Goal: Task Accomplishment & Management: Use online tool/utility

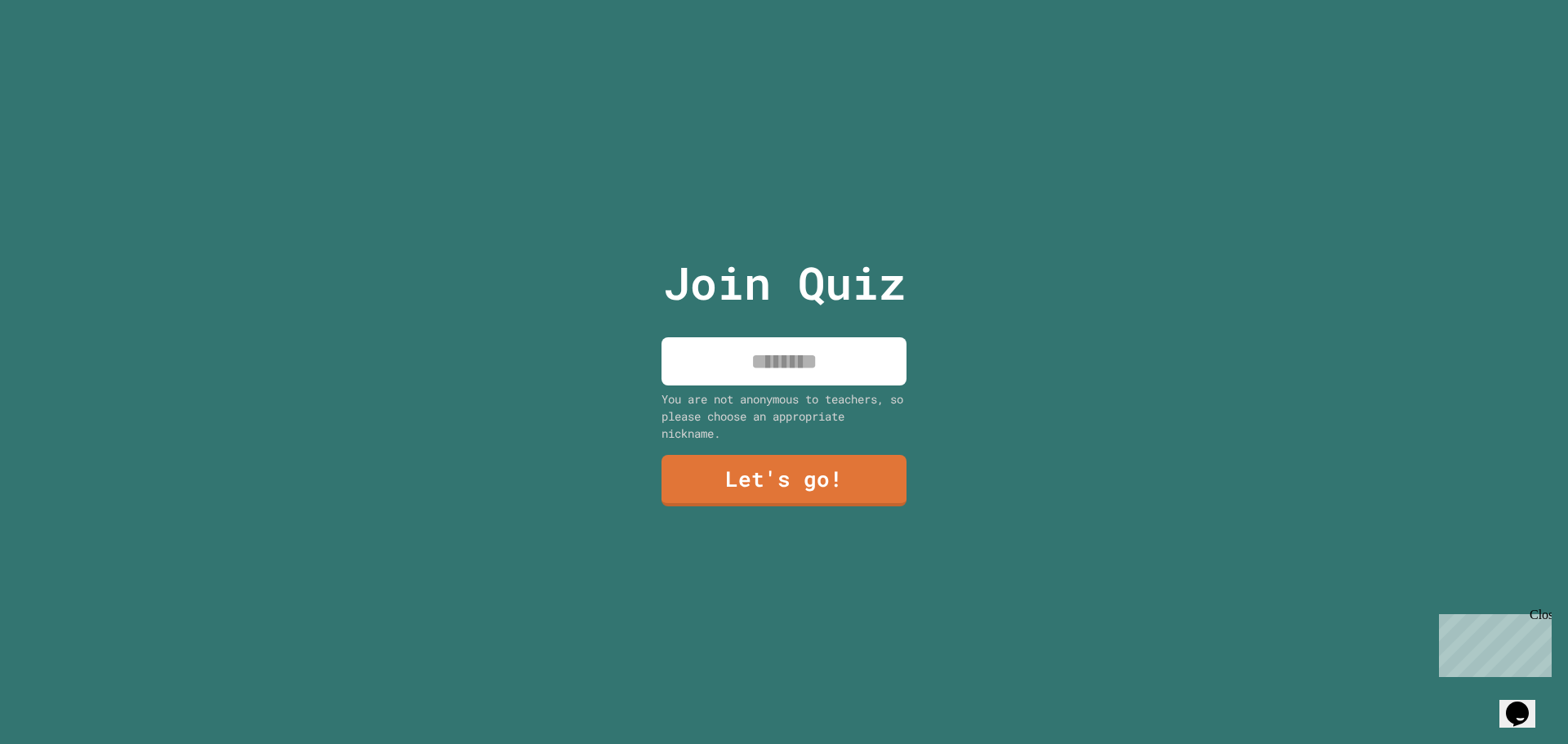
click at [795, 345] on input at bounding box center [784, 361] width 245 height 48
paste input "********"
type input "********"
click at [789, 464] on link "Let's go!" at bounding box center [784, 479] width 224 height 54
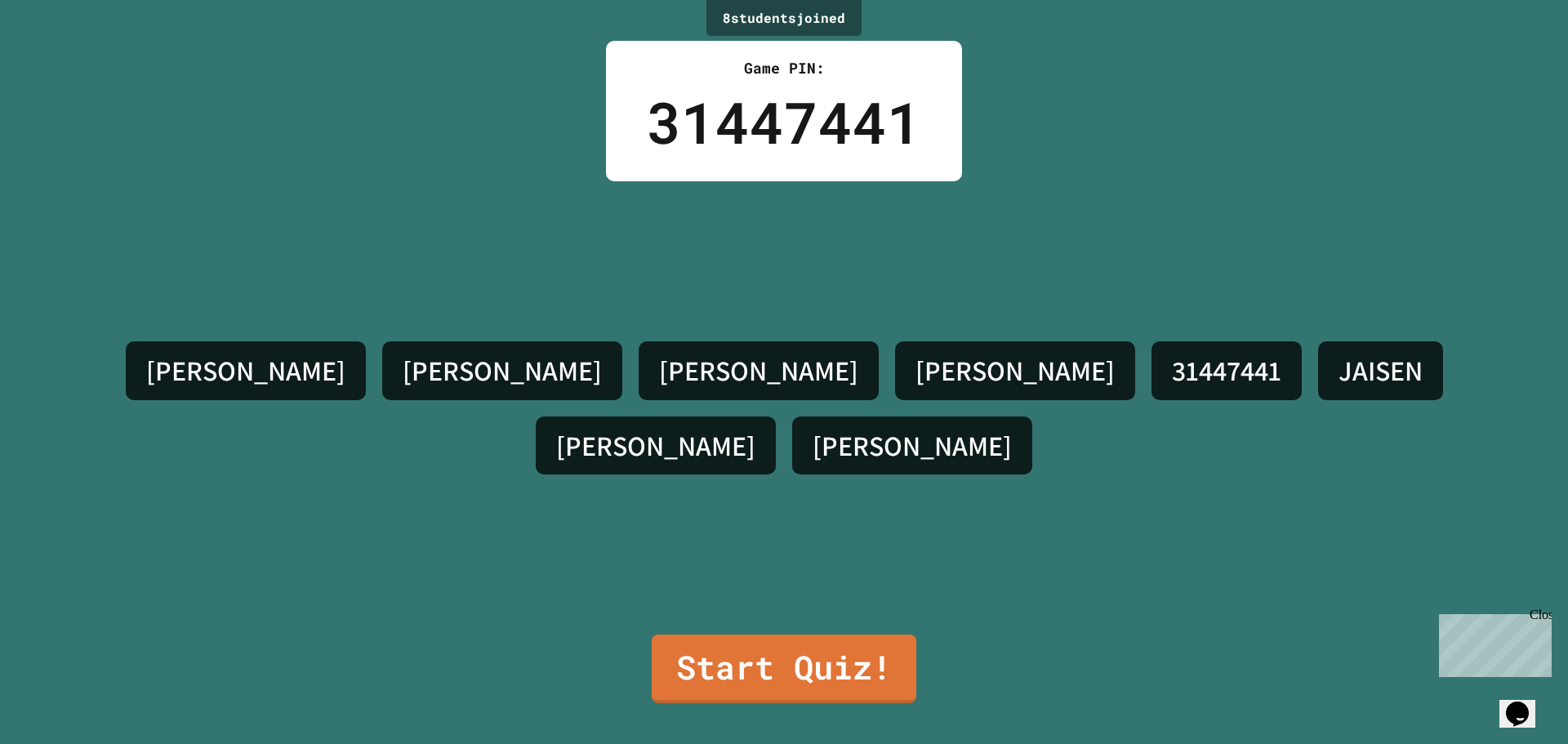
click at [1539, 612] on div "Close" at bounding box center [1539, 617] width 20 height 20
drag, startPoint x: 939, startPoint y: 393, endPoint x: 943, endPoint y: 382, distance: 11.7
click at [1151, 382] on div "31447441" at bounding box center [1226, 371] width 150 height 59
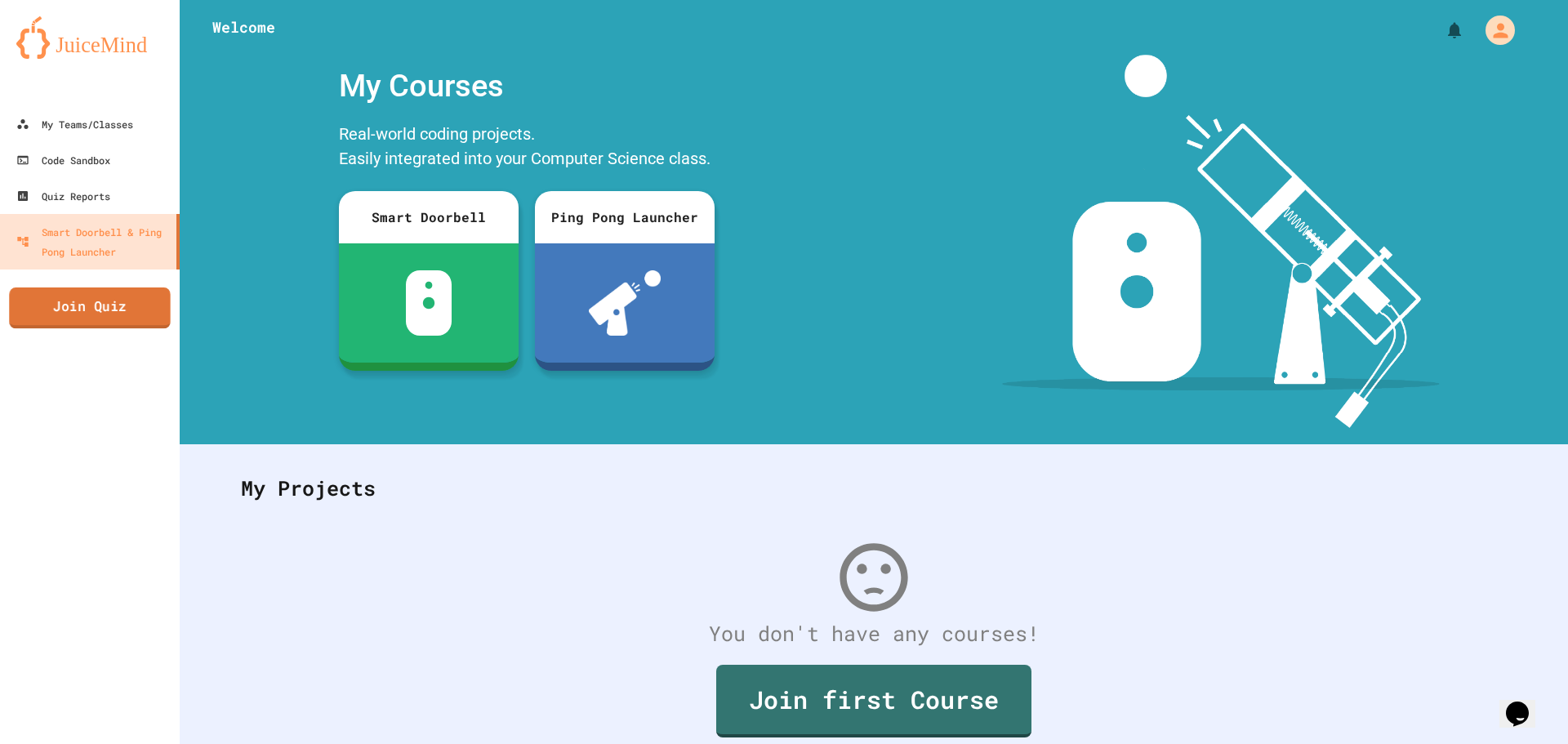
click at [121, 302] on link "Join Quiz" at bounding box center [89, 308] width 161 height 41
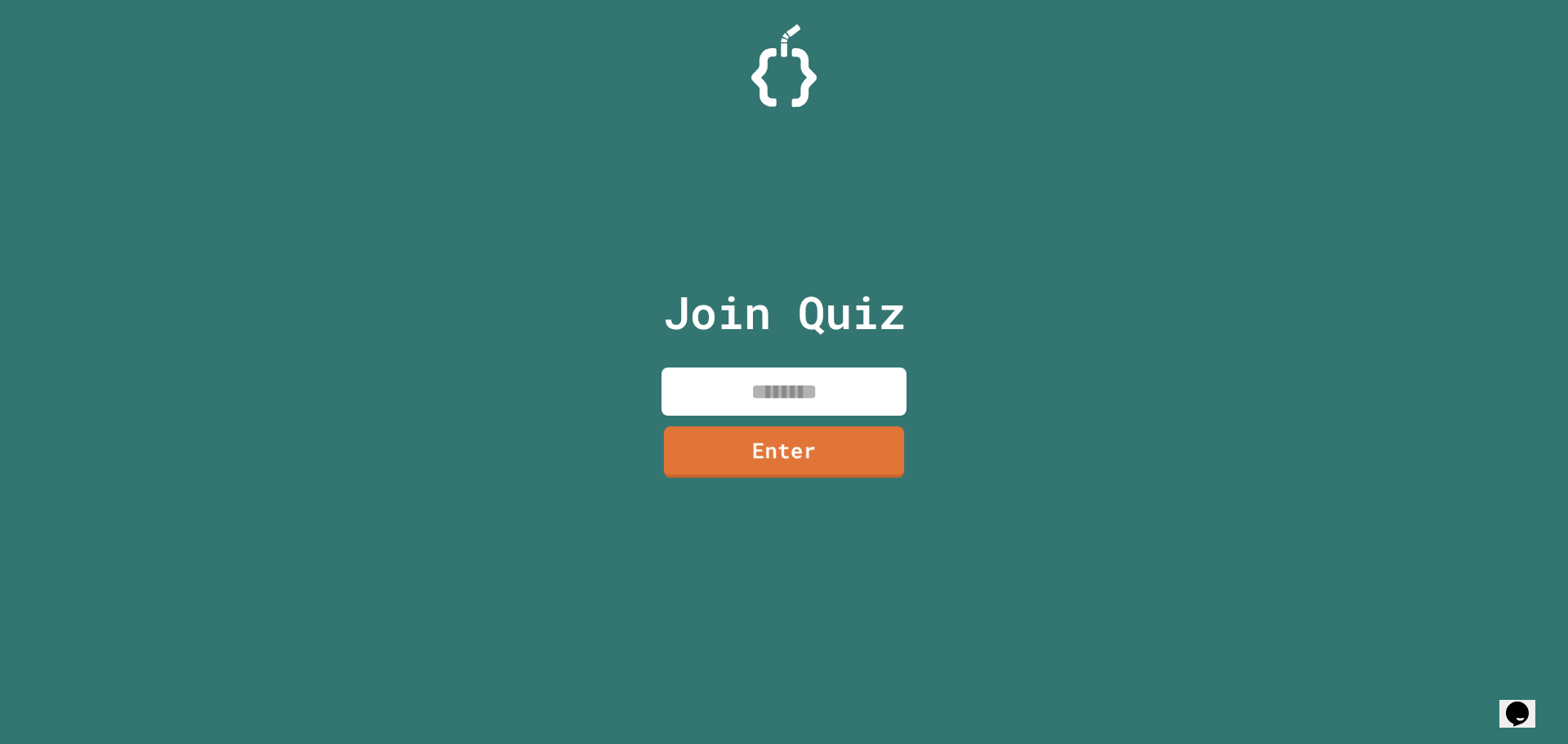
click at [804, 403] on input at bounding box center [784, 391] width 245 height 48
paste input "********"
type input "********"
click at [798, 437] on link "Enter" at bounding box center [784, 450] width 253 height 54
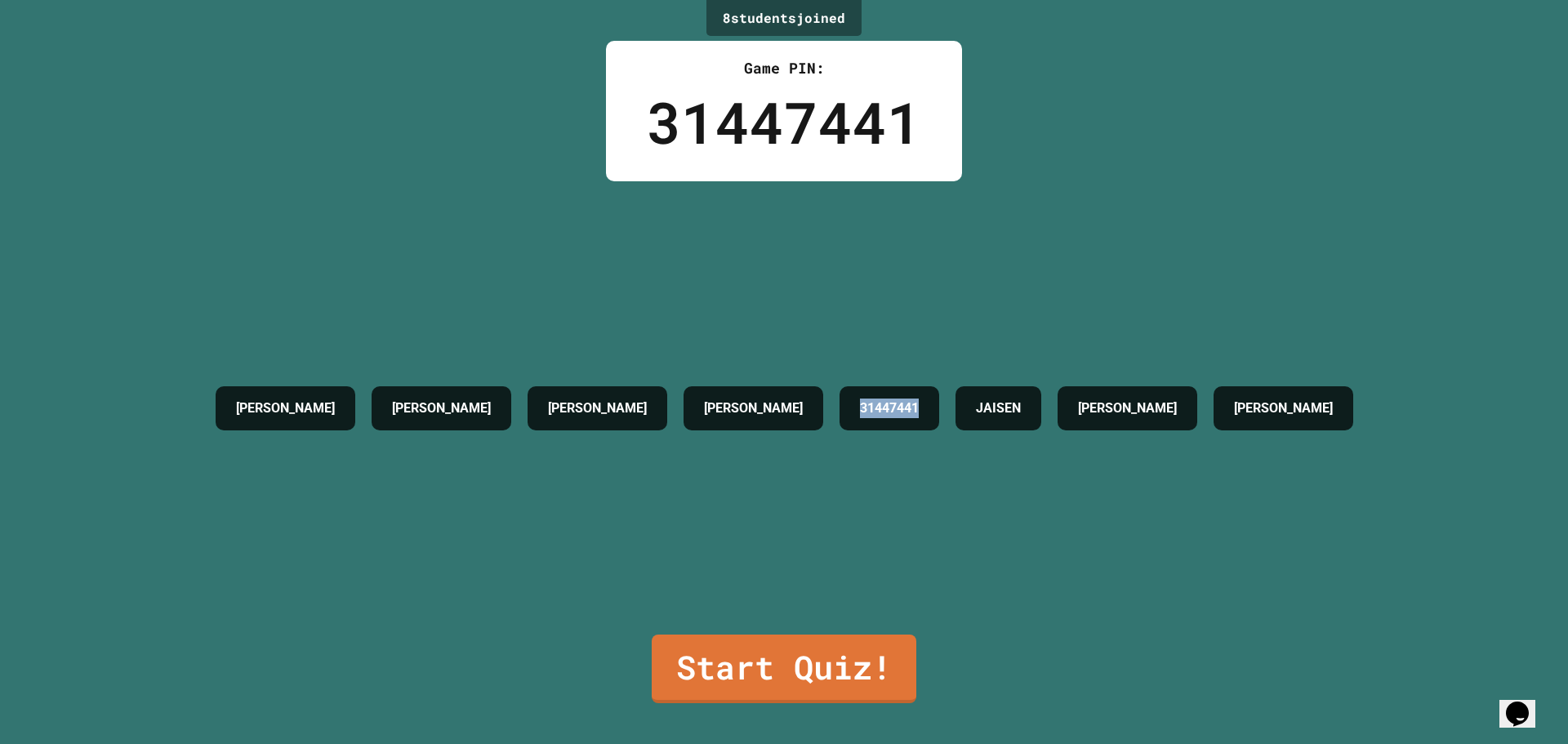
drag, startPoint x: 1013, startPoint y: 403, endPoint x: 898, endPoint y: 404, distance: 115.0
click at [898, 404] on div "31447441" at bounding box center [889, 408] width 100 height 44
click at [946, 478] on div "BRENNAN MATTHEW GAVIN WILLS ALEX WATERS 31447441 JAISEN JENNA CURRY" at bounding box center [784, 407] width 1154 height 454
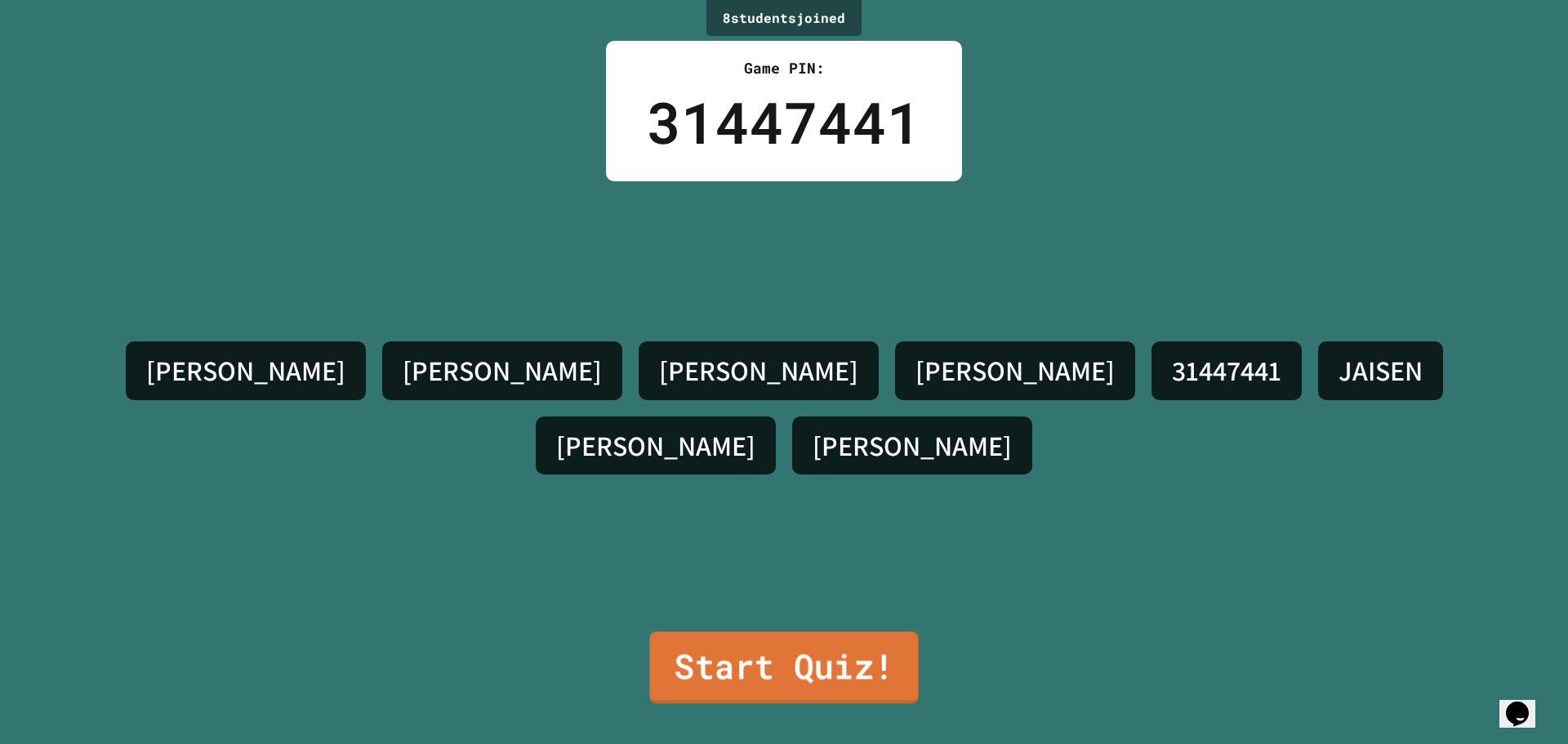
click at [699, 661] on link "Start Quiz!" at bounding box center [783, 667] width 268 height 72
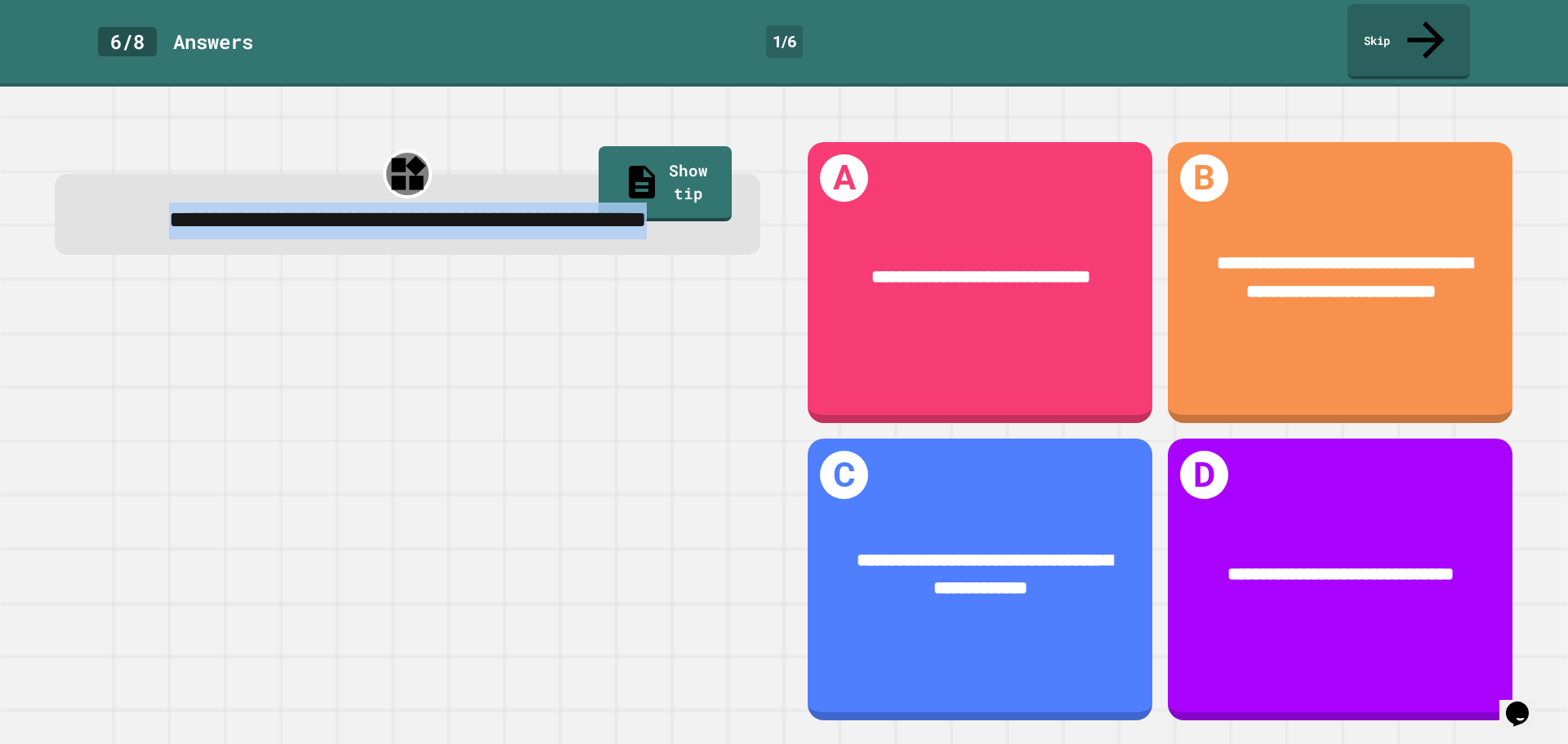
drag, startPoint x: 106, startPoint y: 184, endPoint x: 490, endPoint y: 233, distance: 387.1
click at [490, 233] on div "**********" at bounding box center [407, 220] width 648 height 36
copy span "**********"
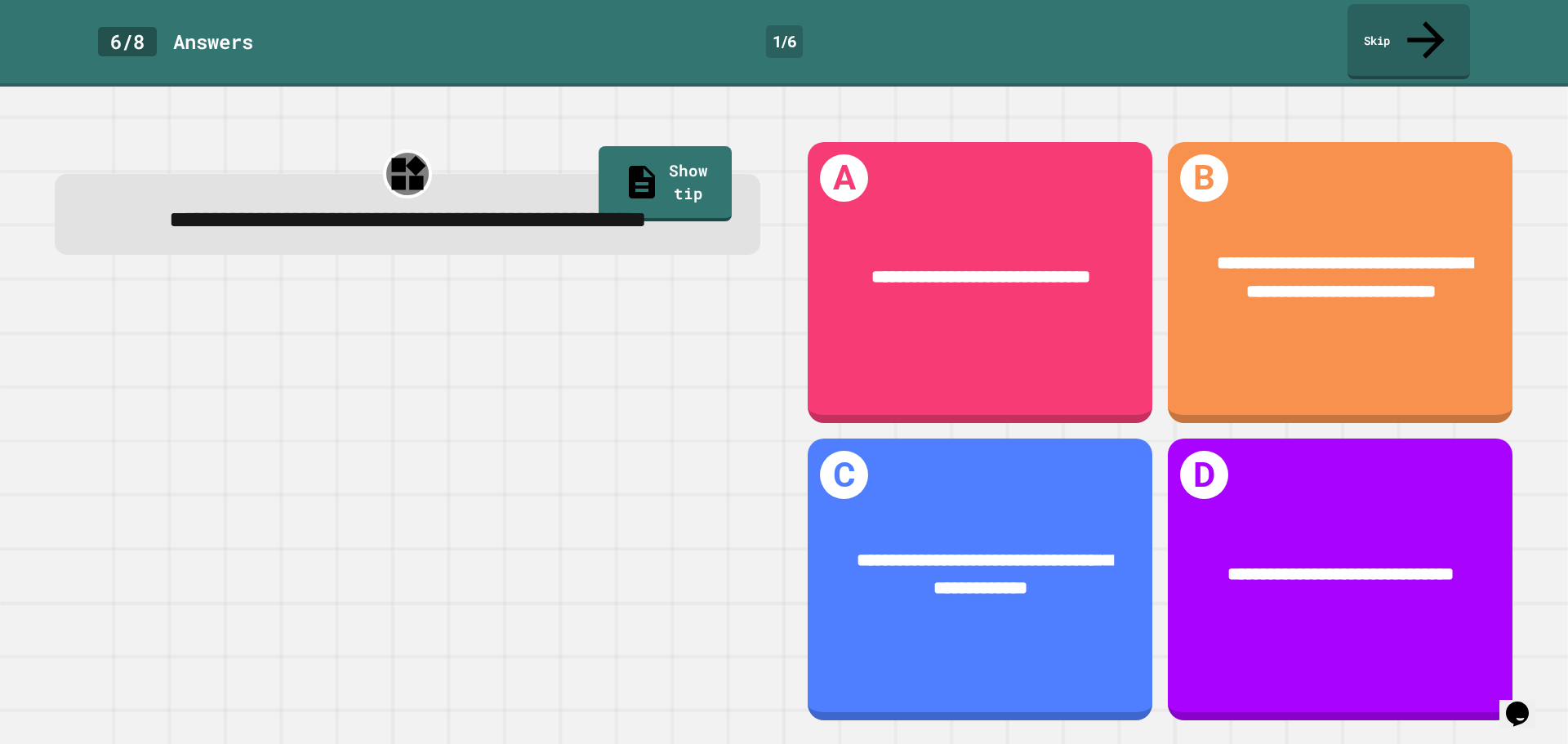
click at [432, 400] on div at bounding box center [407, 504] width 705 height 435
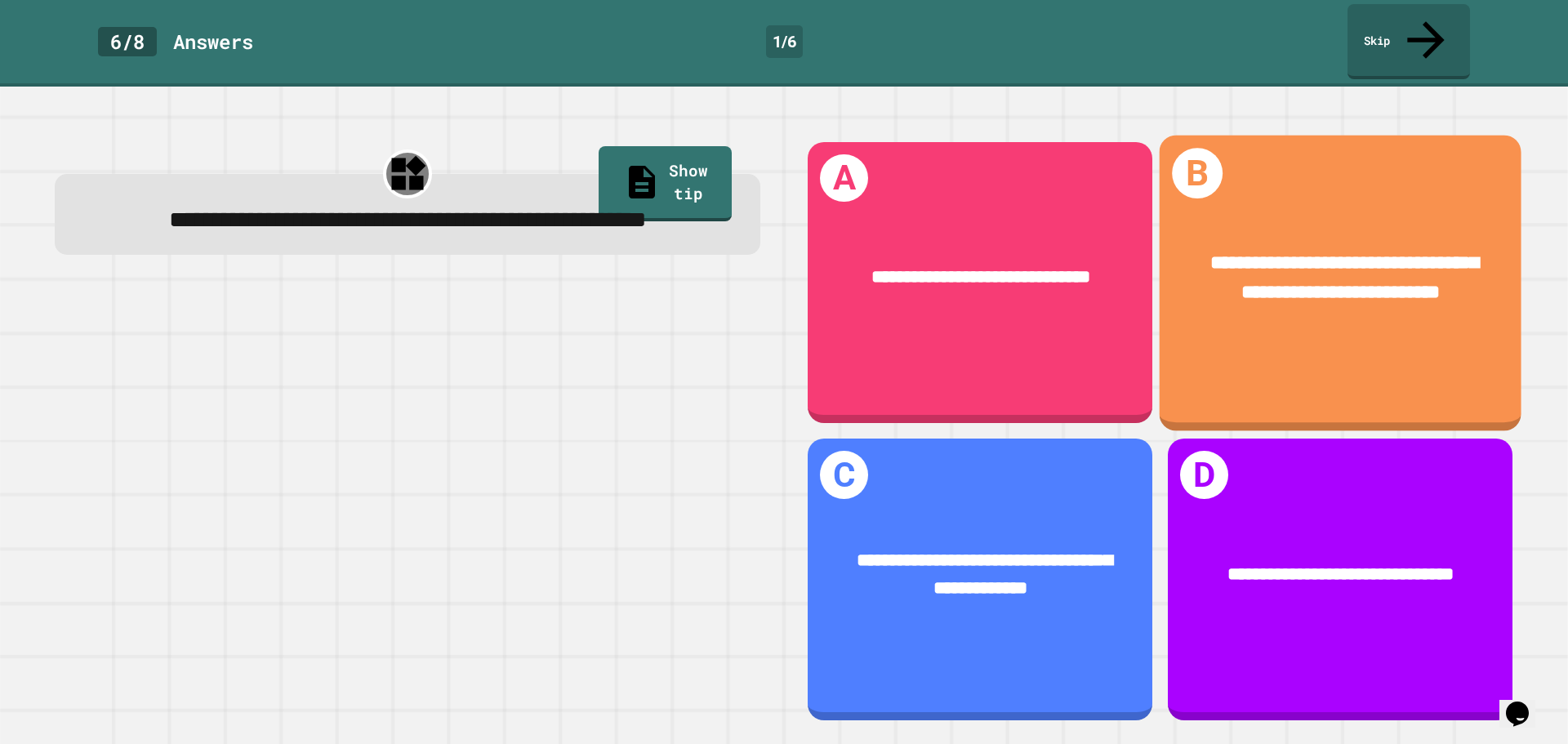
click at [1363, 254] on span "**********" at bounding box center [1344, 277] width 268 height 48
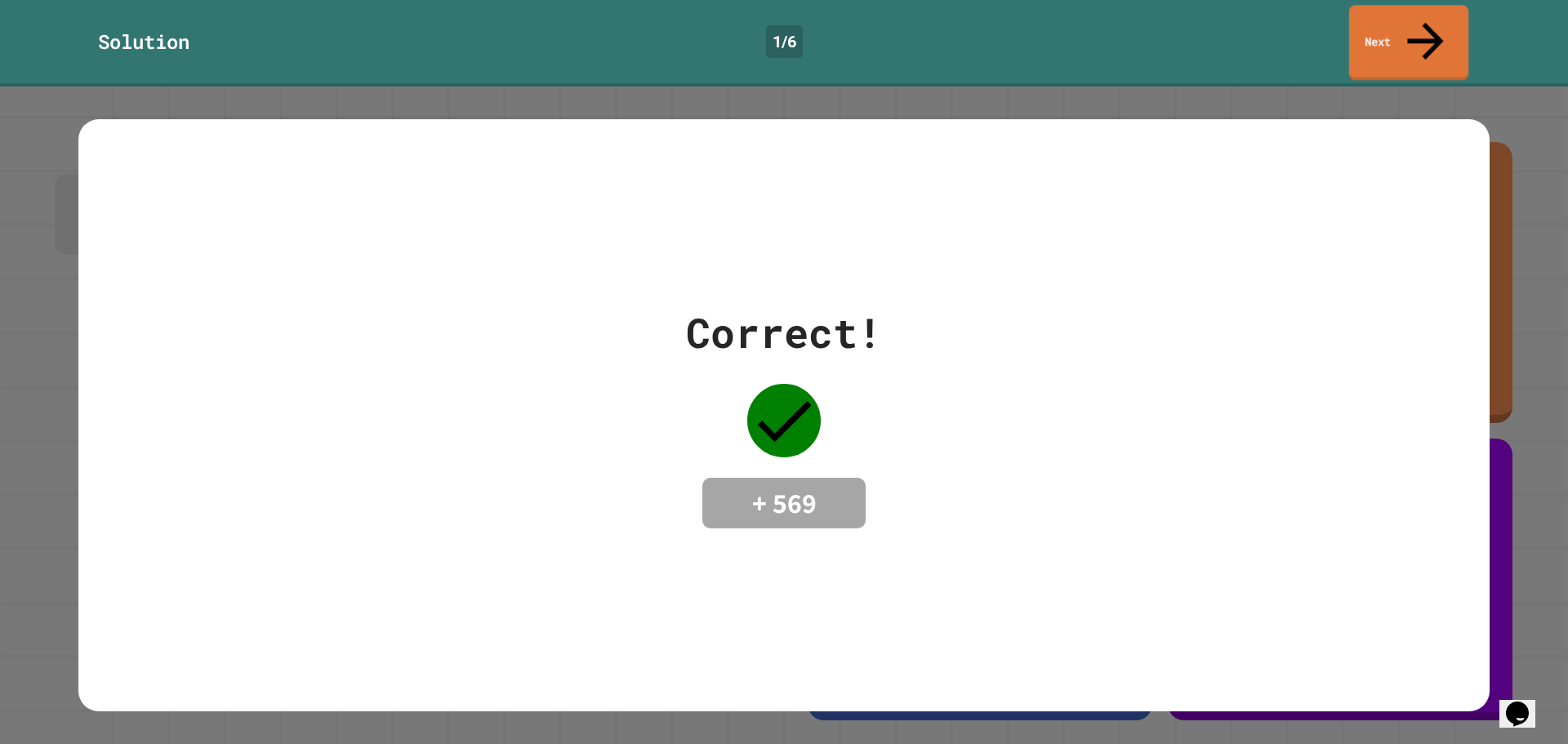
click at [1404, 28] on link "Next" at bounding box center [1408, 43] width 119 height 75
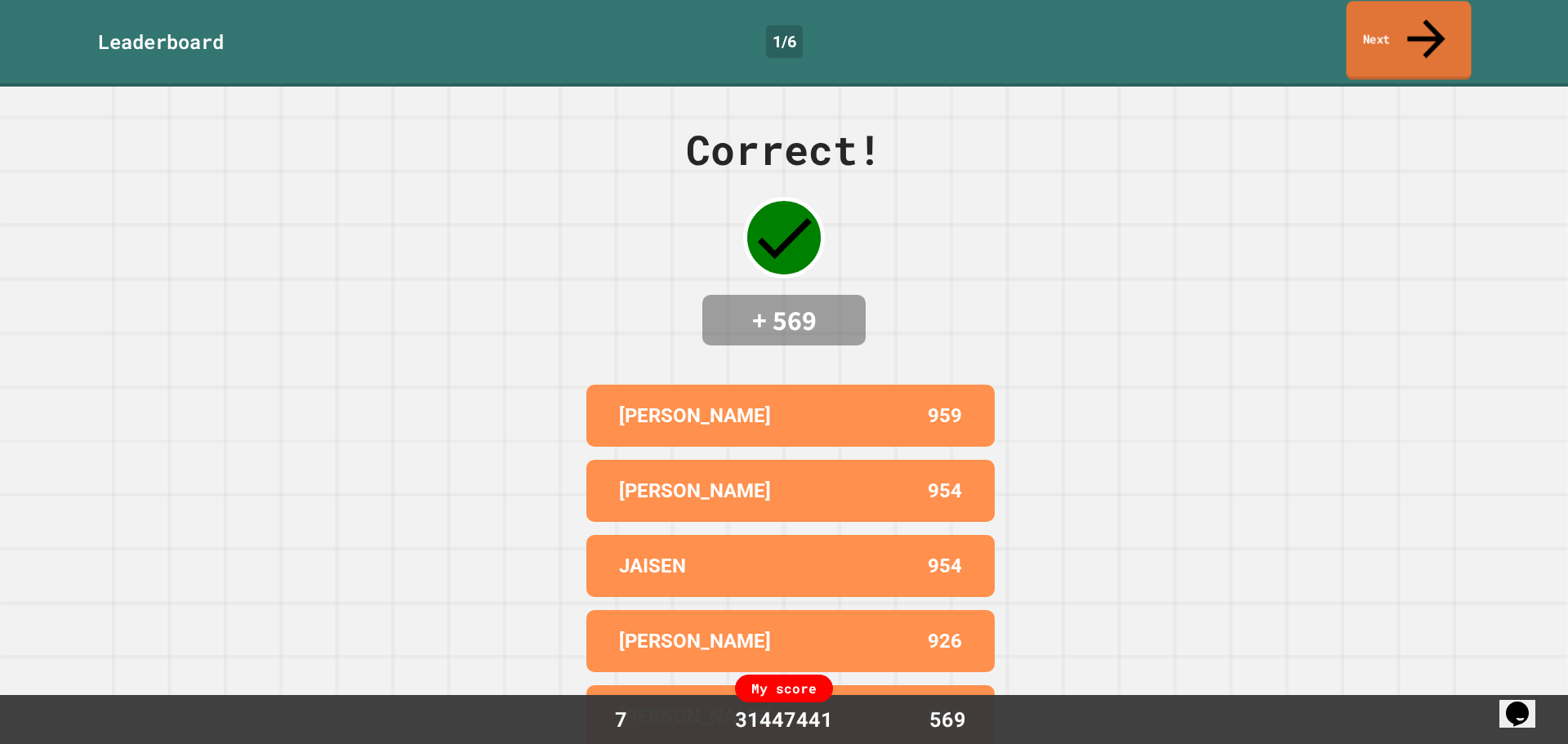
click at [1403, 6] on link "Next" at bounding box center [1408, 40] width 125 height 80
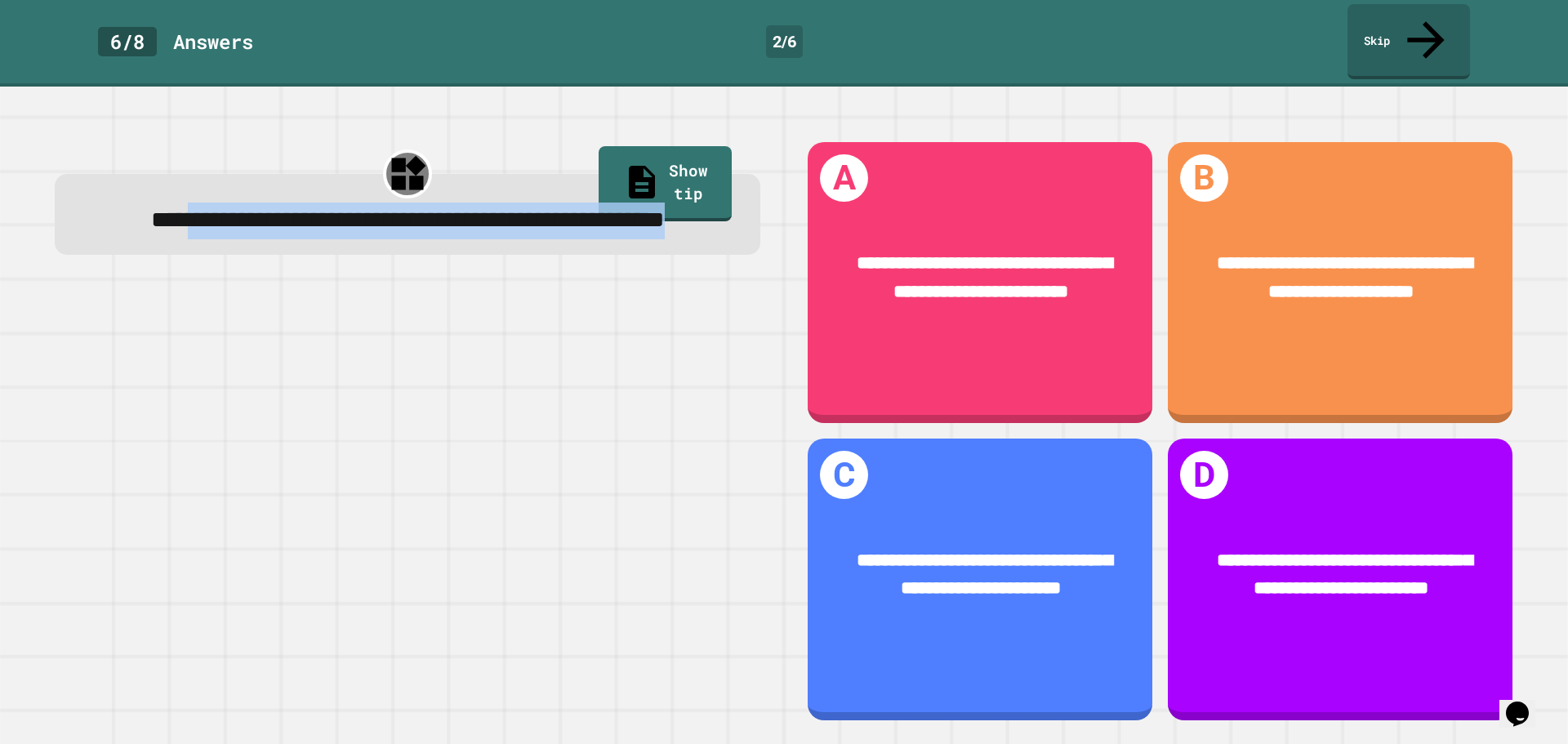
drag, startPoint x: 527, startPoint y: 227, endPoint x: 185, endPoint y: 197, distance: 343.3
click at [185, 203] on div "**********" at bounding box center [407, 220] width 648 height 36
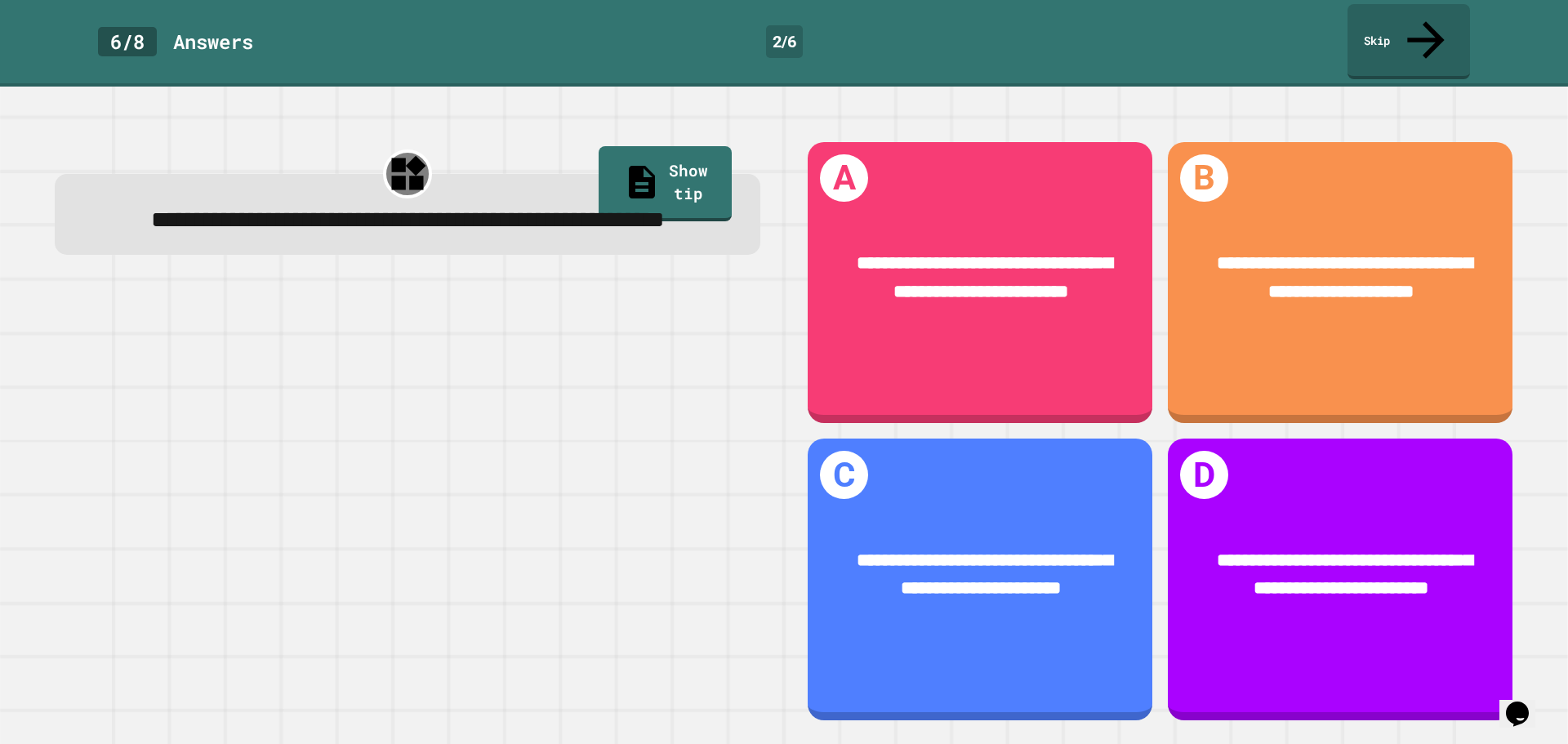
click at [357, 338] on div at bounding box center [407, 504] width 705 height 435
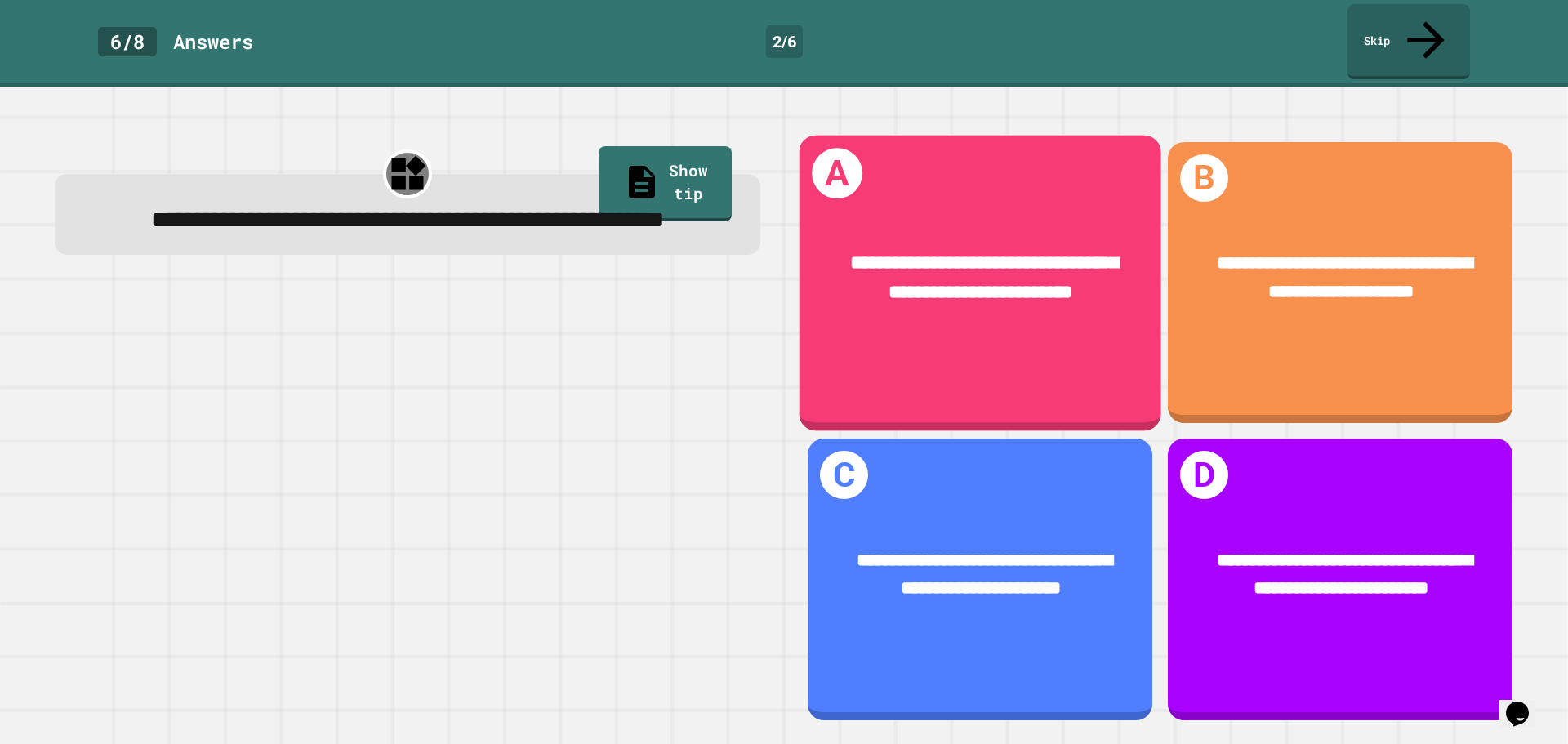
click at [940, 304] on div "**********" at bounding box center [981, 277] width 362 height 134
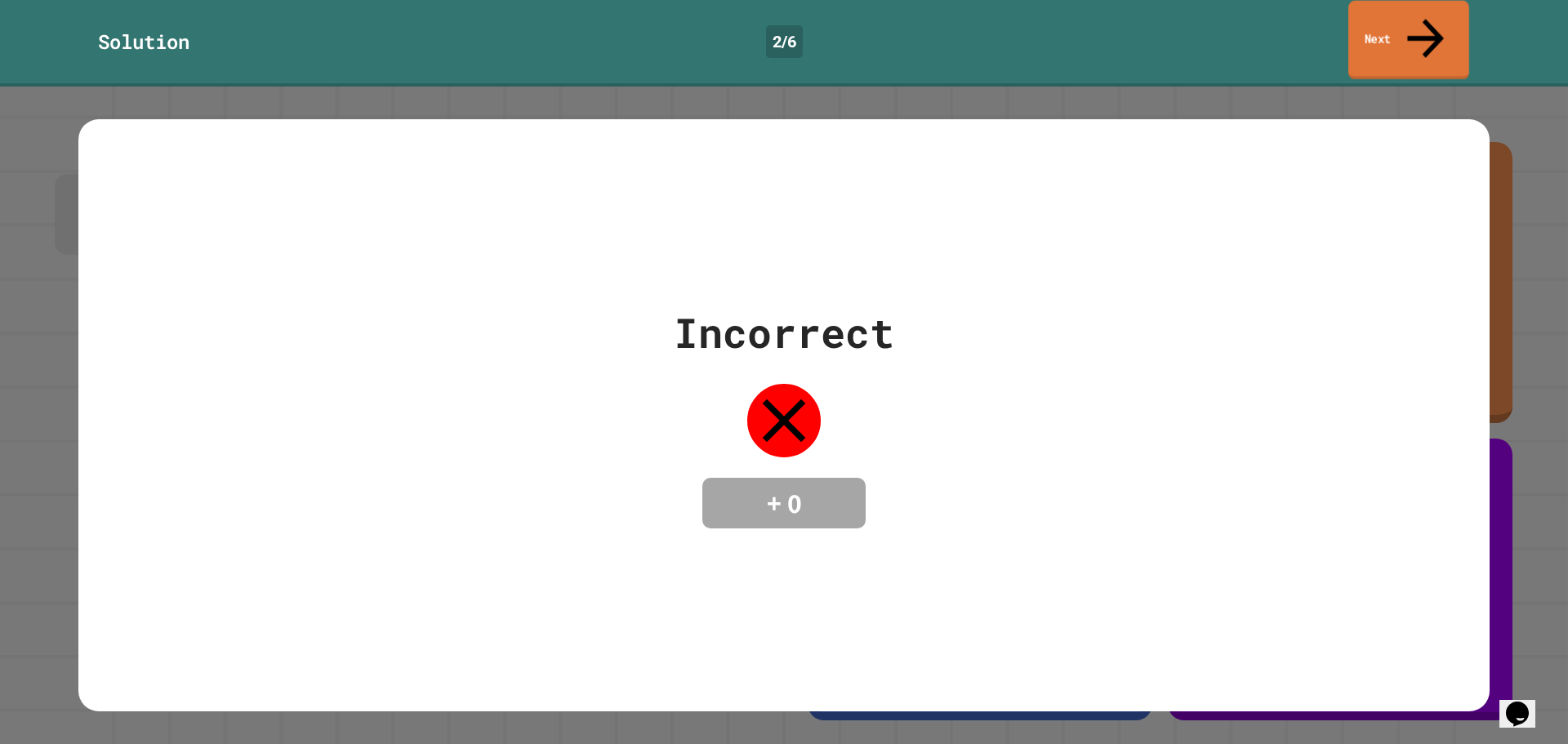
click at [1443, 11] on link "Next" at bounding box center [1409, 40] width 121 height 80
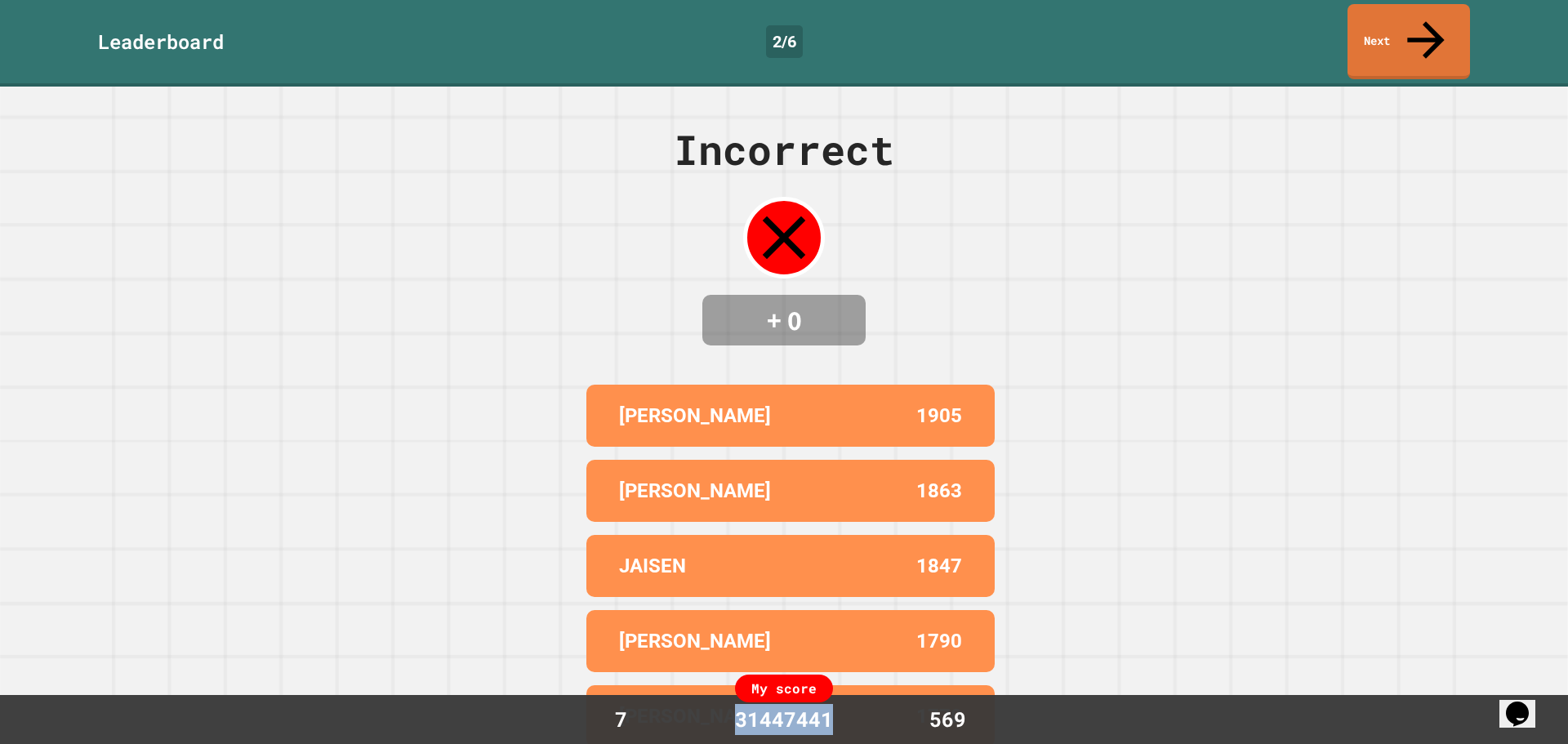
drag, startPoint x: 847, startPoint y: 713, endPoint x: 736, endPoint y: 720, distance: 111.2
click at [736, 720] on div "31447441" at bounding box center [783, 720] width 130 height 31
click at [1038, 573] on div "Incorrect + 0 ALEX WATERS 1905 GAVIN WILLS 1863 JAISEN 1847 BRENNAN 1790 MATTHE…" at bounding box center [784, 415] width 1568 height 657
click at [1404, 10] on link "Next" at bounding box center [1409, 40] width 124 height 80
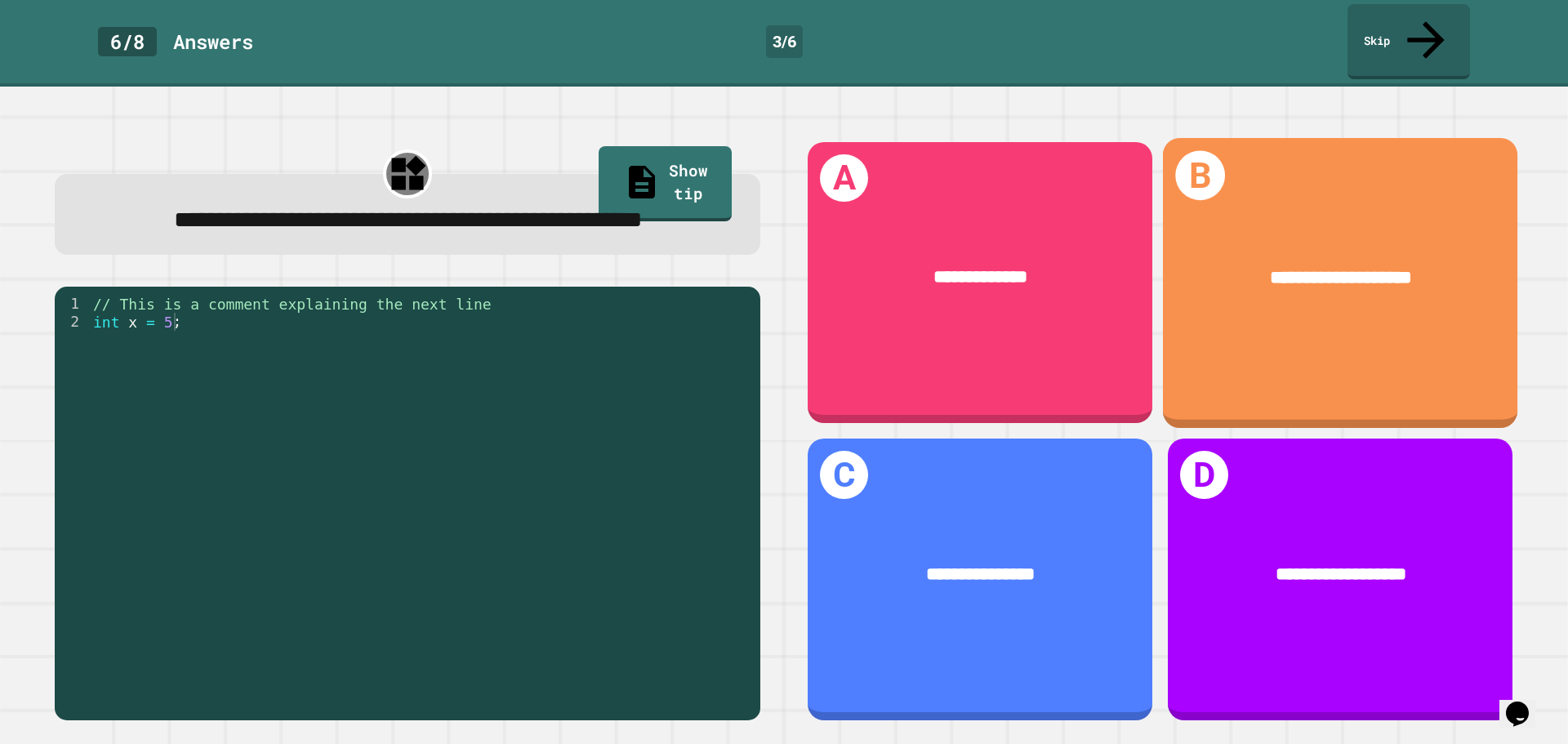
click at [1412, 227] on div "**********" at bounding box center [1339, 279] width 354 height 103
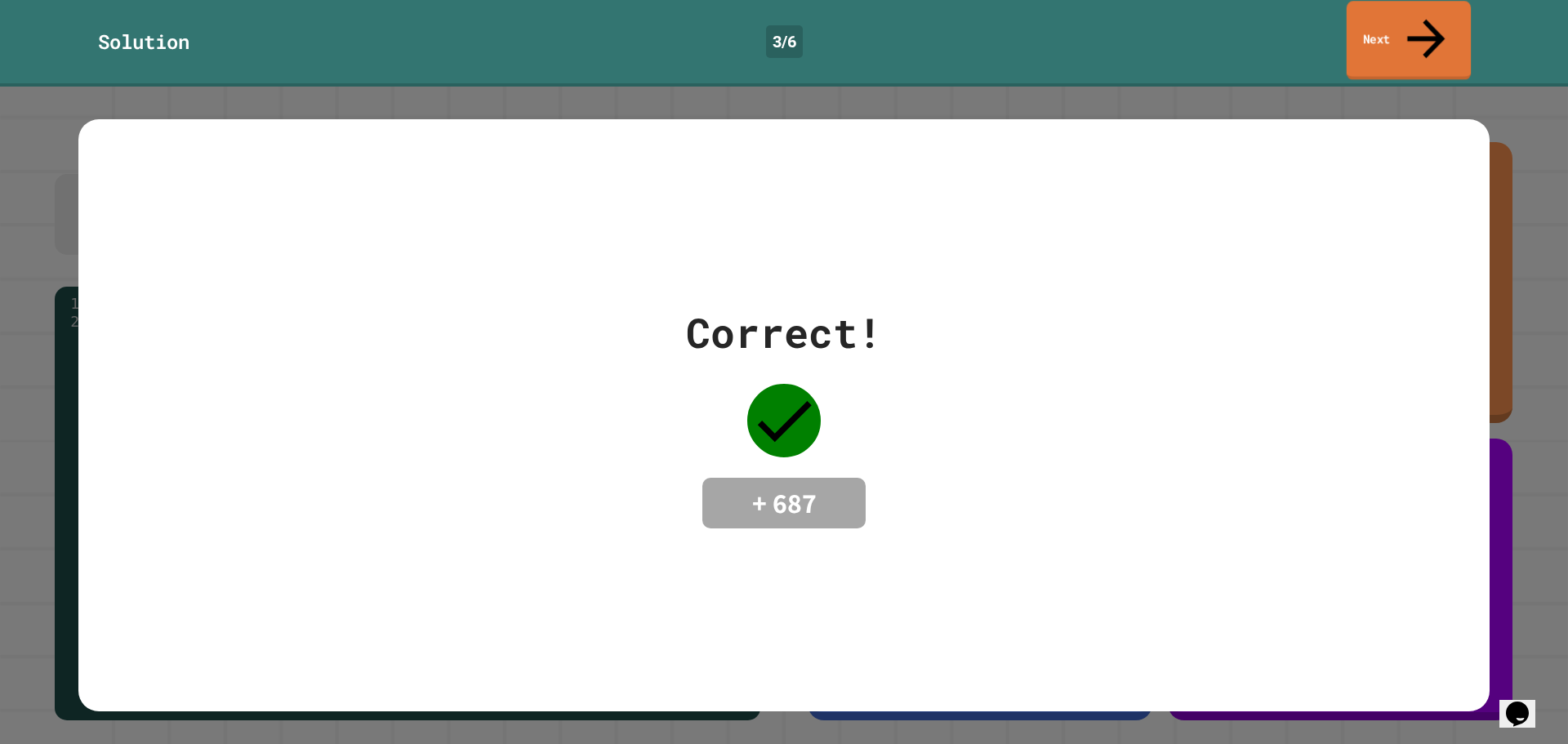
click at [1397, 14] on link "Next" at bounding box center [1409, 40] width 124 height 80
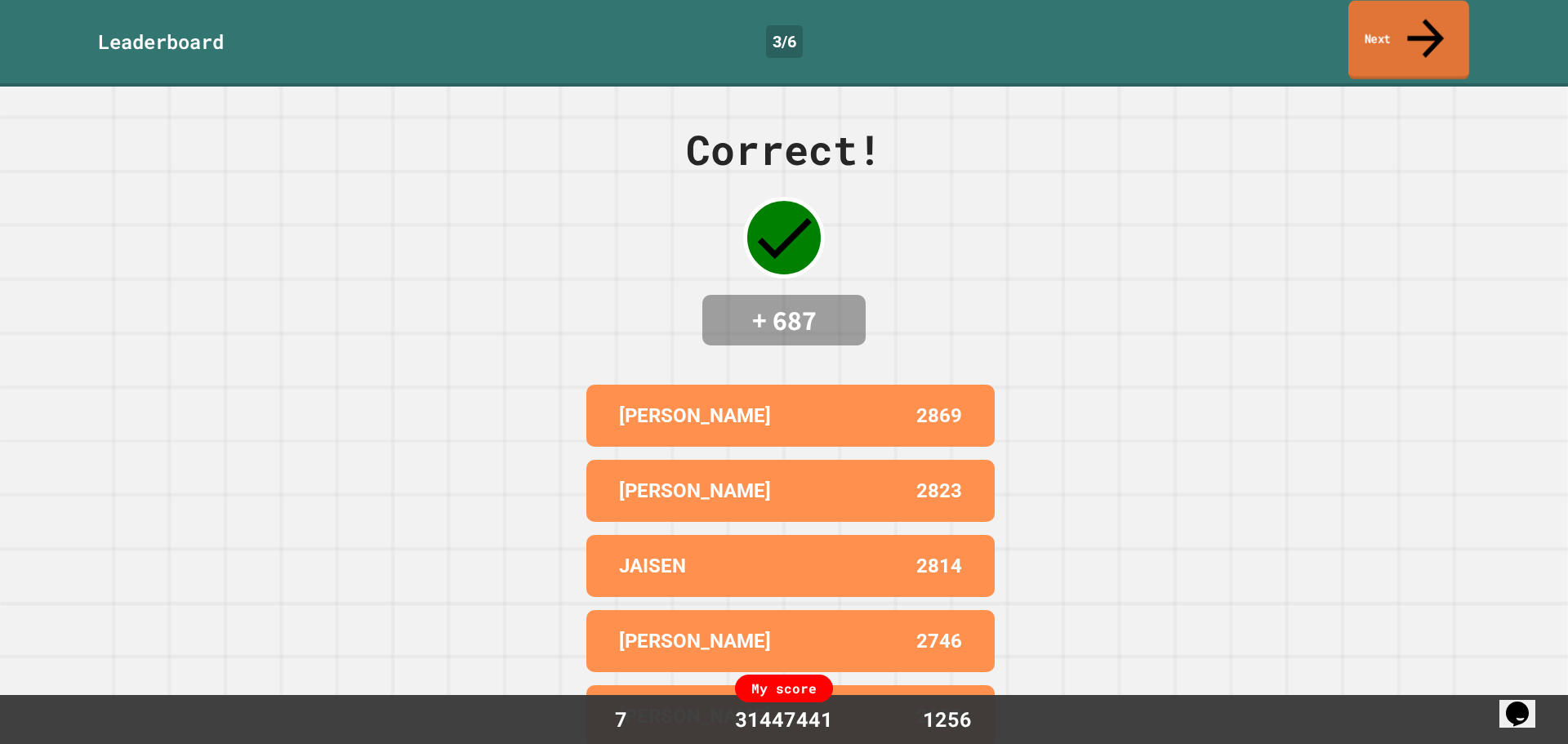
click at [1397, 23] on link "Next" at bounding box center [1409, 40] width 121 height 80
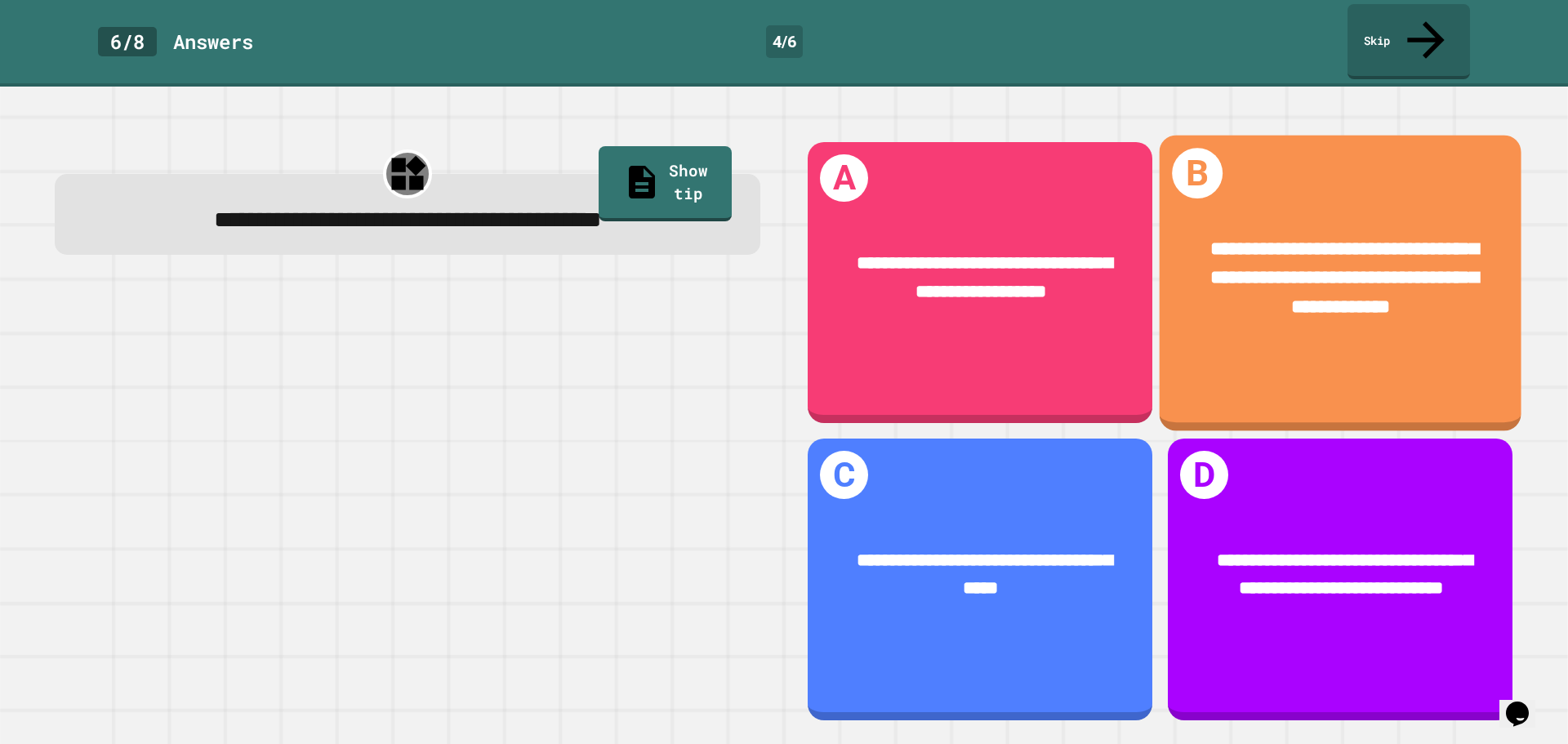
click at [1298, 261] on div "**********" at bounding box center [1341, 278] width 285 height 88
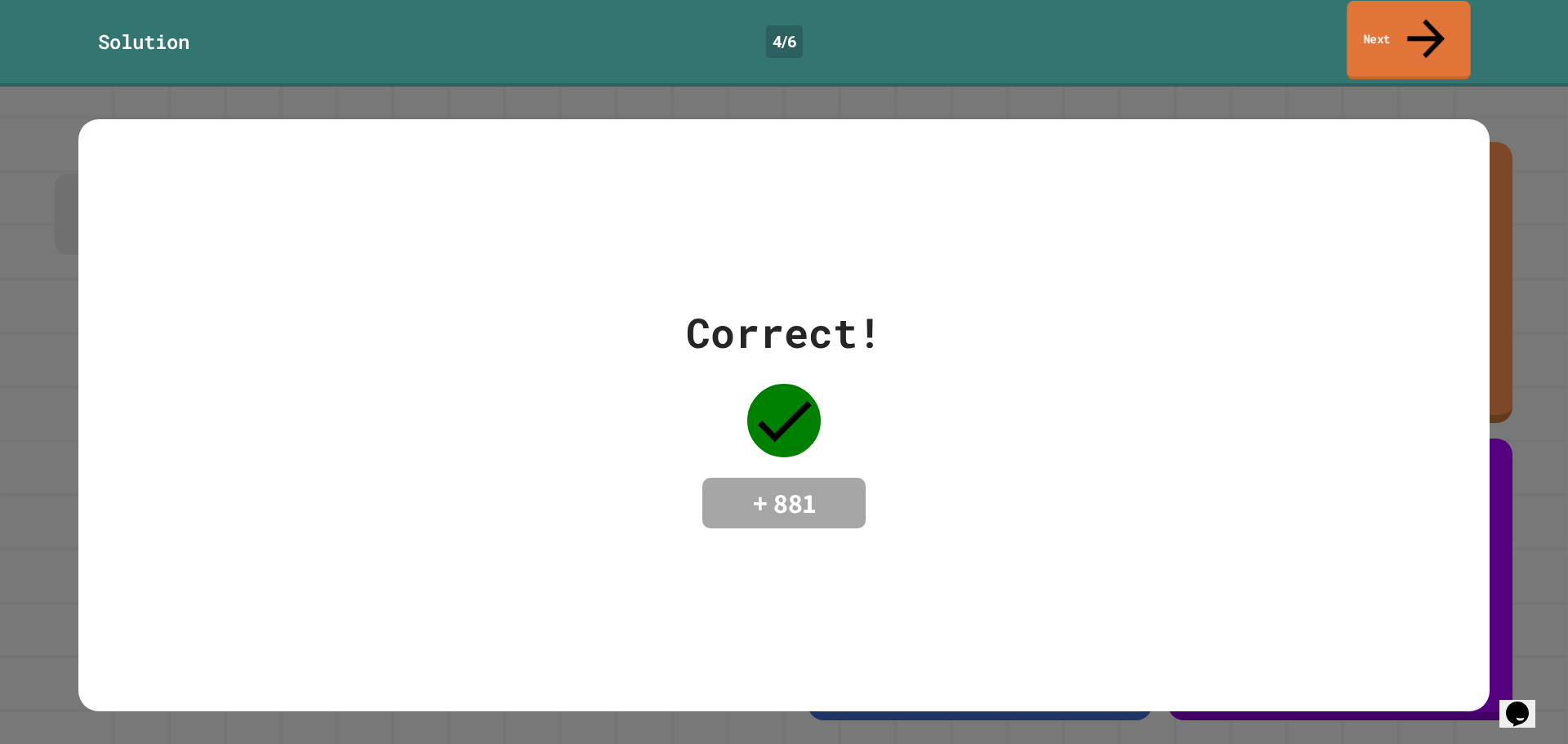
click at [1367, 7] on link "Next" at bounding box center [1408, 40] width 123 height 80
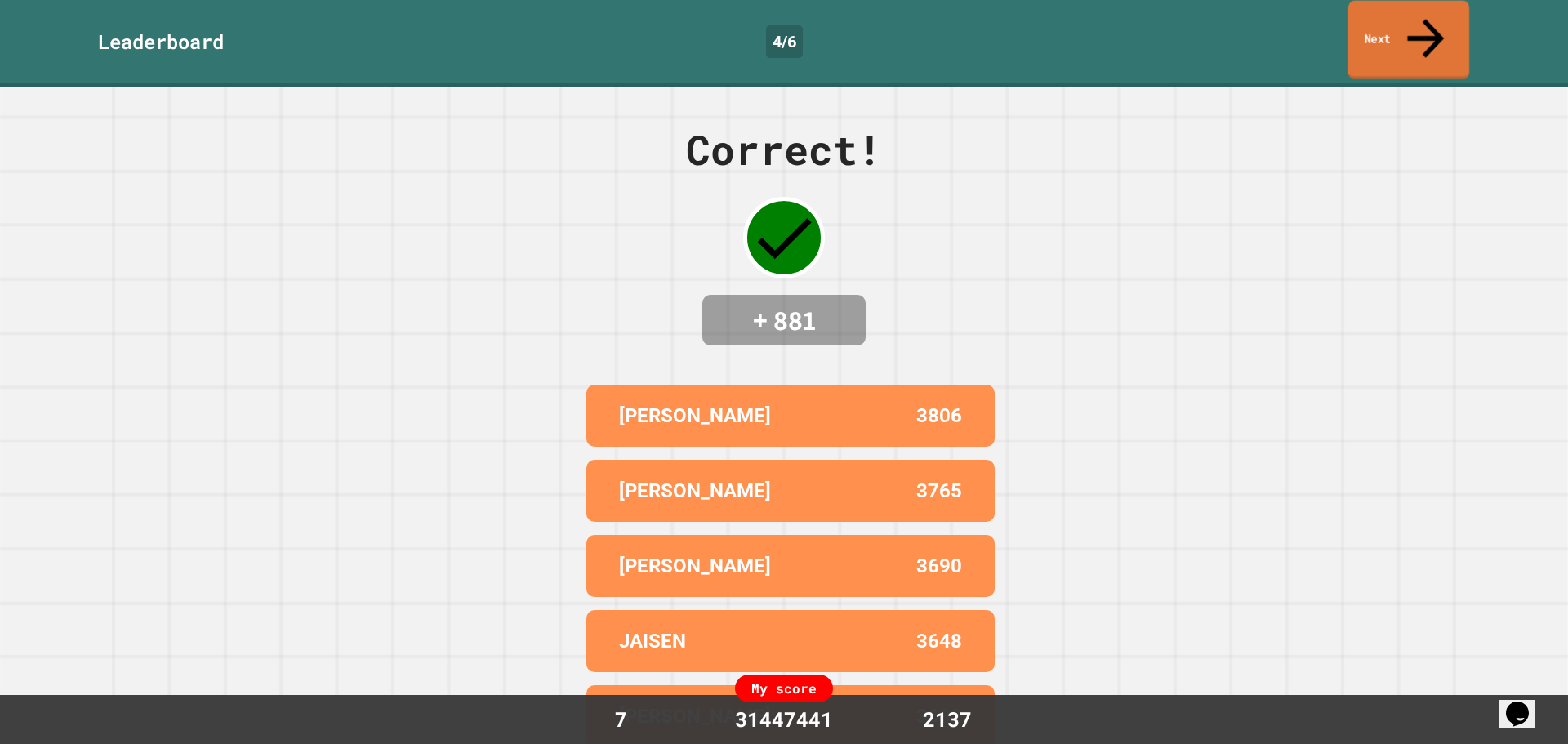
click at [1367, 7] on link "Next" at bounding box center [1409, 40] width 121 height 80
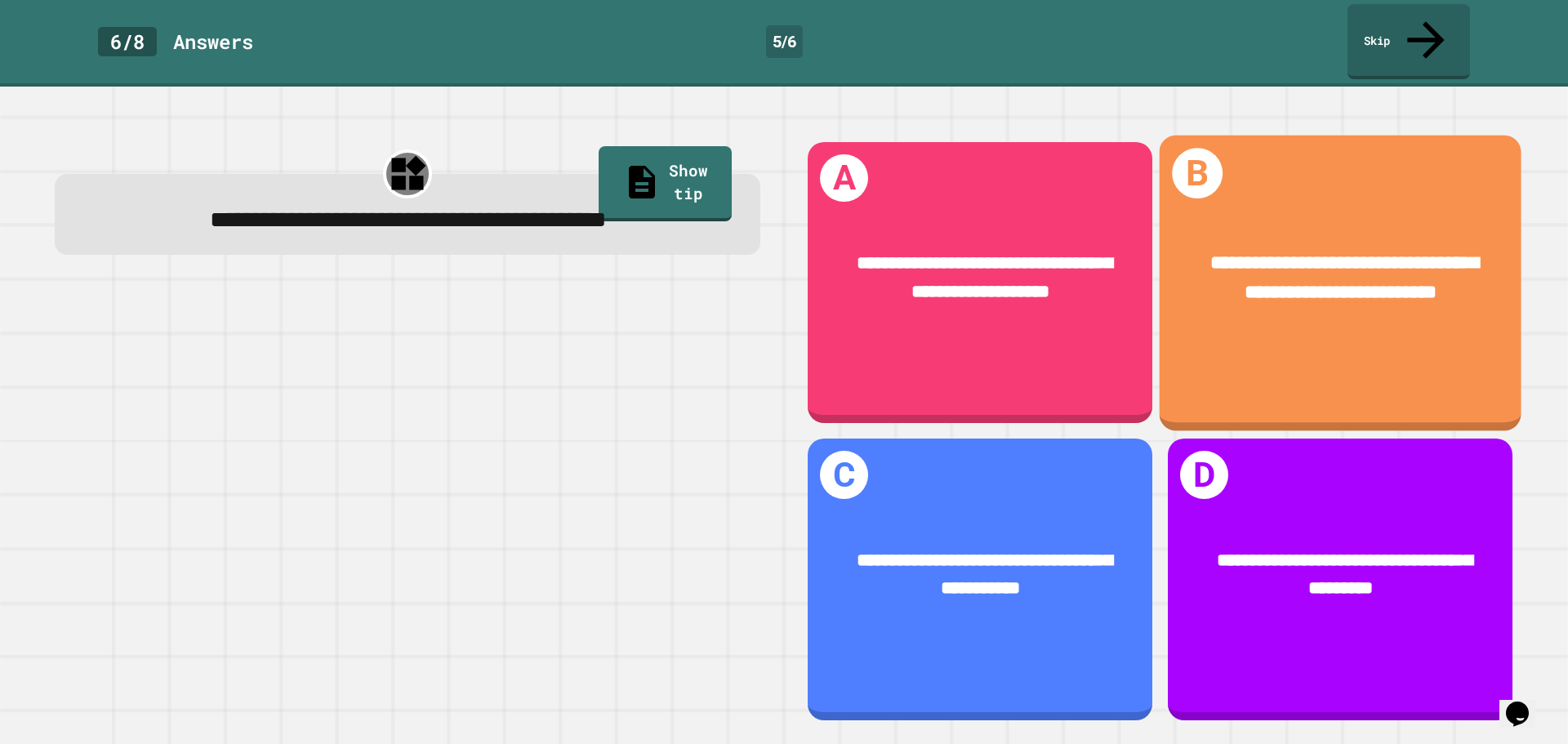
click at [1280, 302] on div "**********" at bounding box center [1341, 277] width 362 height 134
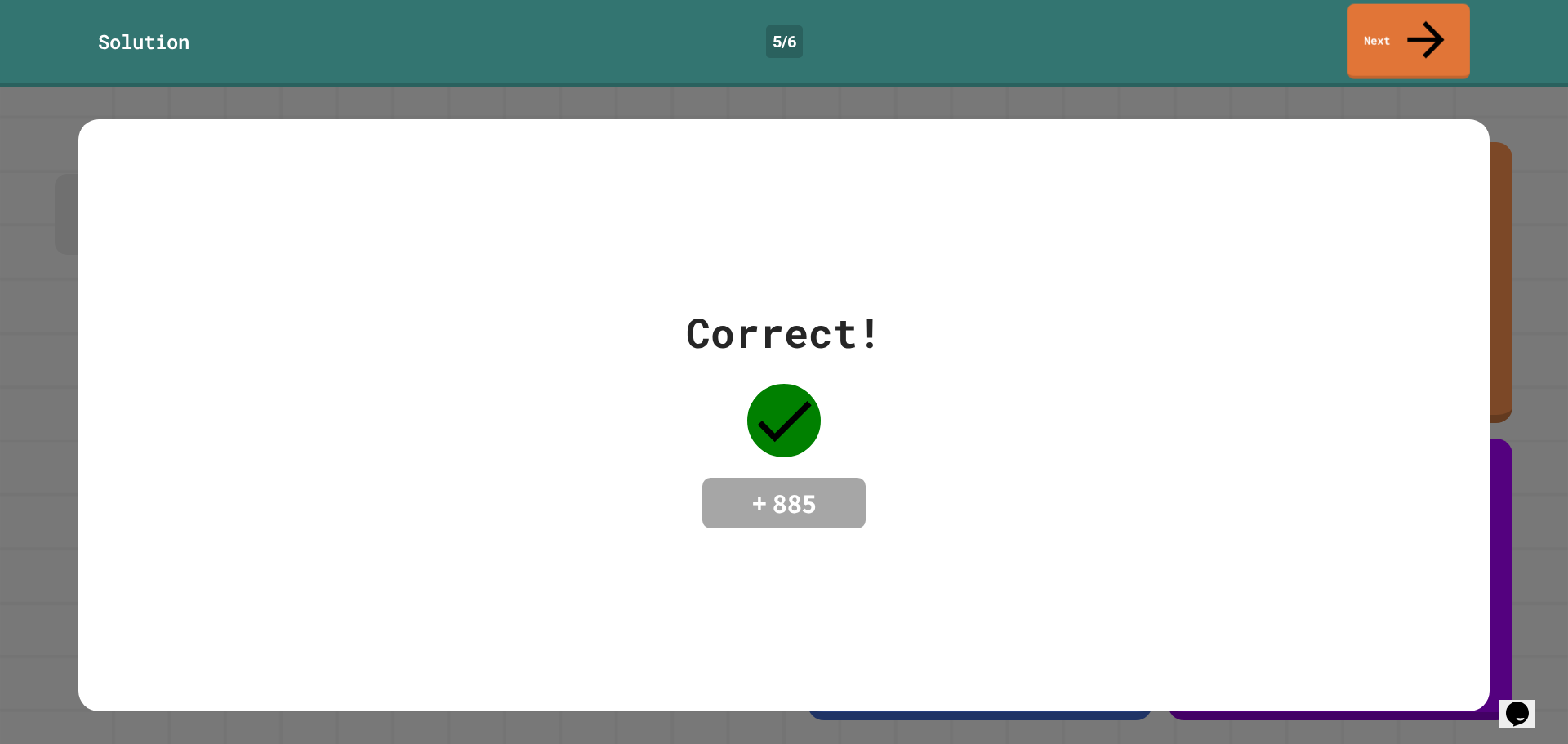
click at [1398, 13] on link "Next" at bounding box center [1409, 42] width 122 height 75
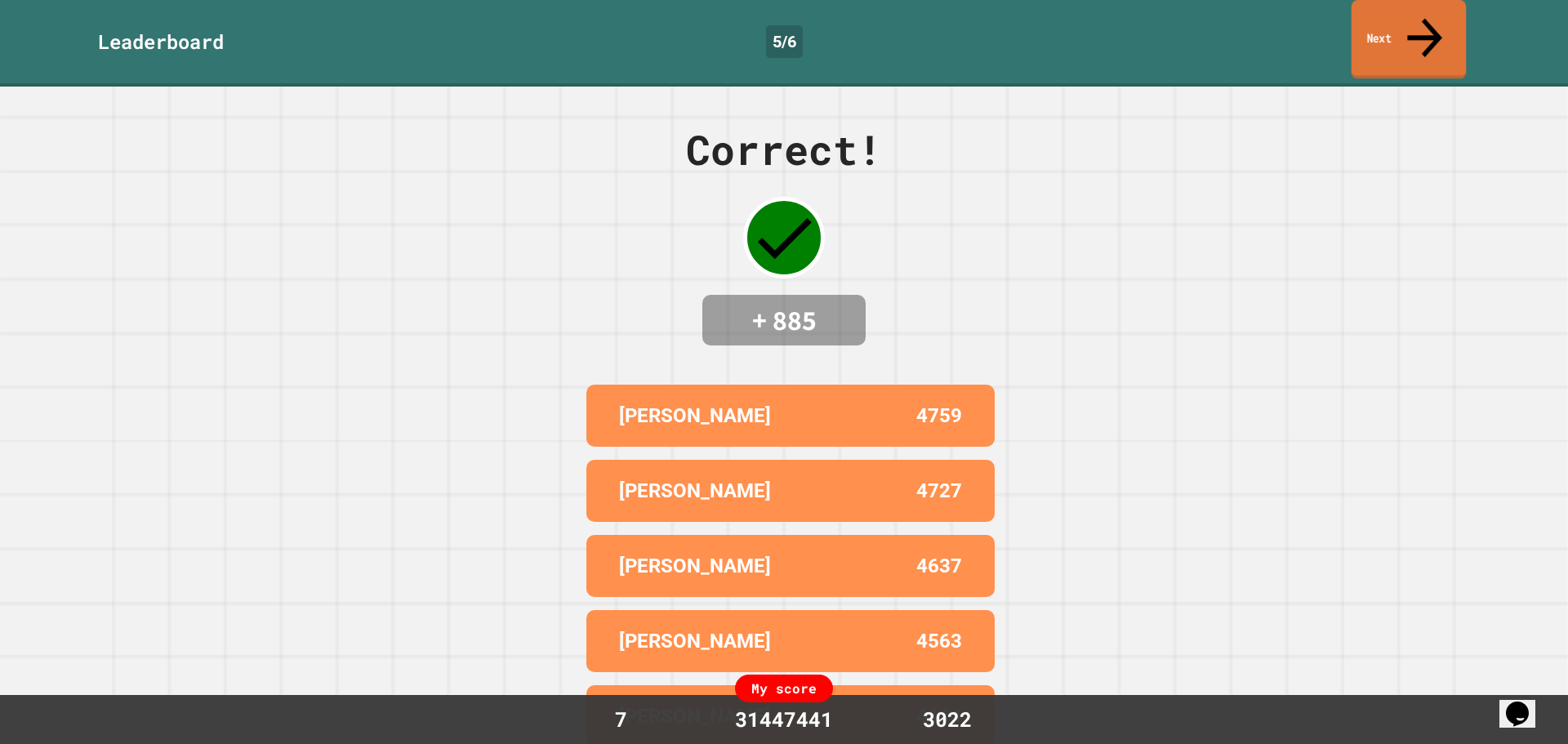
click at [1372, 31] on link "Next" at bounding box center [1409, 39] width 115 height 80
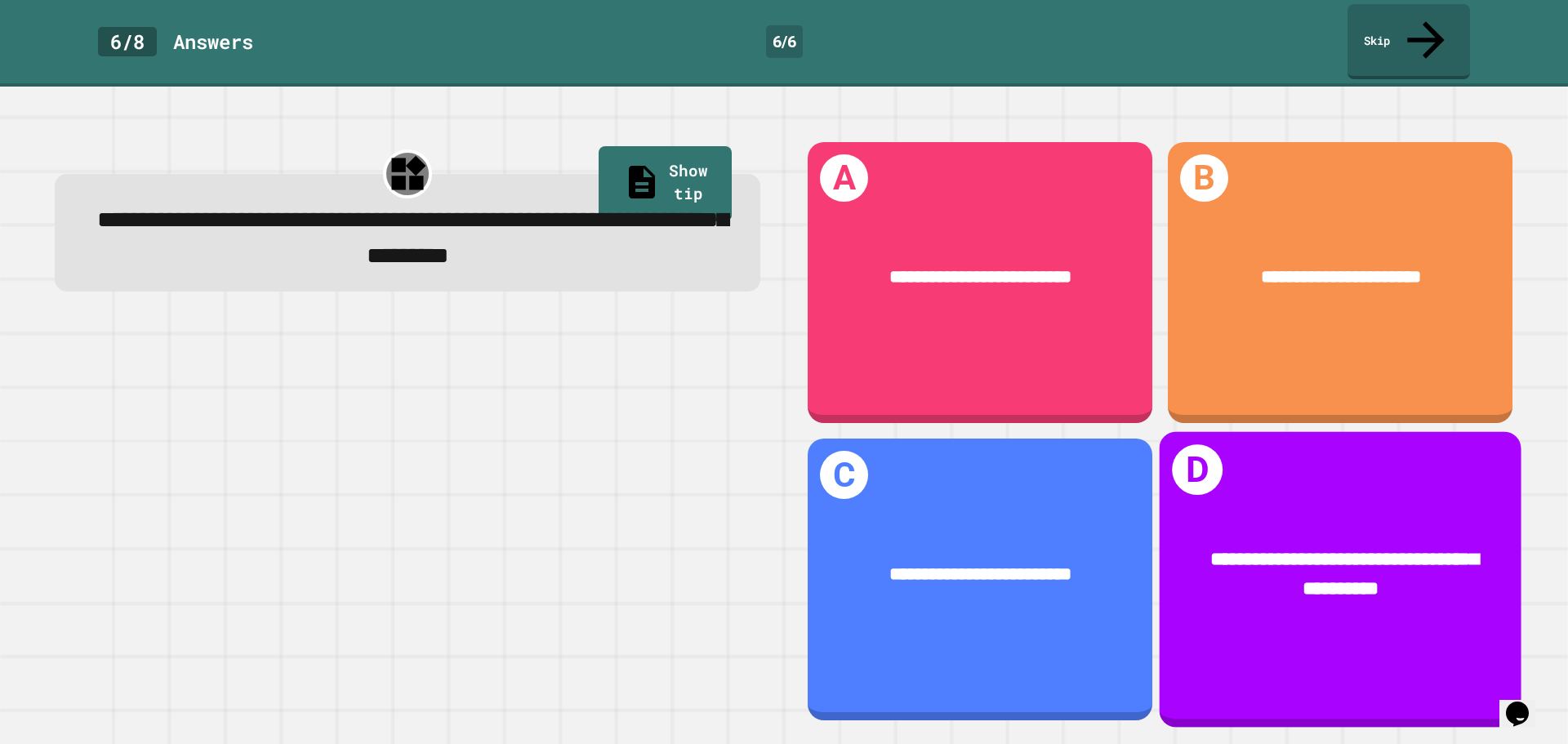
click at [1315, 617] on div "**********" at bounding box center [1341, 580] width 362 height 296
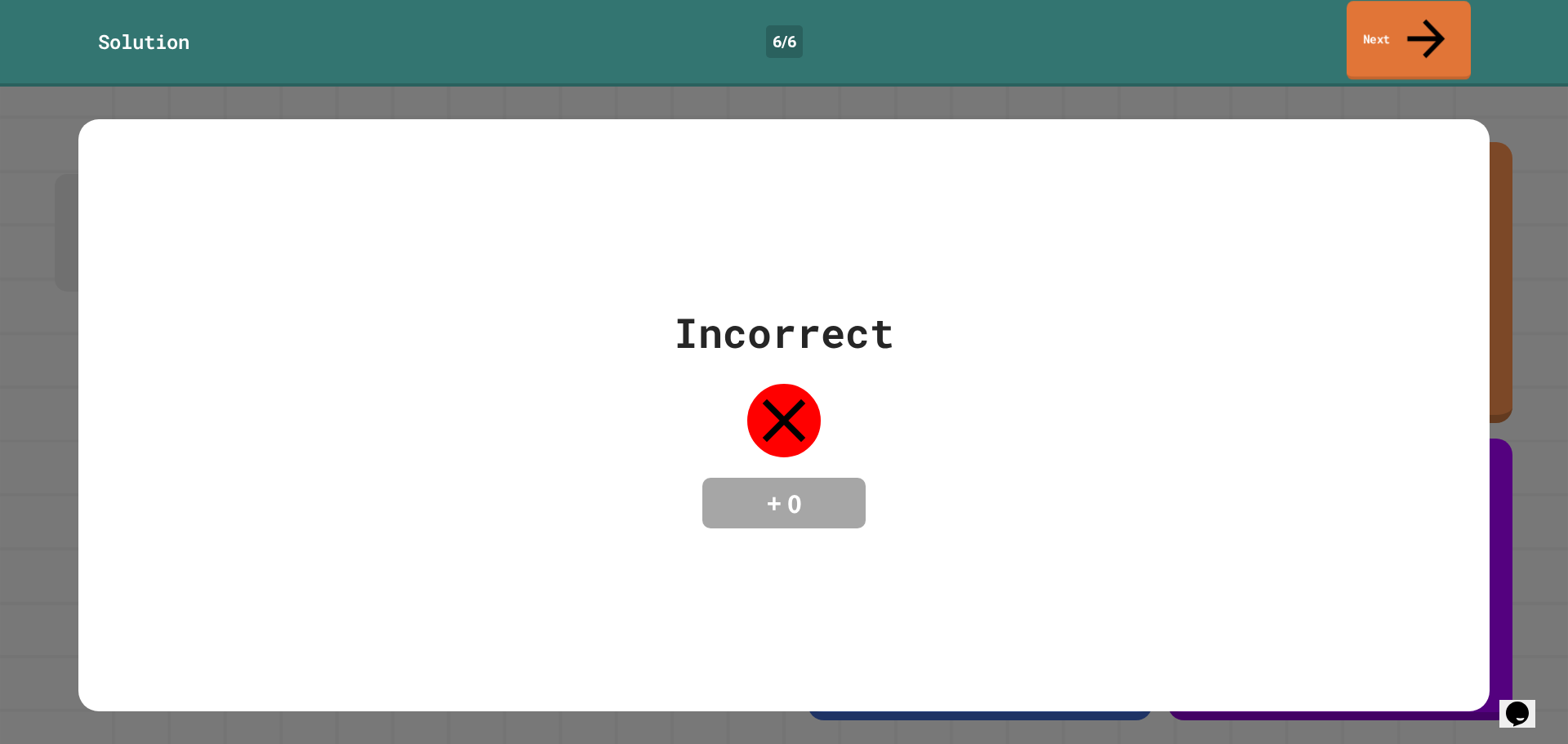
click at [1448, 11] on link "Next" at bounding box center [1409, 40] width 124 height 80
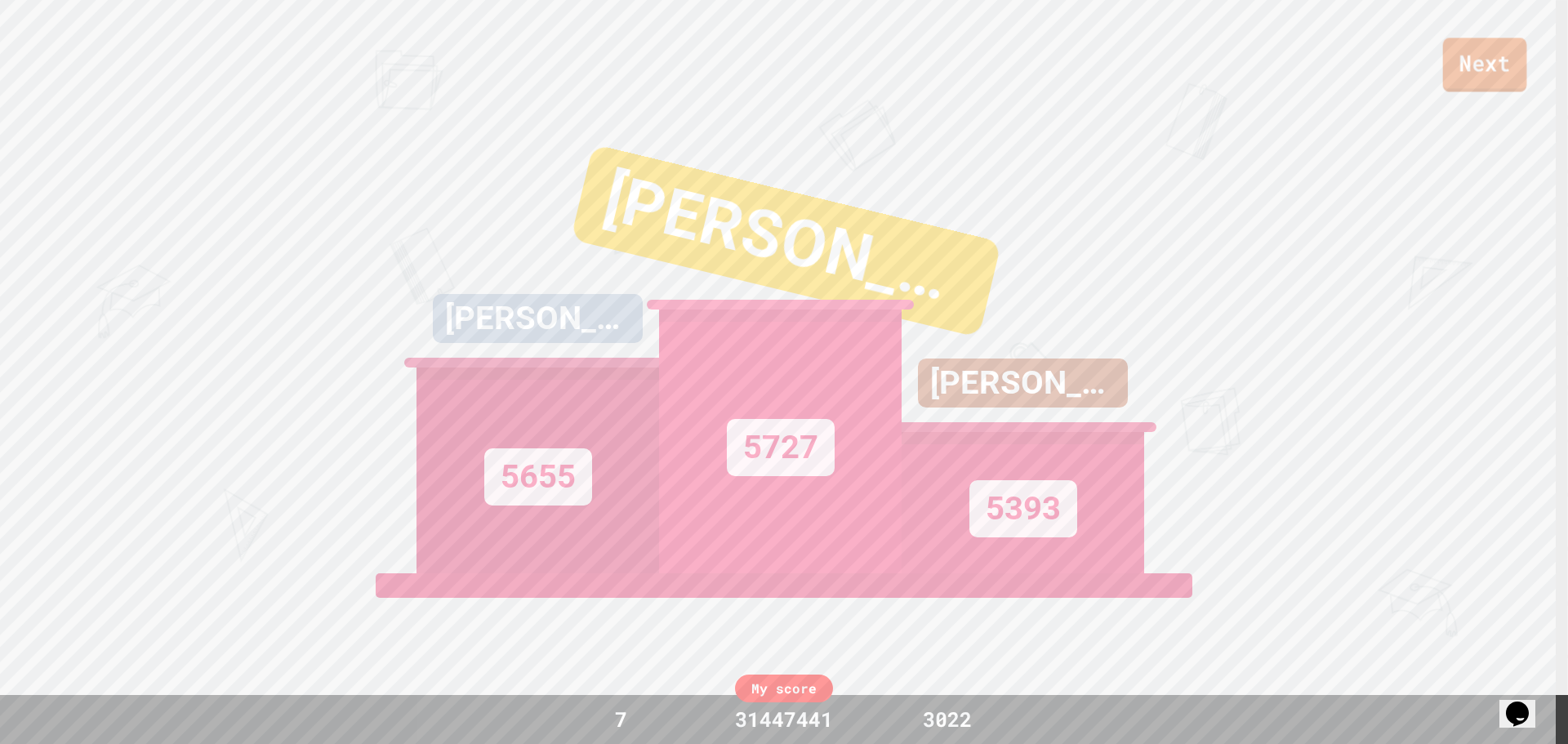
click at [1480, 78] on link "Next" at bounding box center [1485, 65] width 84 height 54
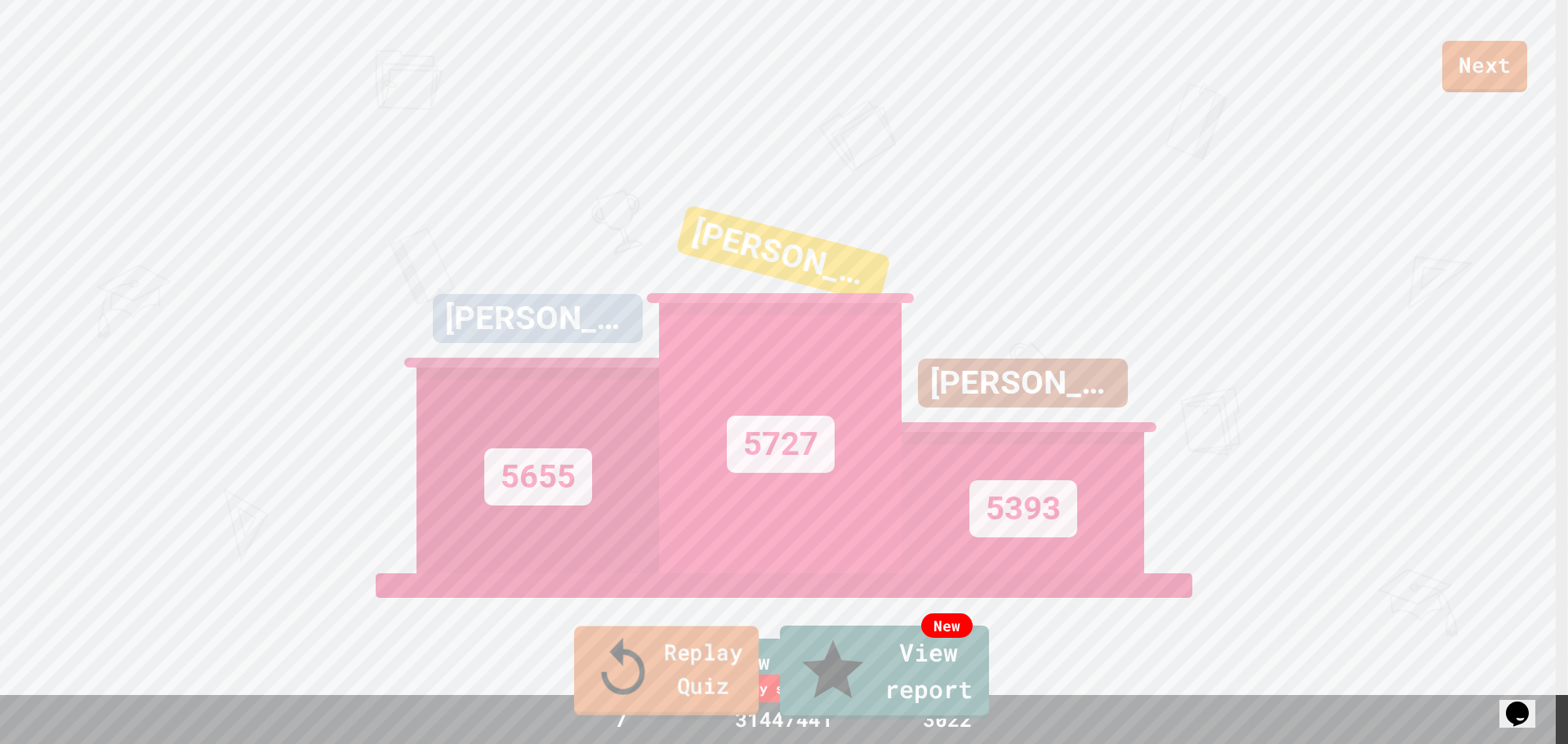
click at [591, 688] on icon at bounding box center [623, 669] width 66 height 68
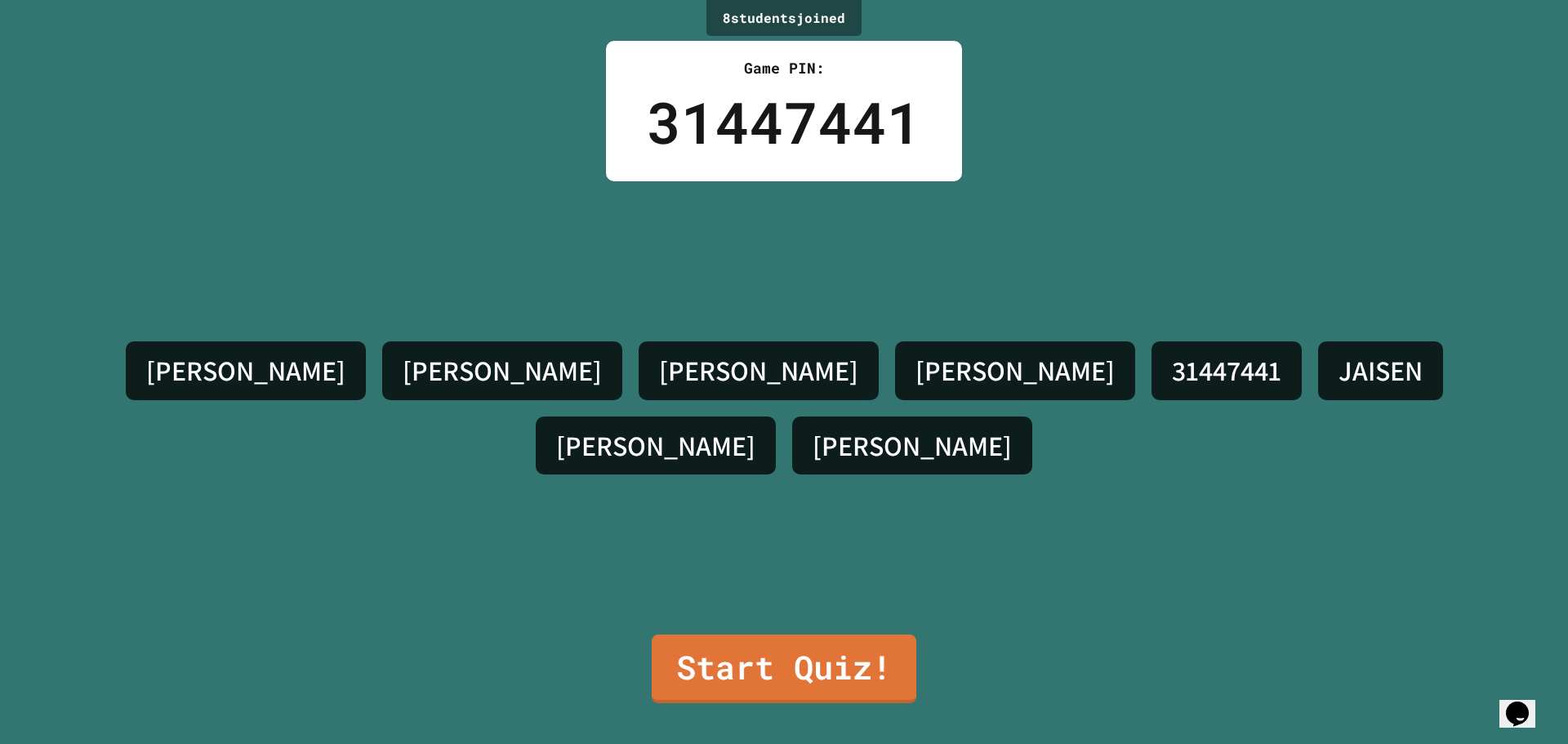
click at [1172, 388] on h4 "31447441" at bounding box center [1226, 371] width 109 height 34
click at [786, 668] on link "Start Quiz!" at bounding box center [784, 667] width 269 height 72
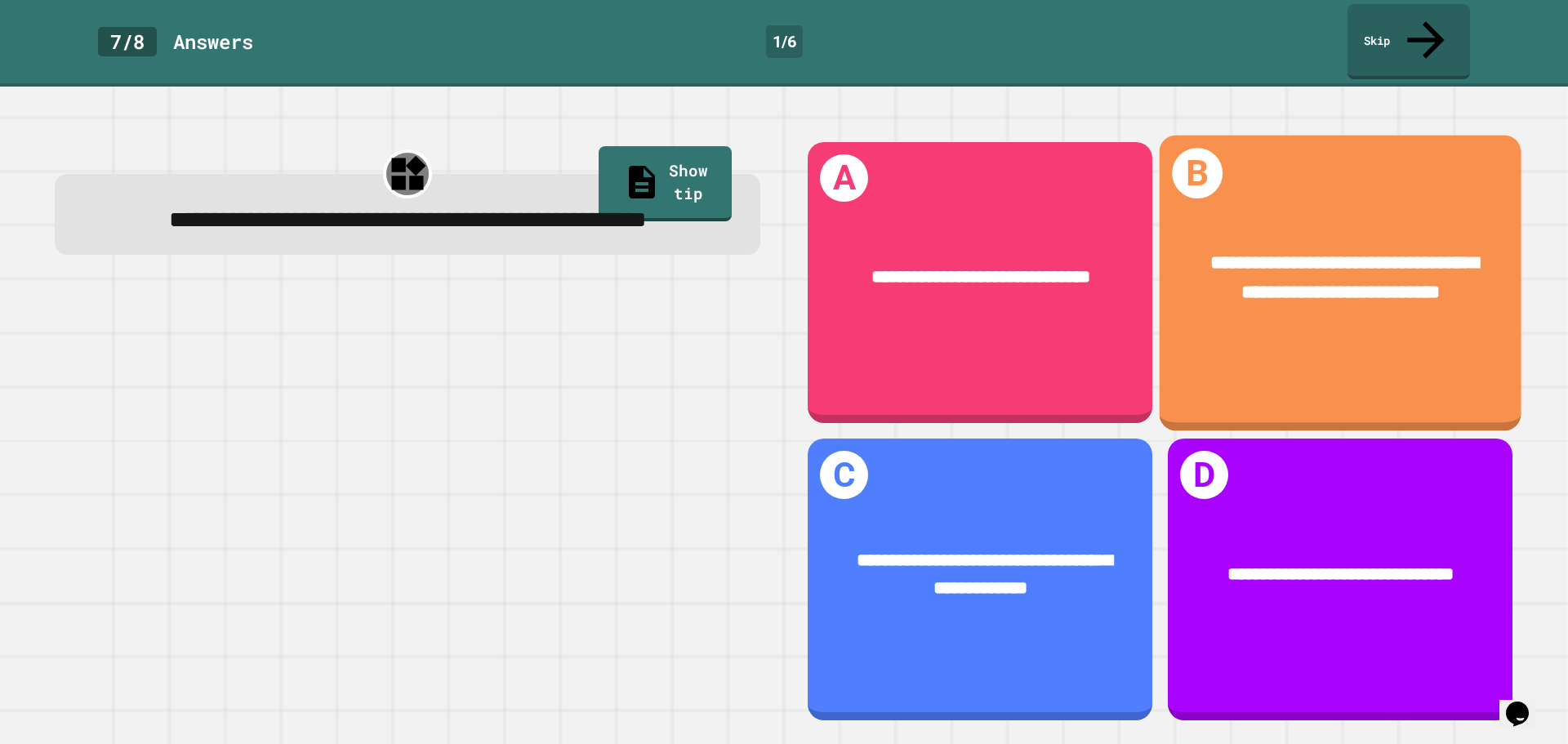
click at [1296, 317] on div "**********" at bounding box center [1341, 277] width 362 height 134
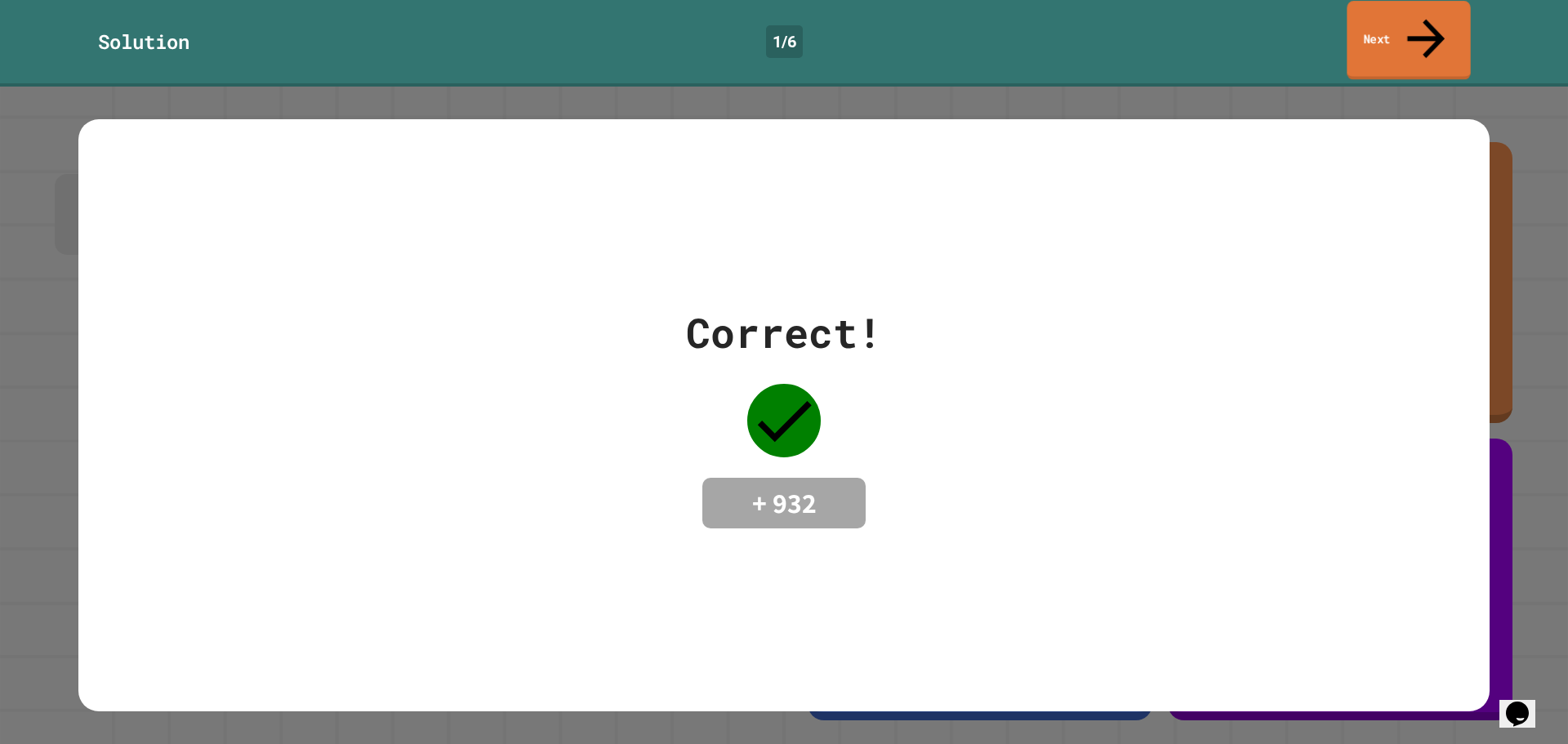
click at [1399, 22] on link "Next" at bounding box center [1408, 40] width 123 height 80
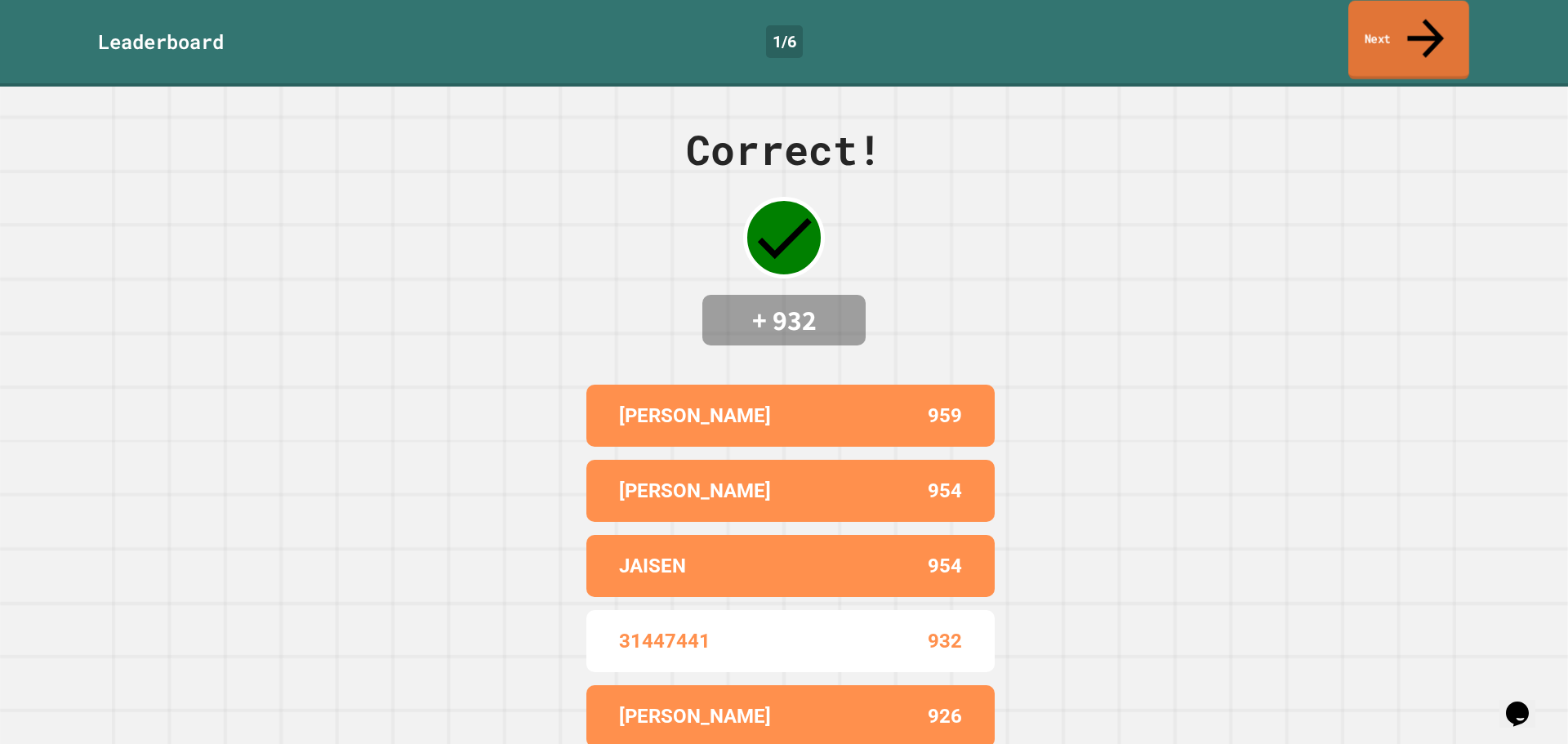
click at [1367, 38] on link "Next" at bounding box center [1409, 40] width 121 height 80
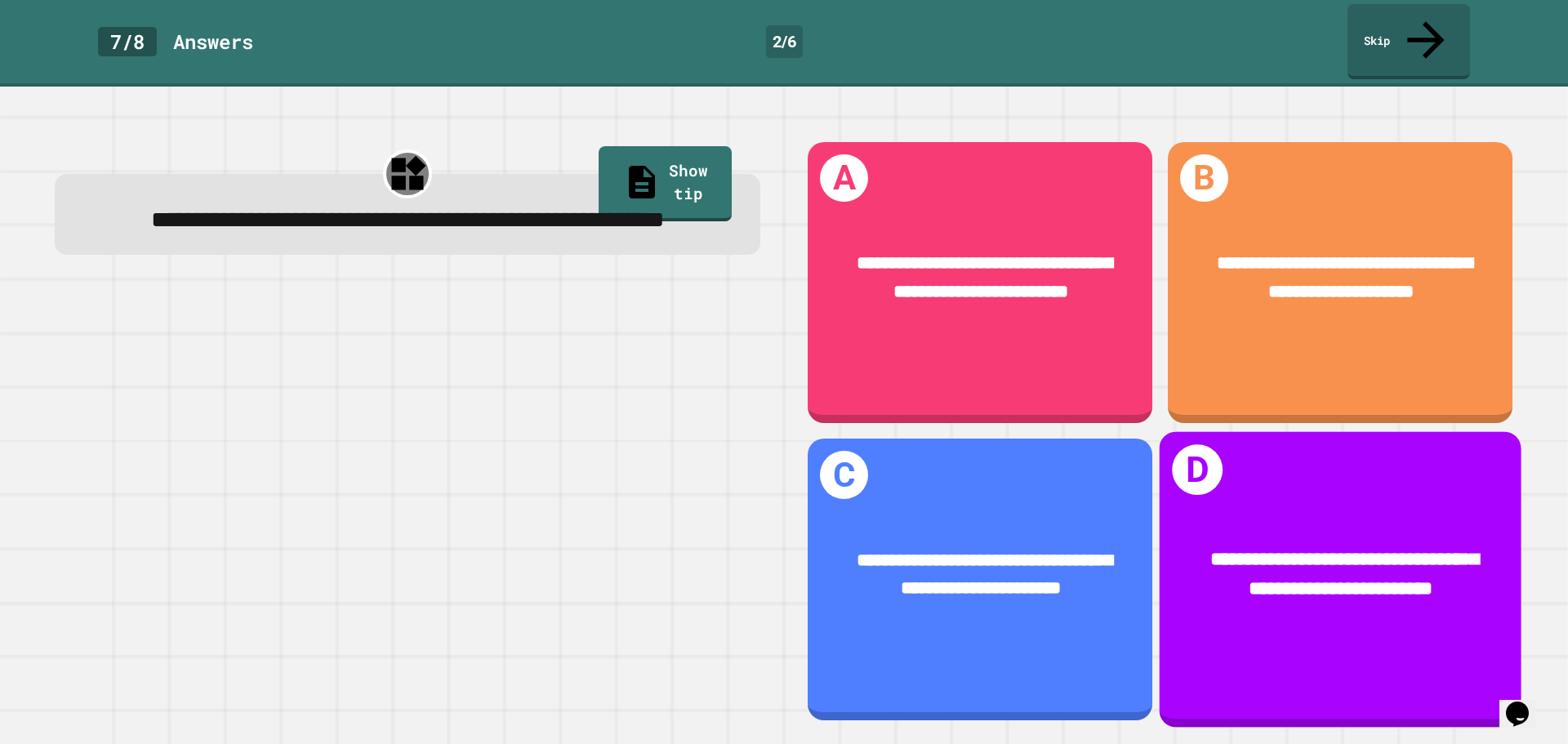
click at [1456, 656] on div "**********" at bounding box center [1341, 580] width 362 height 296
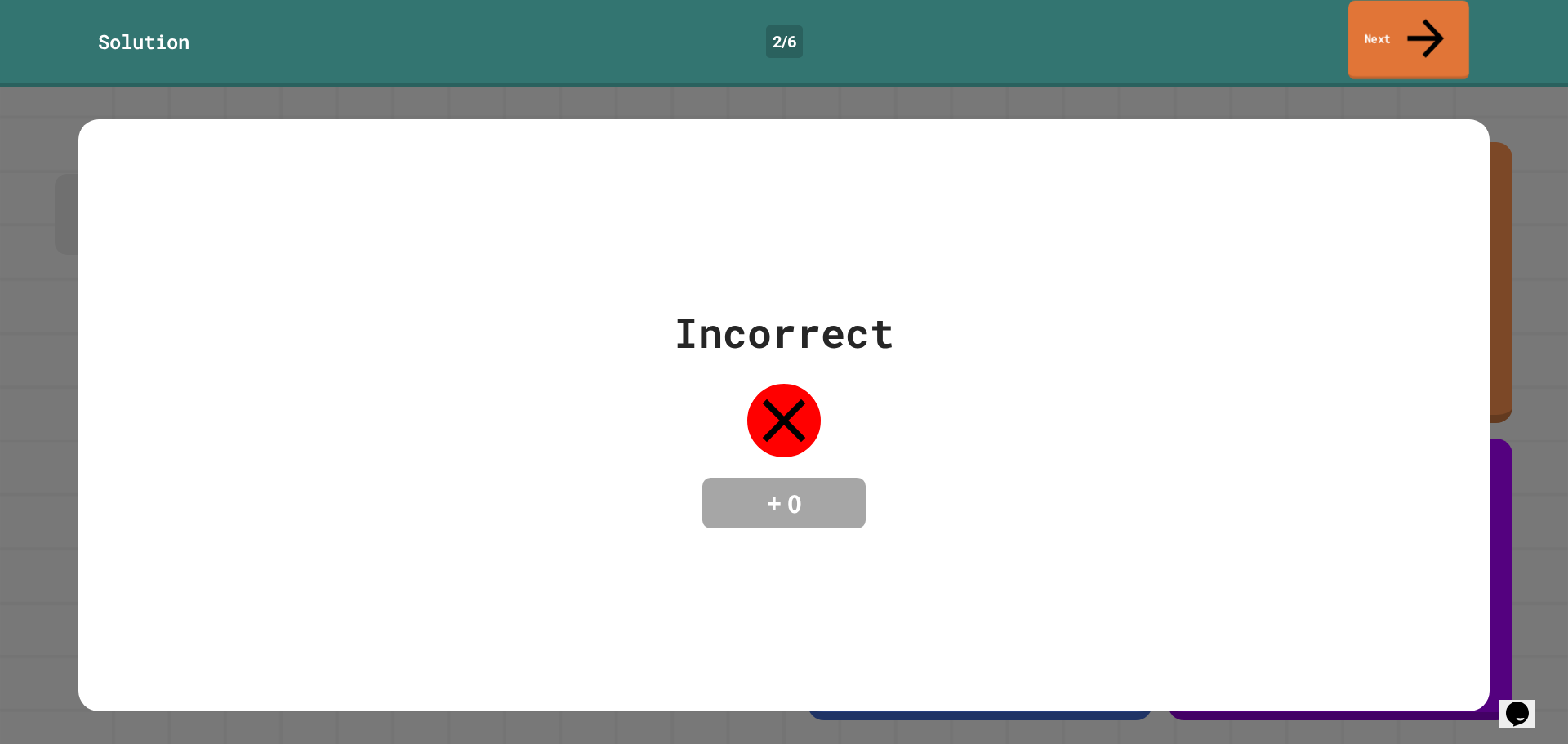
click at [1386, 24] on link "Next" at bounding box center [1409, 40] width 121 height 80
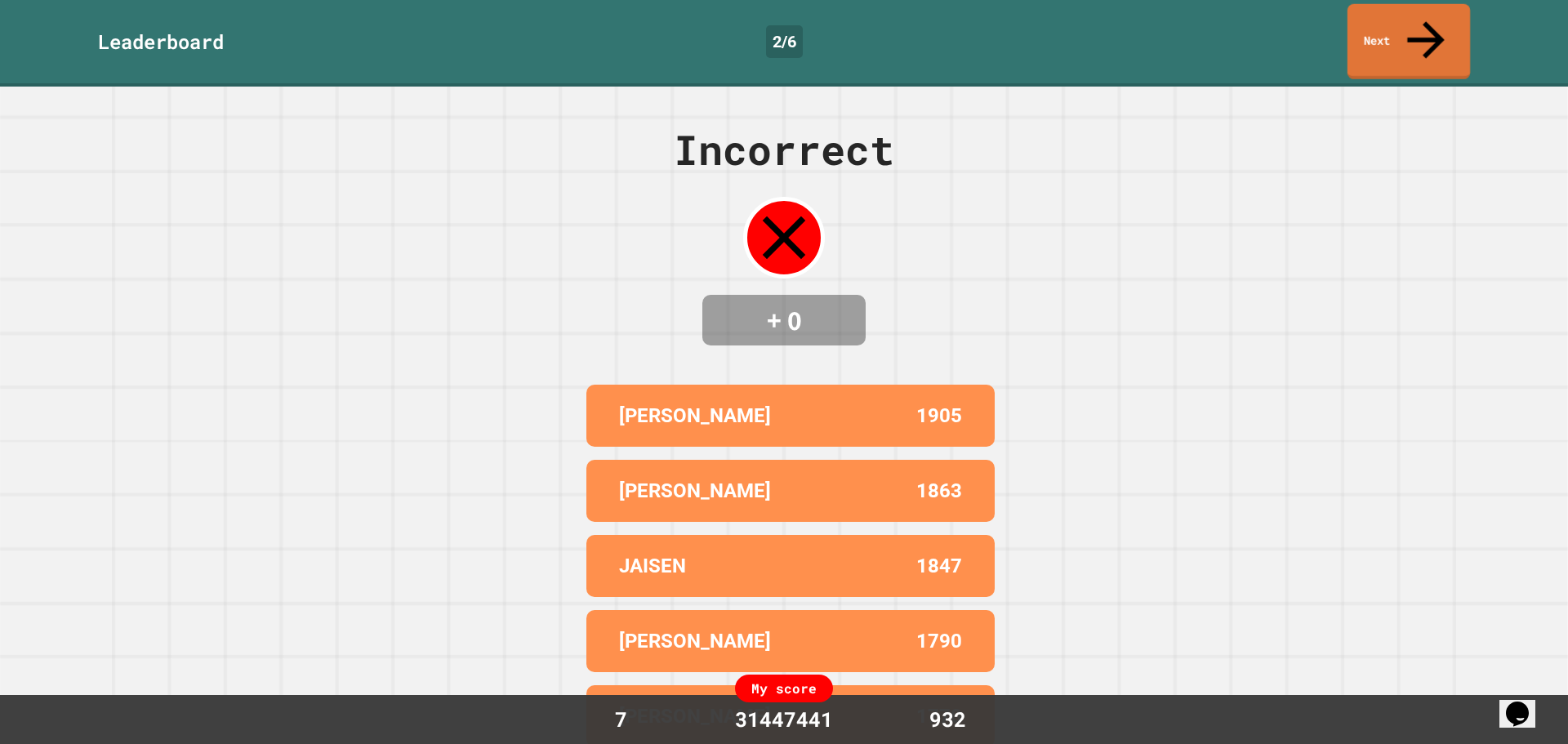
click at [1406, 25] on link "Next" at bounding box center [1409, 42] width 122 height 75
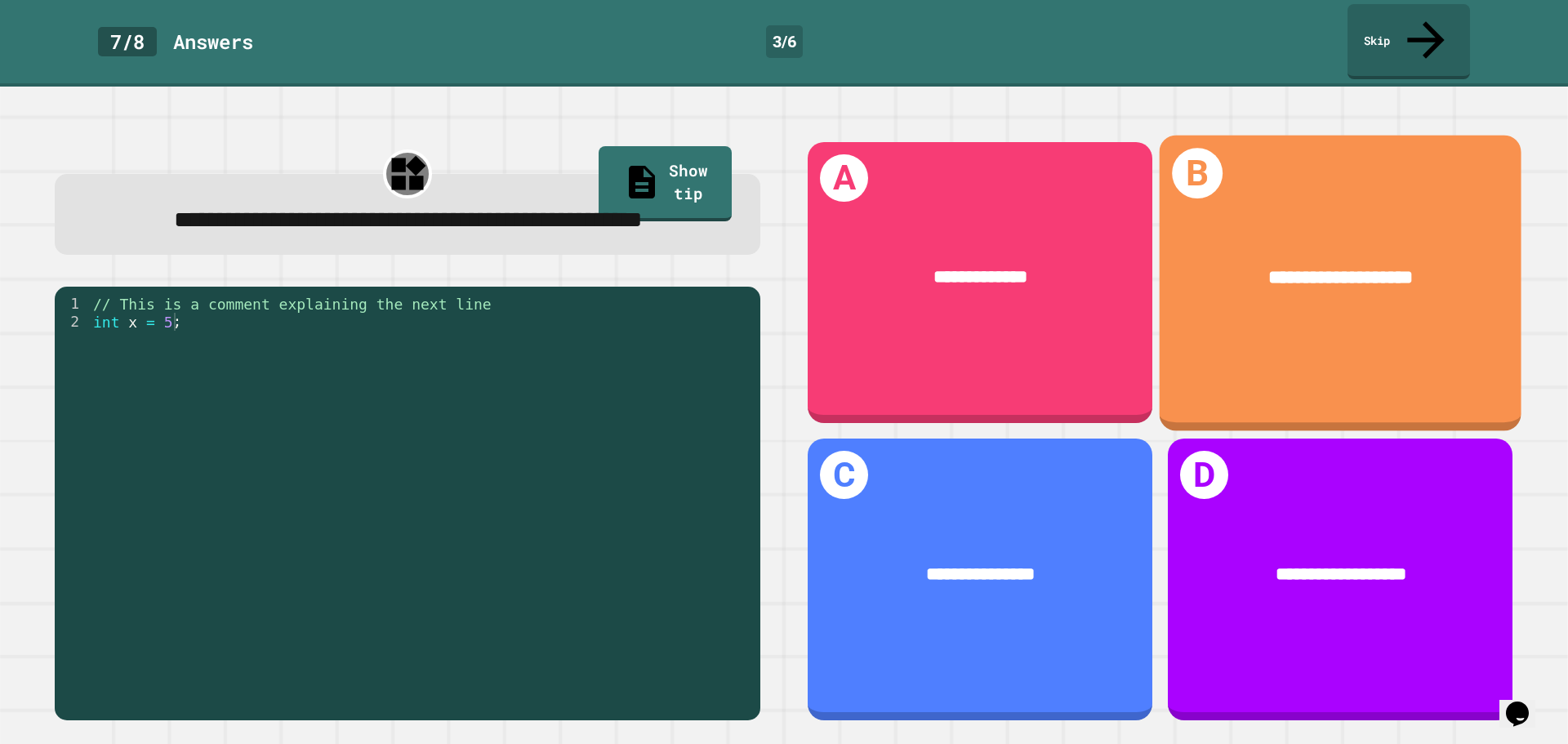
click at [1248, 226] on div "**********" at bounding box center [1341, 278] width 362 height 106
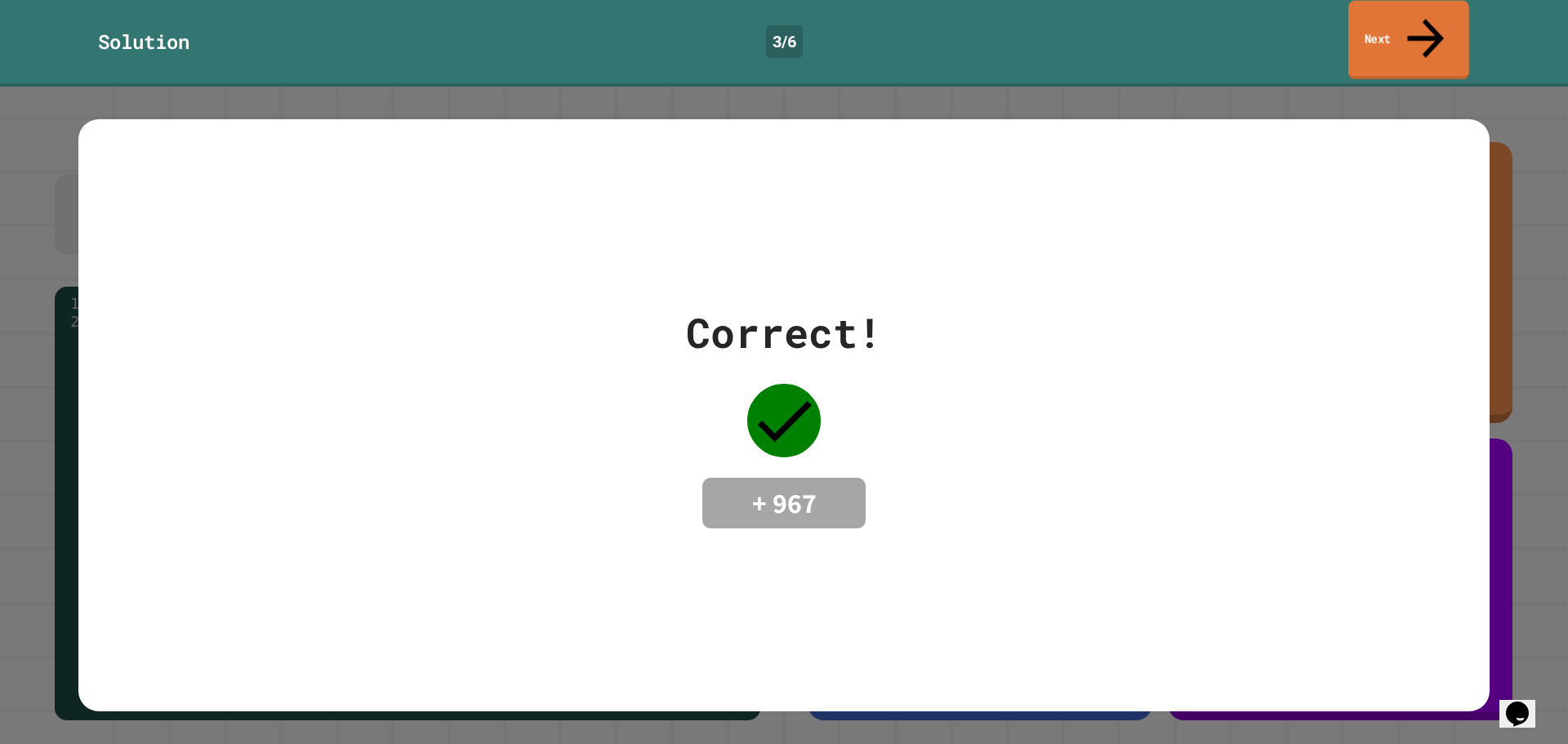
drag, startPoint x: 1411, startPoint y: 25, endPoint x: 1403, endPoint y: 36, distance: 13.6
click at [1411, 26] on link "Next" at bounding box center [1409, 40] width 121 height 80
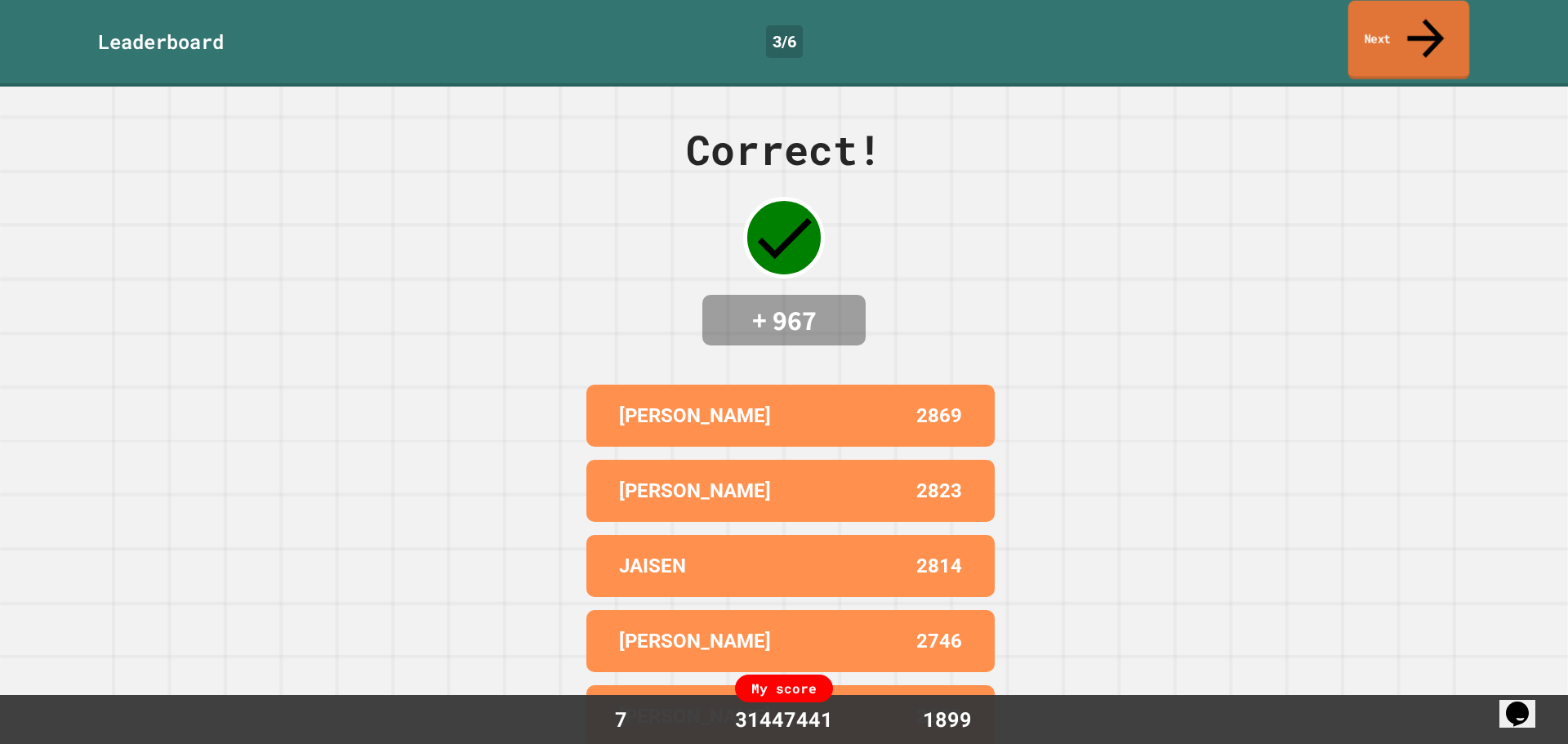
click at [1382, 31] on link "Next" at bounding box center [1409, 40] width 121 height 80
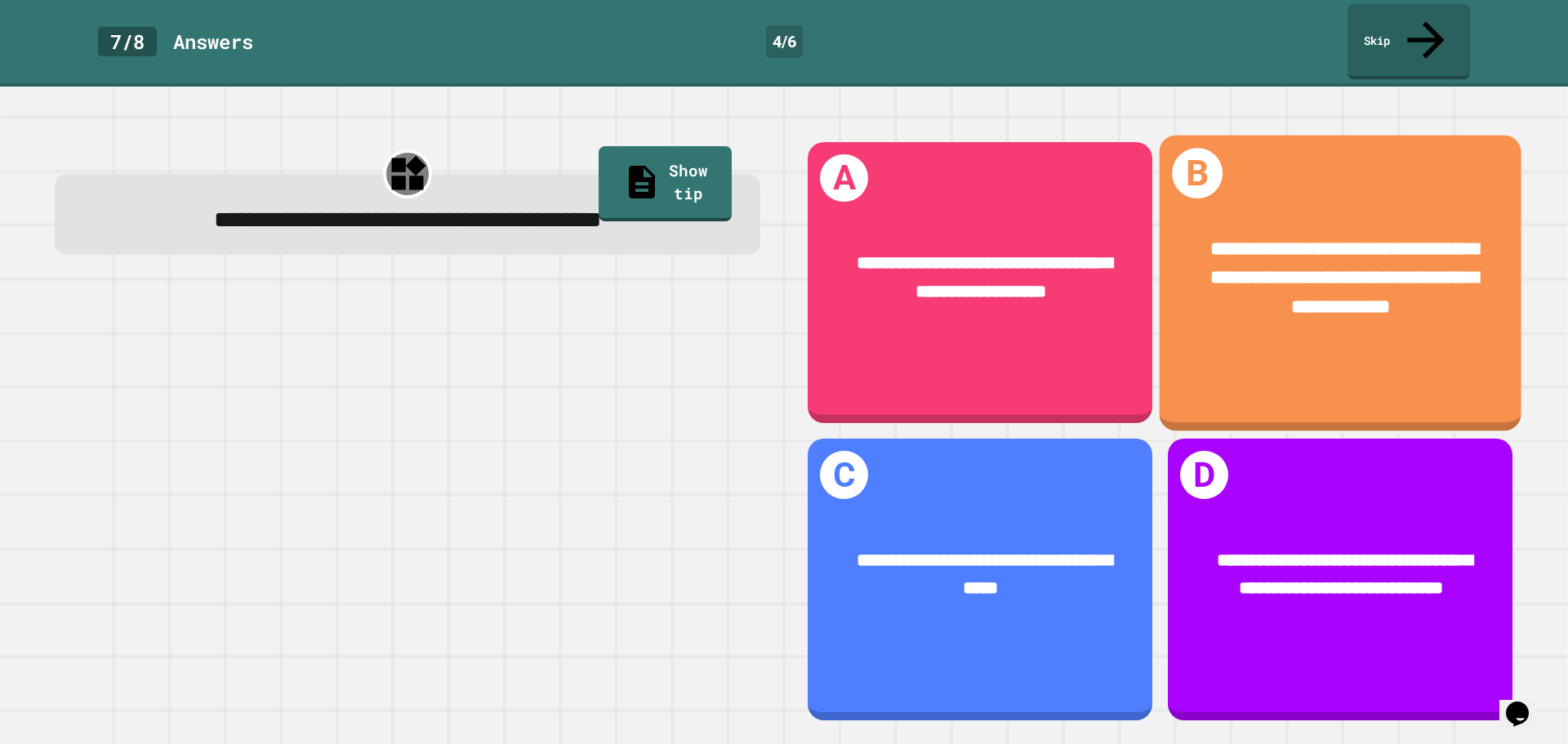
click at [1277, 156] on div "**********" at bounding box center [1341, 282] width 362 height 296
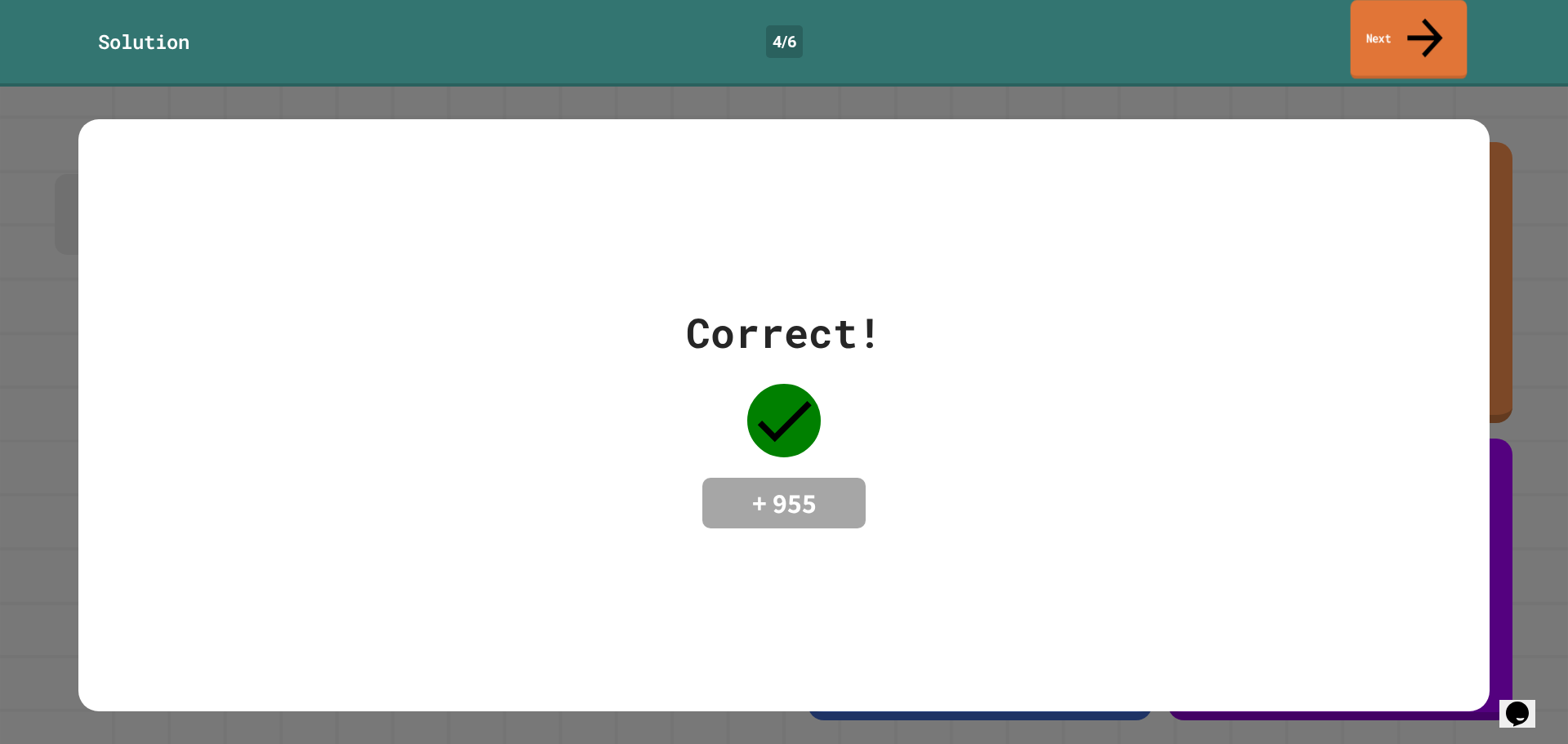
click at [1385, 36] on link "Next" at bounding box center [1409, 39] width 117 height 80
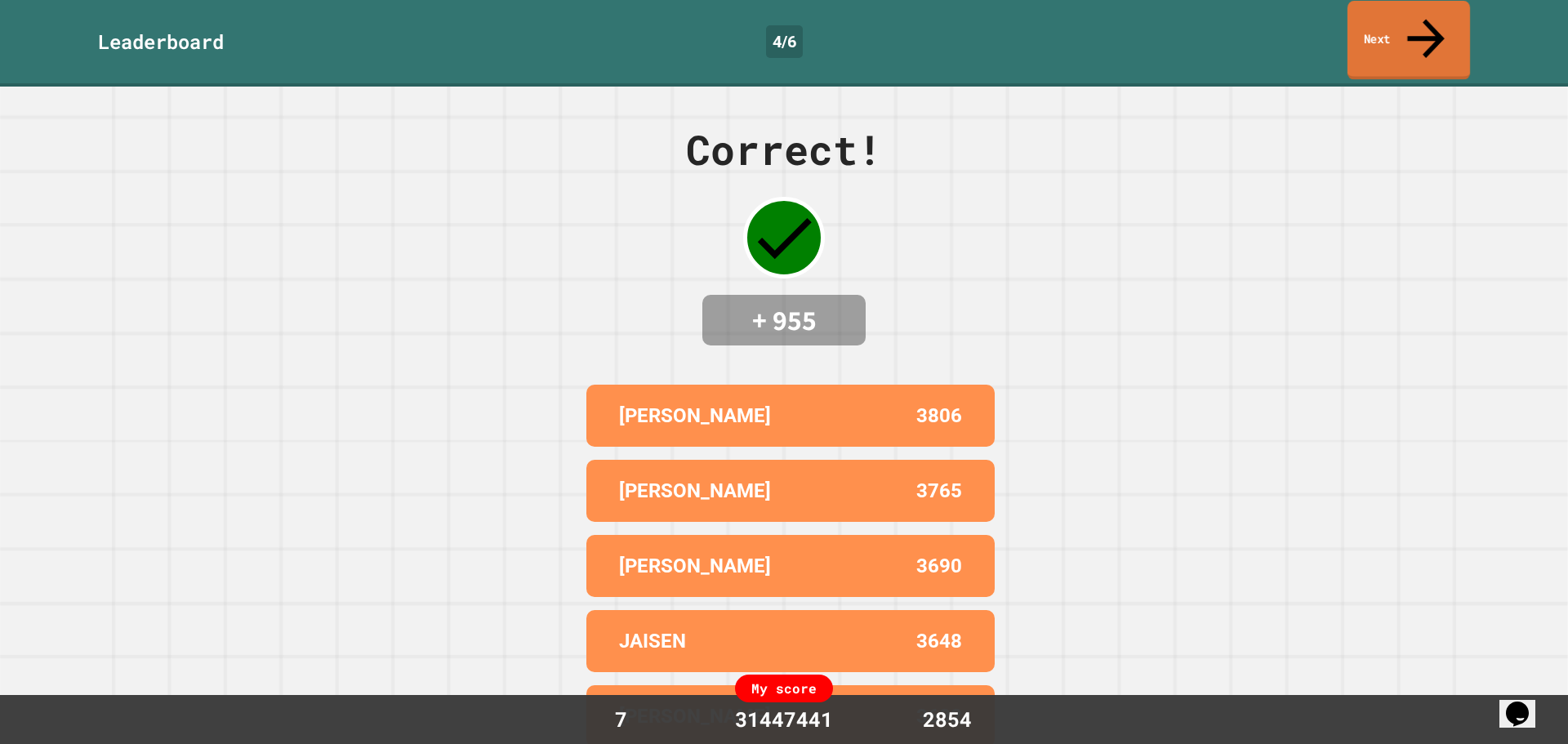
click at [1398, 18] on link "Next" at bounding box center [1409, 40] width 122 height 80
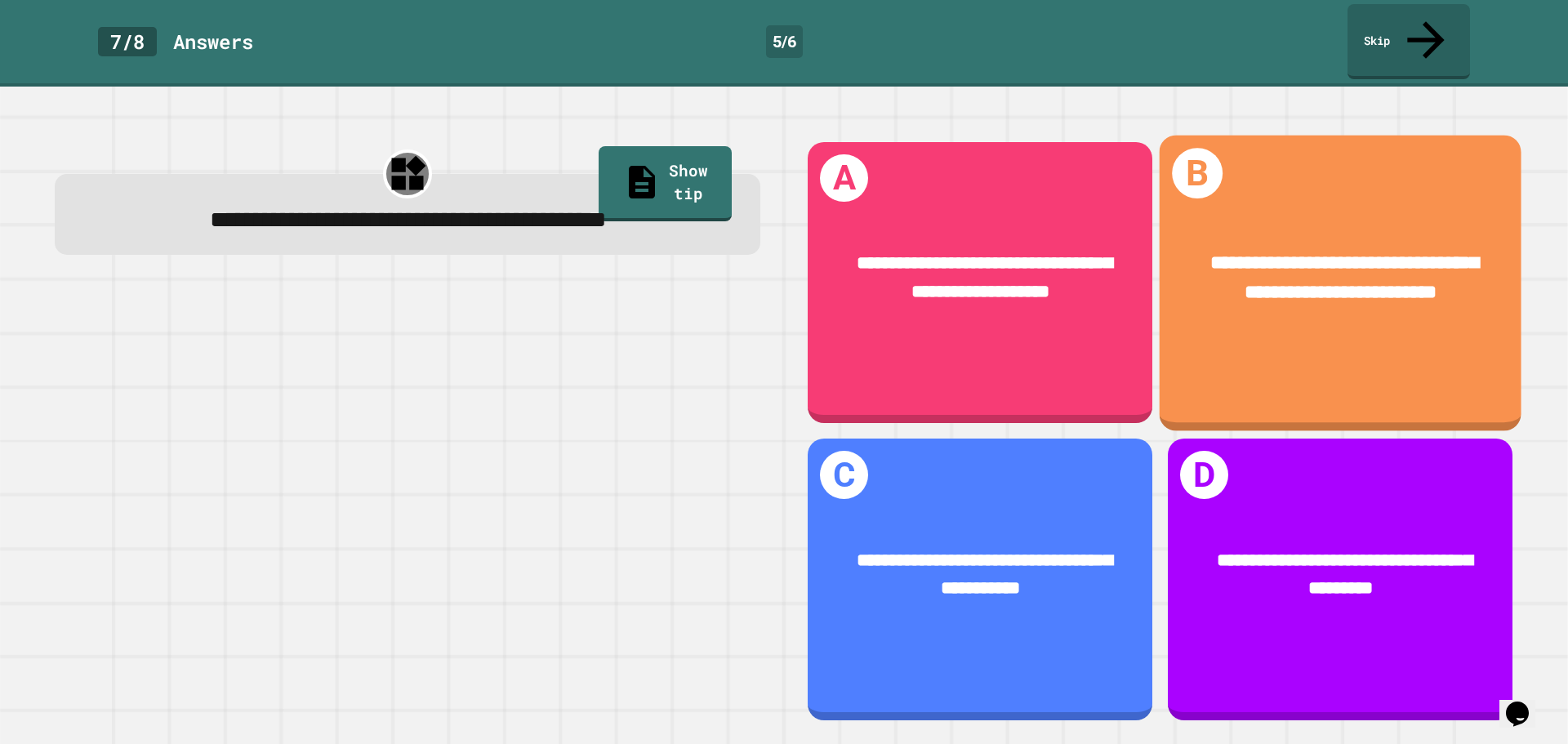
click at [1218, 211] on div "**********" at bounding box center [1341, 277] width 362 height 134
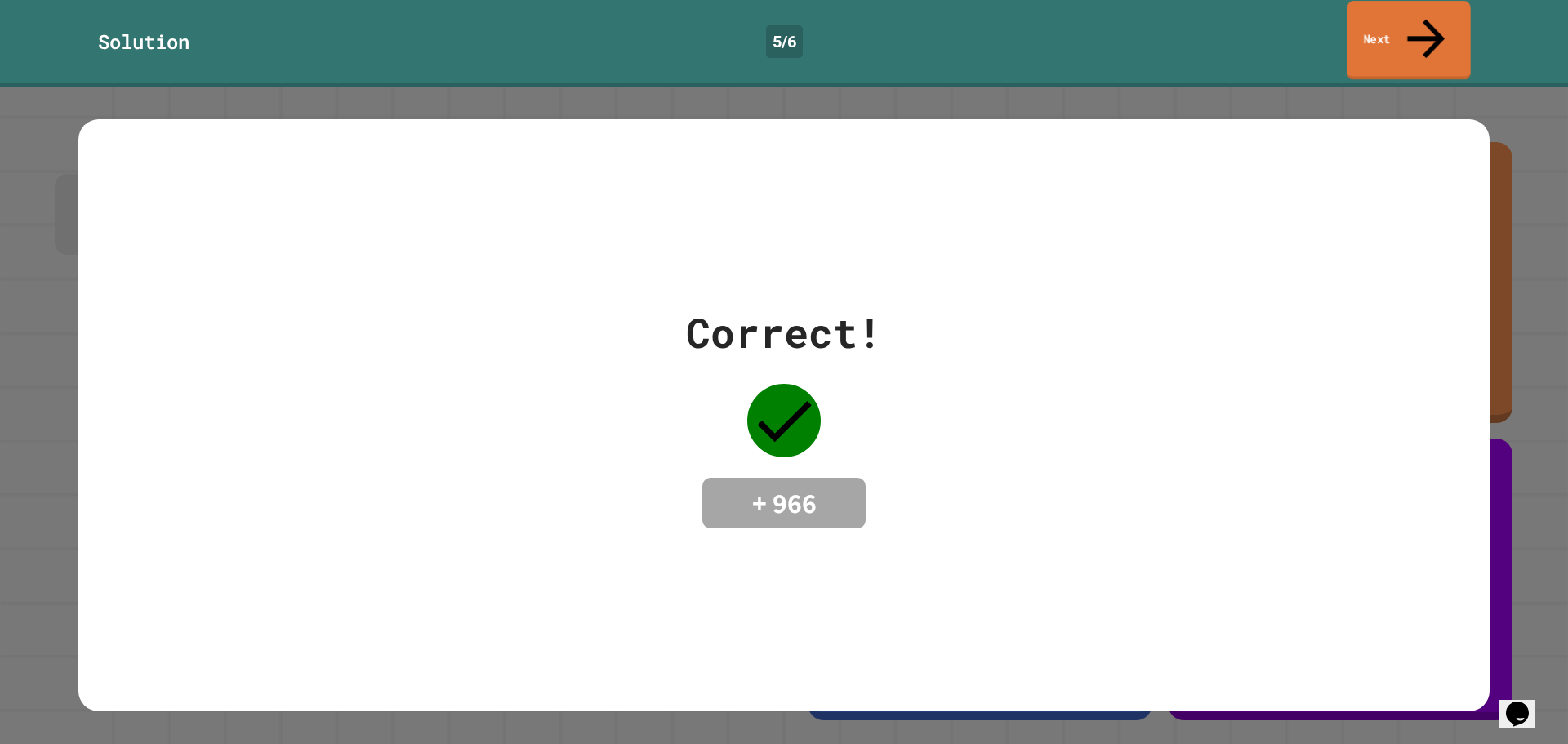
click at [1370, 22] on link "Next" at bounding box center [1408, 40] width 123 height 80
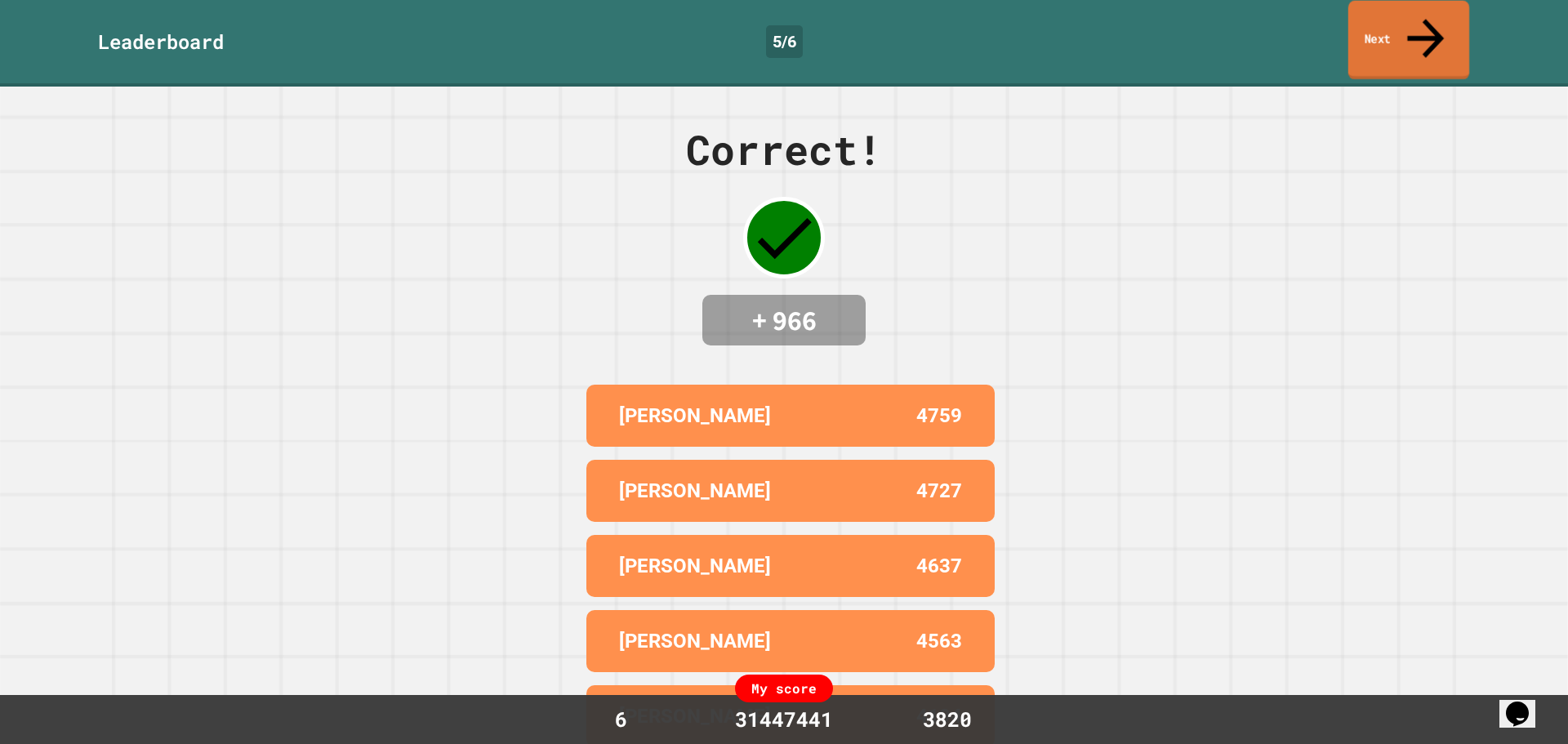
click at [1420, 19] on icon at bounding box center [1426, 38] width 55 height 58
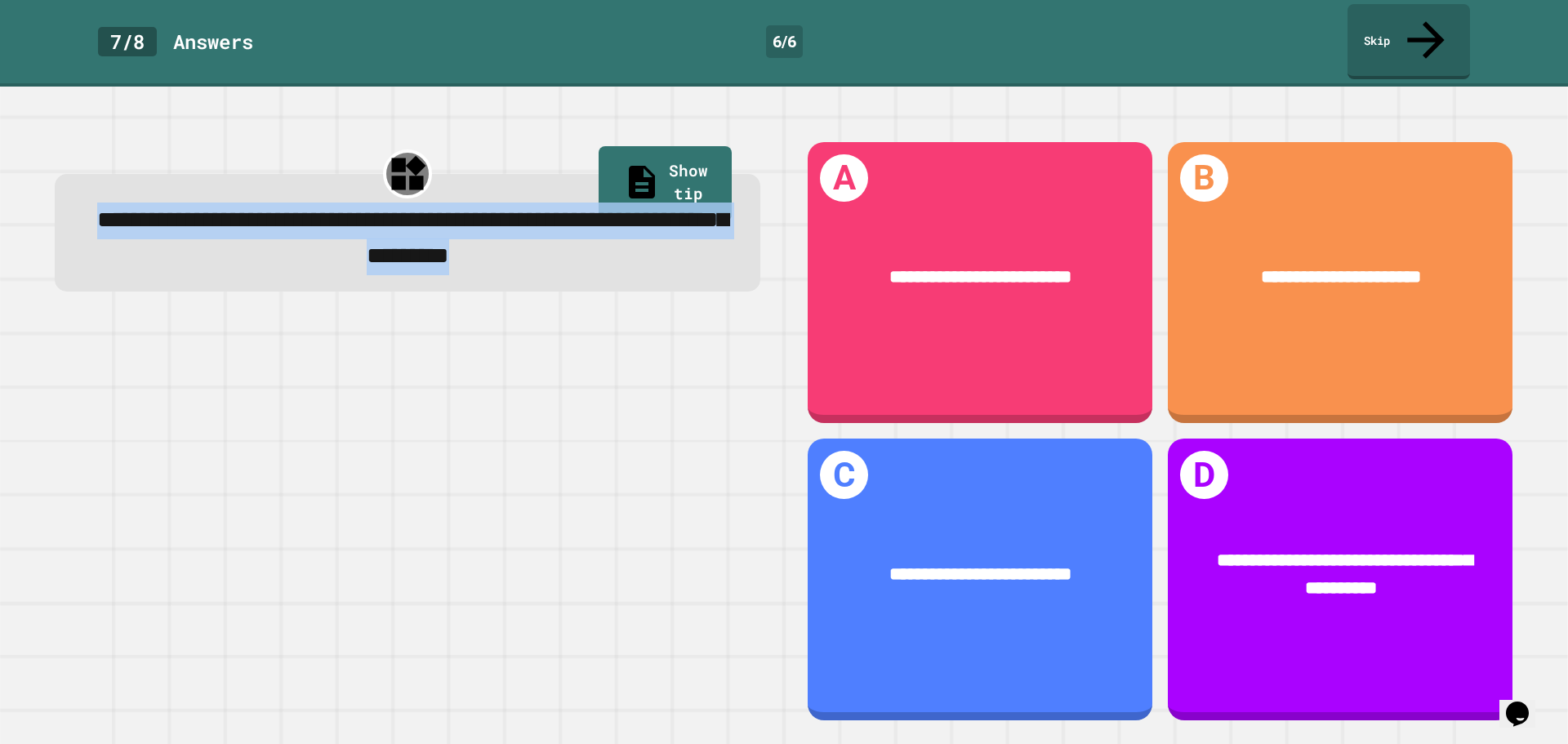
drag, startPoint x: 82, startPoint y: 182, endPoint x: 629, endPoint y: 247, distance: 550.8
click at [629, 247] on div "**********" at bounding box center [407, 233] width 705 height 117
copy span "**********"
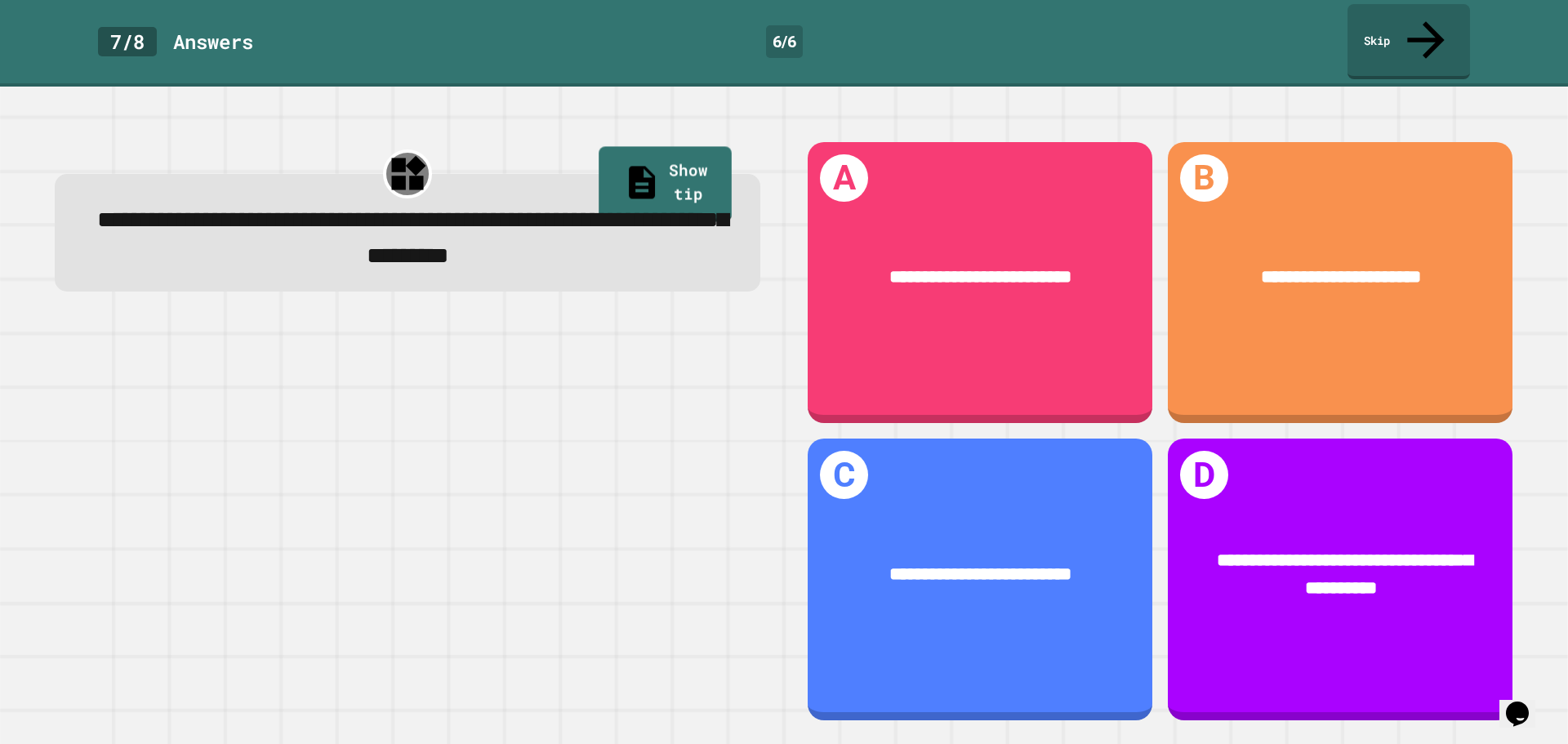
click at [647, 147] on link "Show tip" at bounding box center [665, 184] width 133 height 75
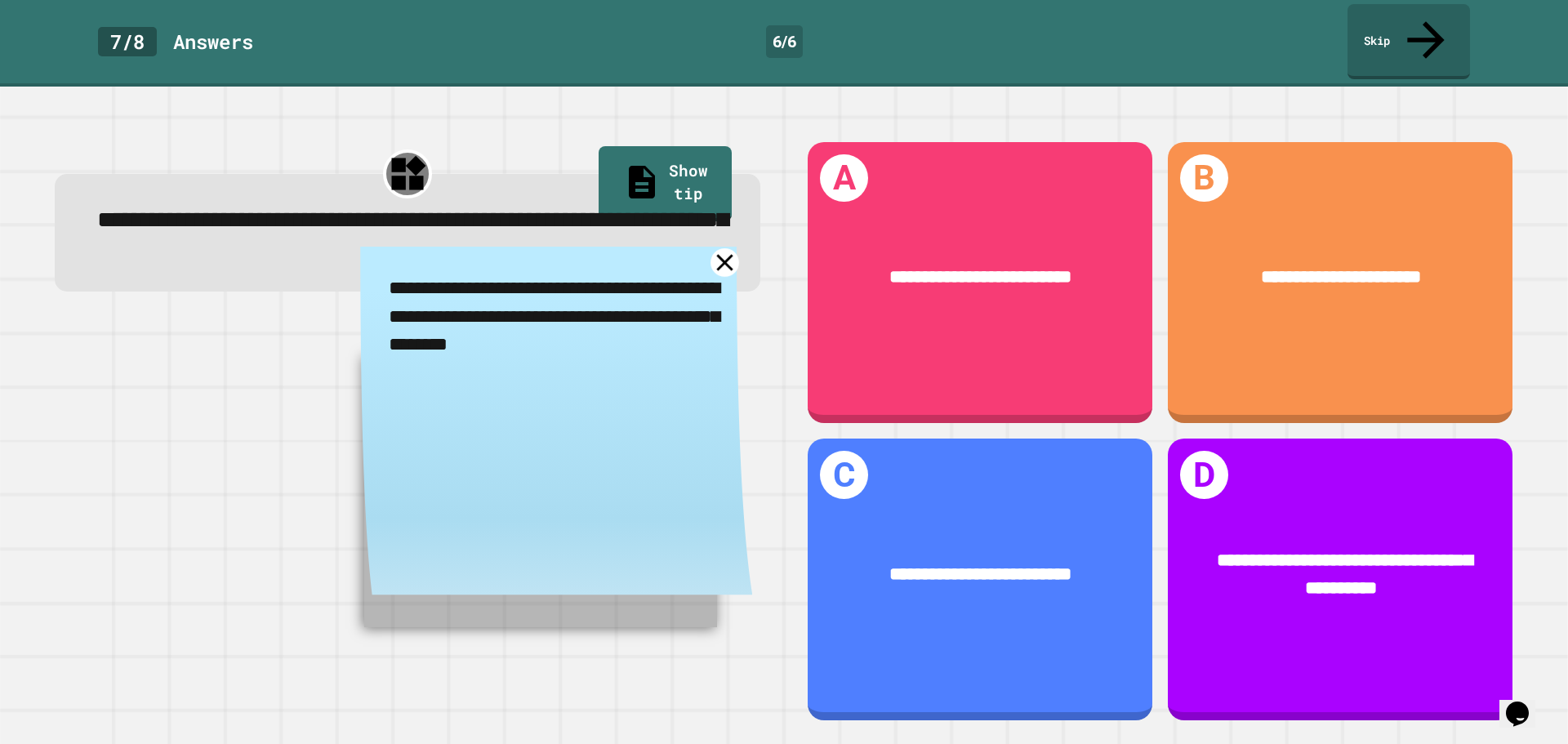
click at [711, 248] on icon at bounding box center [725, 262] width 29 height 29
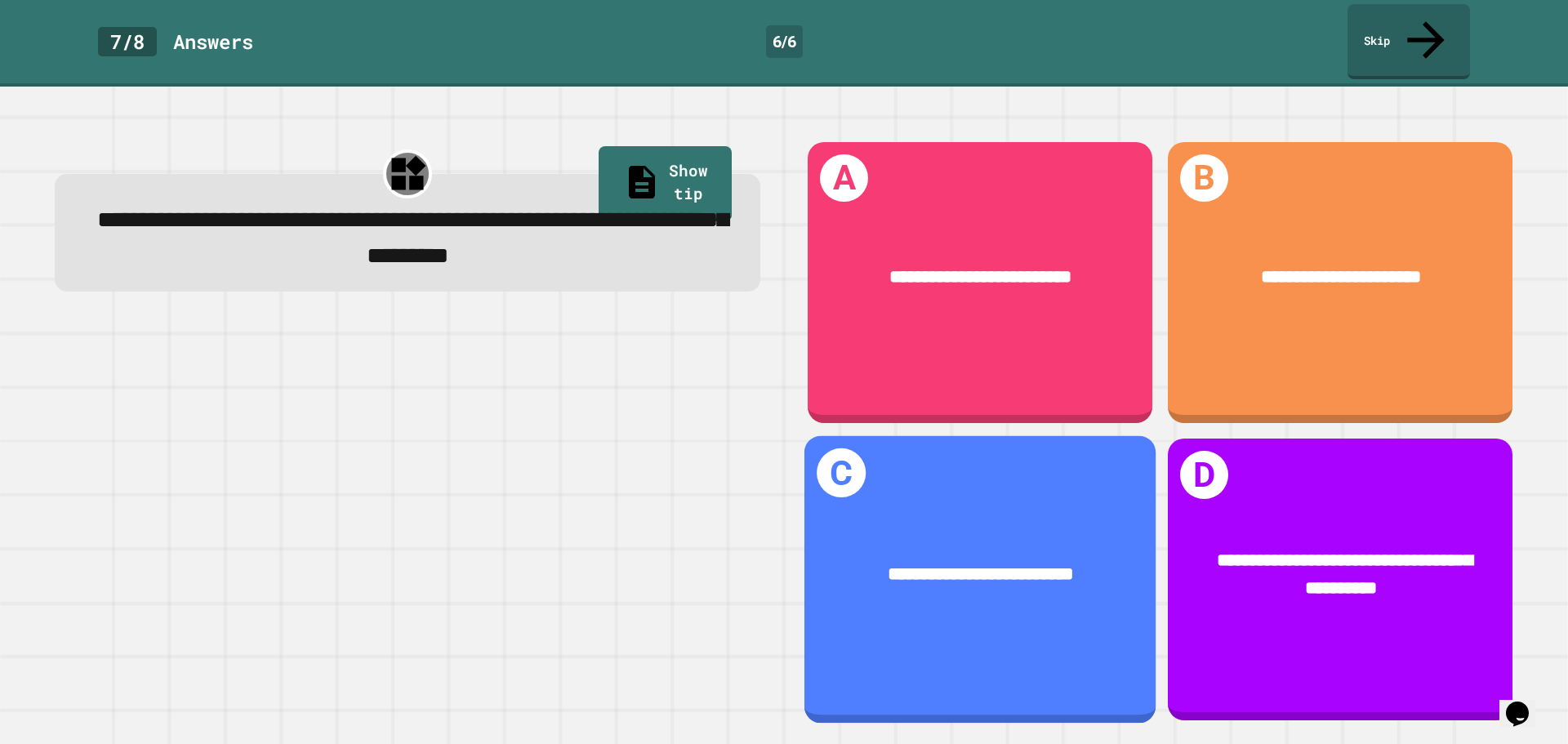
click at [945, 465] on div "**********" at bounding box center [980, 580] width 351 height 287
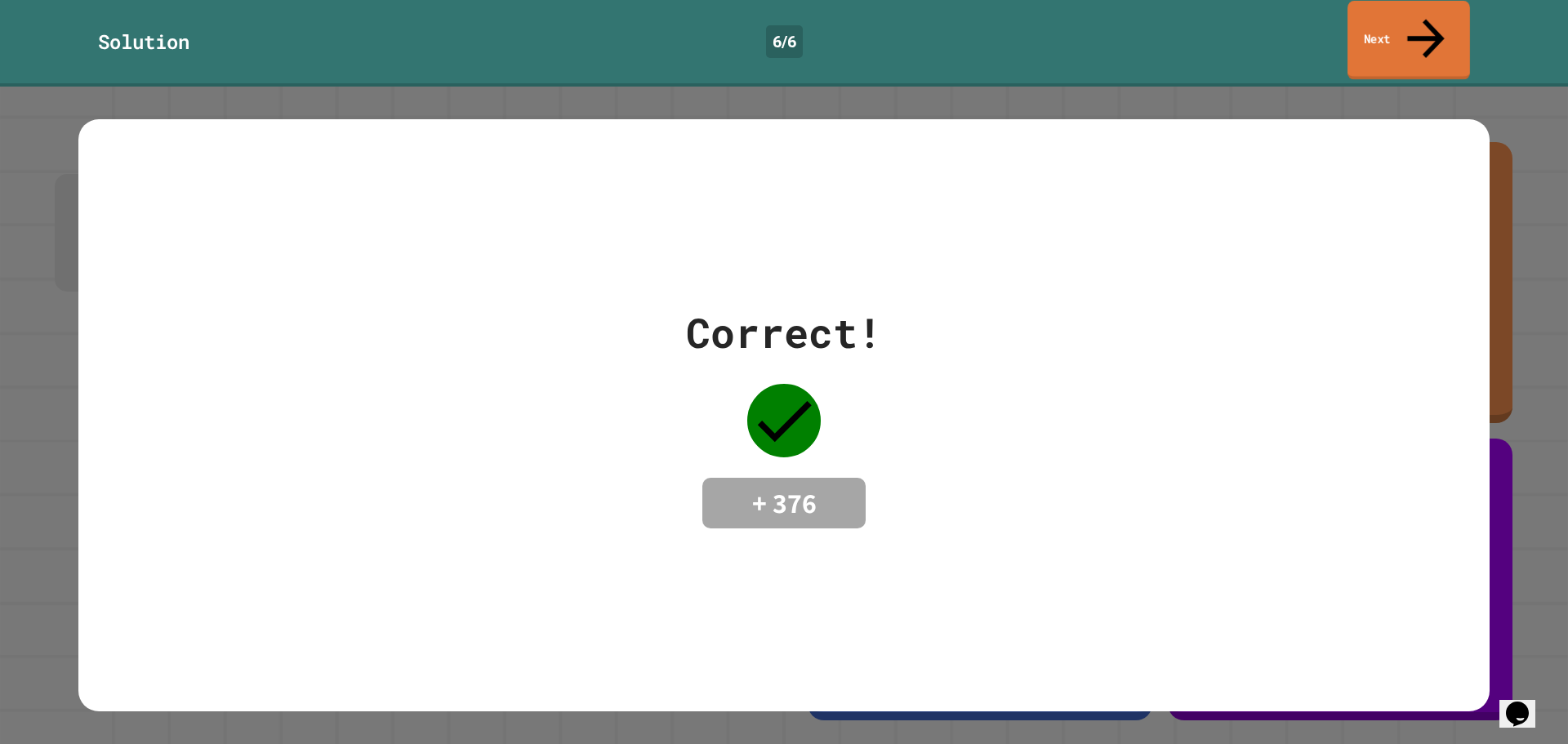
click at [1419, 9] on link "Next" at bounding box center [1409, 40] width 122 height 80
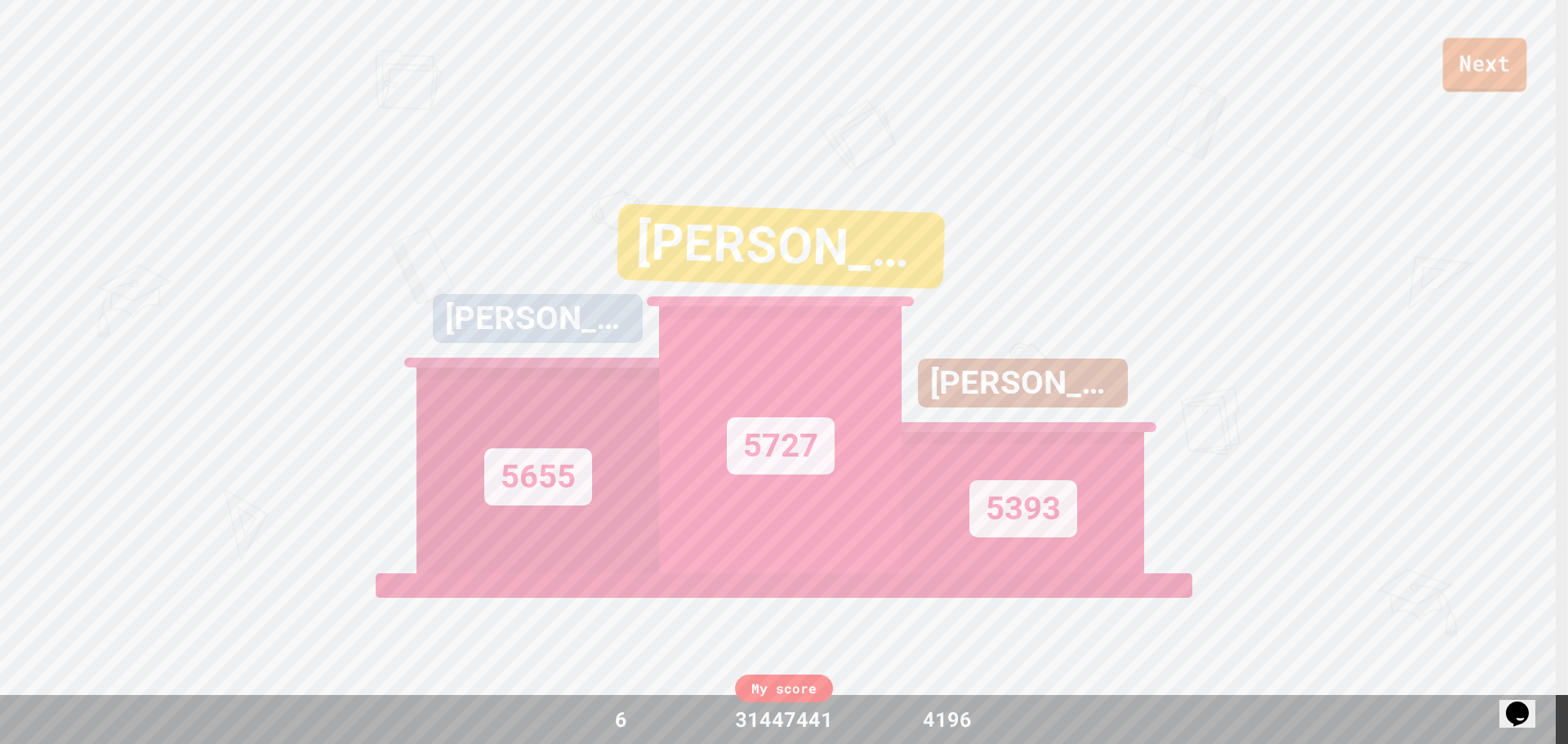
click at [1466, 63] on link "Next" at bounding box center [1485, 65] width 84 height 54
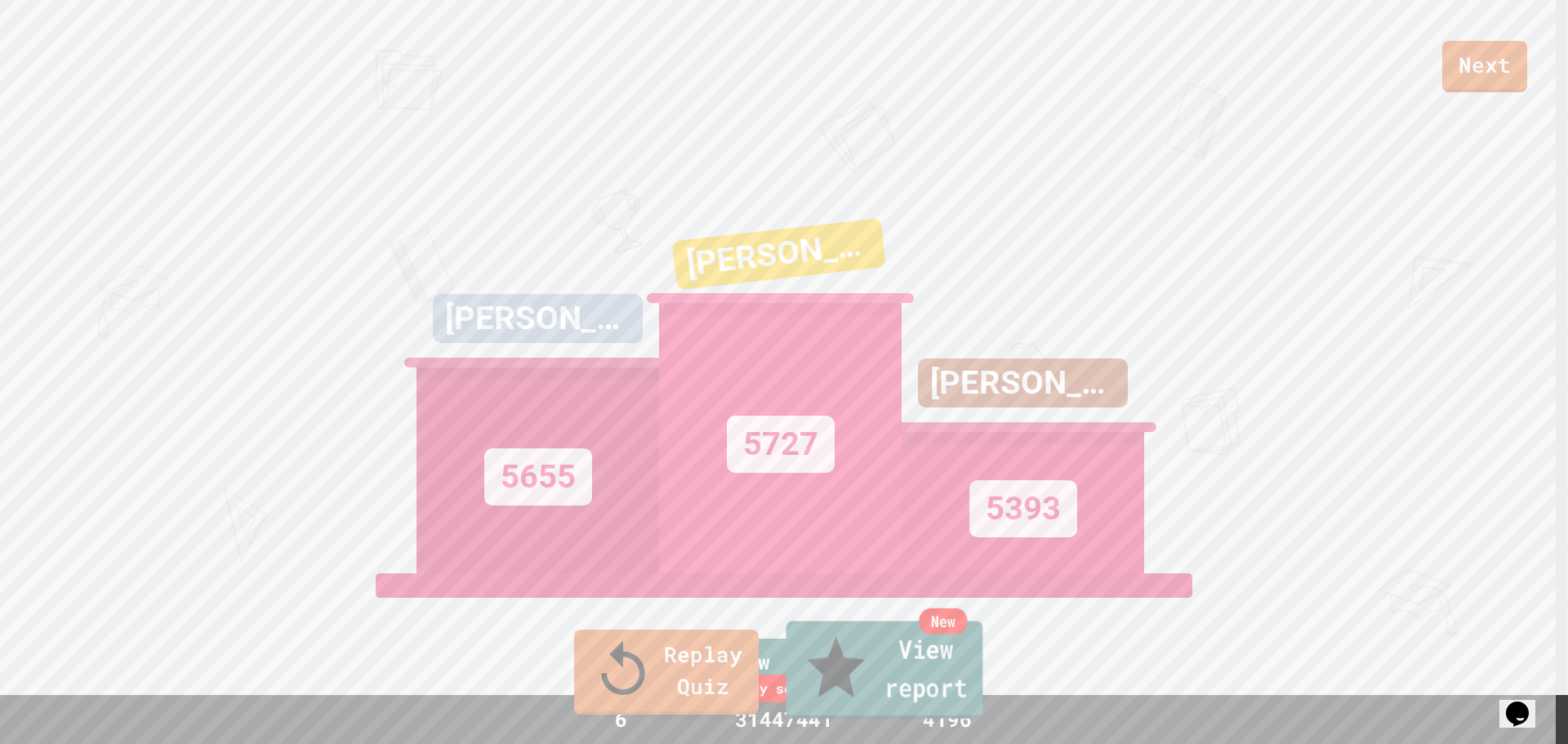
click at [870, 674] on link "New View report" at bounding box center [885, 671] width 197 height 98
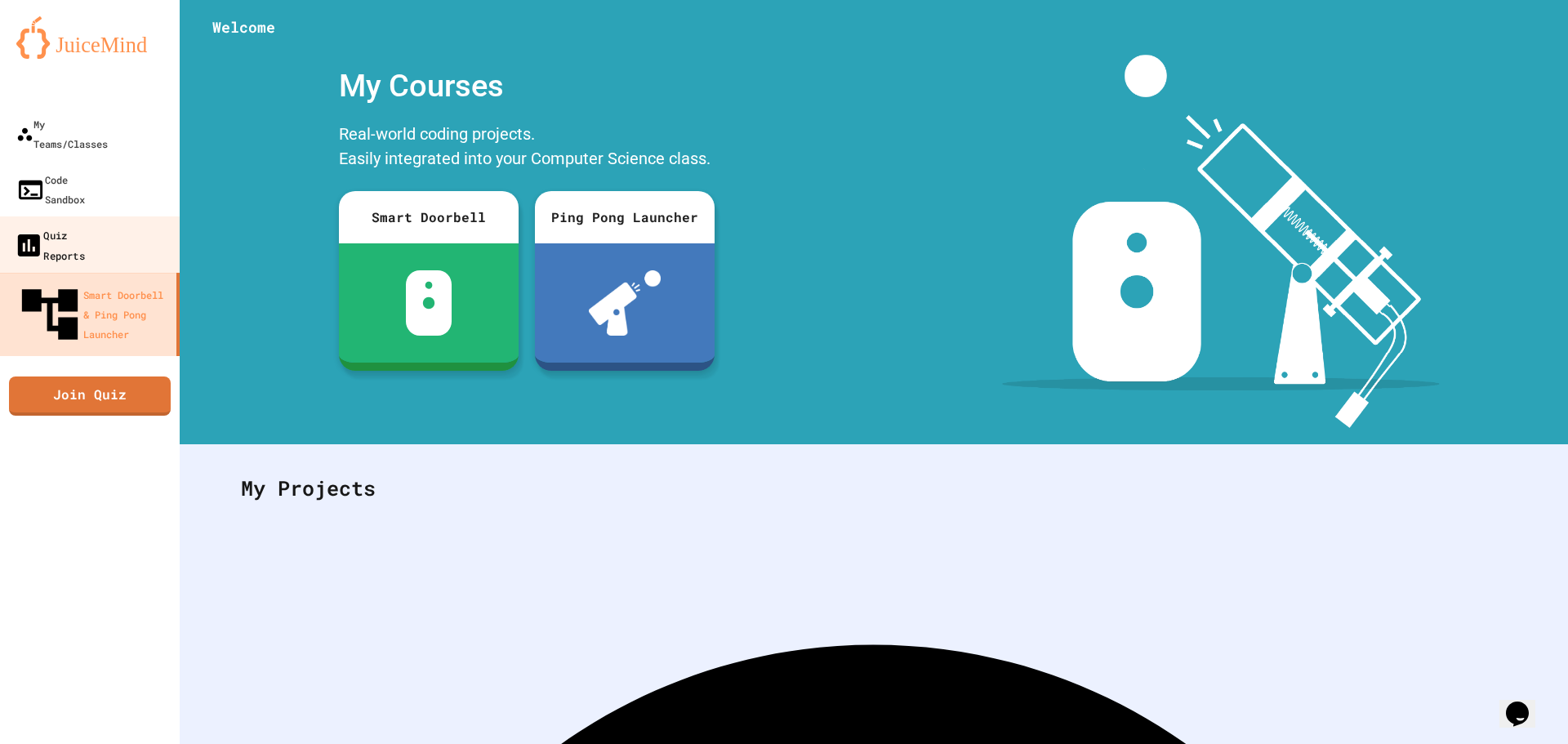
click at [53, 225] on div "Quiz Reports" at bounding box center [49, 245] width 71 height 40
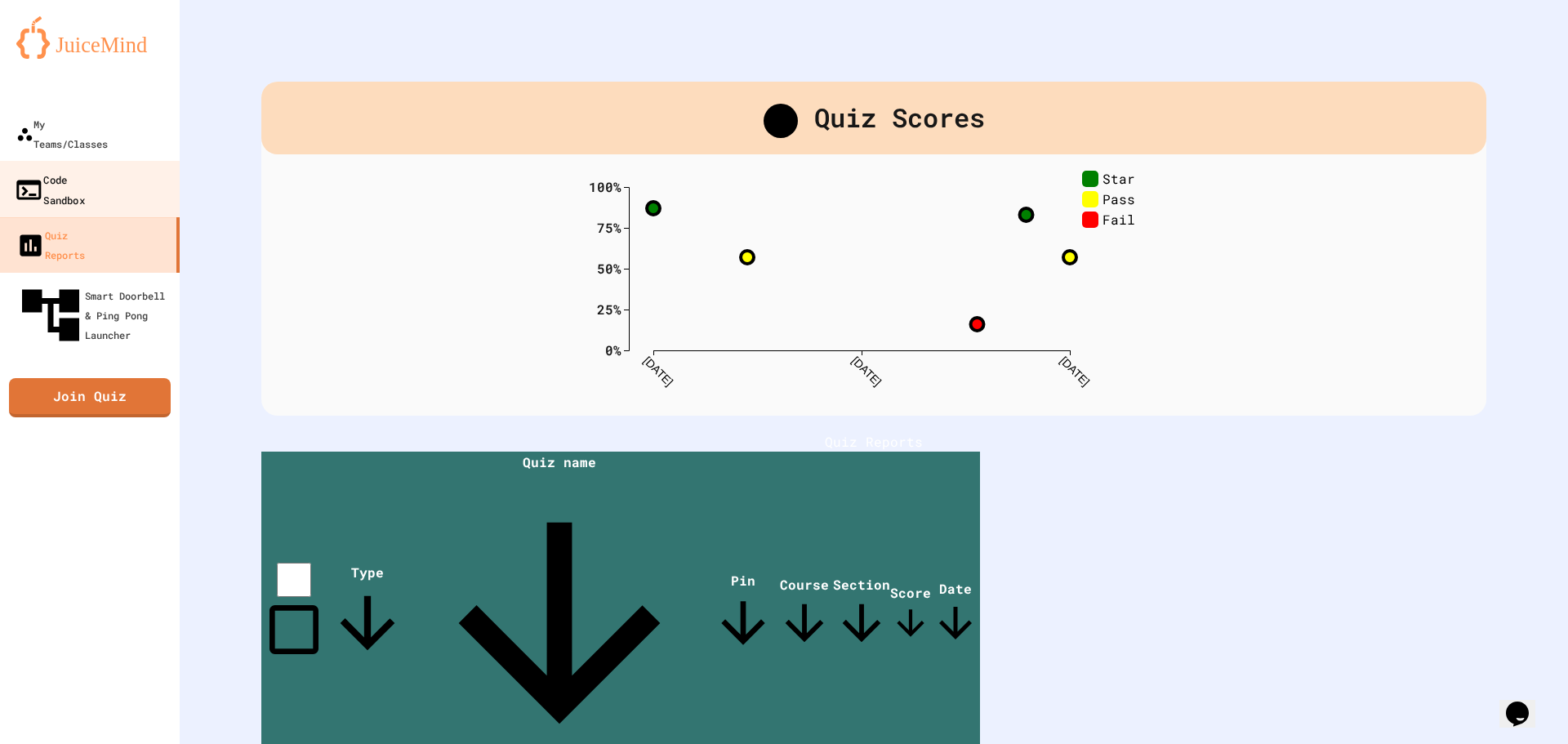
click at [66, 161] on link "Code Sandbox" at bounding box center [90, 189] width 185 height 57
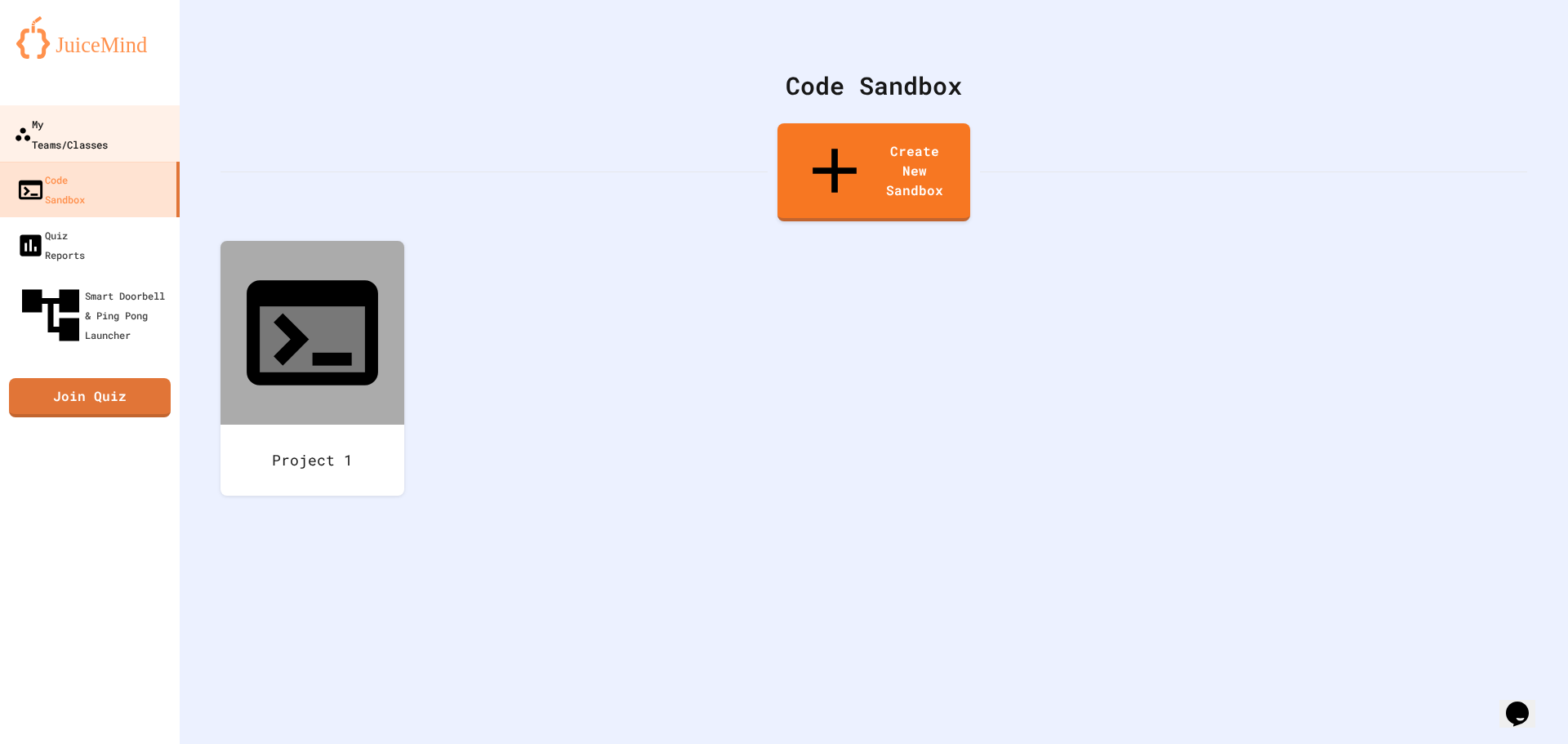
click at [76, 118] on div "My Teams/Classes" at bounding box center [60, 134] width 94 height 40
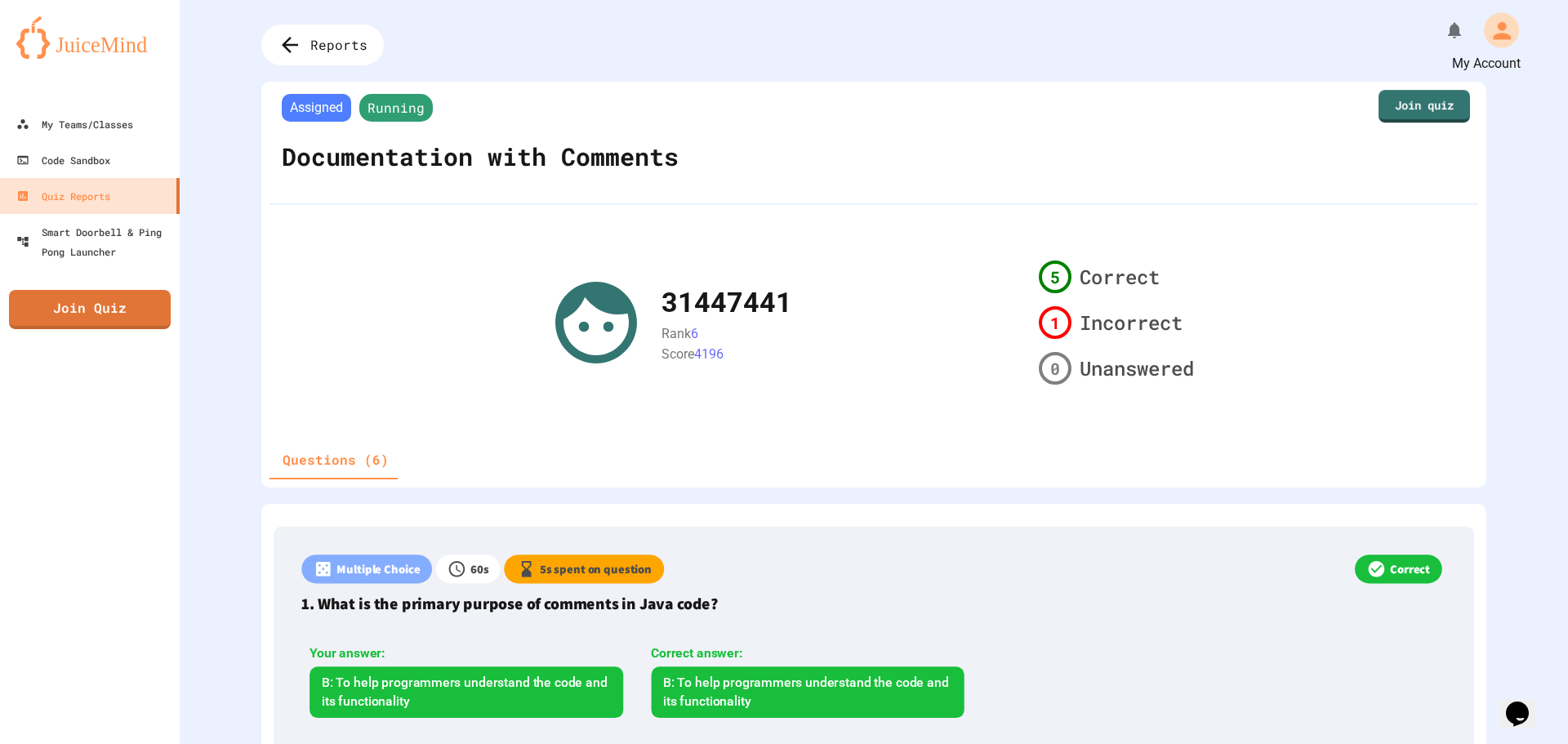
click at [1484, 22] on div "My Account" at bounding box center [1502, 30] width 35 height 35
click at [1473, 743] on div at bounding box center [784, 744] width 1568 height 0
click at [295, 58] on icon at bounding box center [287, 45] width 27 height 27
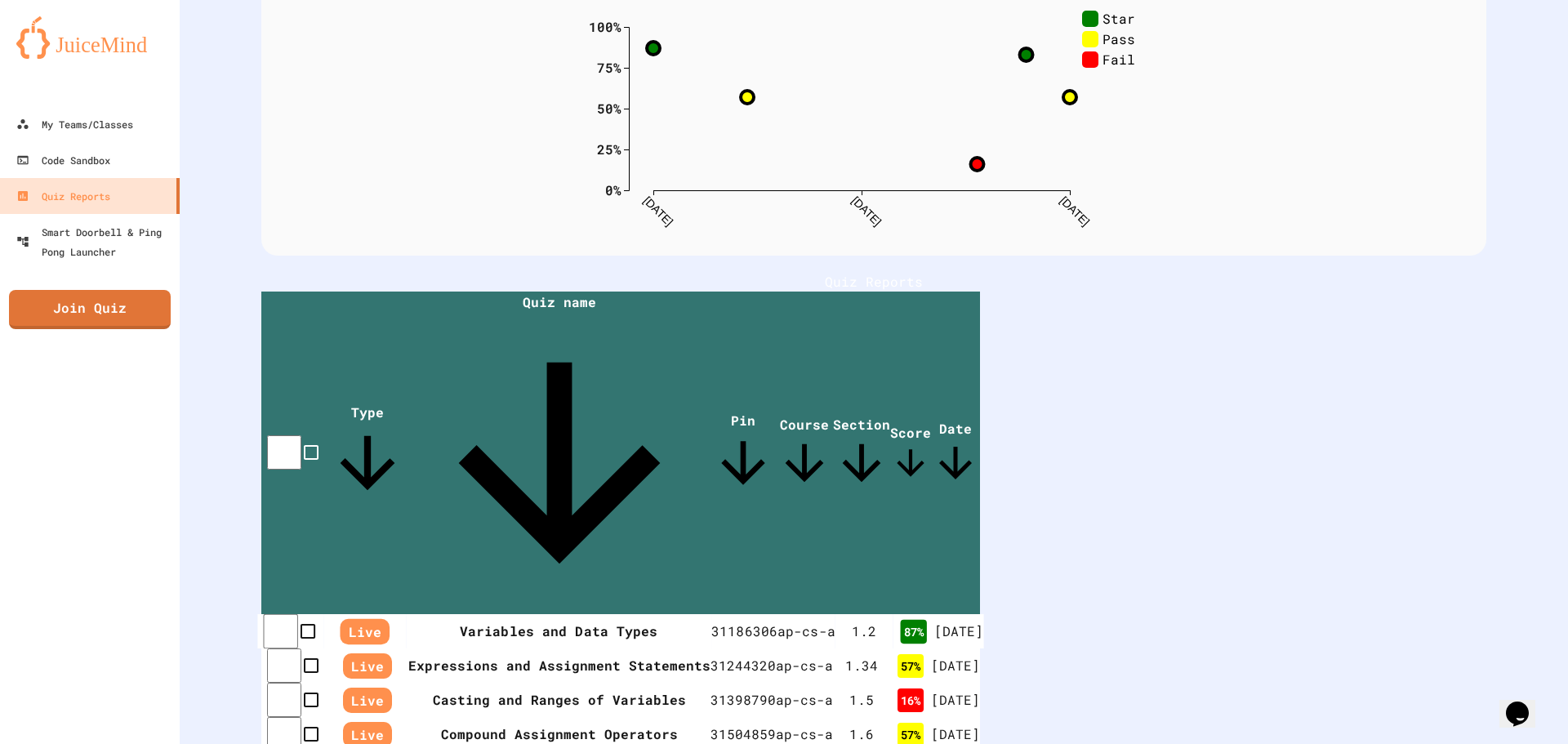
scroll to position [148, 0]
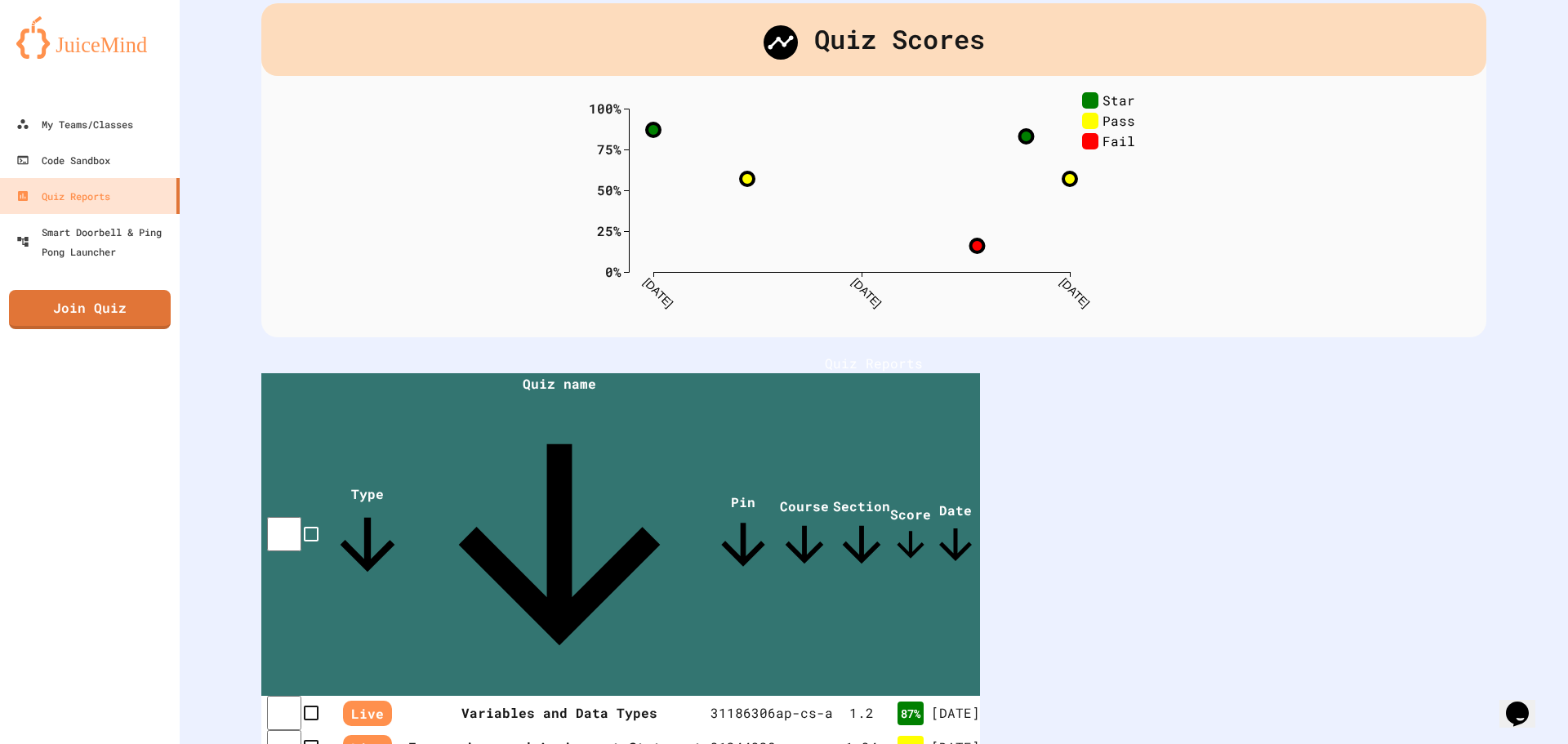
scroll to position [0, 0]
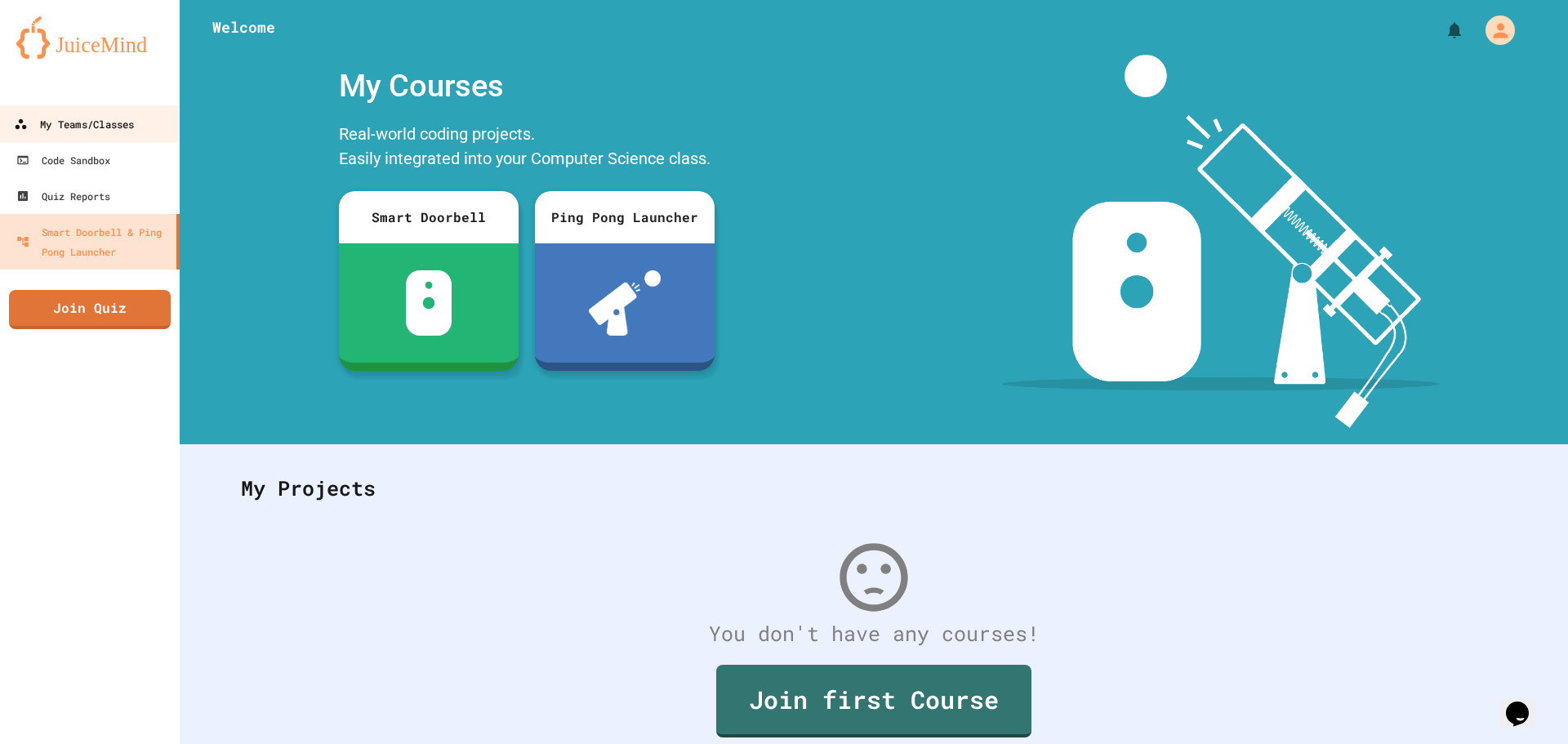
click at [78, 112] on link "My Teams/Classes" at bounding box center [90, 124] width 185 height 37
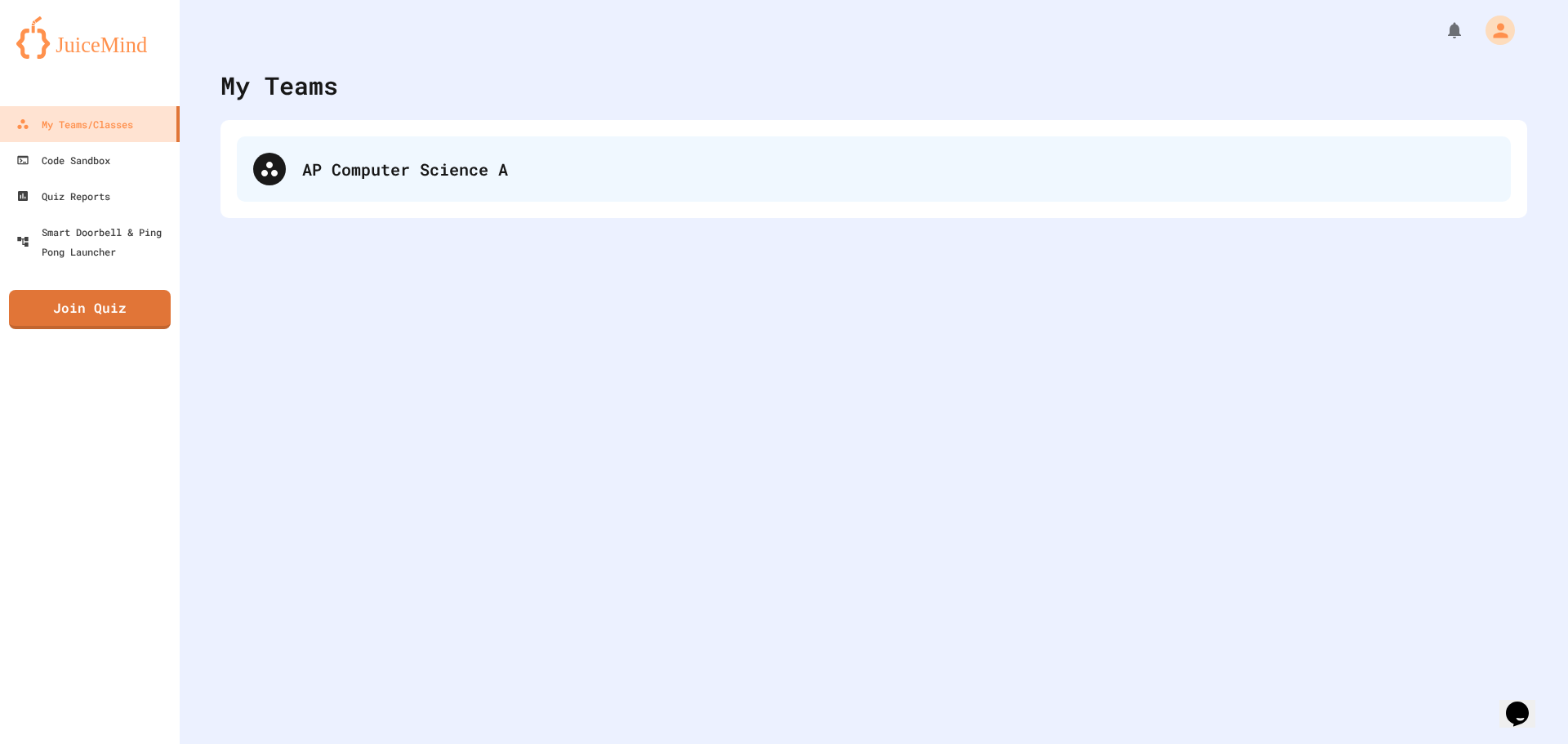
click at [378, 172] on div "AP Computer Science A" at bounding box center [898, 169] width 1192 height 24
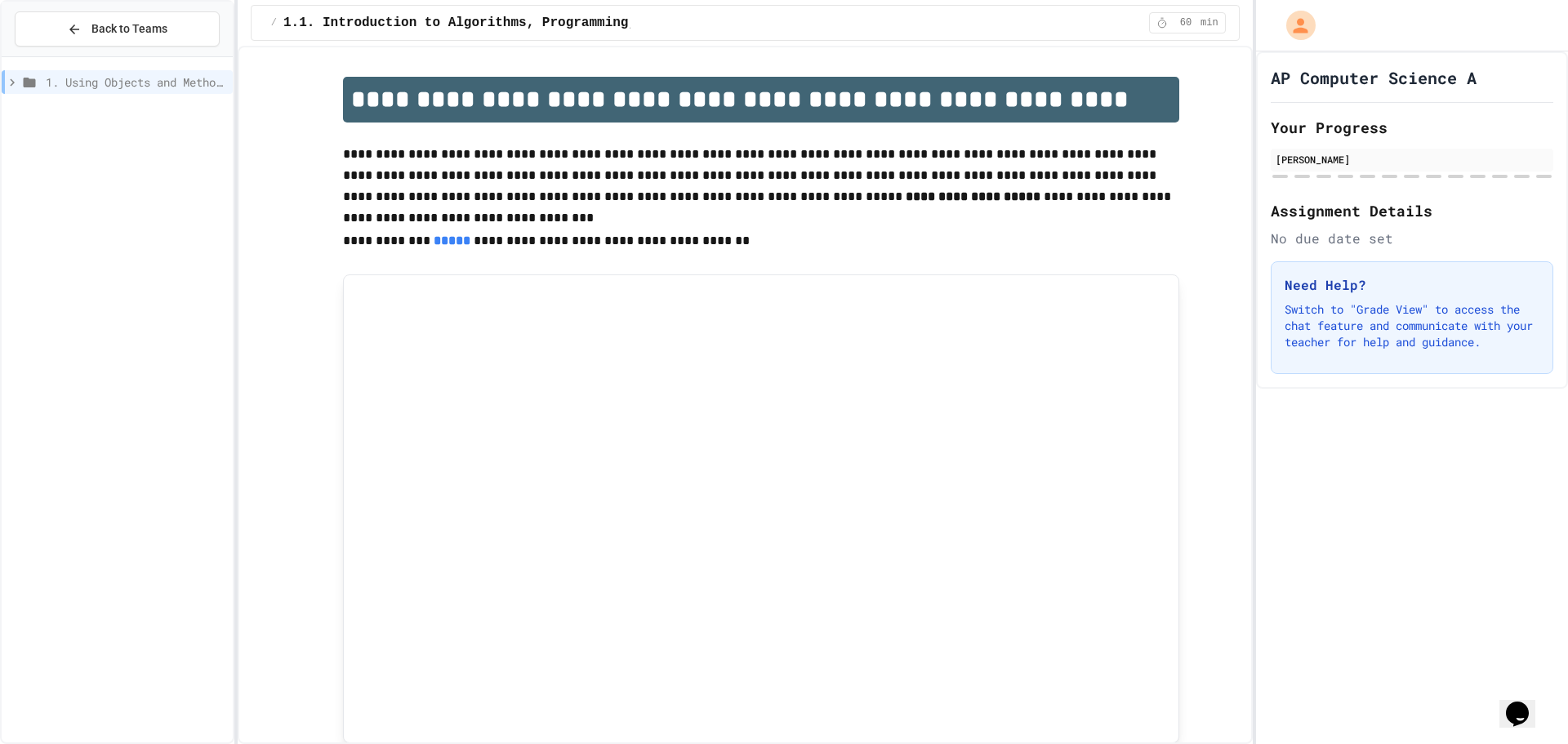
scroll to position [163, 0]
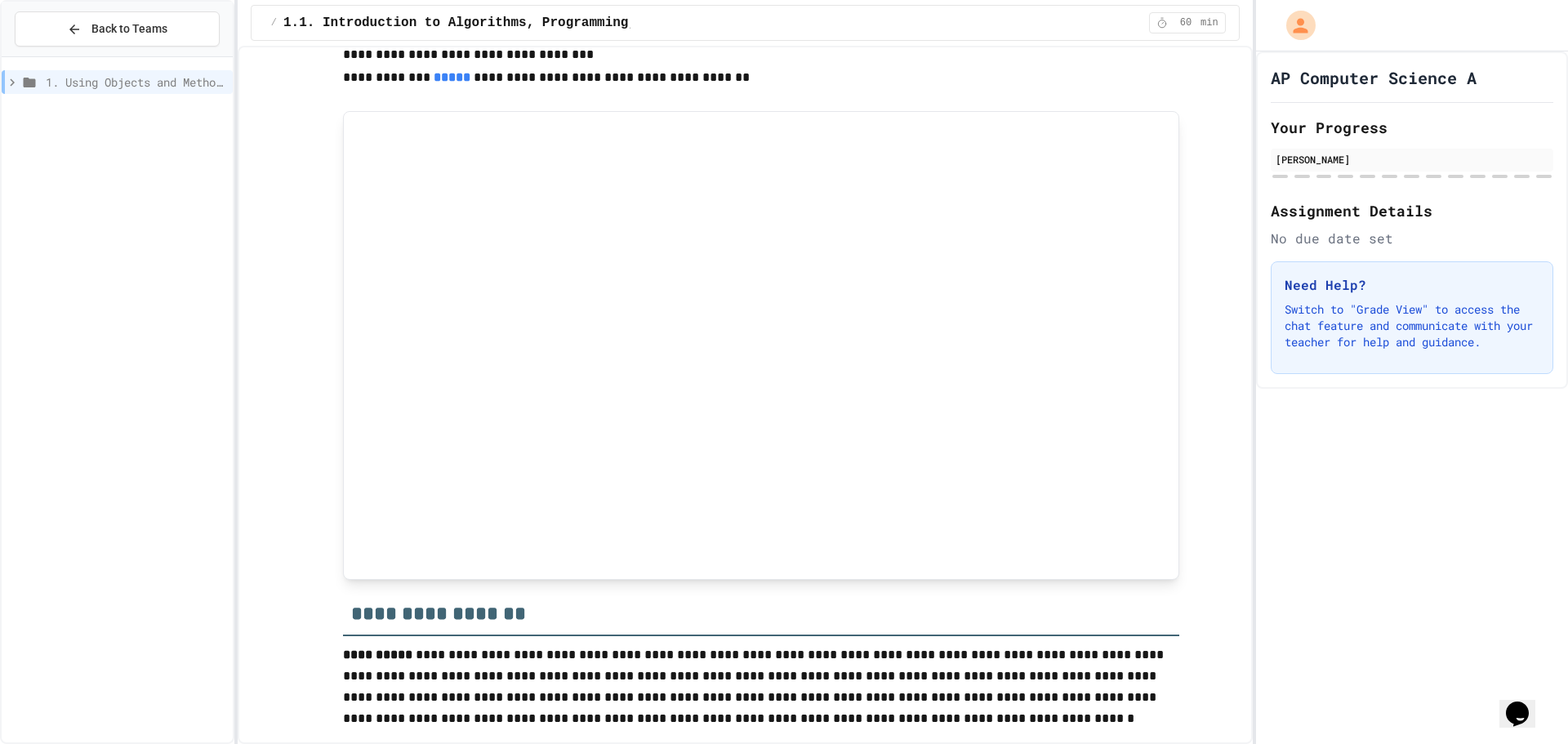
click at [130, 37] on span "Back to Teams" at bounding box center [129, 29] width 76 height 17
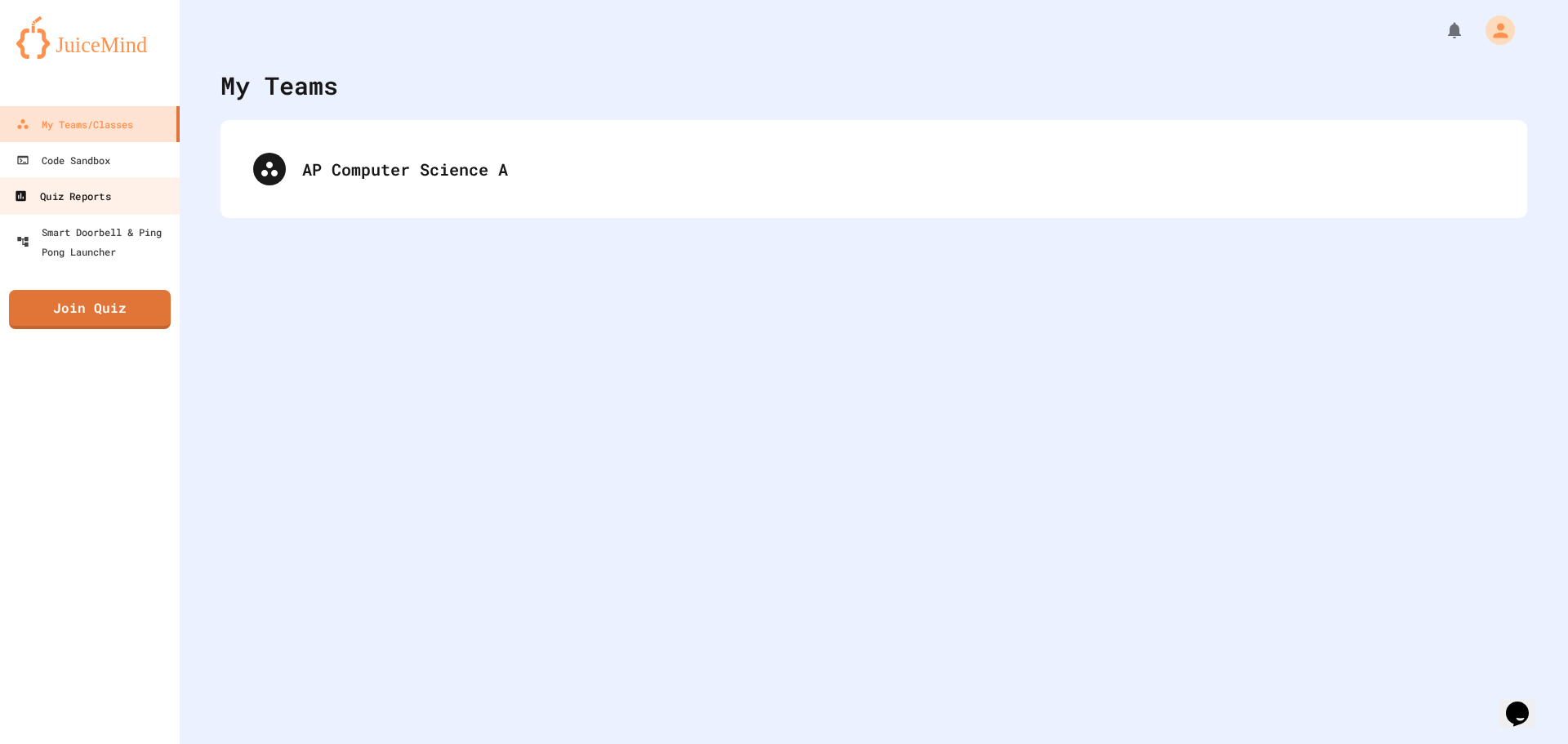
click at [129, 207] on link "Quiz Reports" at bounding box center [90, 196] width 185 height 37
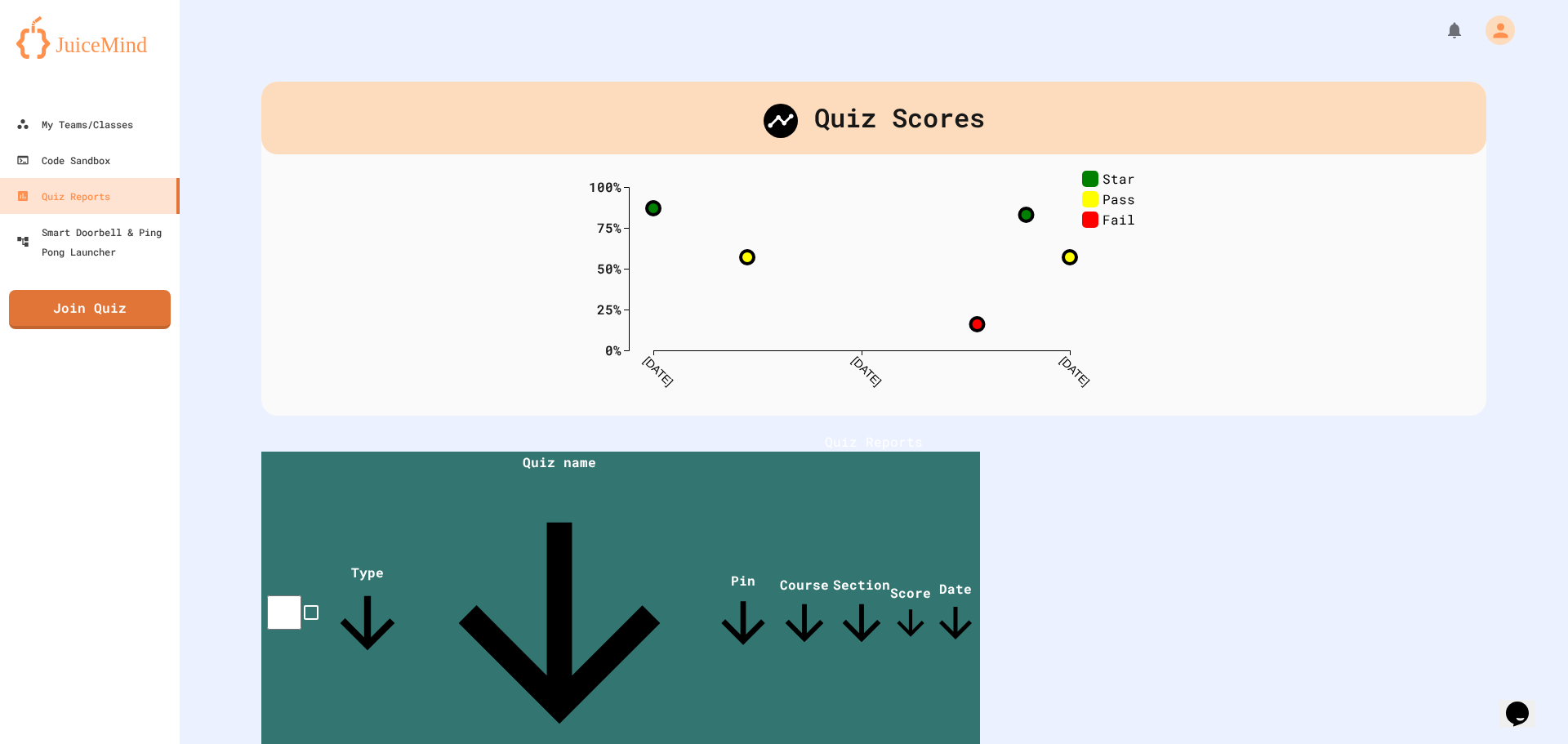
scroll to position [81, 0]
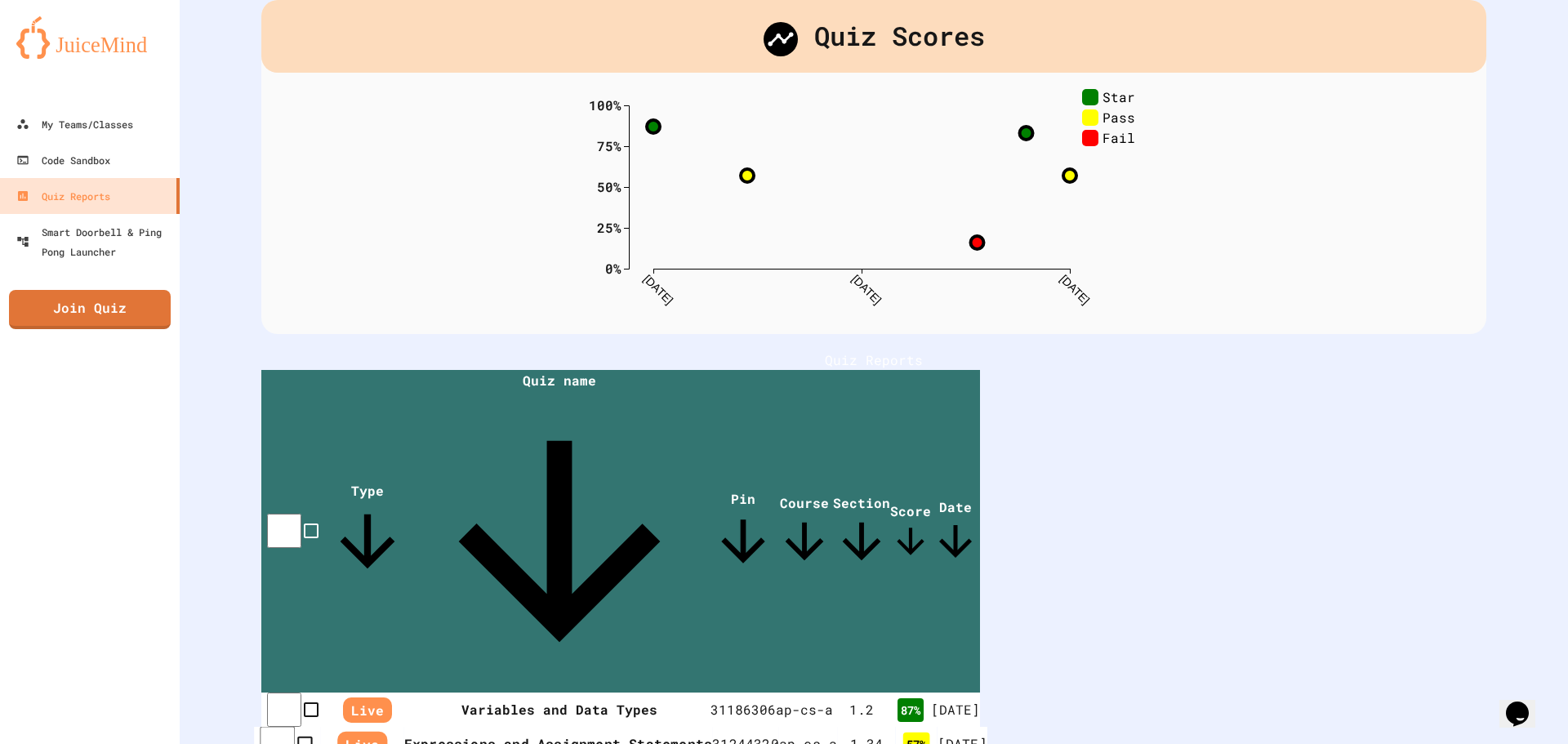
click at [626, 727] on th "Expressions and Assignment Statements" at bounding box center [558, 745] width 308 height 35
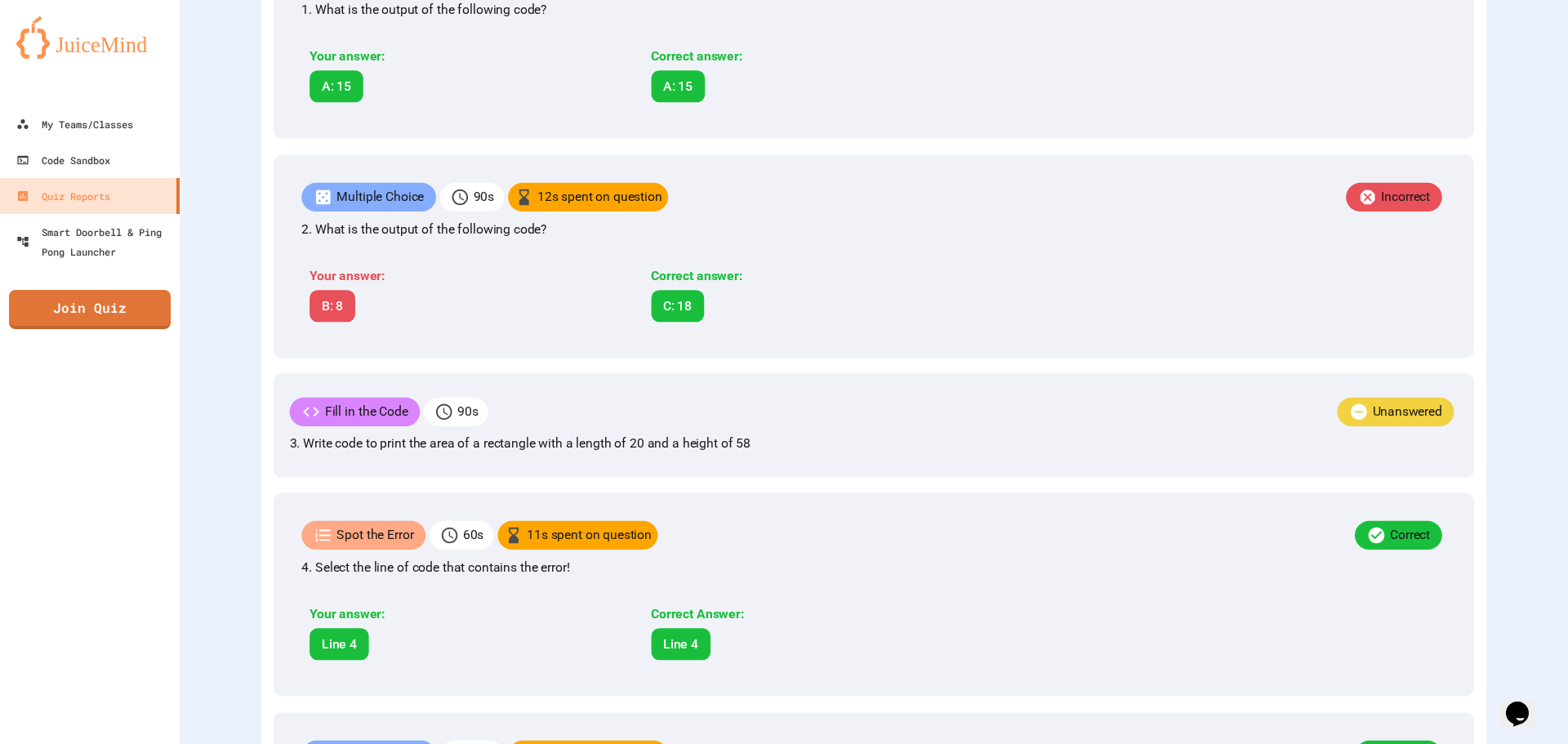
scroll to position [653, 0]
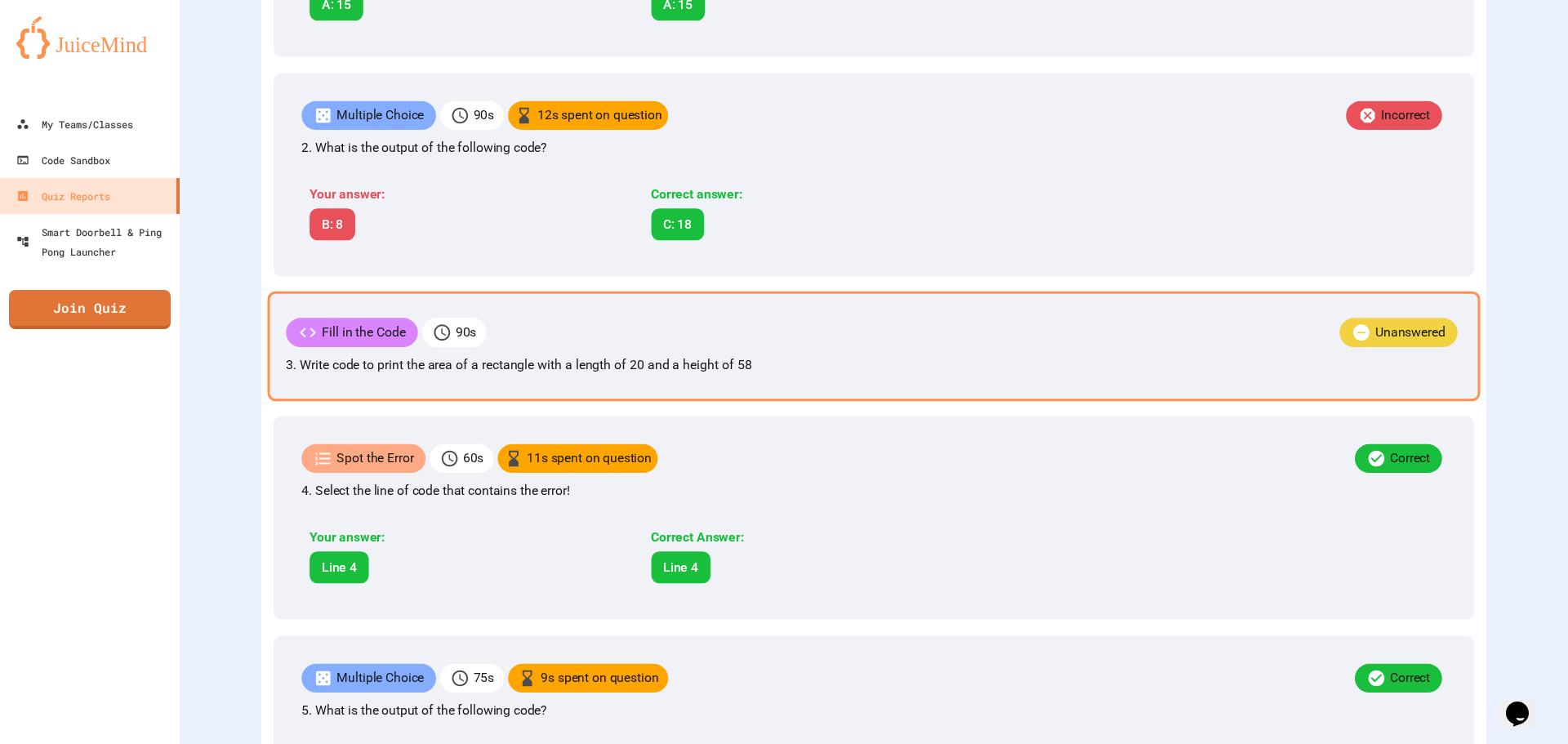
click at [477, 351] on div "Fill in the Code 90 s Unanswered" at bounding box center [873, 334] width 1175 height 33
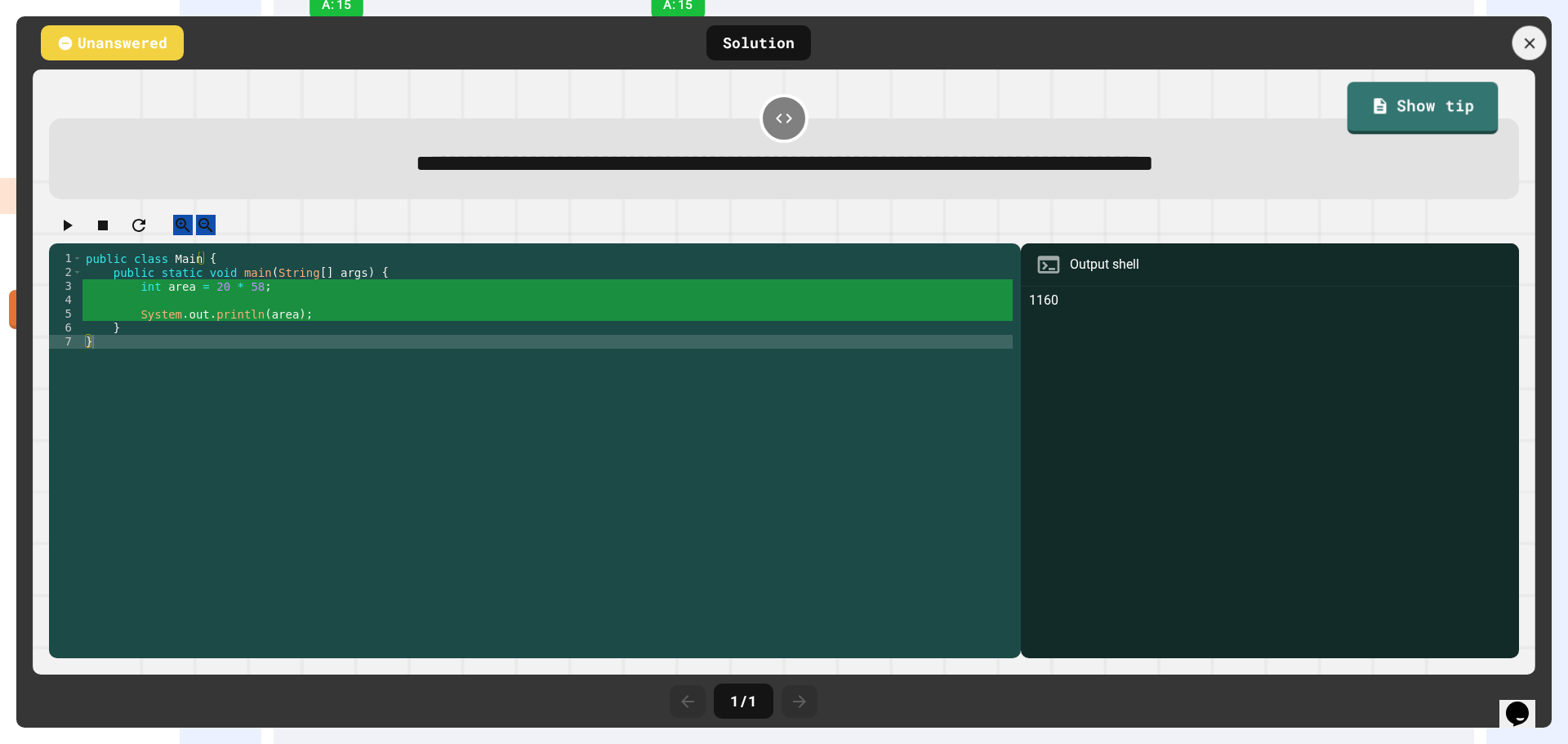
click at [1531, 27] on div at bounding box center [1529, 43] width 34 height 34
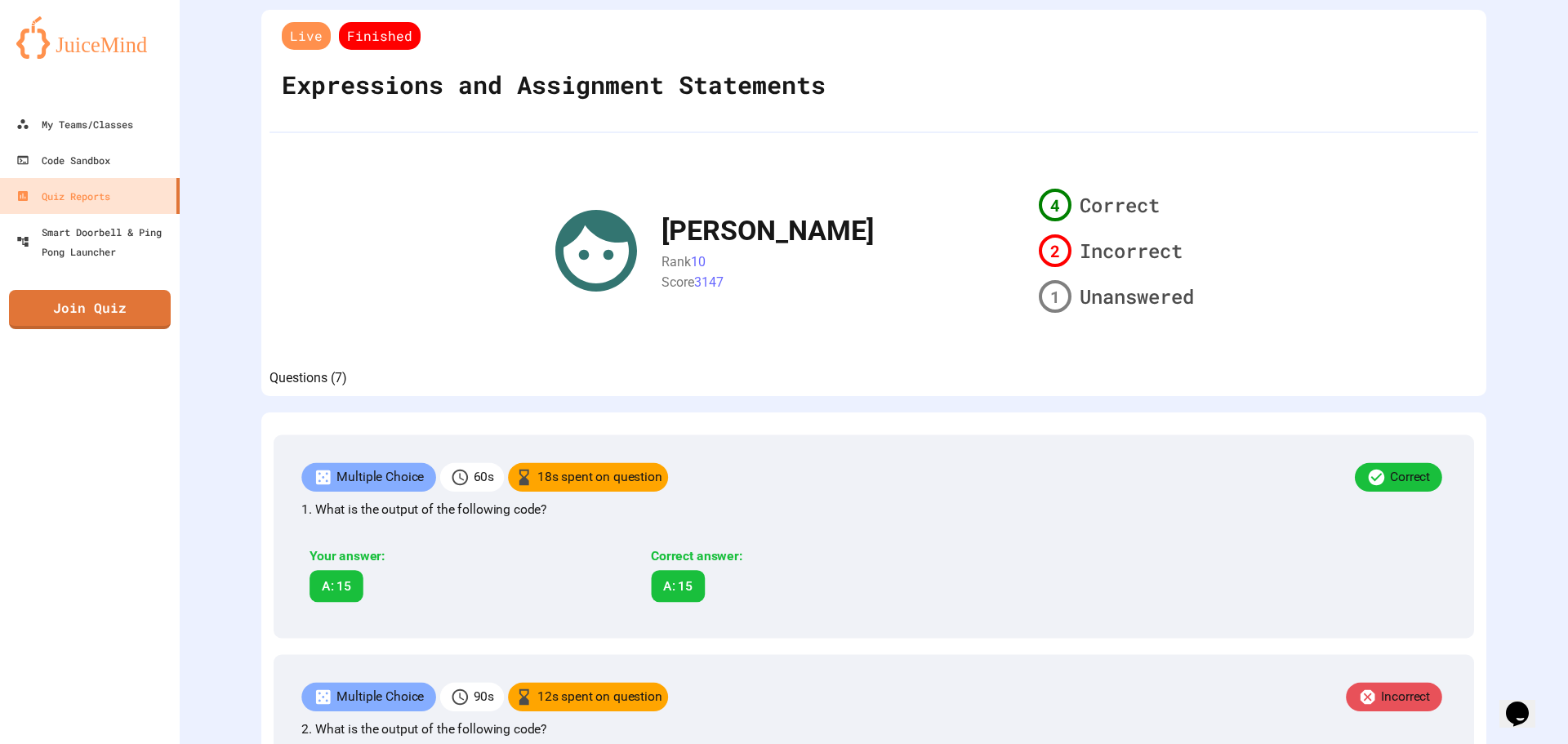
scroll to position [0, 0]
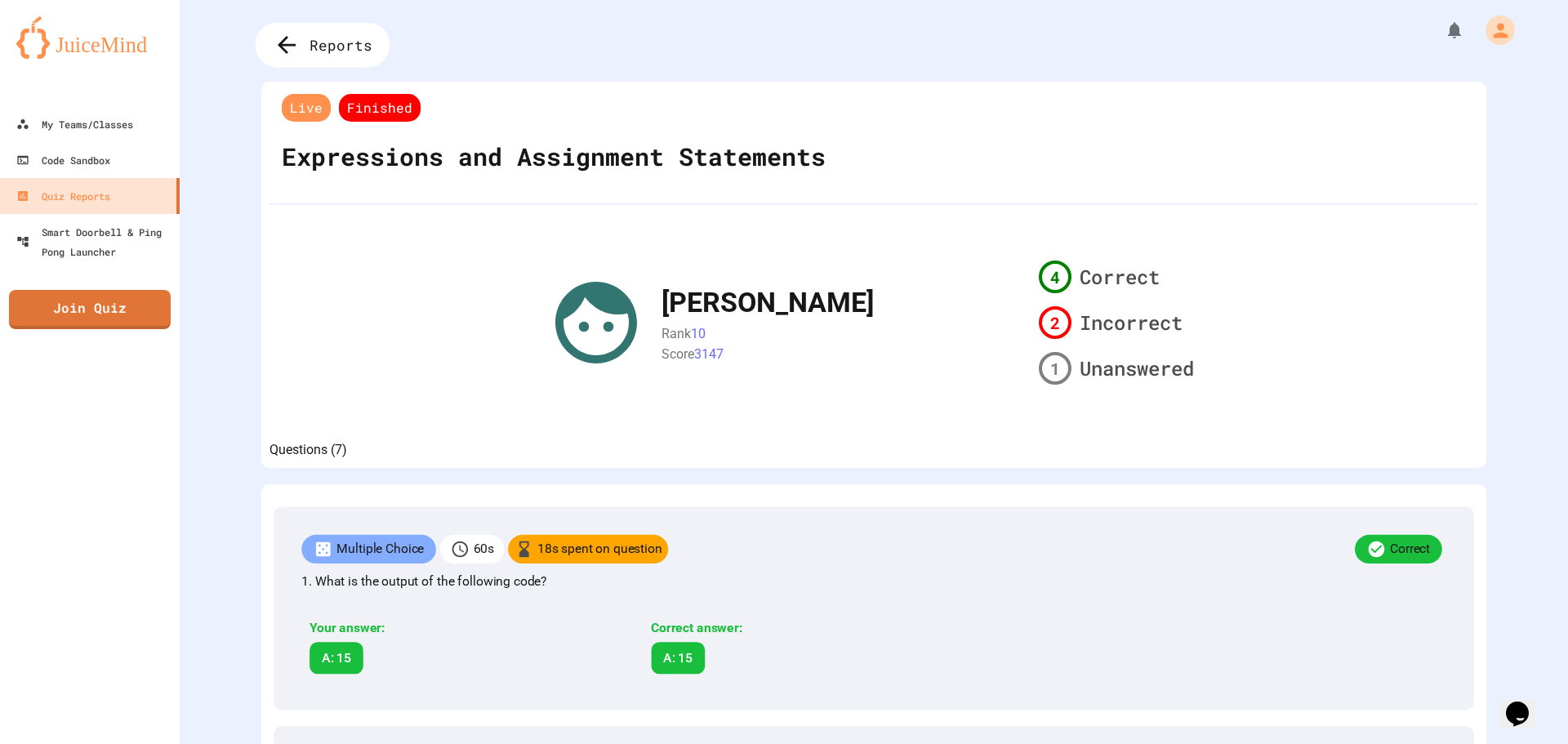
click at [291, 31] on icon at bounding box center [287, 45] width 27 height 27
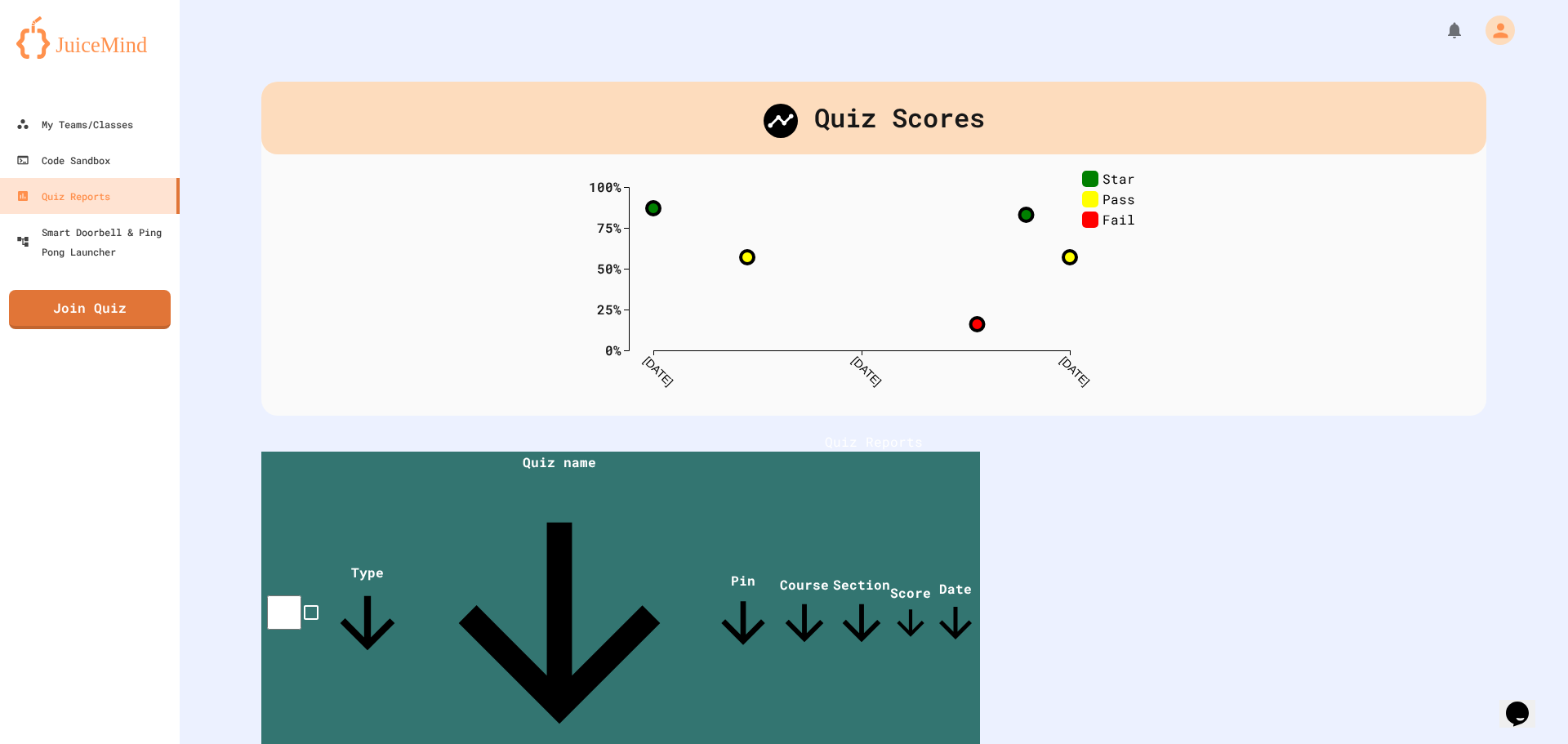
scroll to position [81, 0]
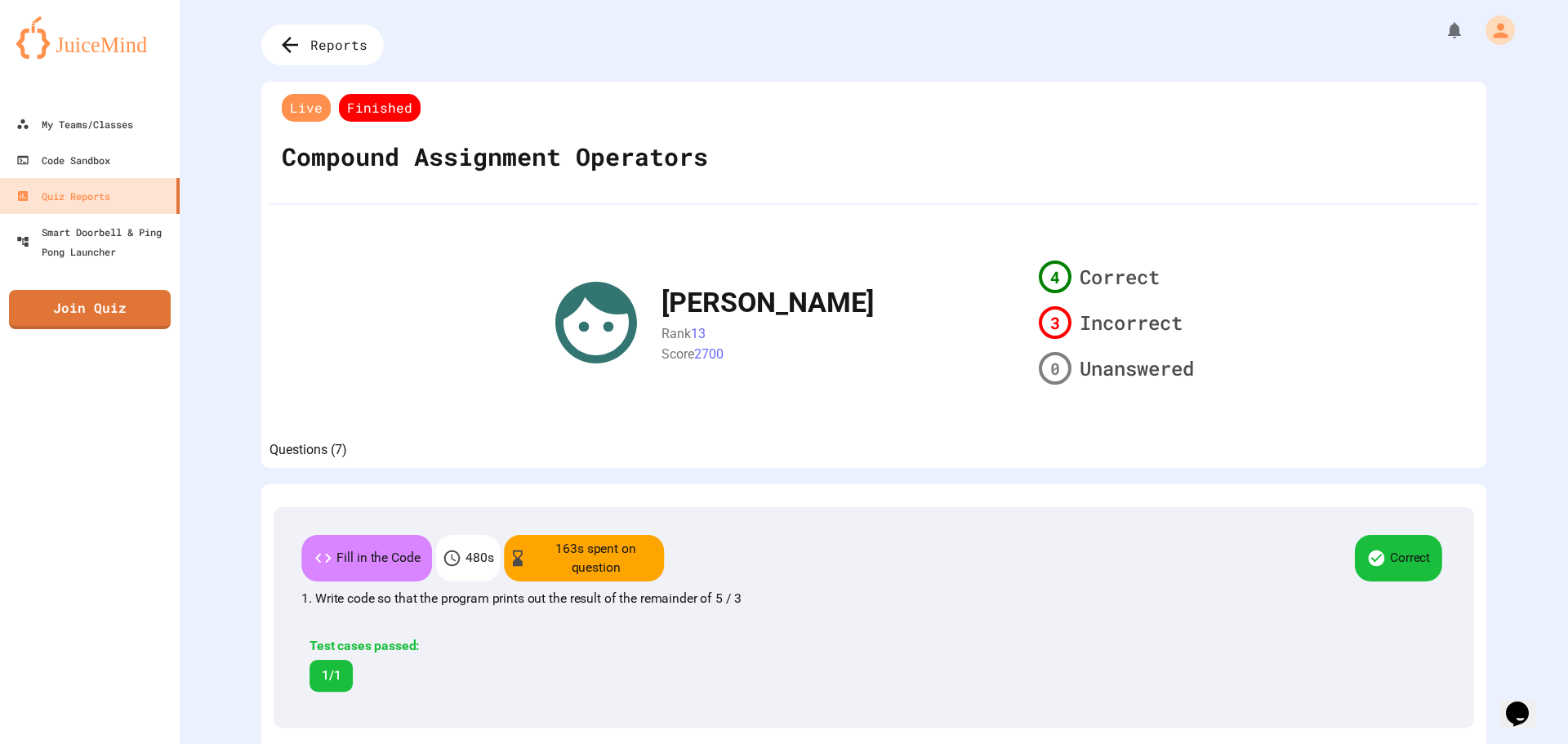
scroll to position [81, 0]
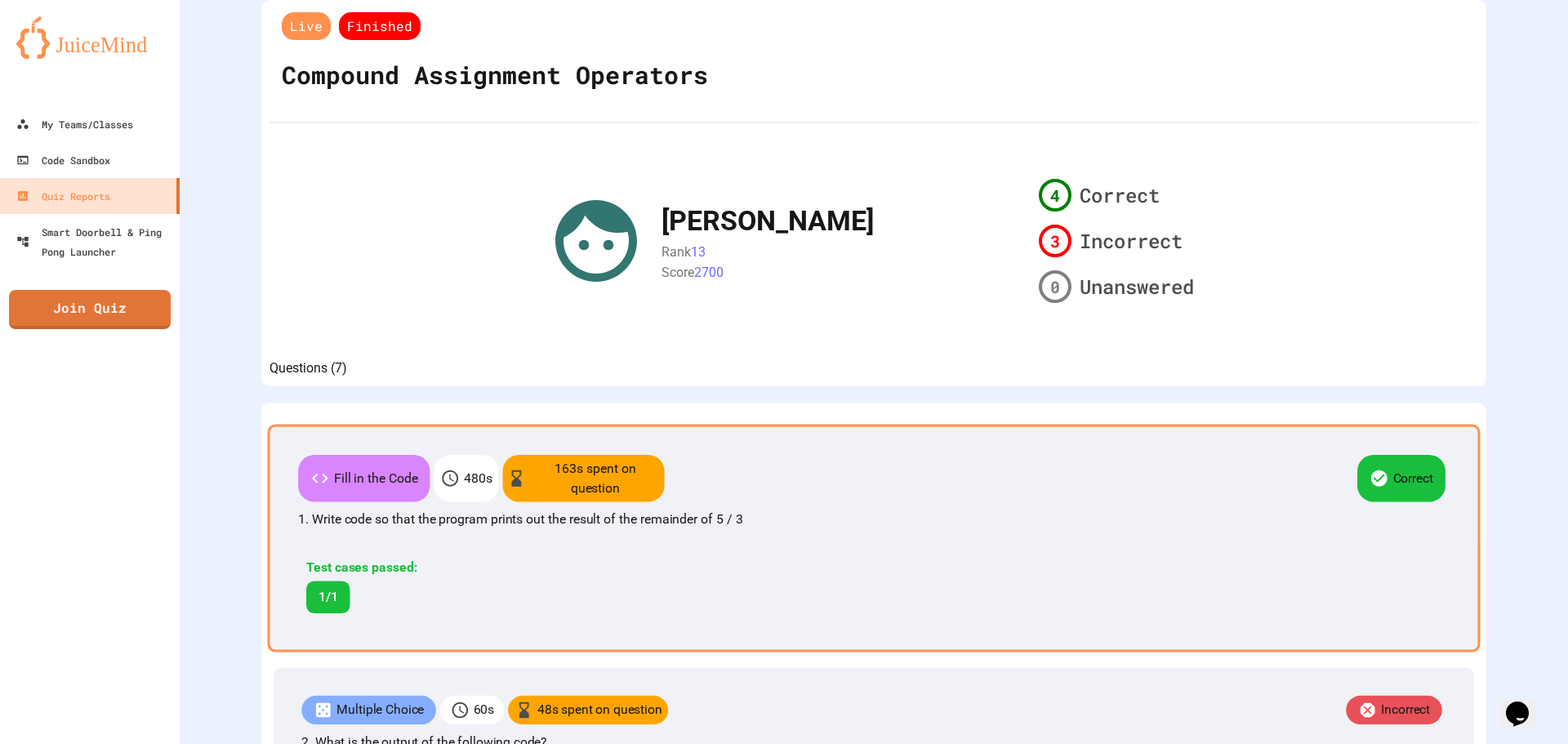
click at [536, 601] on div "Test cases passed: 1/1" at bounding box center [467, 586] width 337 height 56
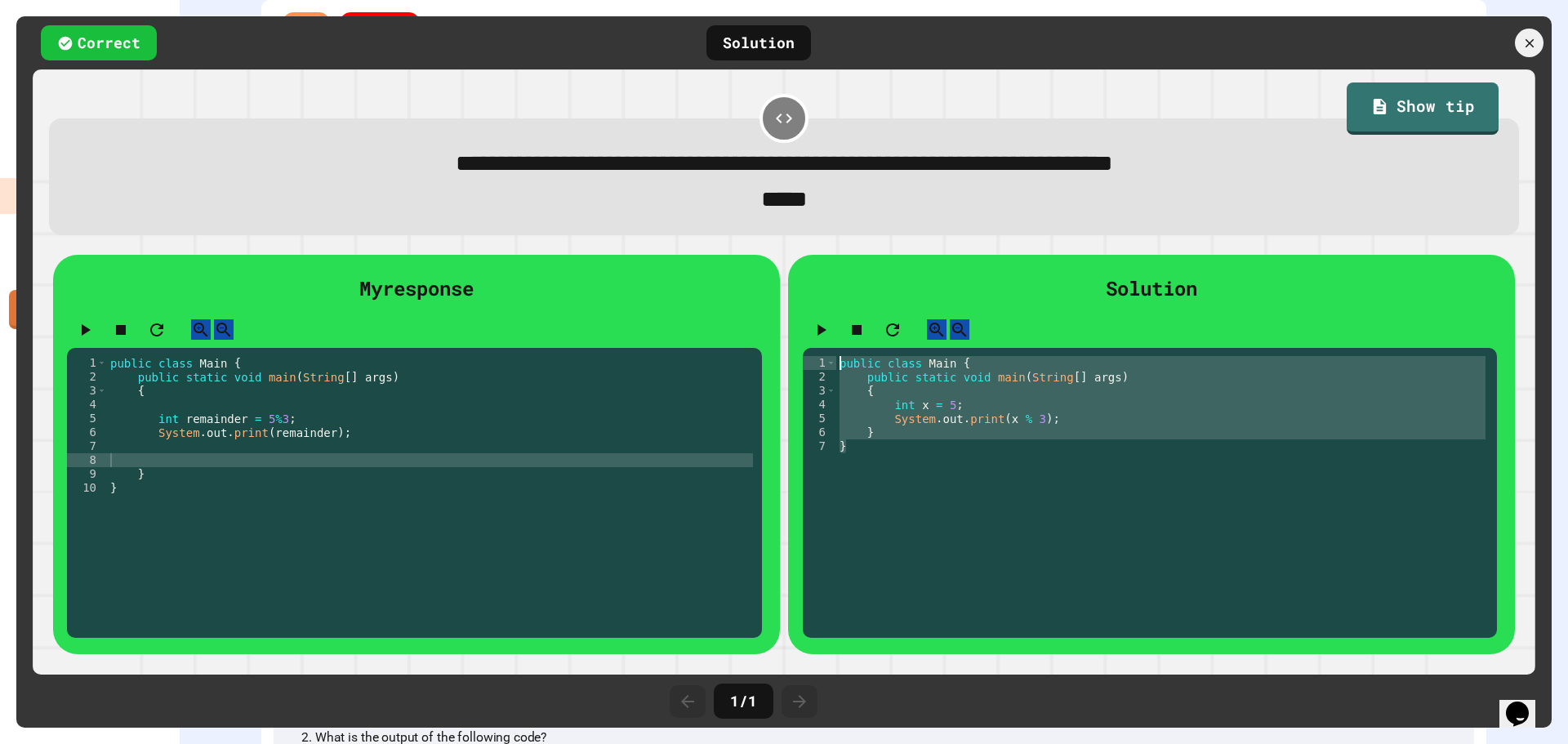
drag, startPoint x: 853, startPoint y: 467, endPoint x: 834, endPoint y: 370, distance: 98.8
click at [834, 370] on div "1 2 3 4 5 6 7 public class Main { public static void main ( String [ ] args ) {…" at bounding box center [1149, 493] width 694 height 291
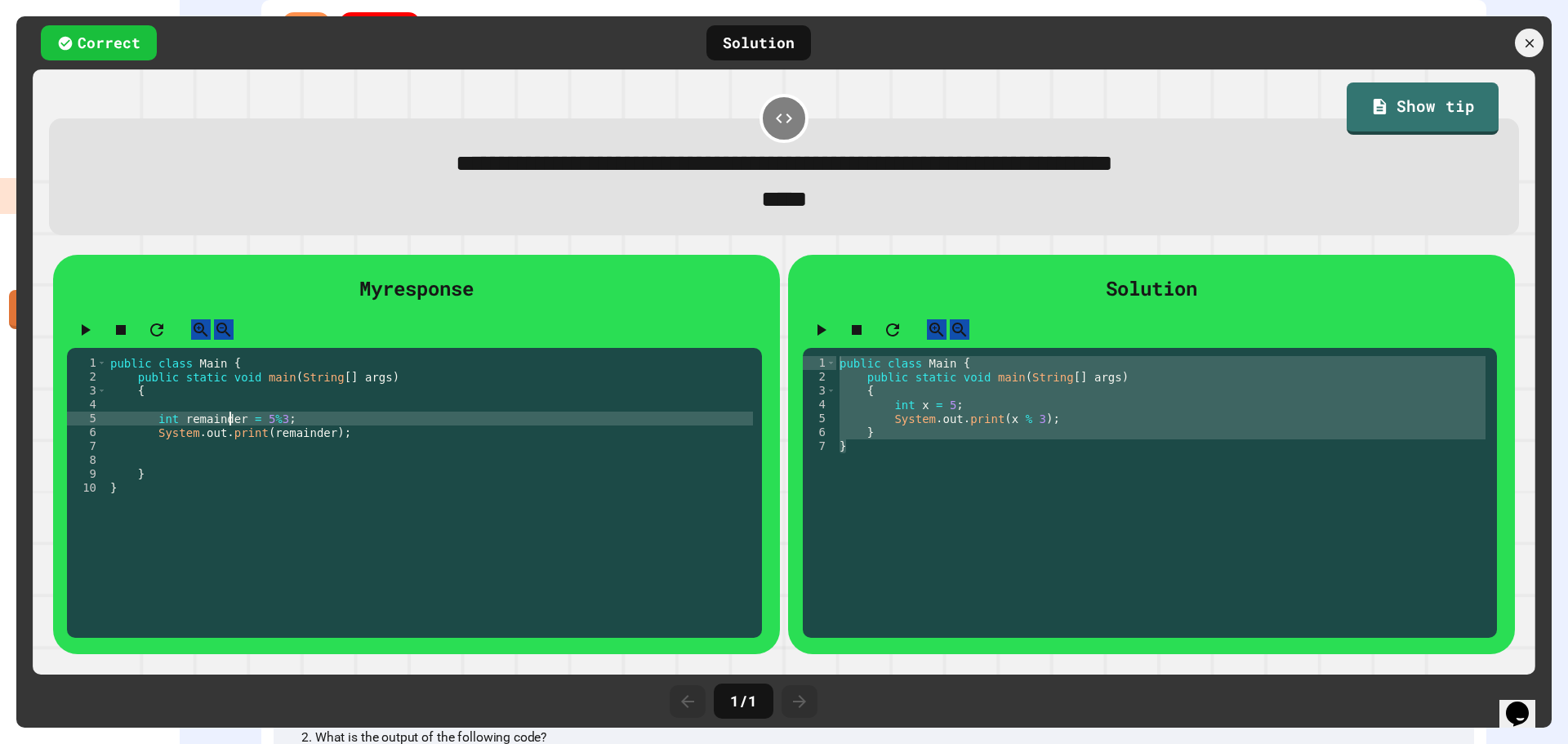
drag, startPoint x: 227, startPoint y: 442, endPoint x: 202, endPoint y: 470, distance: 37.5
click at [226, 442] on div "public class Main { public static void main ( String [ ] args ) { int remainder…" at bounding box center [429, 488] width 646 height 264
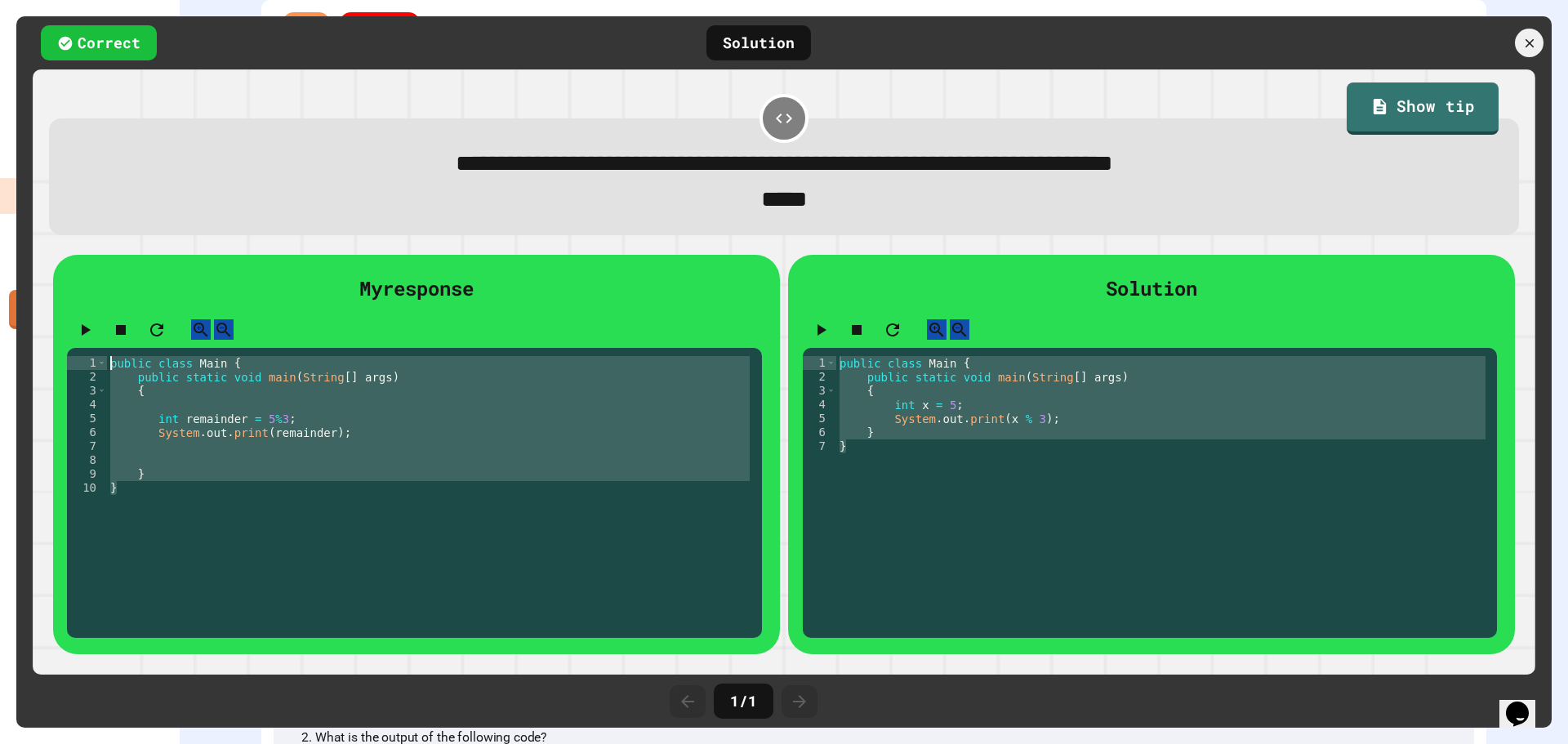
drag, startPoint x: 124, startPoint y: 511, endPoint x: 105, endPoint y: 369, distance: 143.3
click at [105, 369] on div "1 2 3 4 5 6 7 8 9 10 public class Main { public static void main ( String [ ] a…" at bounding box center [414, 493] width 694 height 291
click at [1528, 36] on icon at bounding box center [1530, 43] width 18 height 18
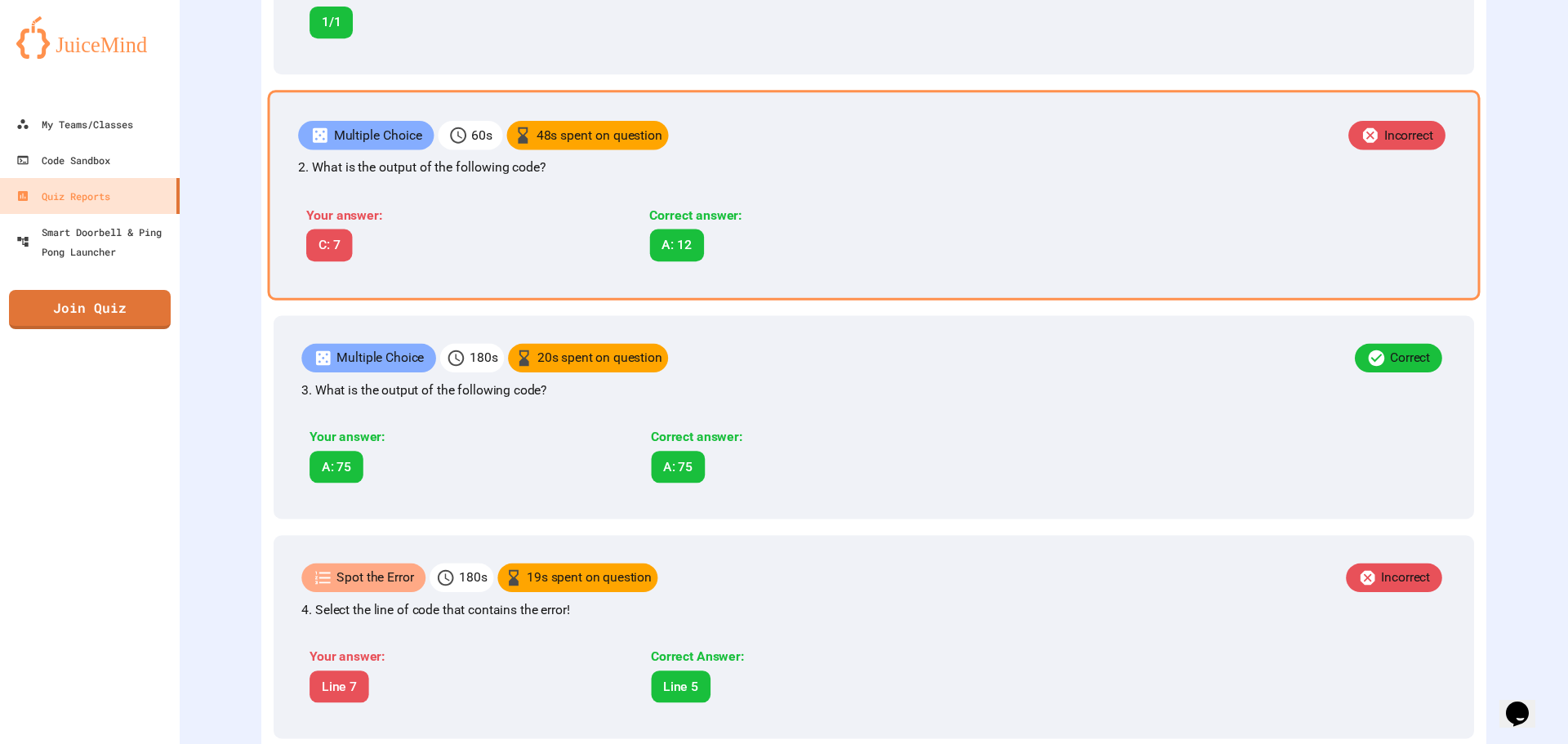
scroll to position [735, 0]
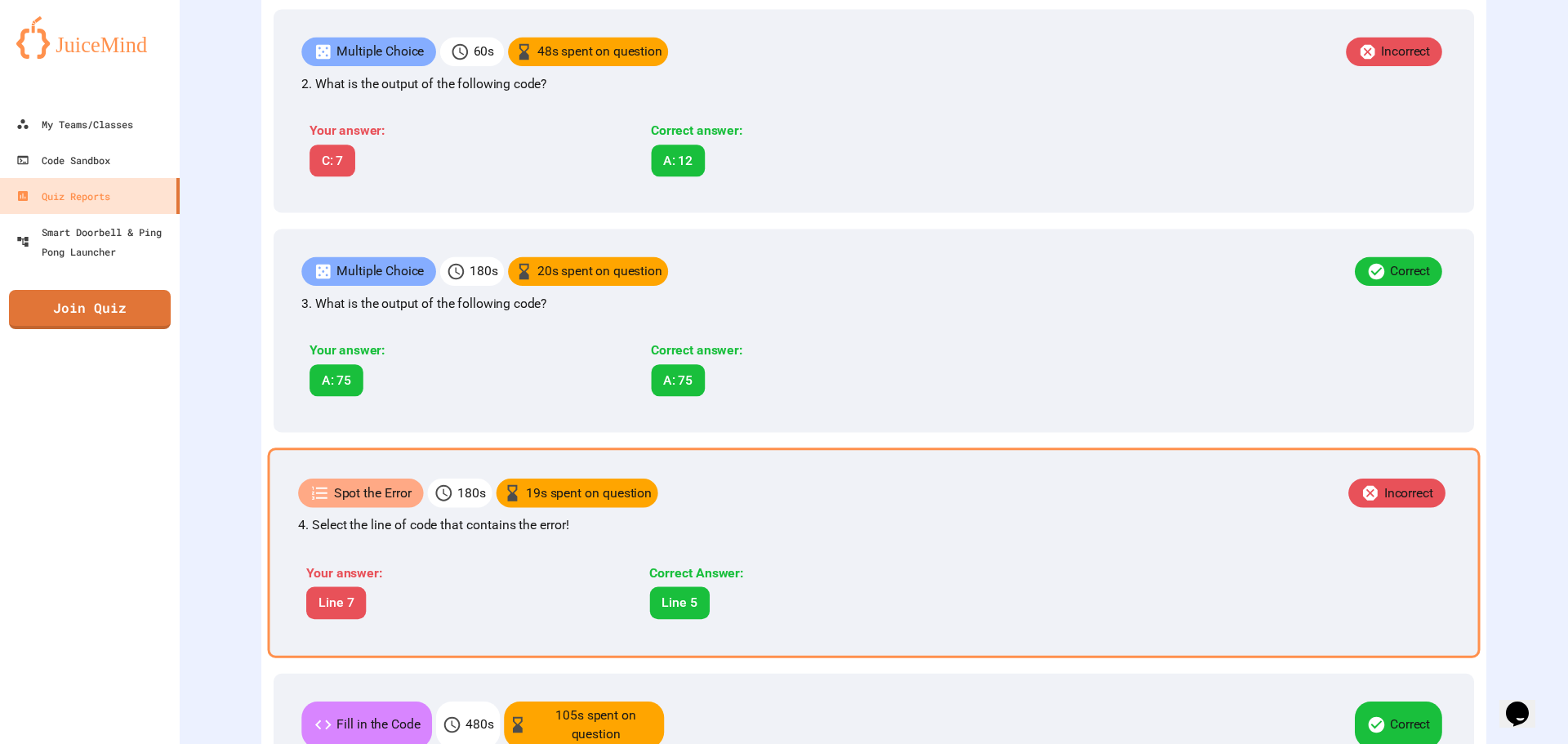
click at [984, 559] on div "Spot the Error 180 s 19 s spent on question Incorrect 4. Select the line of cod…" at bounding box center [873, 553] width 1212 height 210
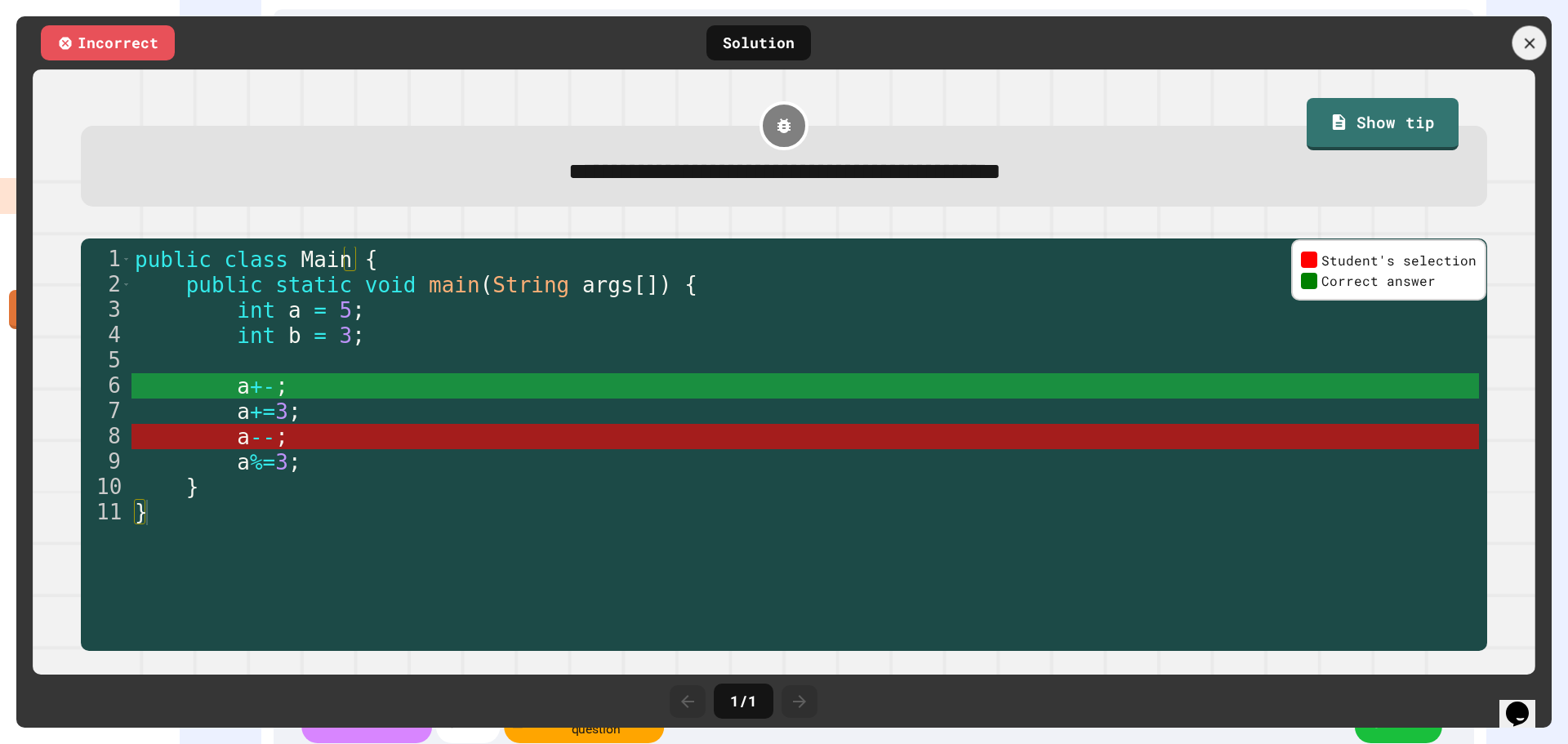
click at [1517, 39] on div at bounding box center [1529, 43] width 34 height 34
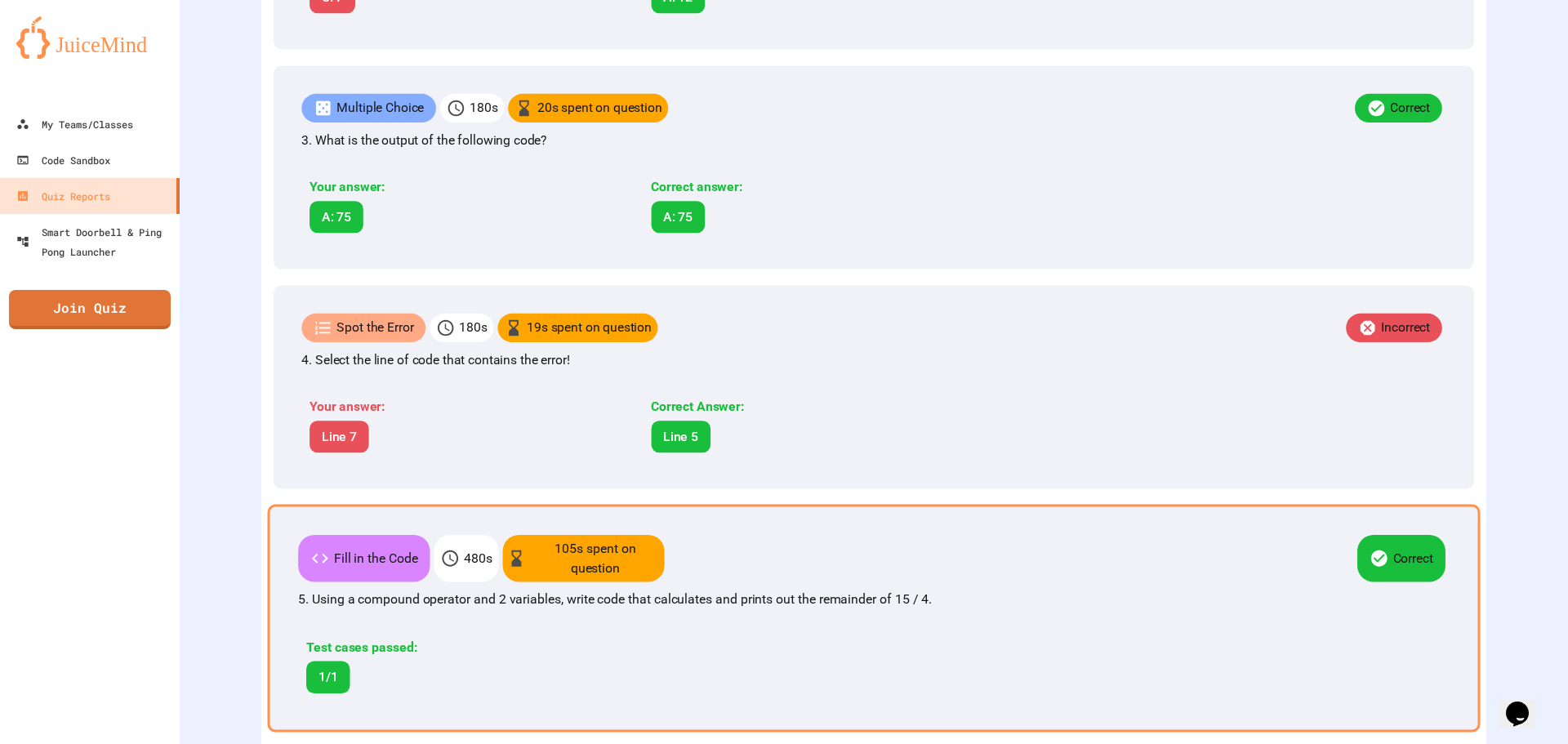
scroll to position [980, 0]
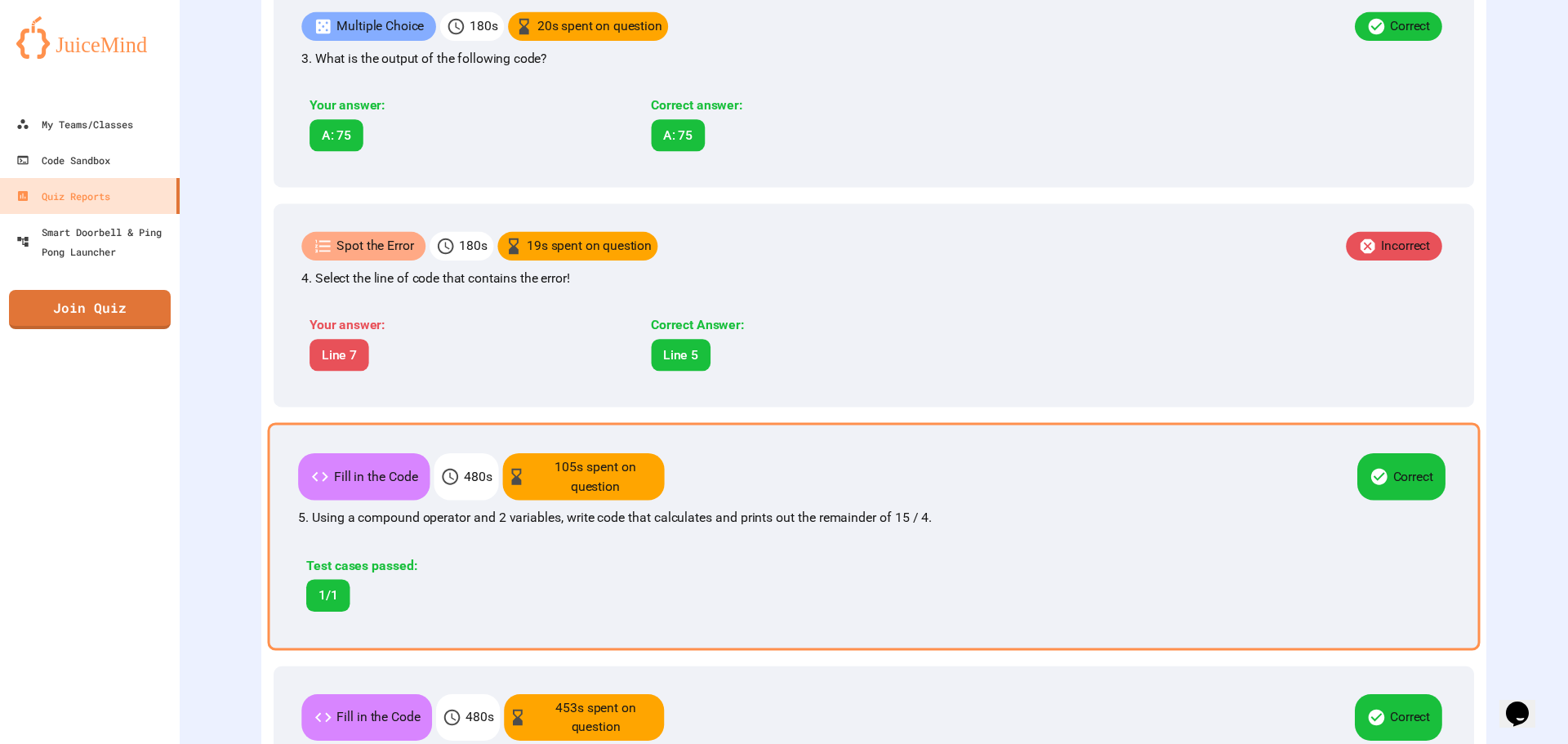
click at [718, 549] on div "Test cases passed: 1/1" at bounding box center [643, 581] width 690 height 80
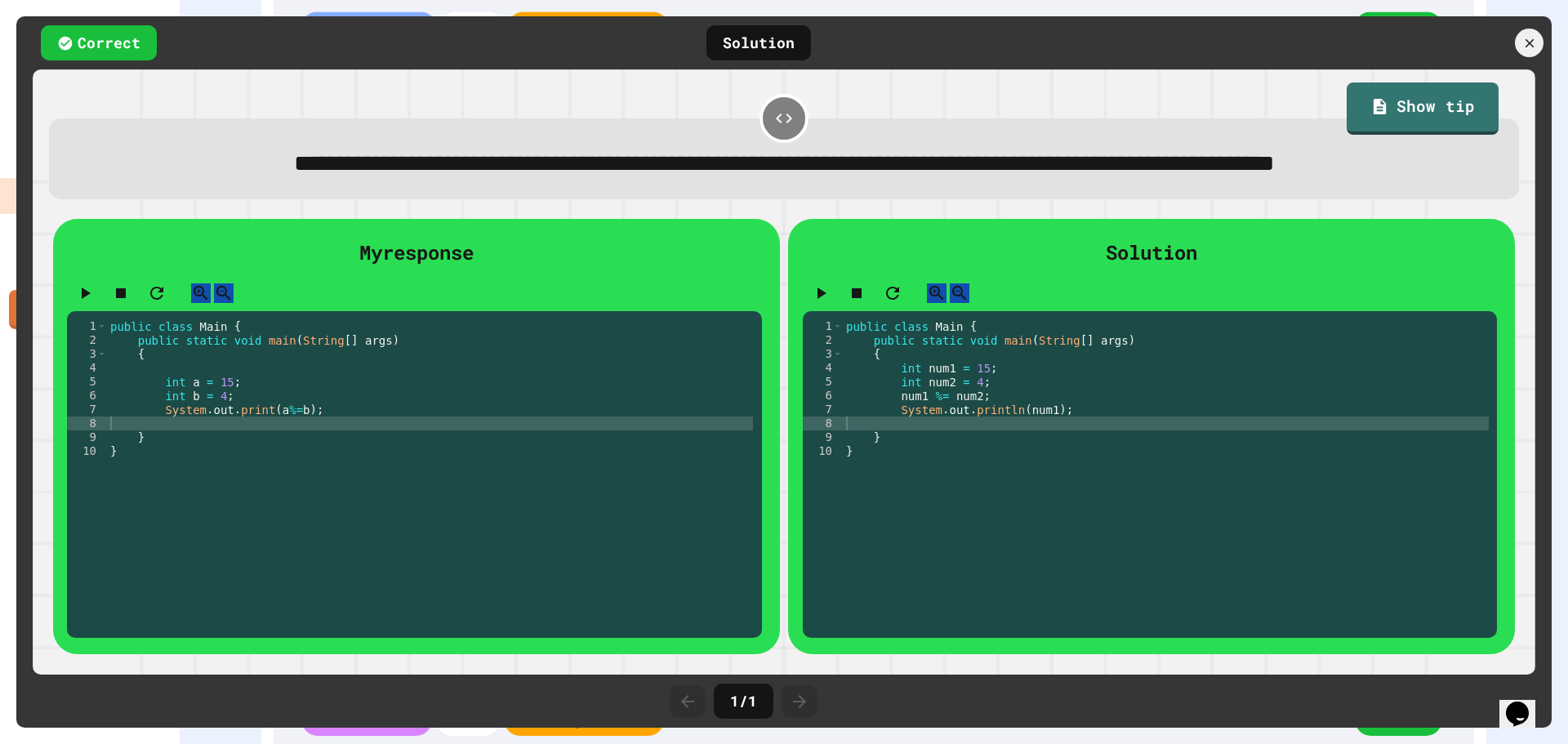
click at [1512, 36] on div at bounding box center [1462, 43] width 180 height 29
click at [1523, 45] on icon at bounding box center [1530, 43] width 16 height 16
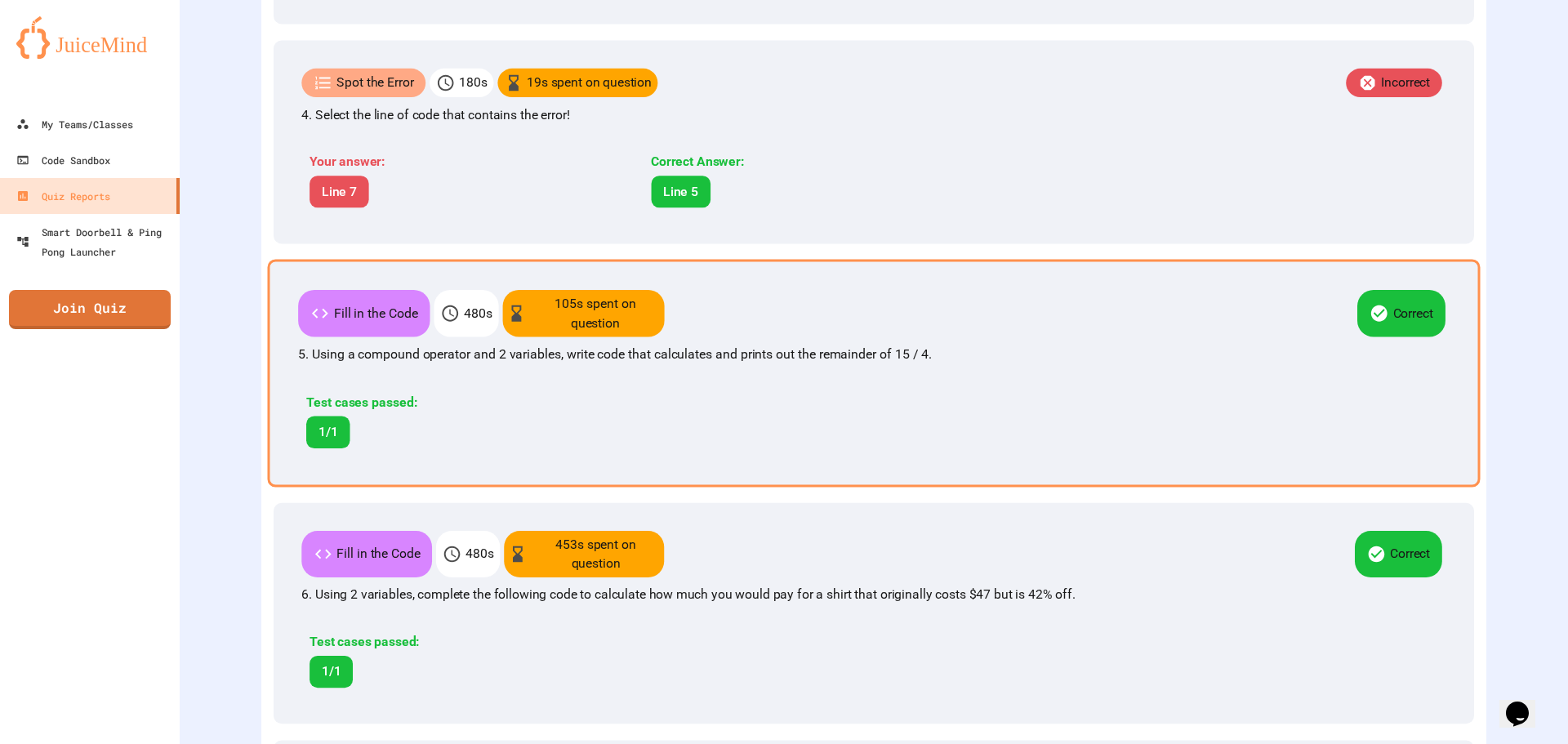
scroll to position [1225, 0]
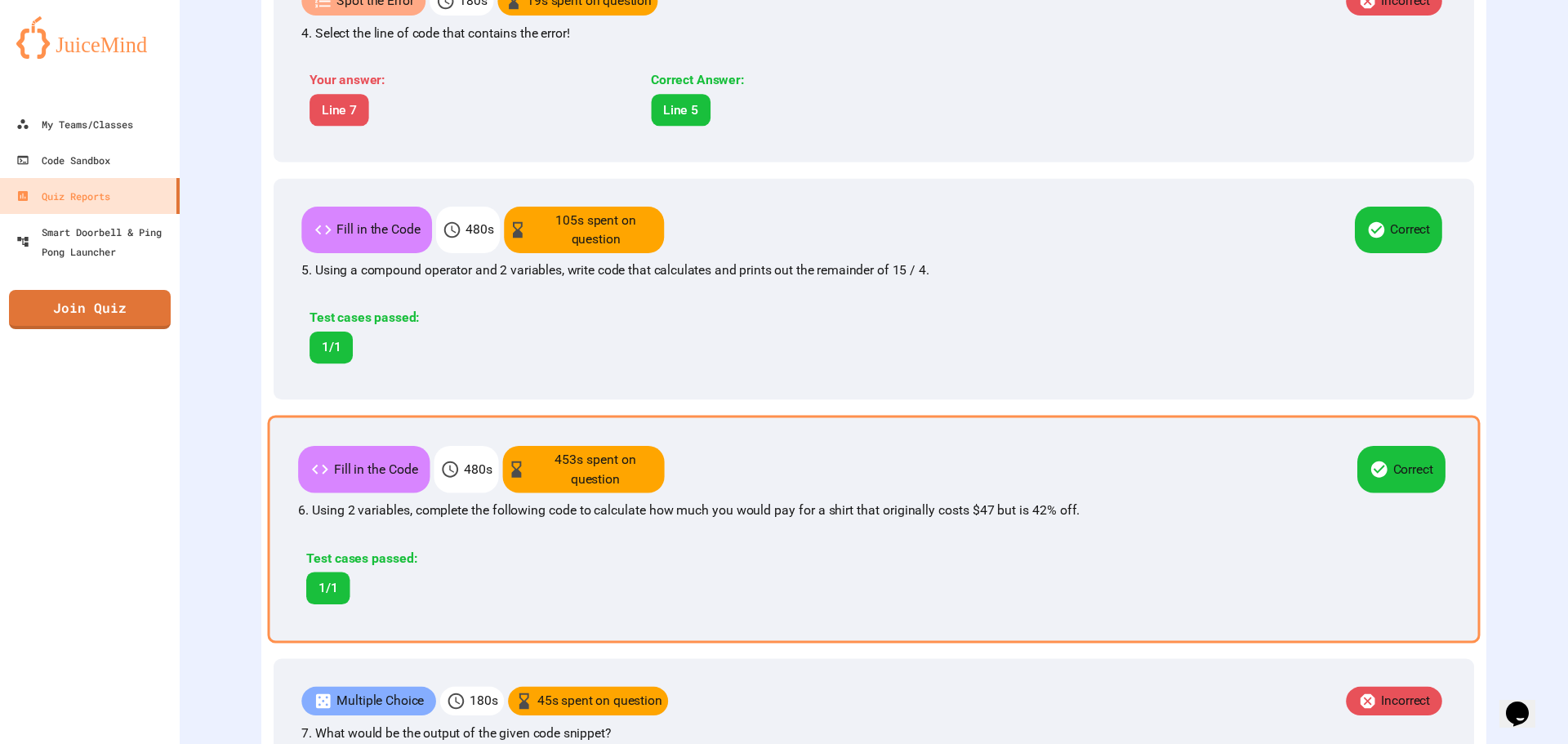
click at [871, 518] on div "Fill in the Code 480 s 453 s spent on question Correct 6. Using 2 variables, co…" at bounding box center [873, 529] width 1212 height 228
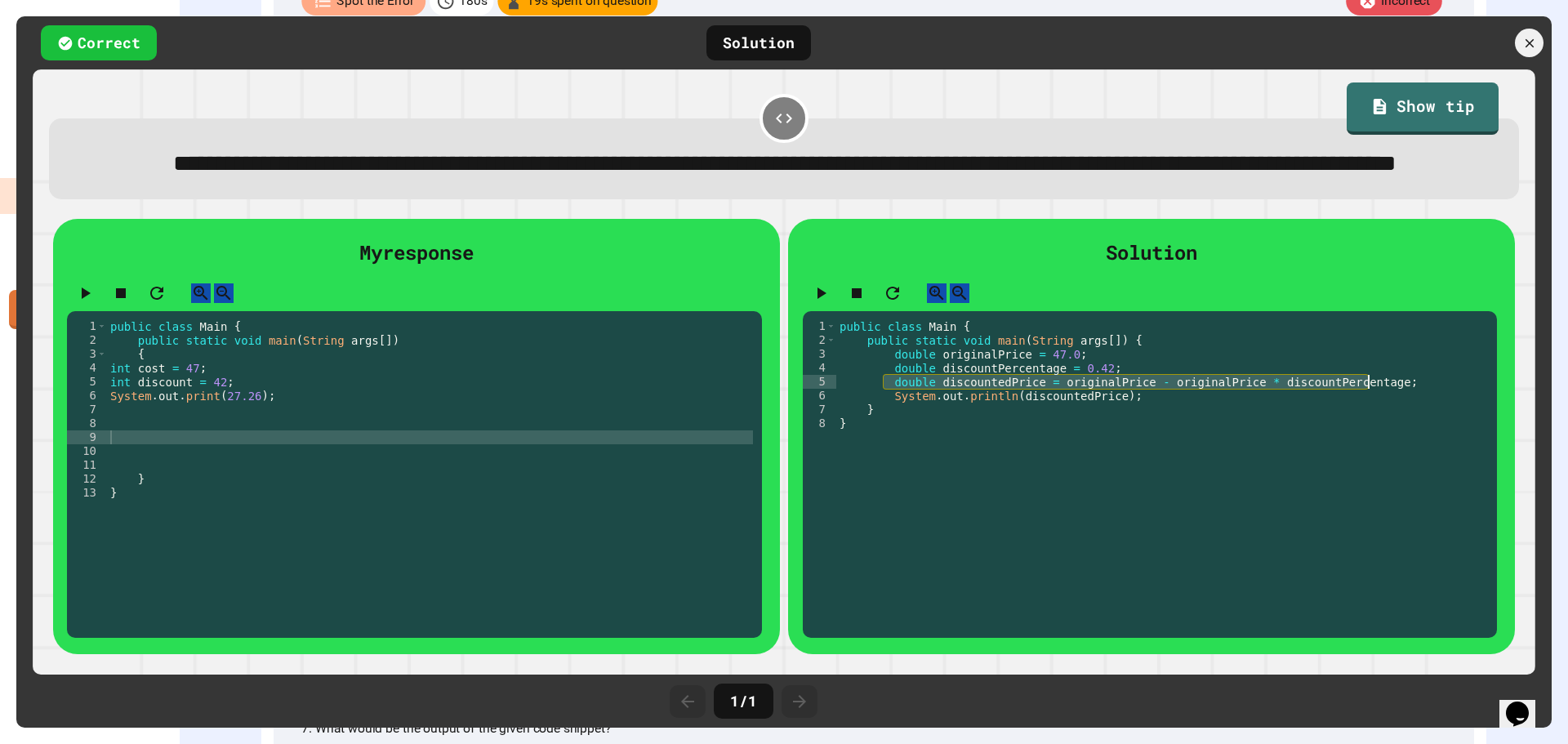
drag, startPoint x: 878, startPoint y: 436, endPoint x: 1389, endPoint y: 435, distance: 511.0
click at [1389, 435] on div "public class Main { public static void main ( String args [ ]) { double origina…" at bounding box center [1162, 451] width 653 height 264
drag, startPoint x: 1114, startPoint y: 448, endPoint x: 871, endPoint y: 448, distance: 243.0
click at [871, 448] on div "public class Main { public static void main ( String args [ ]) { double origina…" at bounding box center [1162, 451] width 653 height 264
click at [1530, 29] on div at bounding box center [1529, 43] width 34 height 34
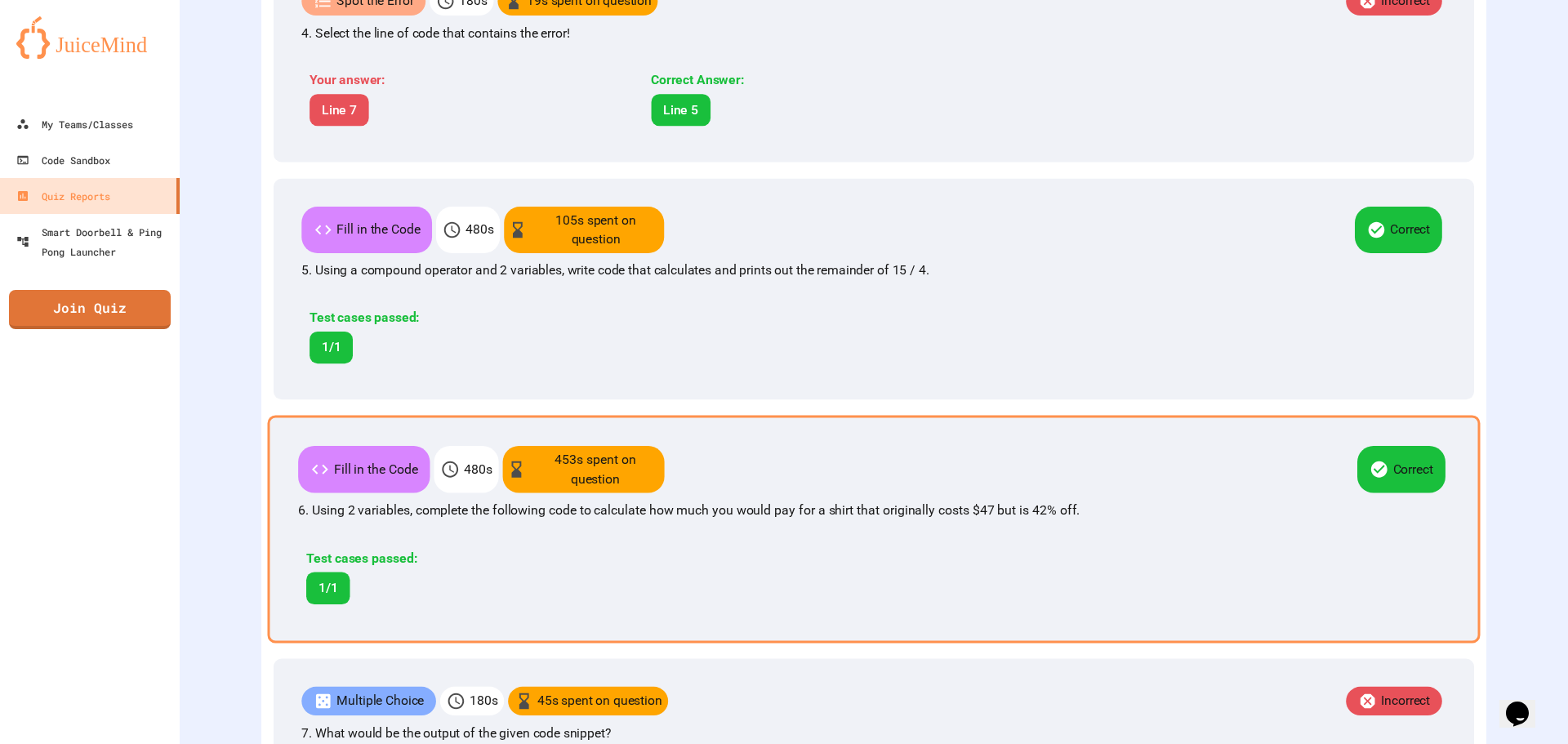
scroll to position [1388, 0]
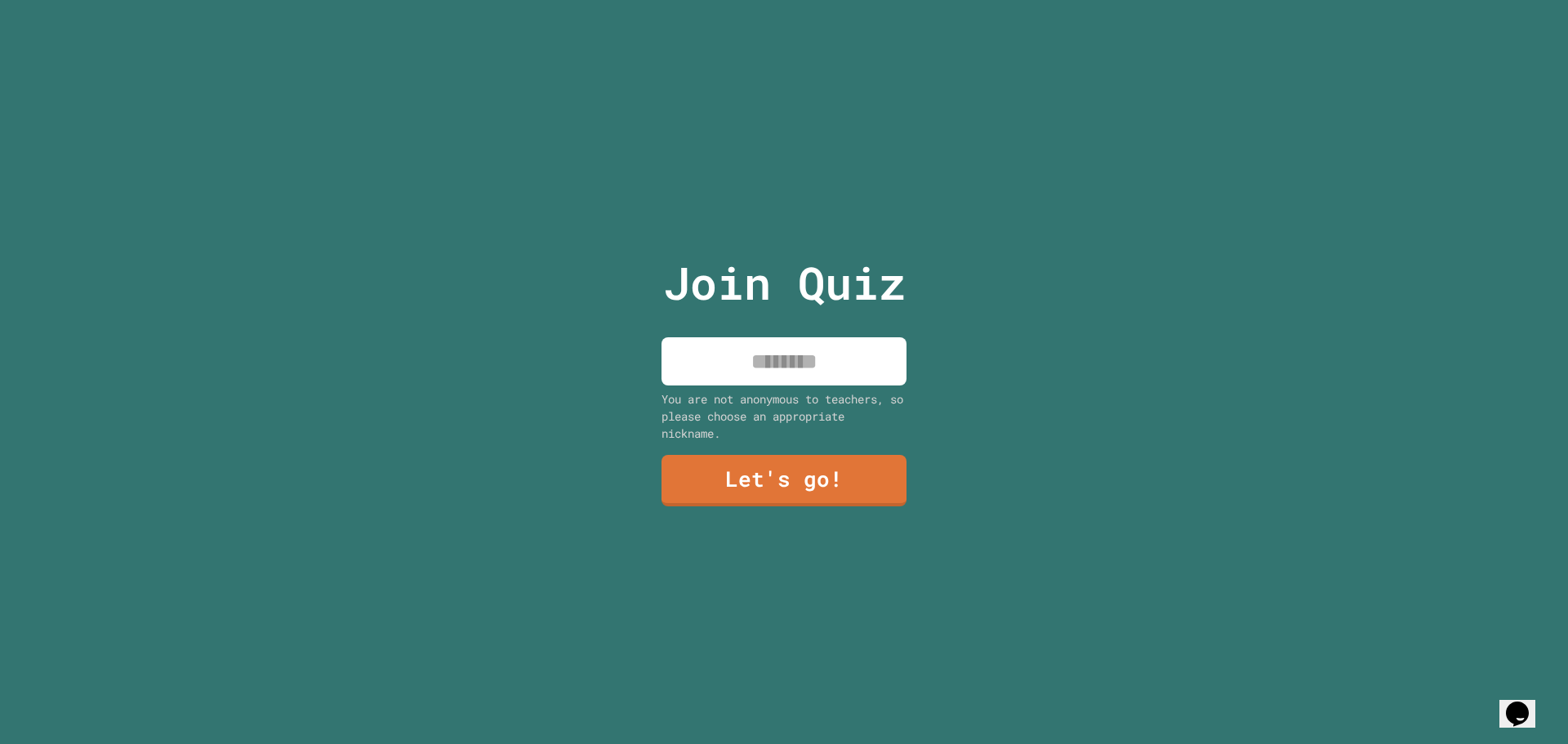
click at [775, 342] on input at bounding box center [784, 361] width 245 height 48
type input "******"
click at [781, 452] on link "Let's go!" at bounding box center [784, 479] width 224 height 54
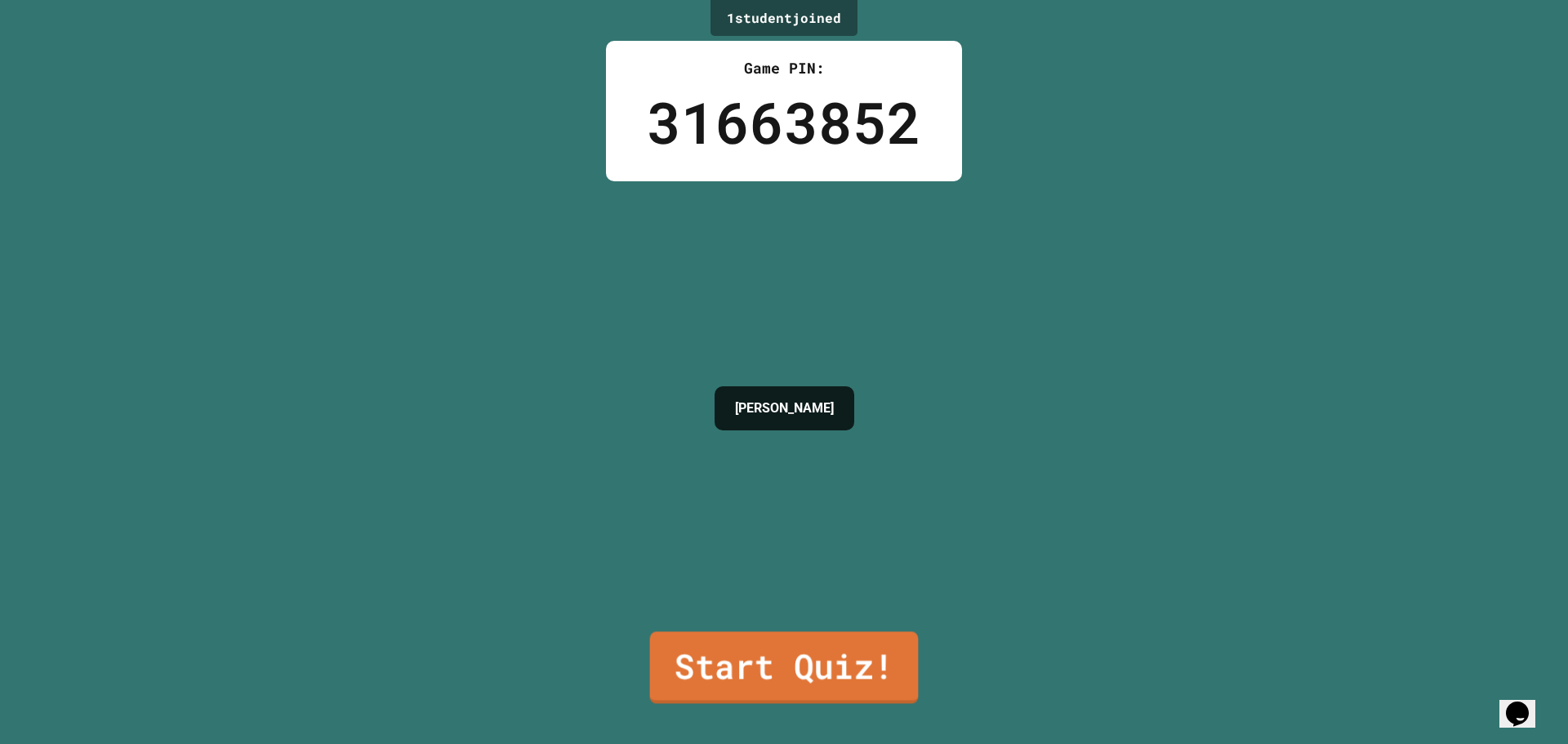
click at [862, 665] on link "Start Quiz!" at bounding box center [784, 667] width 268 height 72
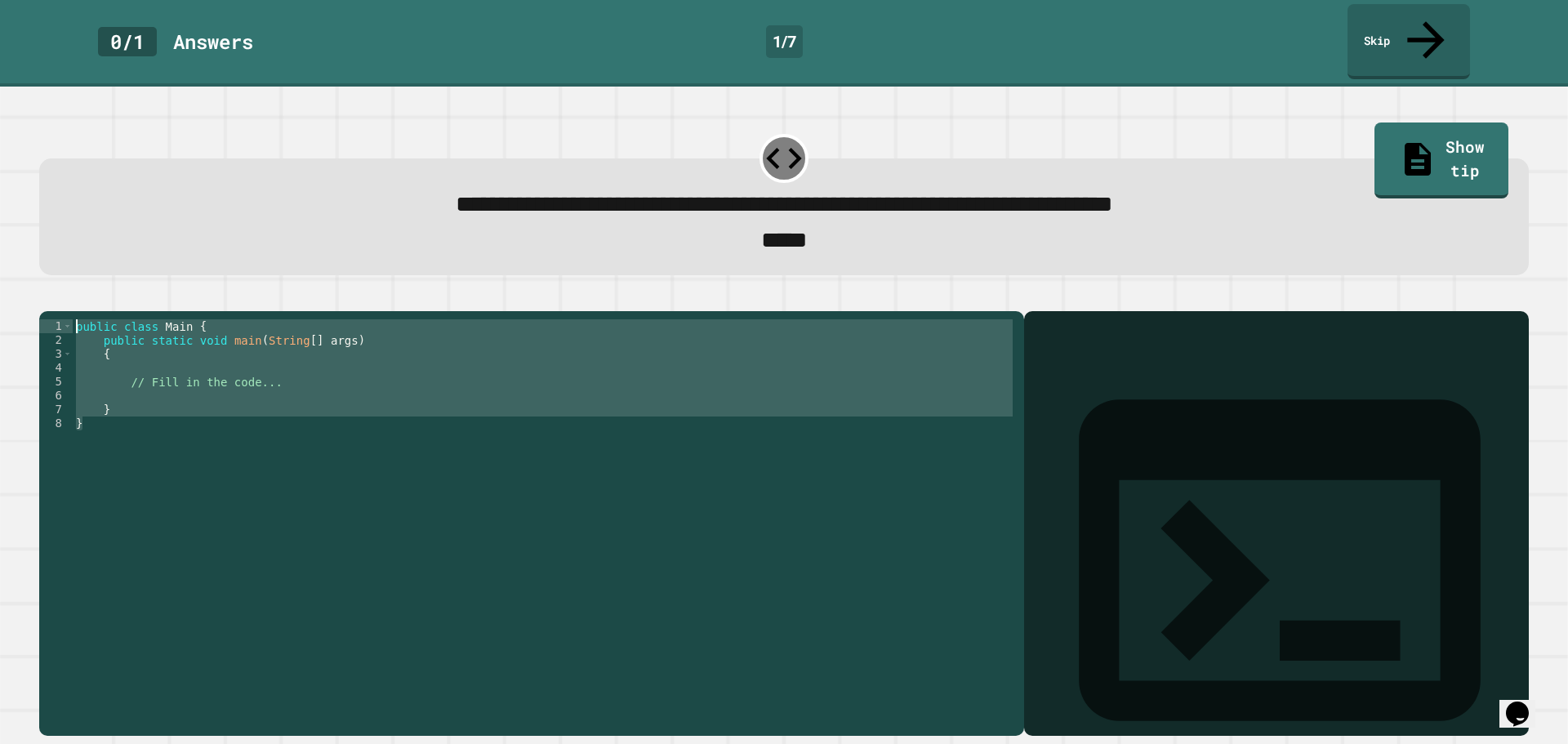
drag, startPoint x: 126, startPoint y: 411, endPoint x: 73, endPoint y: 291, distance: 131.2
click at [73, 292] on div "1 2 3 4 5 6 7 8 public class Main { public static void main ( String [ ] args )…" at bounding box center [784, 514] width 1489 height 445
type textarea "**********"
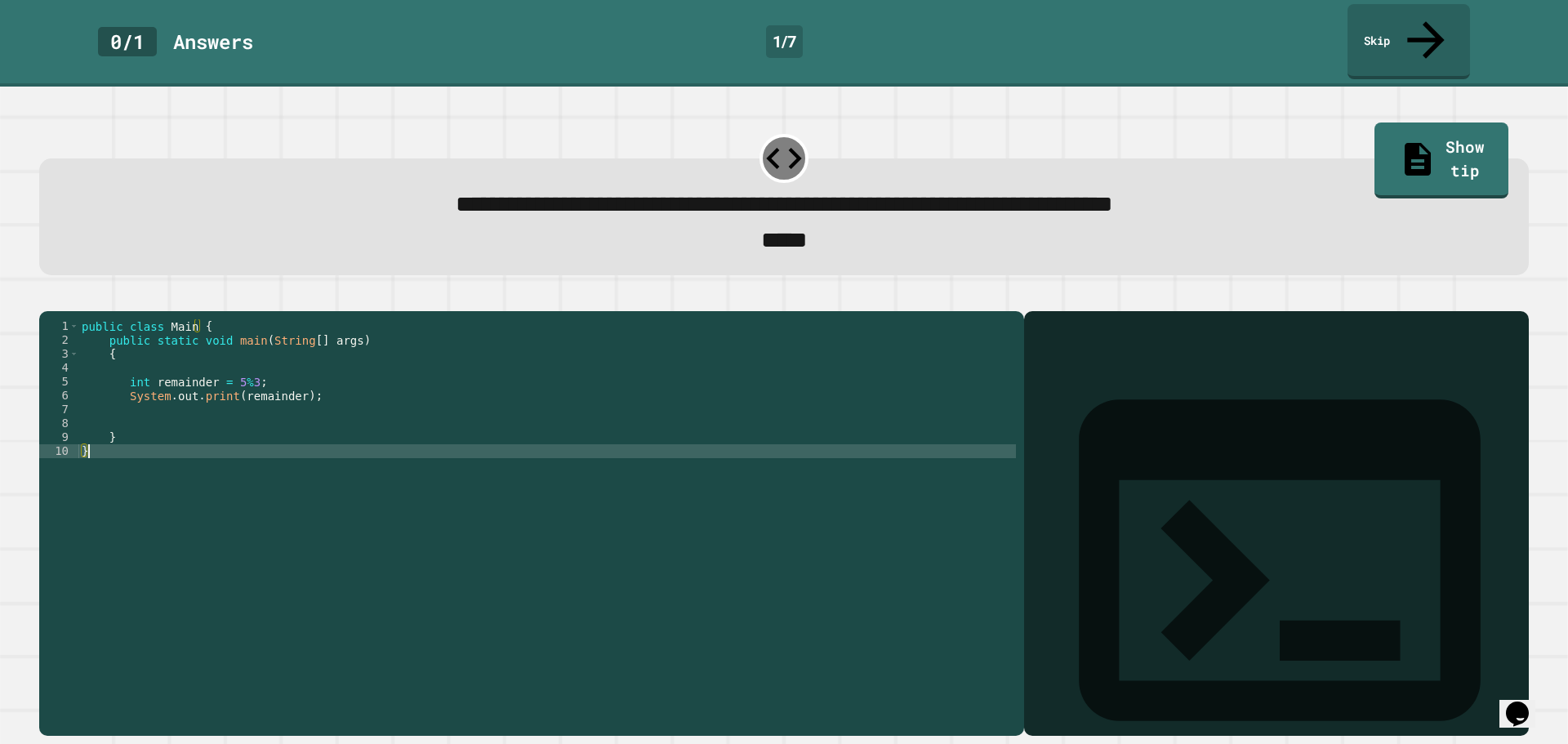
click at [47, 297] on icon "button" at bounding box center [47, 297] width 0 height 0
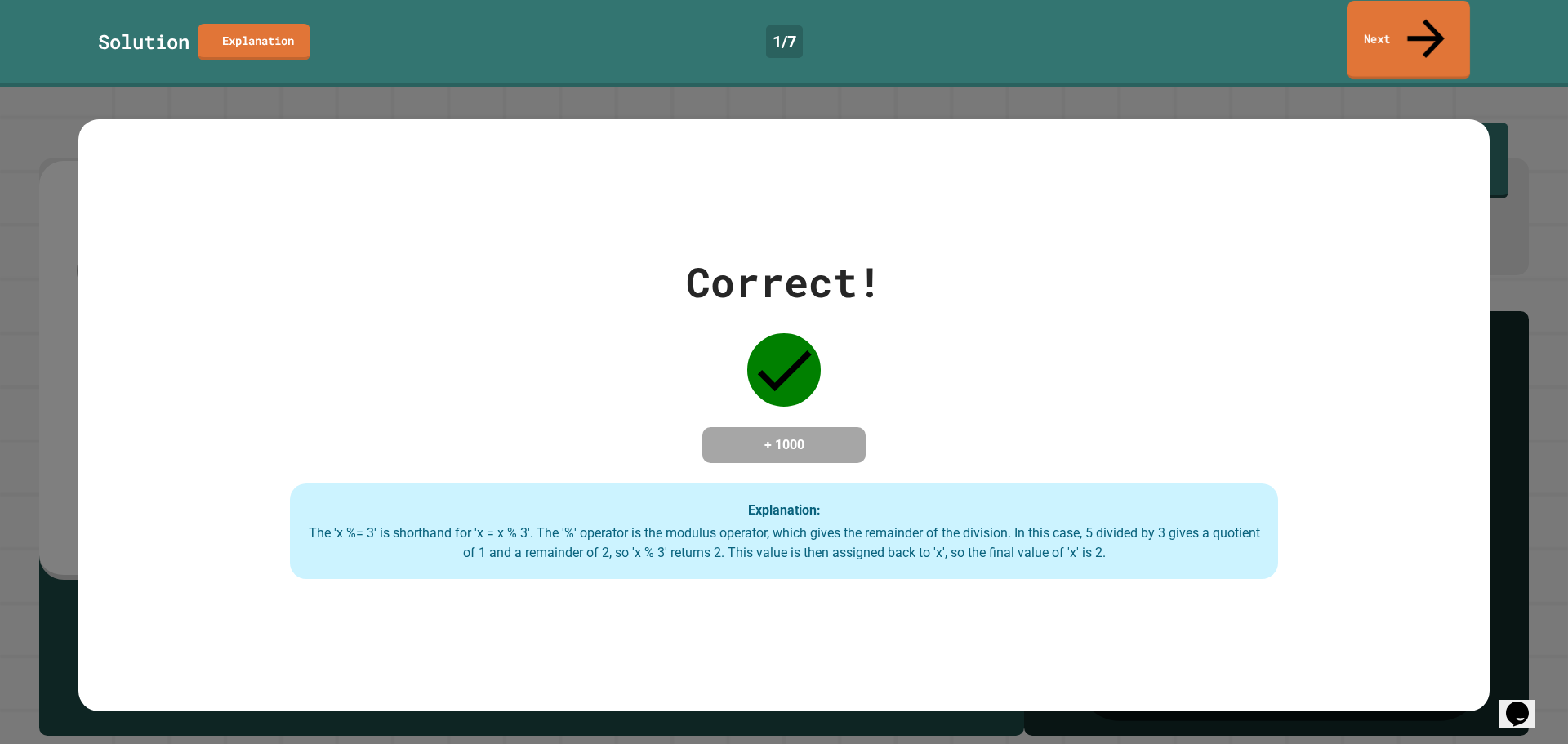
click at [1373, 15] on link "Next" at bounding box center [1409, 40] width 122 height 80
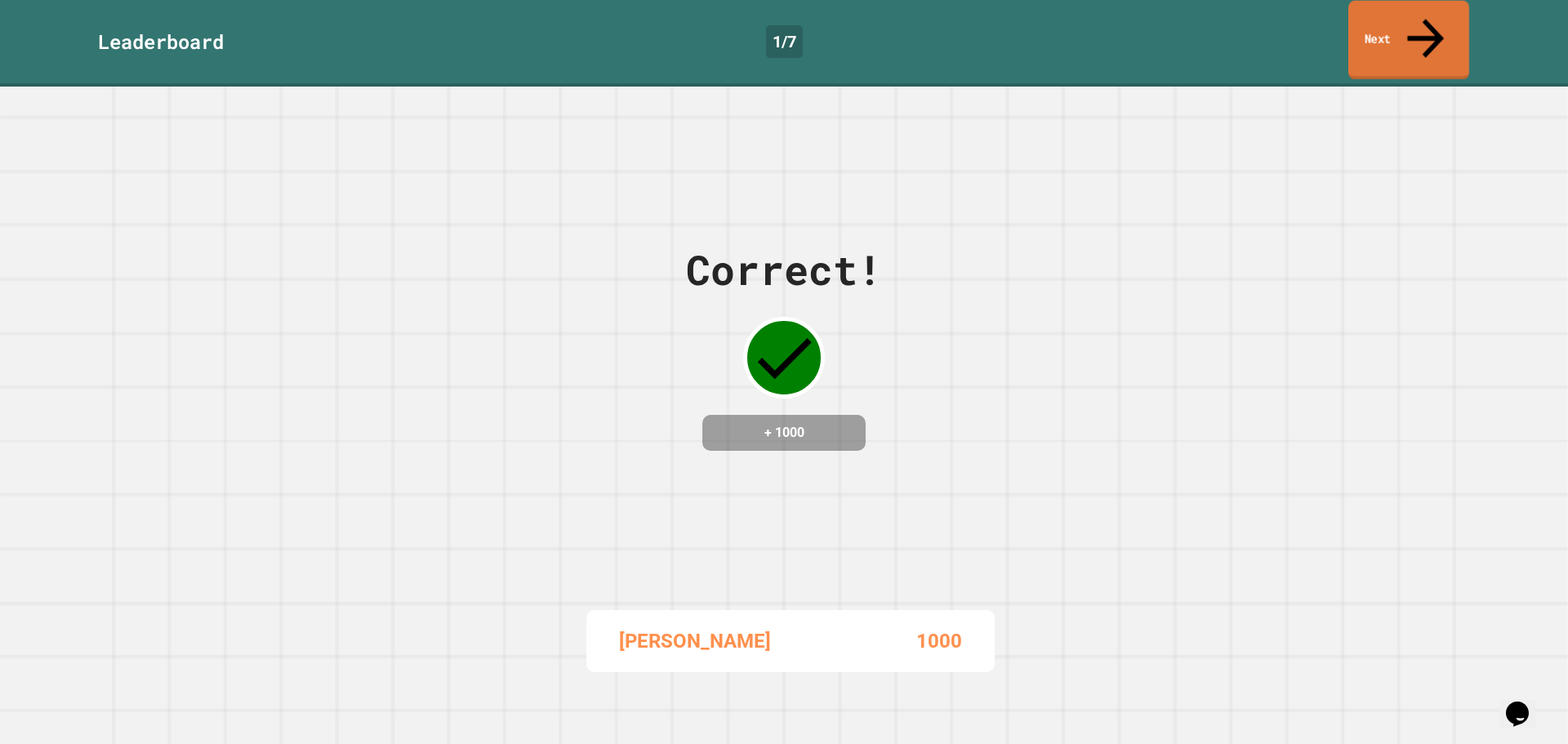
click at [1373, 15] on link "Next" at bounding box center [1409, 40] width 121 height 80
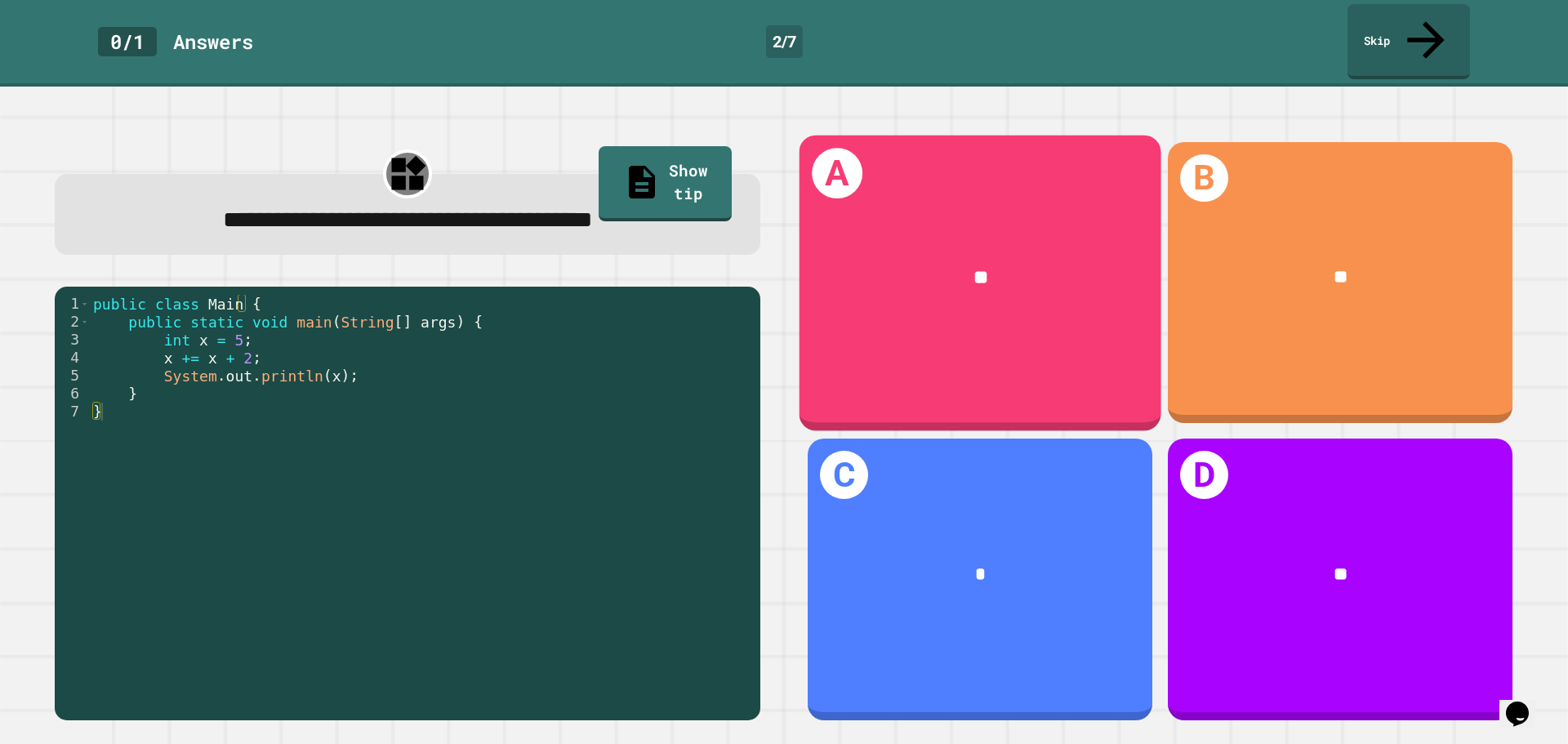
click at [842, 264] on div "**" at bounding box center [981, 279] width 285 height 30
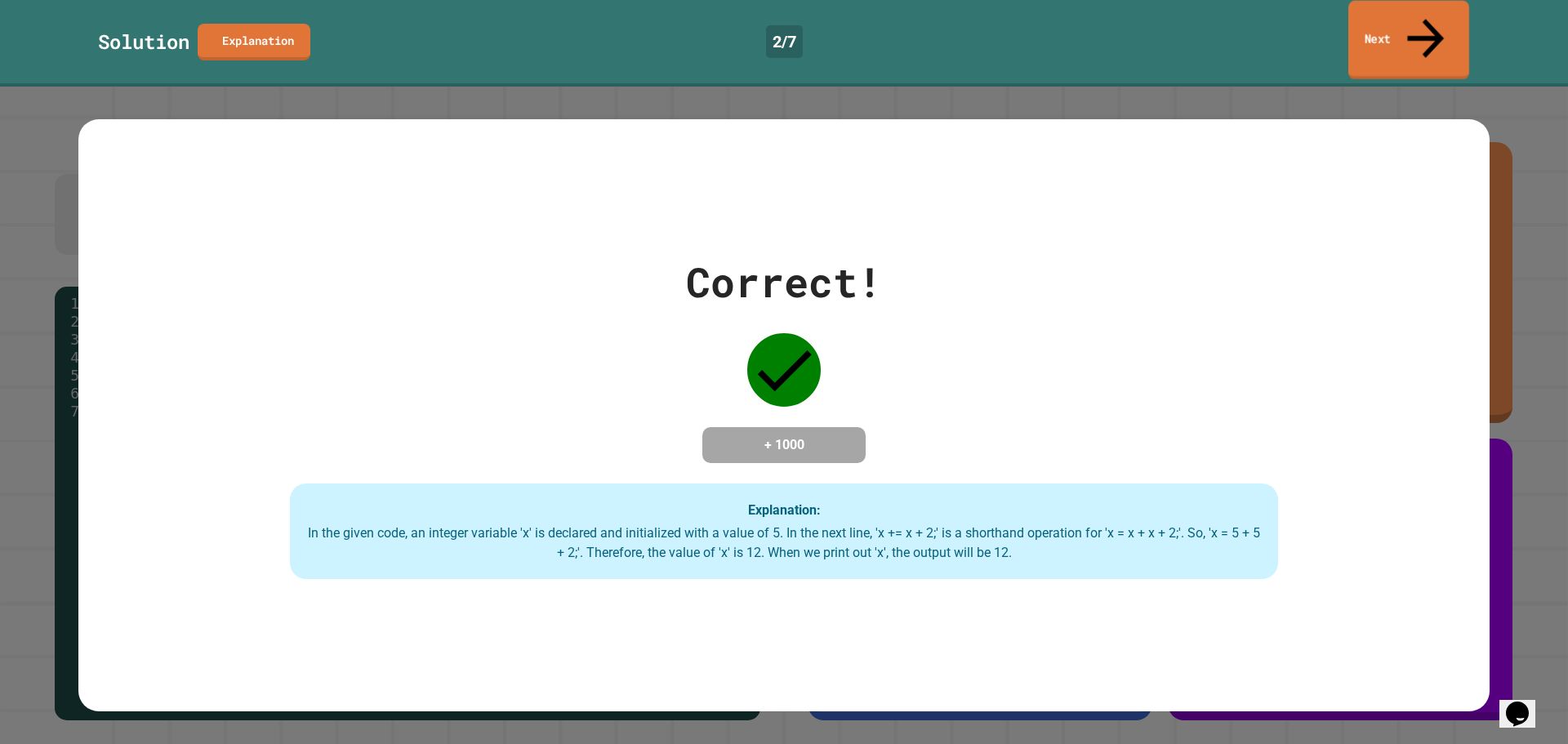
click at [1460, 7] on link "Next" at bounding box center [1409, 40] width 121 height 80
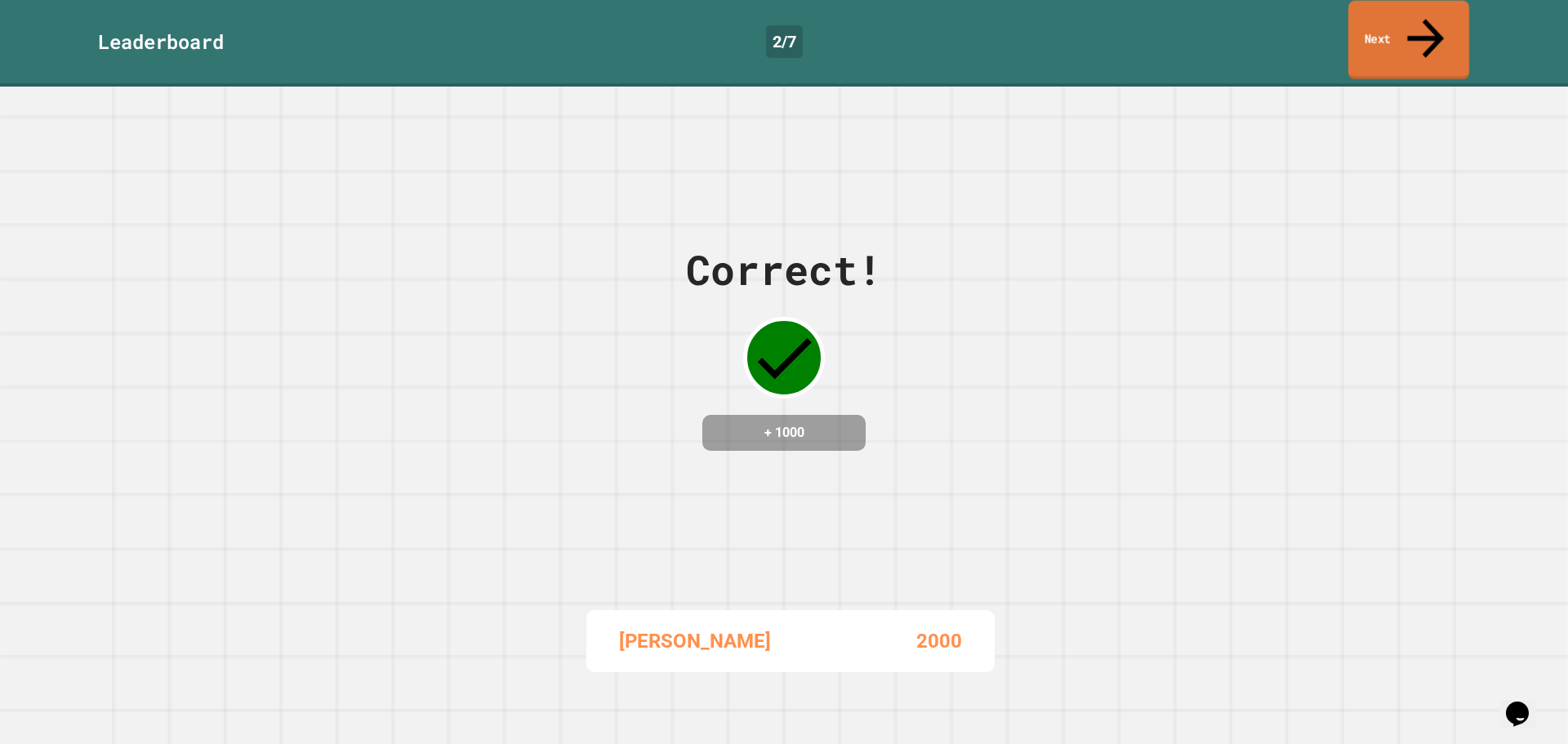
click at [1438, 19] on link "Next" at bounding box center [1409, 40] width 121 height 80
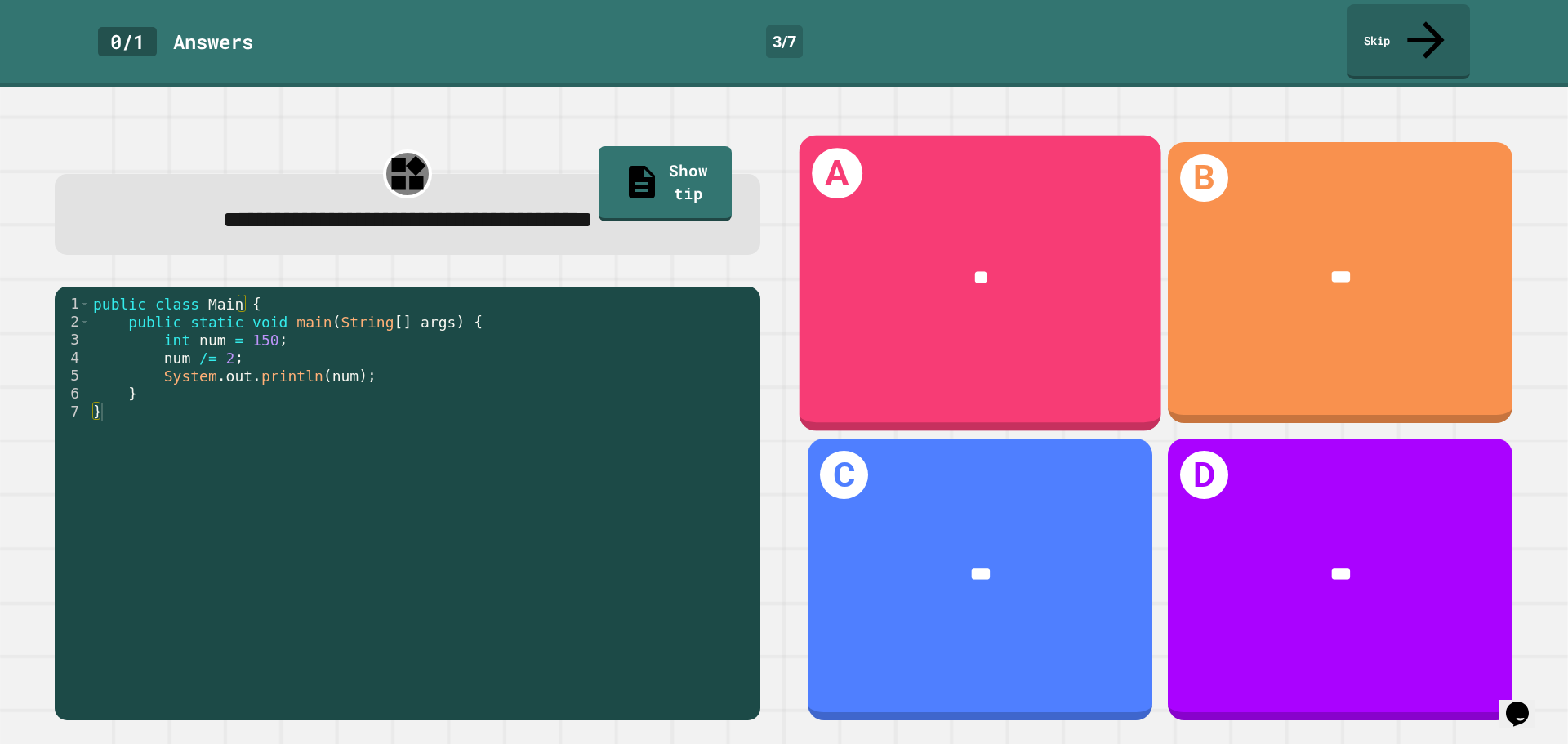
click at [899, 264] on div "**" at bounding box center [981, 279] width 285 height 30
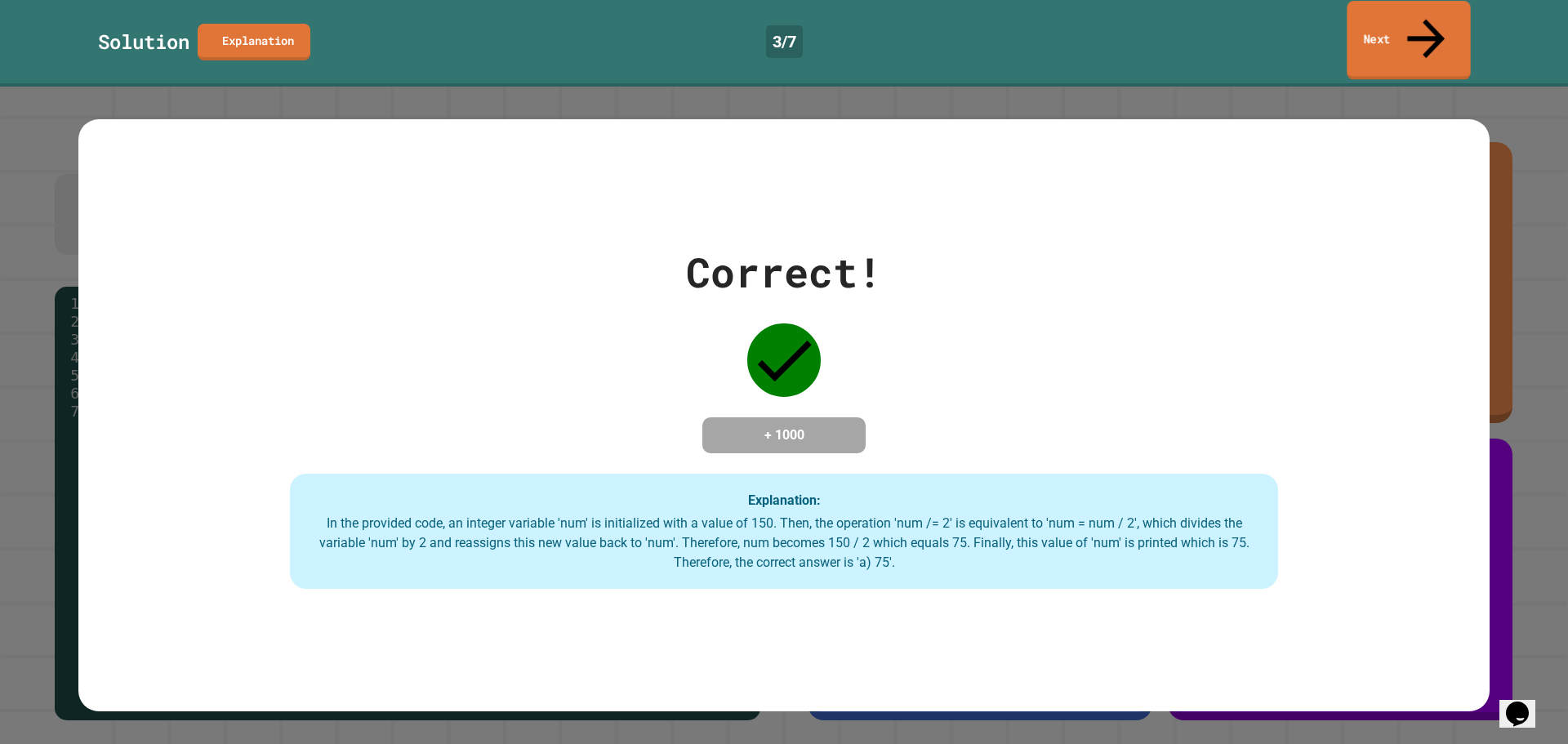
click at [1424, 19] on icon at bounding box center [1426, 38] width 38 height 39
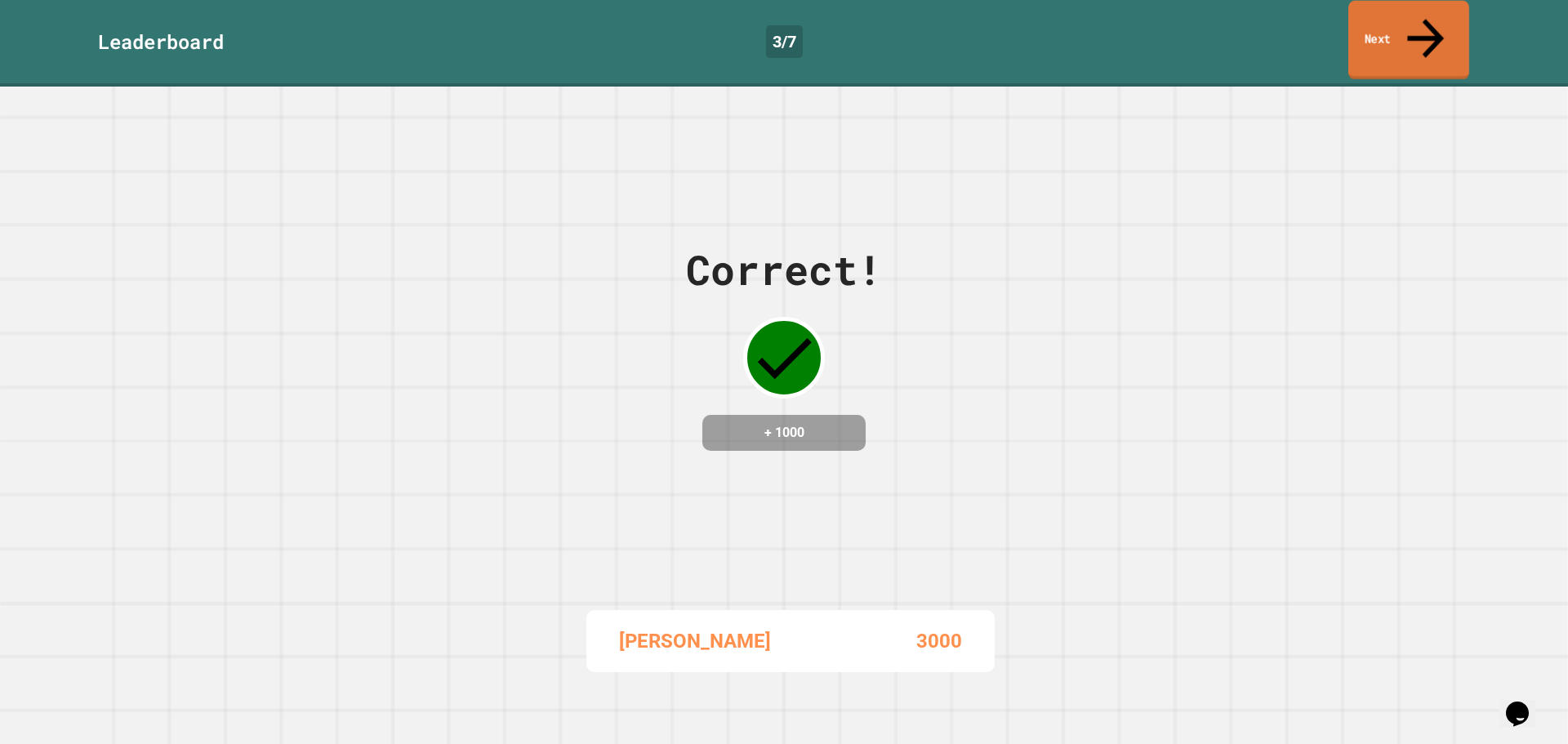
click at [1362, 24] on link "Next" at bounding box center [1409, 40] width 121 height 80
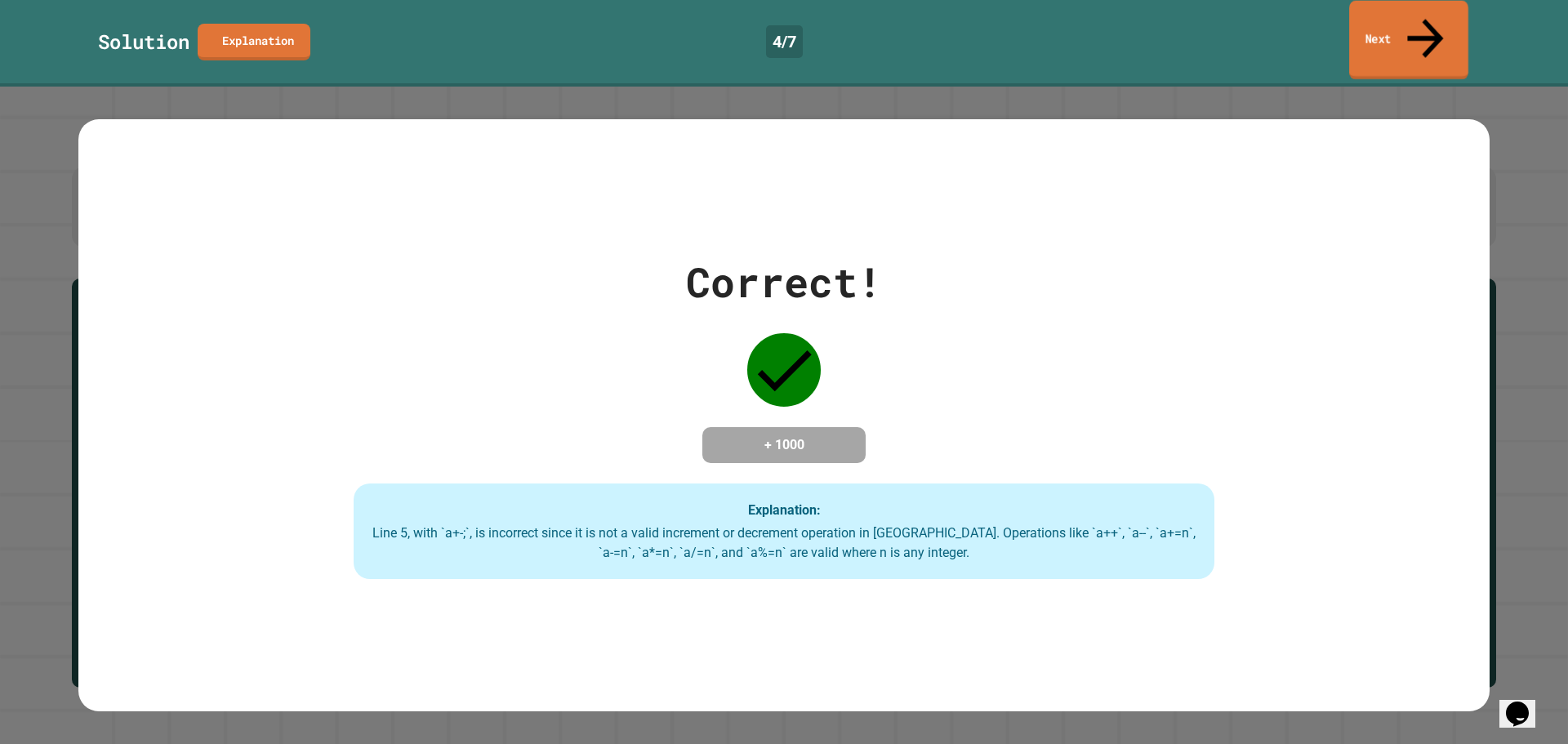
click at [1436, 18] on link "Next" at bounding box center [1408, 40] width 119 height 80
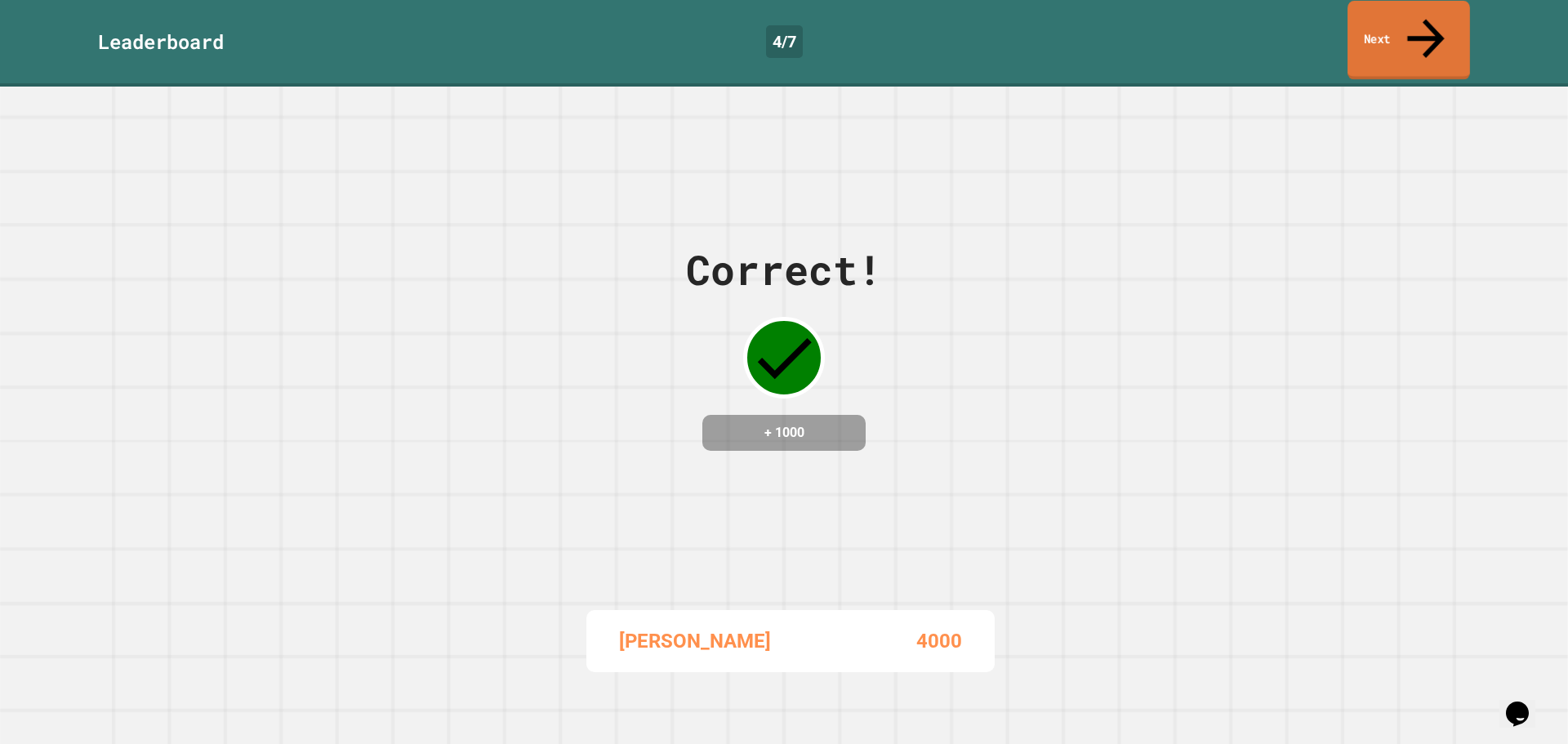
click at [1386, 26] on link "Next" at bounding box center [1409, 40] width 122 height 80
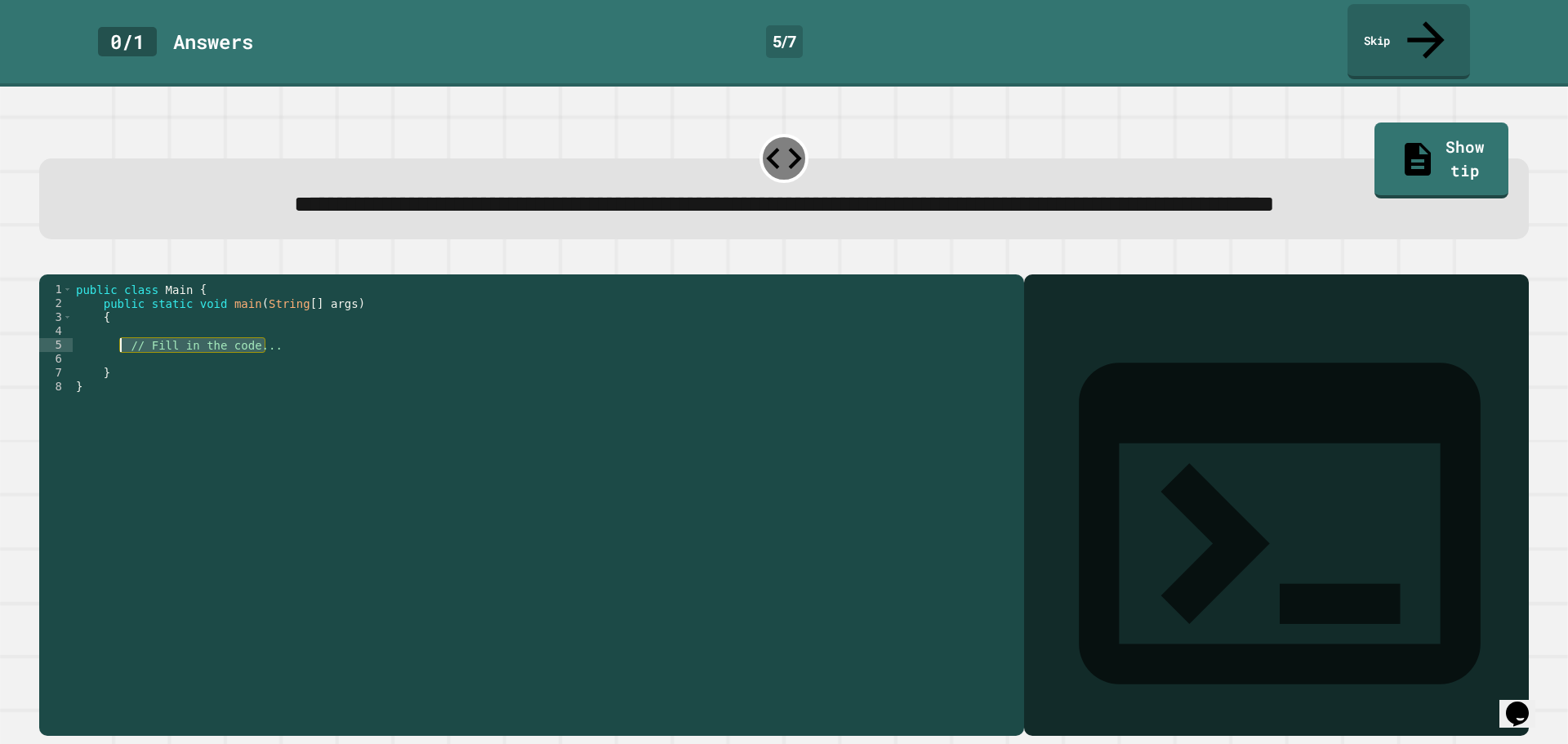
drag, startPoint x: 289, startPoint y: 367, endPoint x: 118, endPoint y: 363, distance: 171.0
click at [118, 363] on div "public class Main { public static void main ( String [ ] args ) { // Fill in th…" at bounding box center [544, 483] width 943 height 403
type textarea "**********"
click at [149, 371] on div "public class Main { public static void main ( String [ ] args ) { int A = } }" at bounding box center [544, 483] width 943 height 403
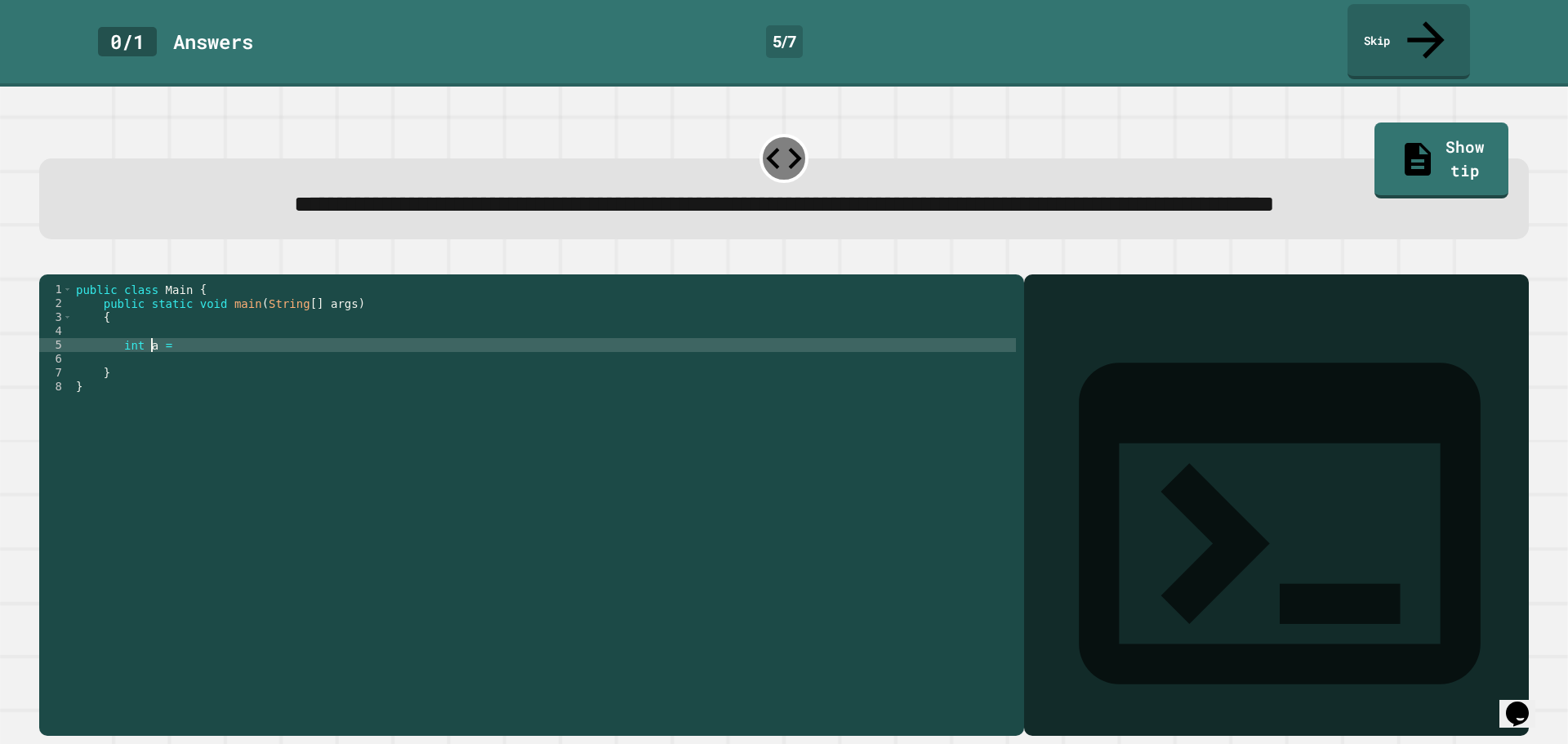
scroll to position [0, 5]
click at [212, 364] on div "public class Main { public static void main ( String [ ] args ) { int a = } }" at bounding box center [544, 483] width 943 height 403
type textarea "**********"
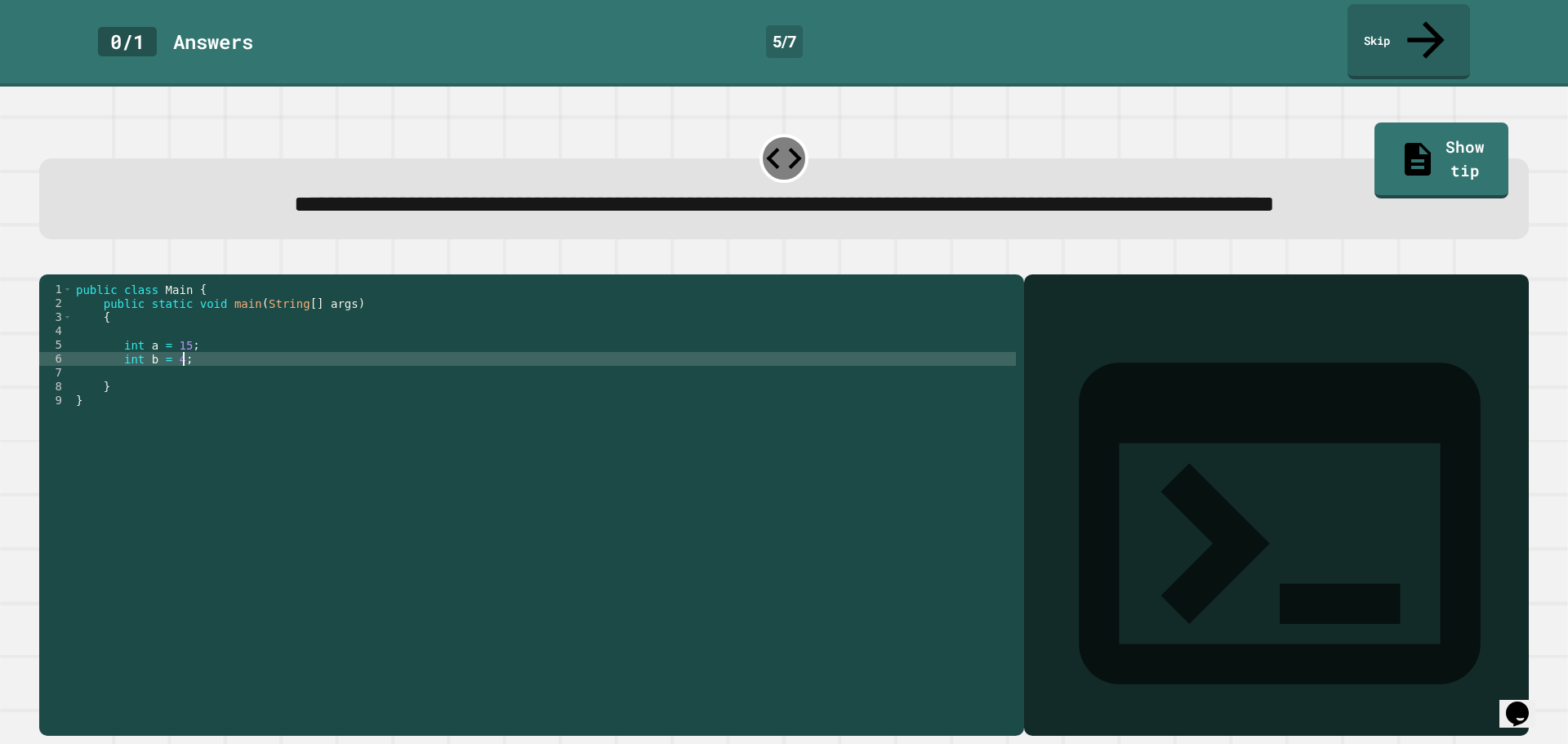
type textarea "**********"
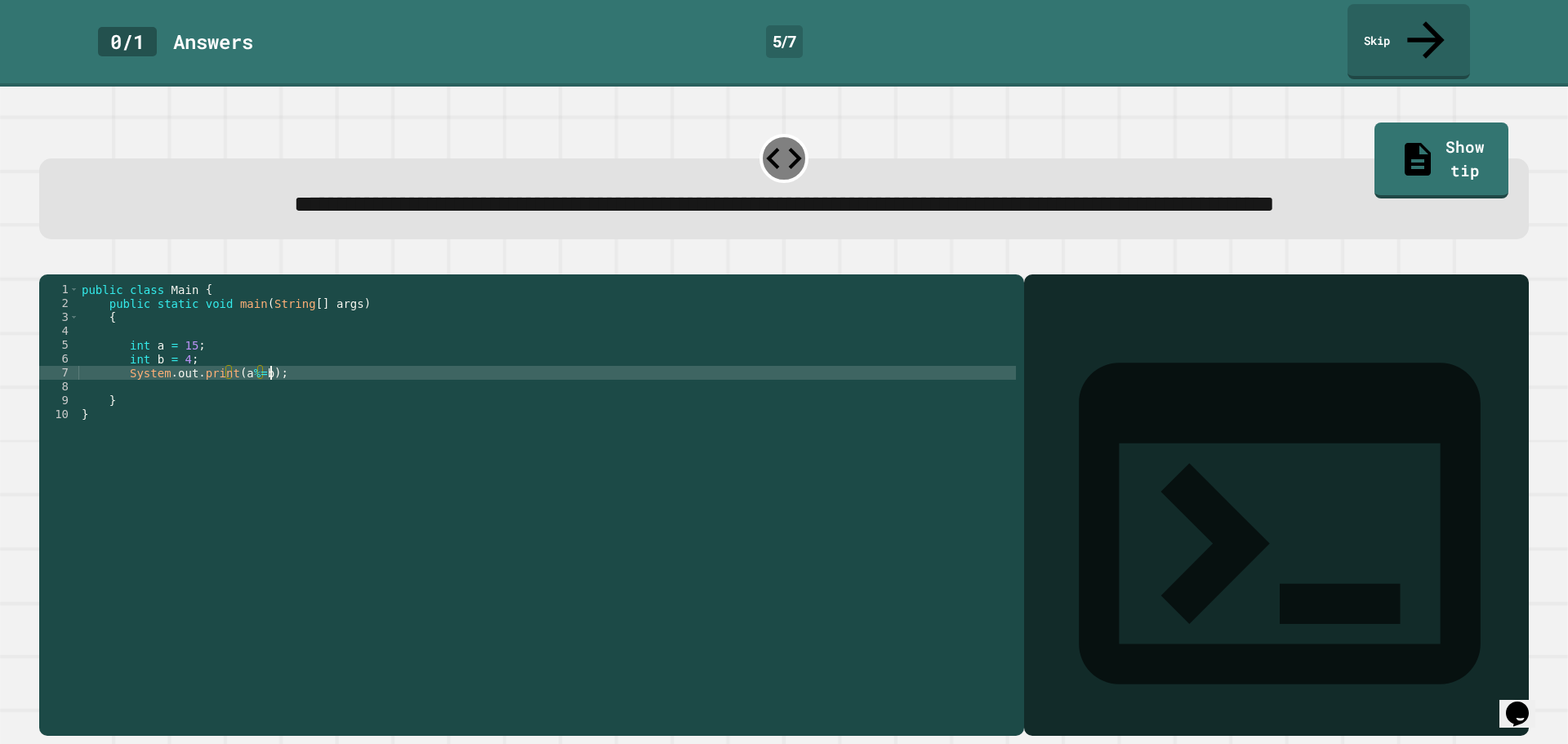
scroll to position [0, 12]
type textarea "**********"
click at [47, 261] on button "button" at bounding box center [47, 261] width 0 height 0
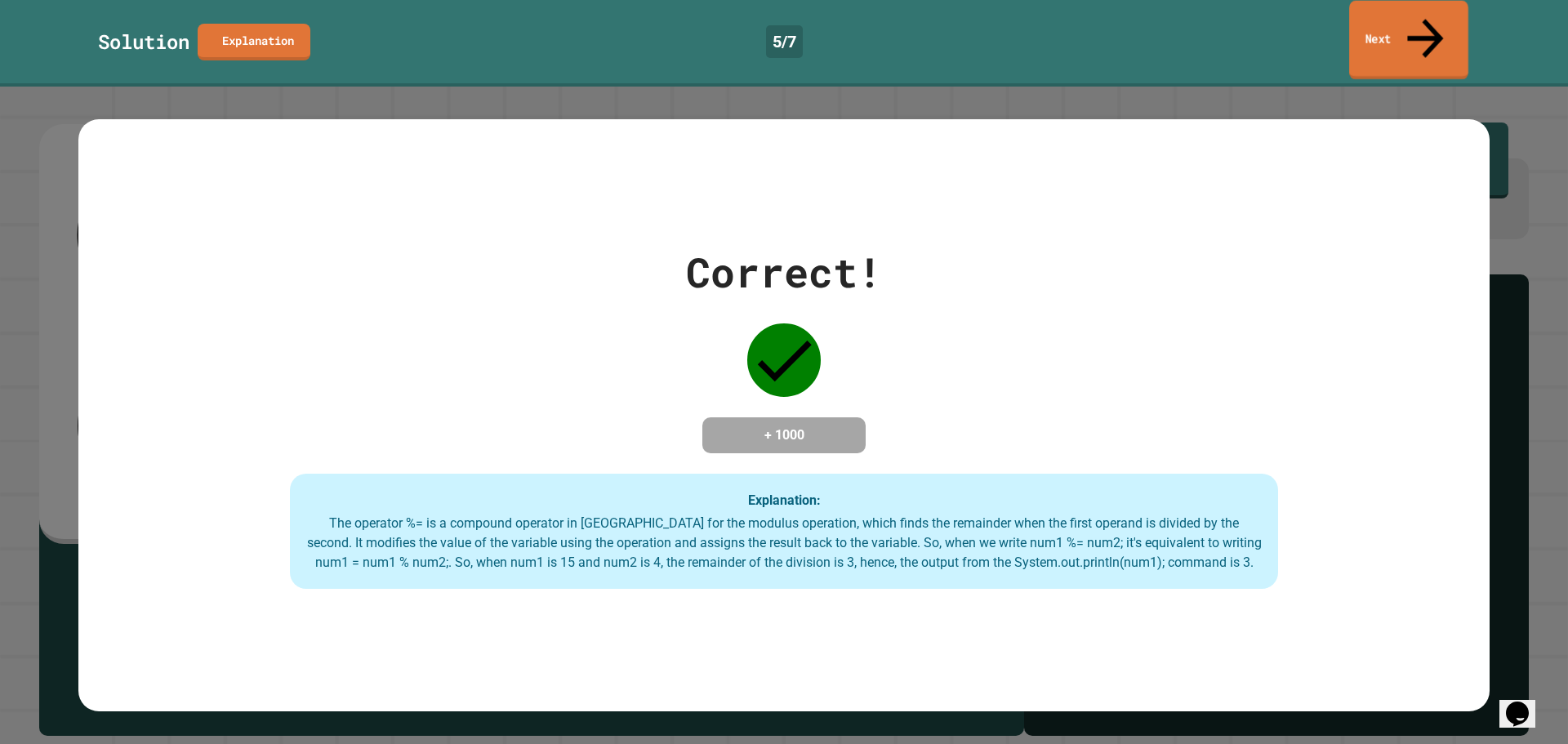
click at [1417, 24] on link "Next" at bounding box center [1408, 40] width 119 height 80
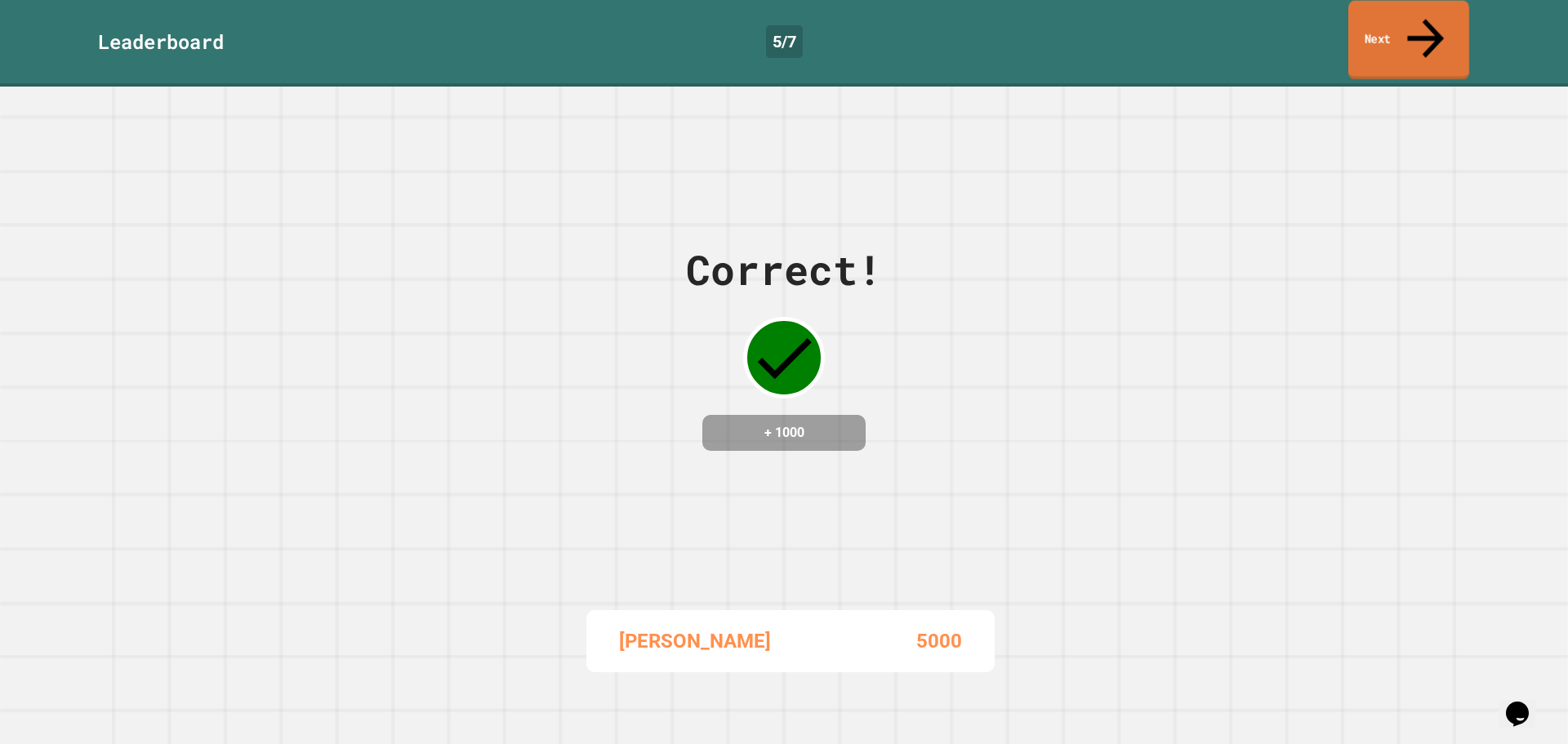
click at [1416, 25] on link "Next" at bounding box center [1409, 40] width 121 height 80
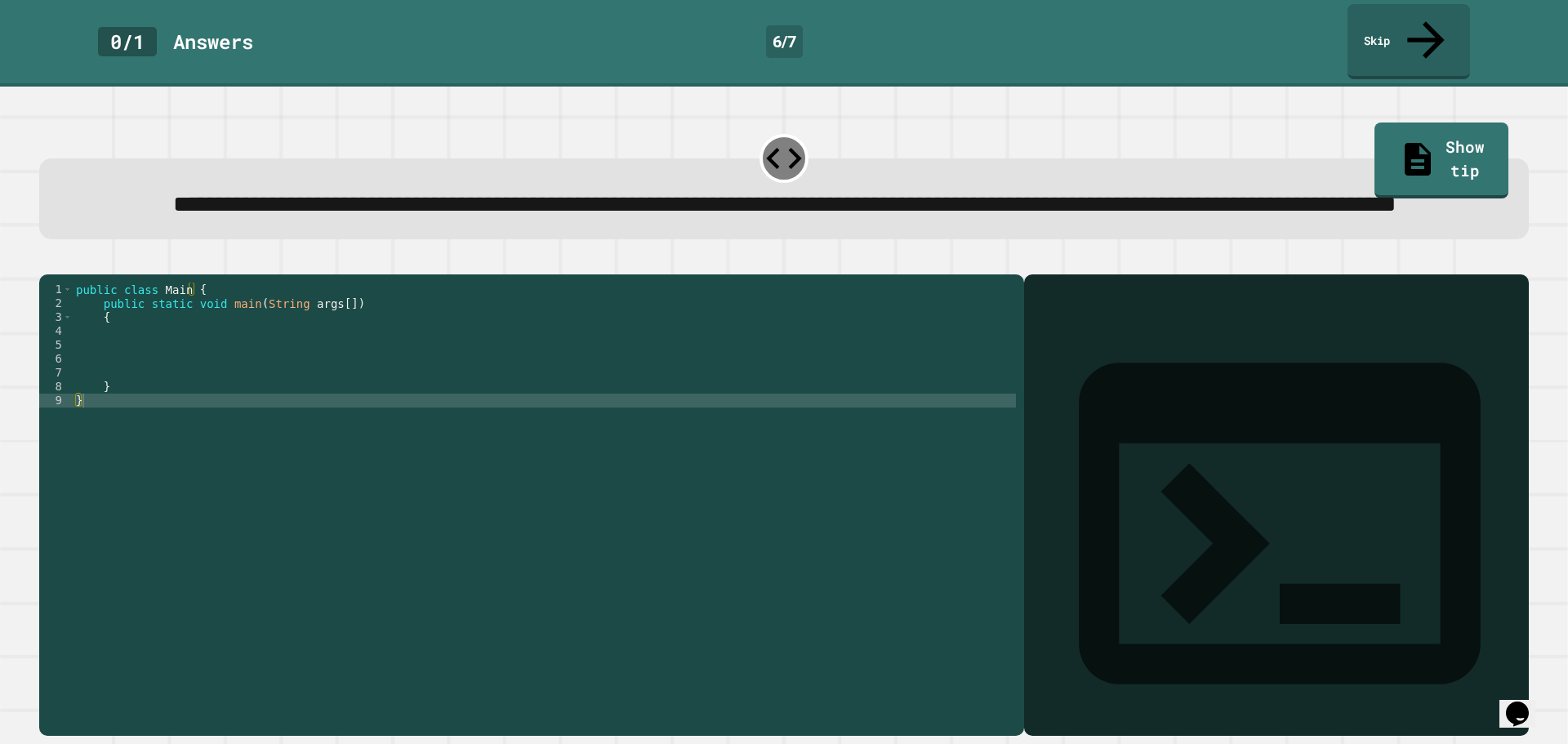
click at [185, 358] on div "public class Main { public static void main ( String args [ ]) { } }" at bounding box center [544, 483] width 943 height 403
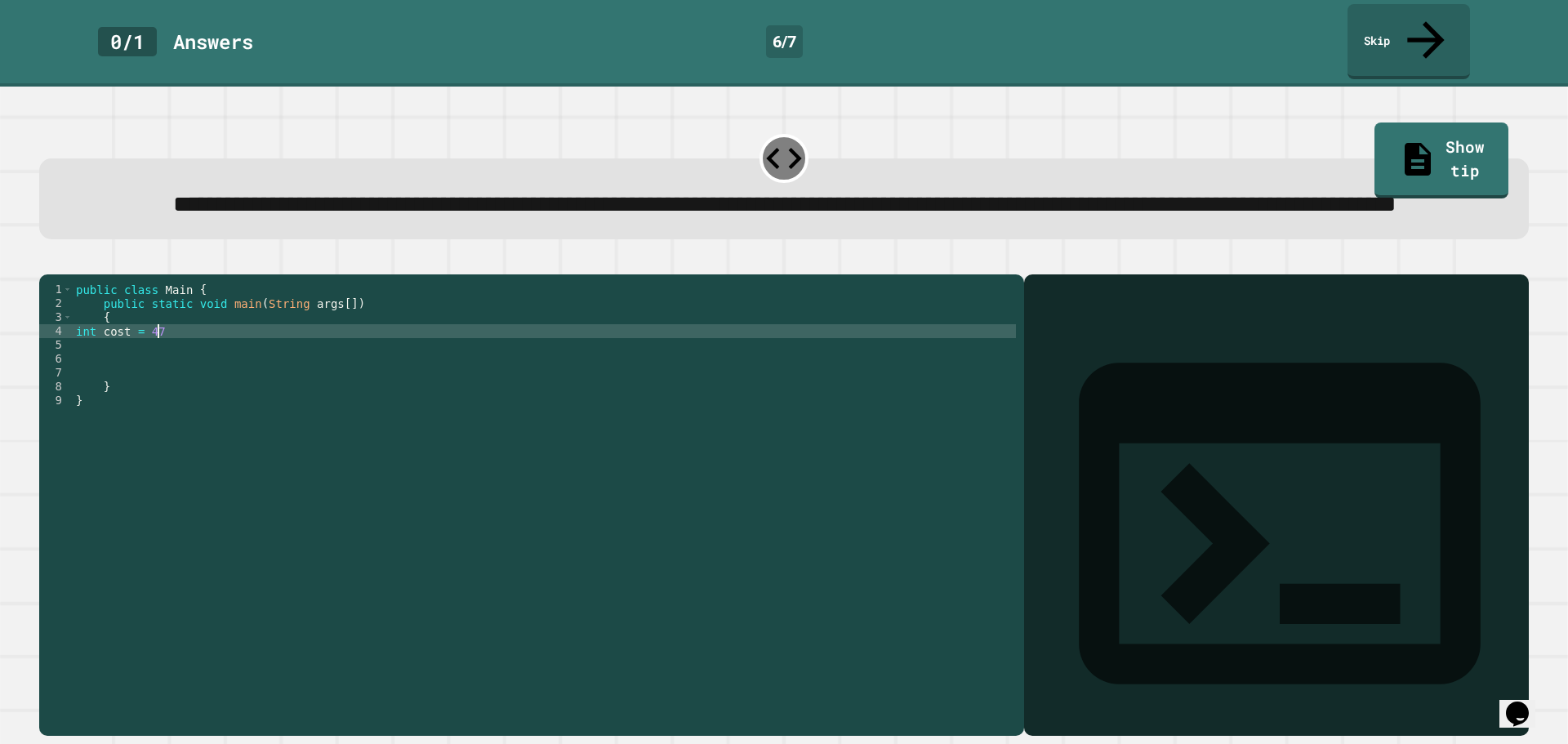
scroll to position [0, 5]
type textarea "**********"
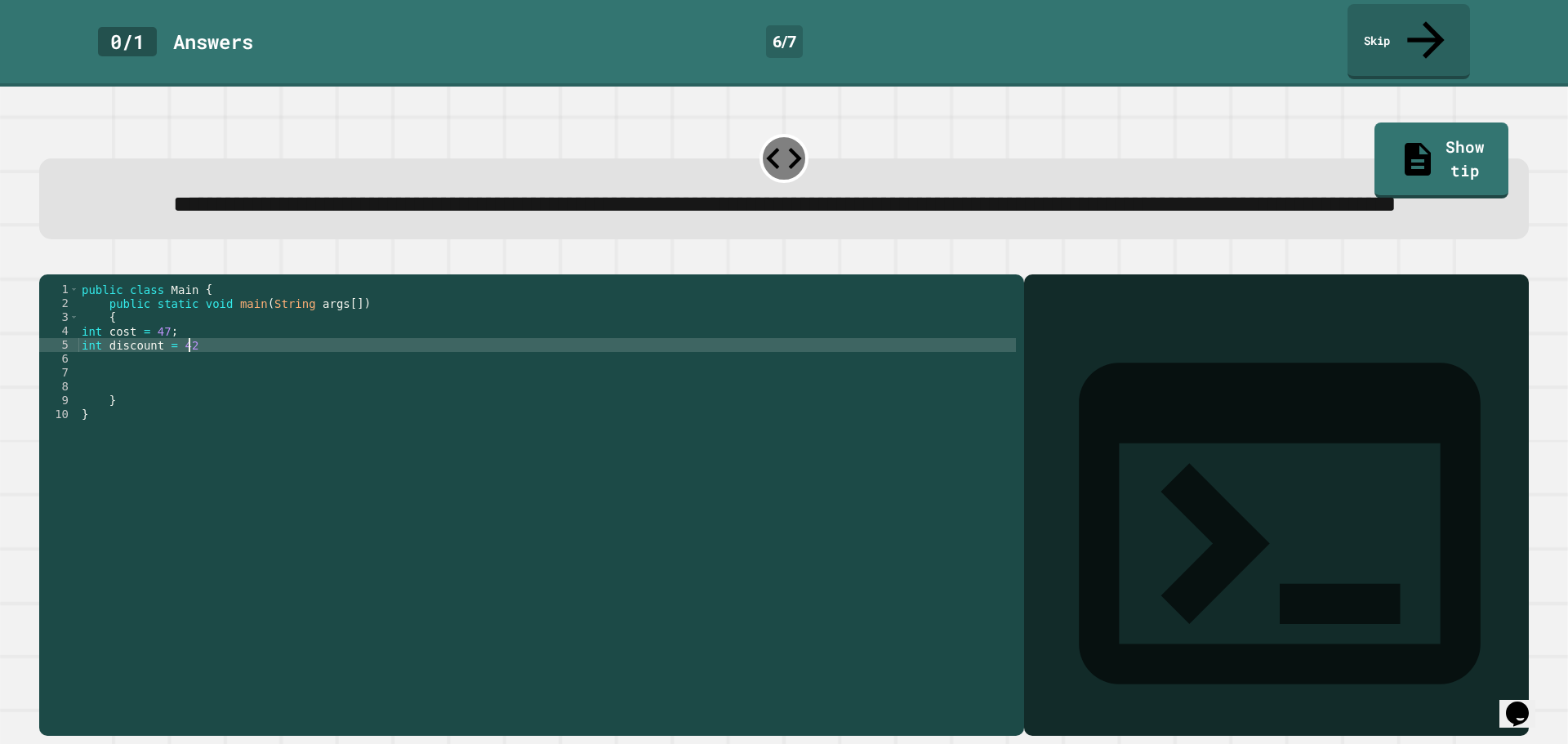
scroll to position [0, 6]
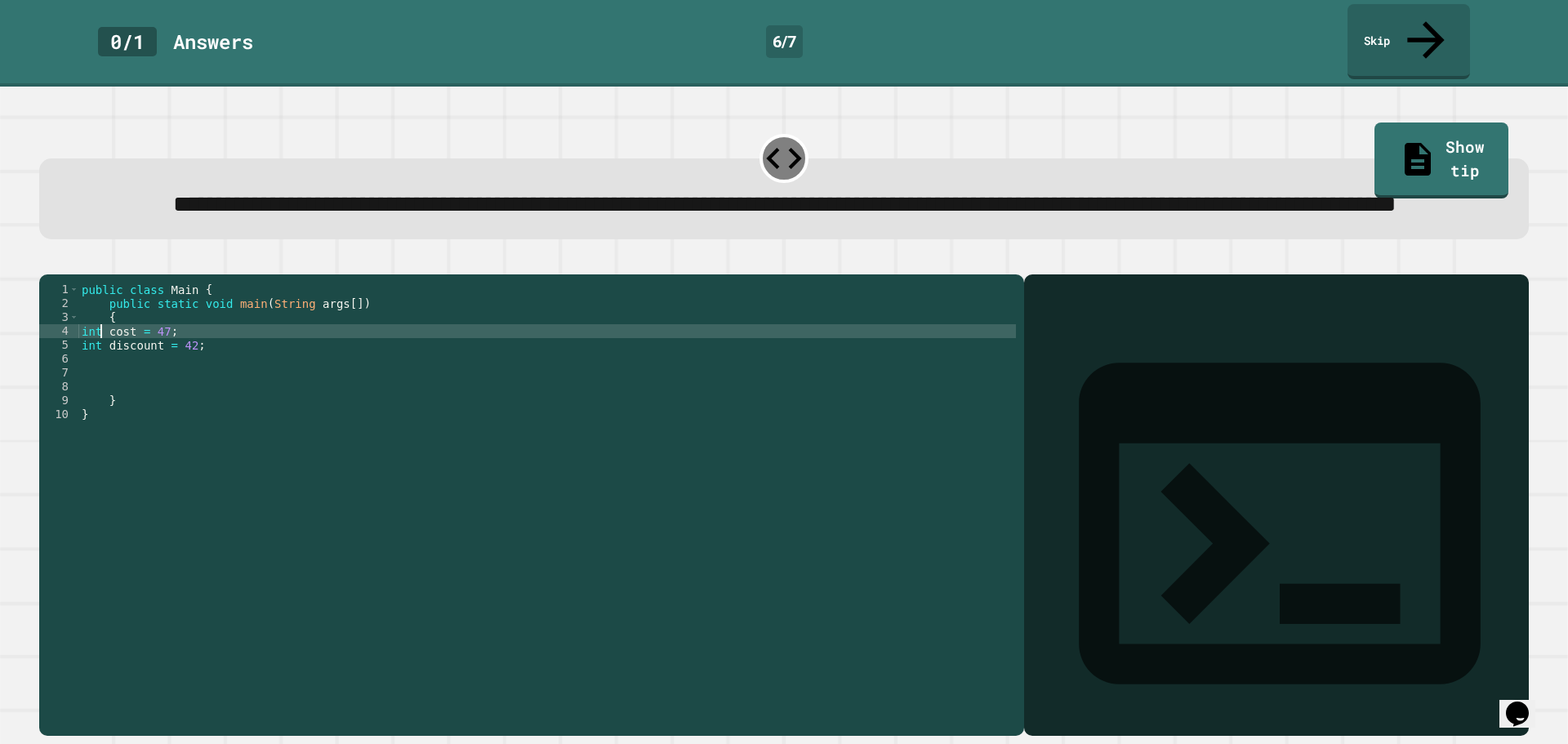
click at [99, 355] on div "public class Main { public static void main ( String args [ ]) { int cost = 47 …" at bounding box center [547, 483] width 938 height 403
click at [181, 354] on div "public class Main { public static void main ( String args [ ]) { double cost = …" at bounding box center [547, 483] width 938 height 403
click at [177, 367] on div "public class Main { public static void main ( String args [ ]) { double cost = …" at bounding box center [547, 483] width 938 height 403
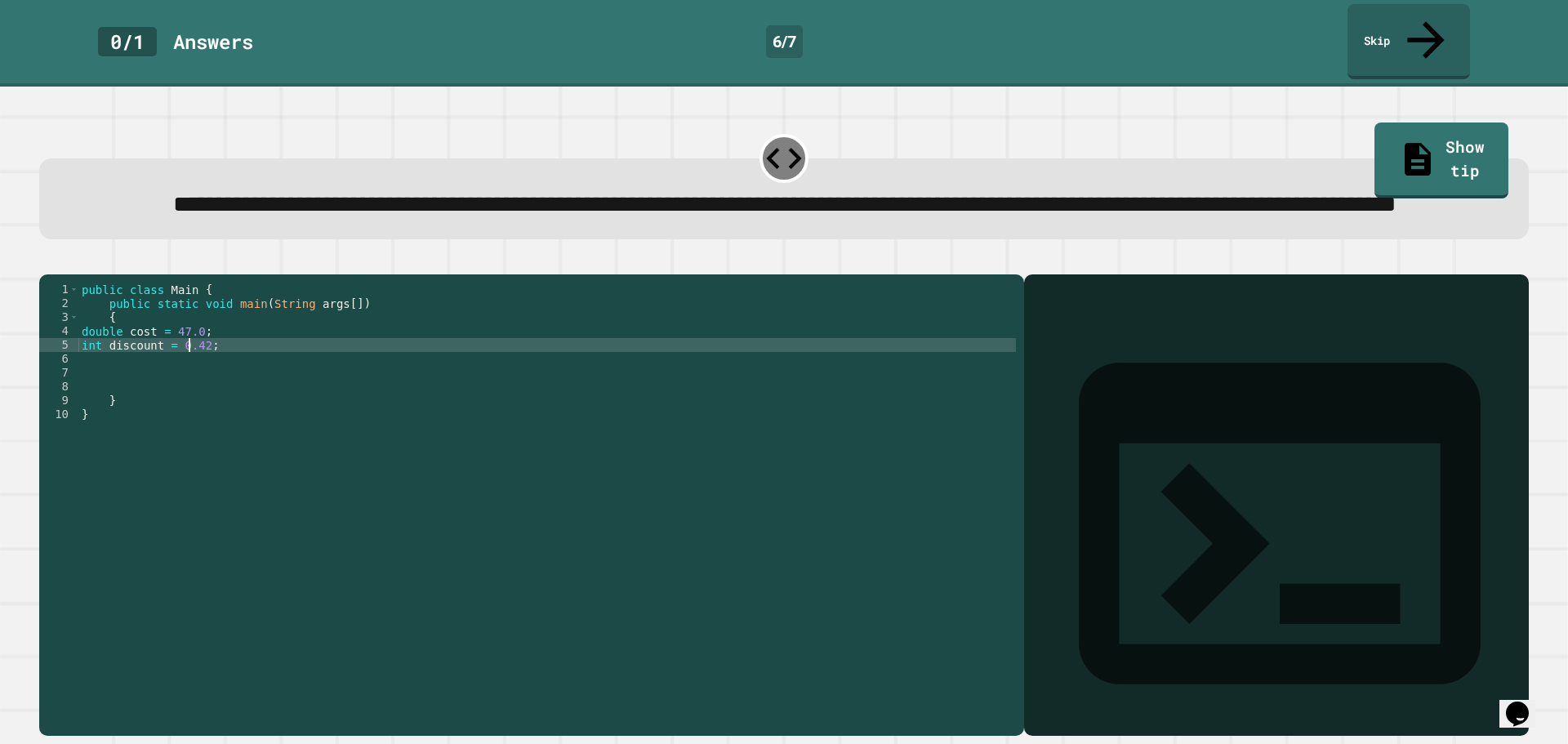
type textarea "**********"
click at [231, 360] on div "public class Main { public static void main ( String args [ ]) { double cost = …" at bounding box center [547, 483] width 938 height 403
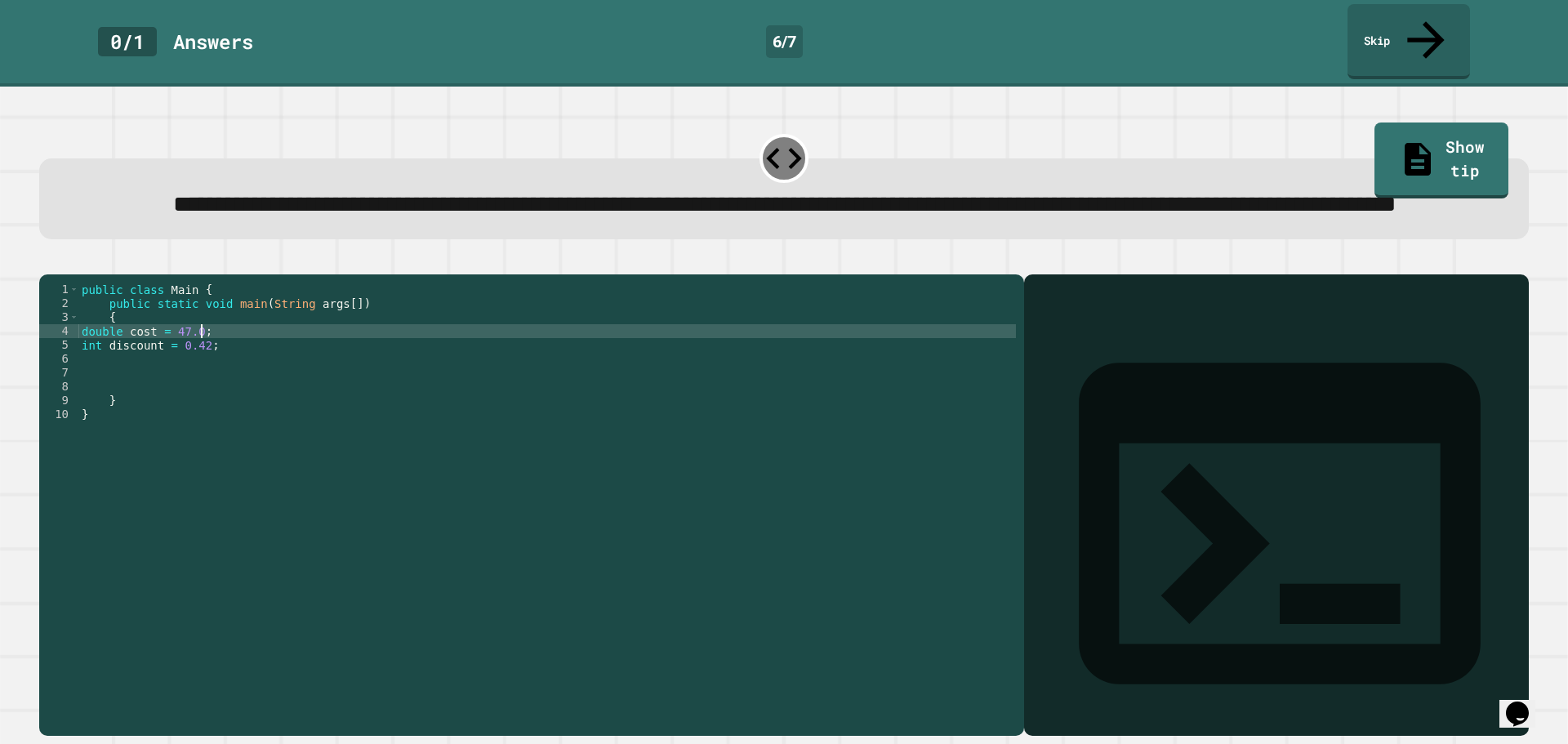
click at [226, 375] on div "public class Main { public static void main ( String args [ ]) { double cost = …" at bounding box center [547, 483] width 938 height 403
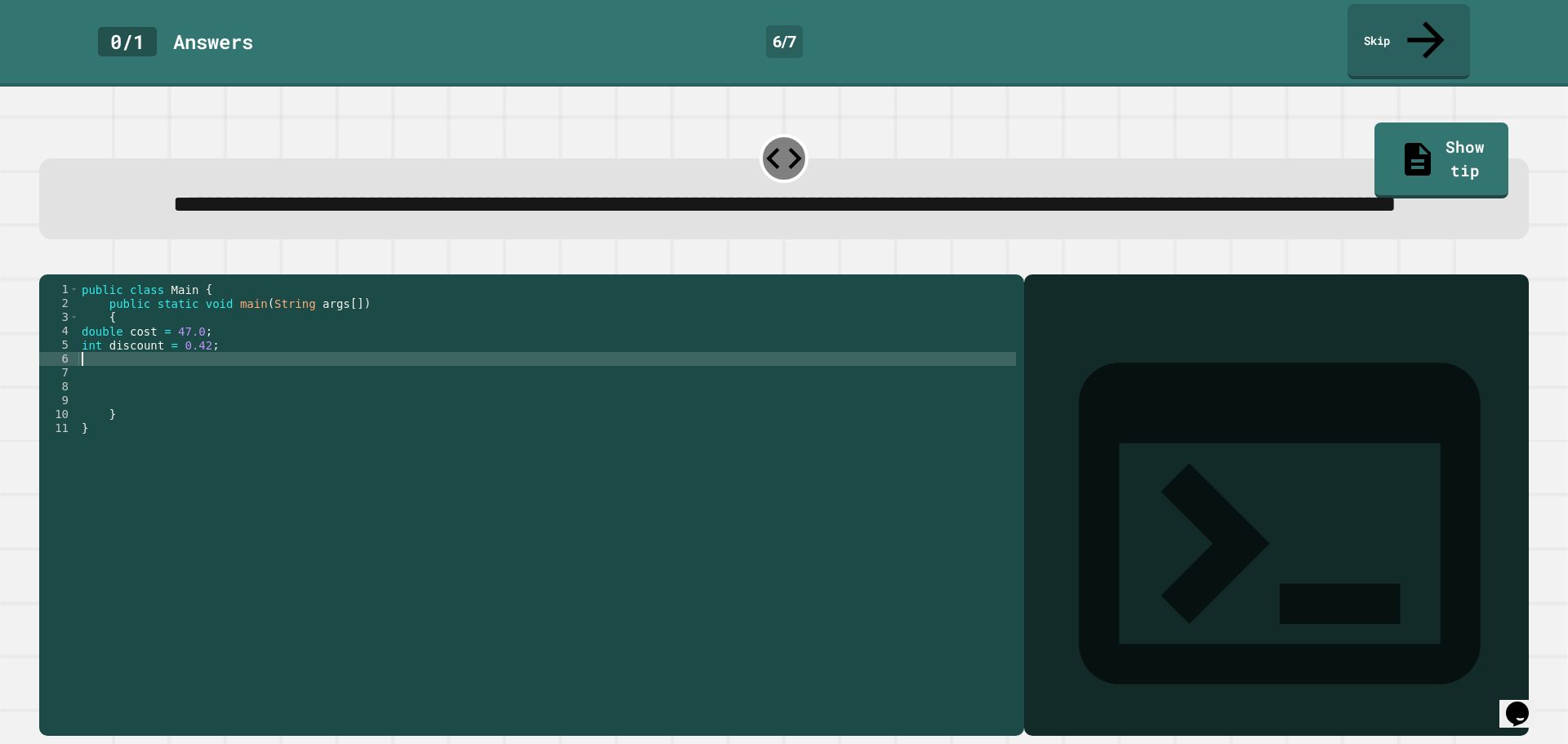
scroll to position [0, 0]
paste textarea "**********"
click at [105, 389] on div "public class Main { public static void main ( String args [ ]) { double cost = …" at bounding box center [547, 483] width 938 height 403
click at [103, 397] on div "public class Main { public static void main ( String args [ ]) { double cost = …" at bounding box center [547, 483] width 938 height 403
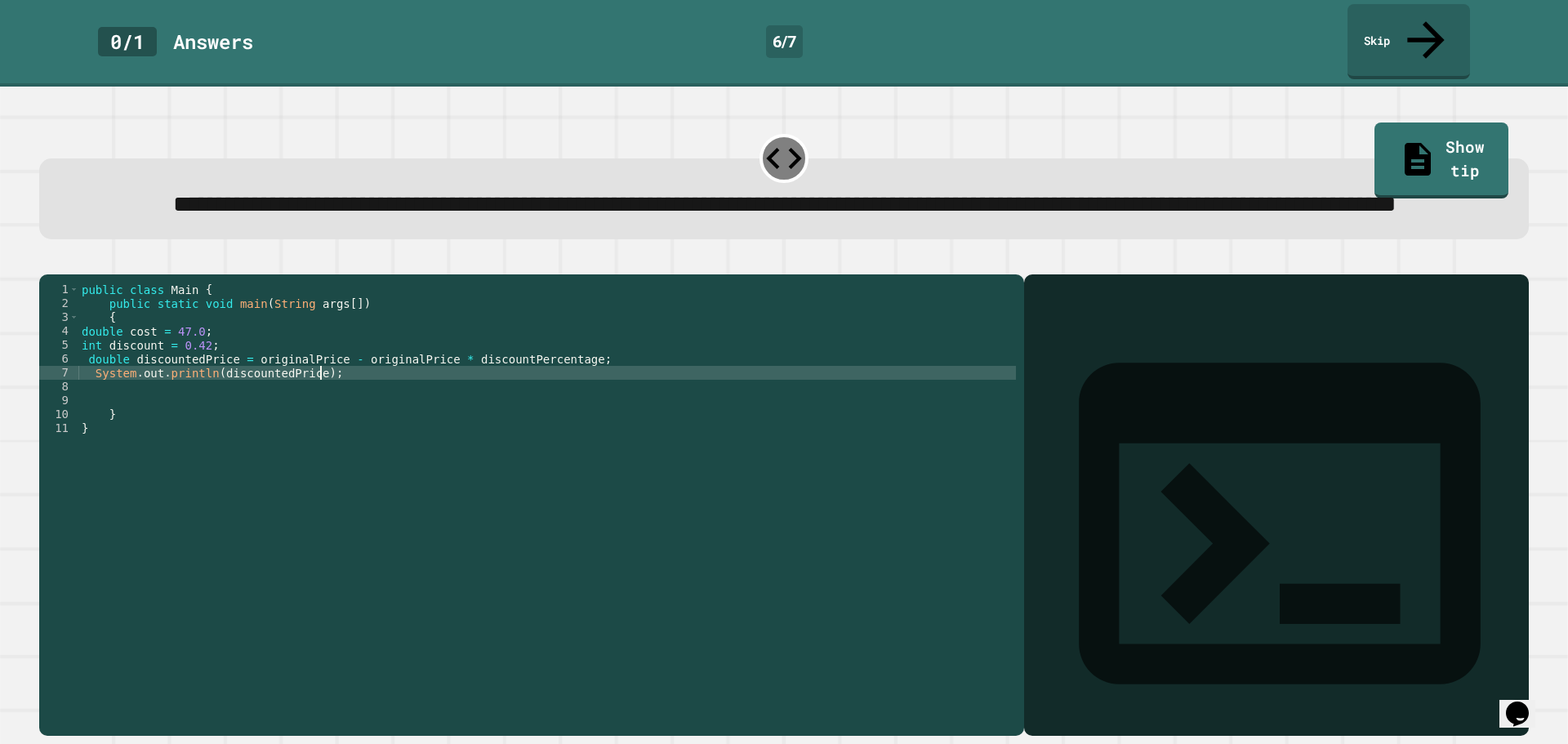
click at [47, 261] on icon "button" at bounding box center [47, 261] width 0 height 0
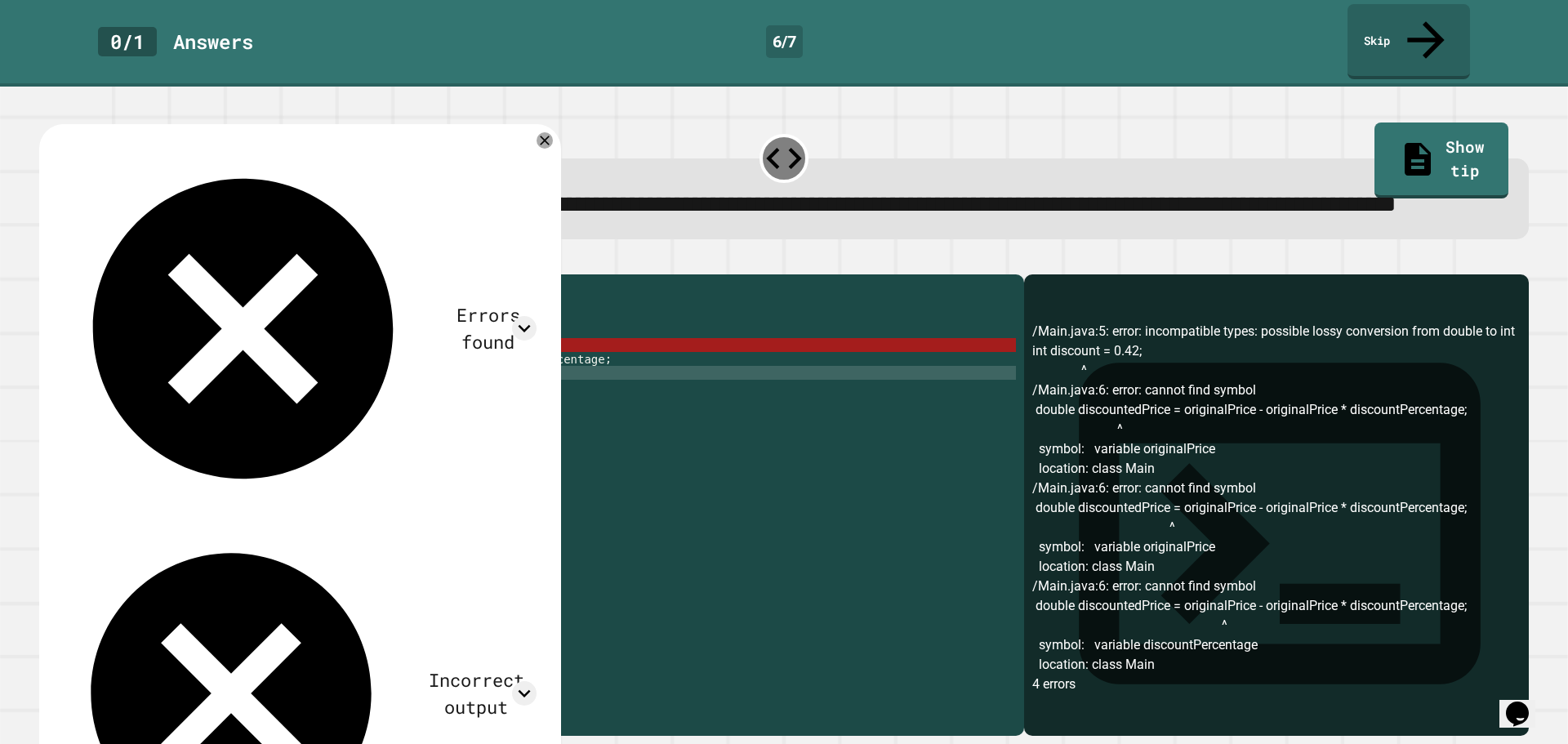
click at [225, 381] on div "public class Main { public static void main ( String args [ ]) { double cost = …" at bounding box center [547, 483] width 938 height 403
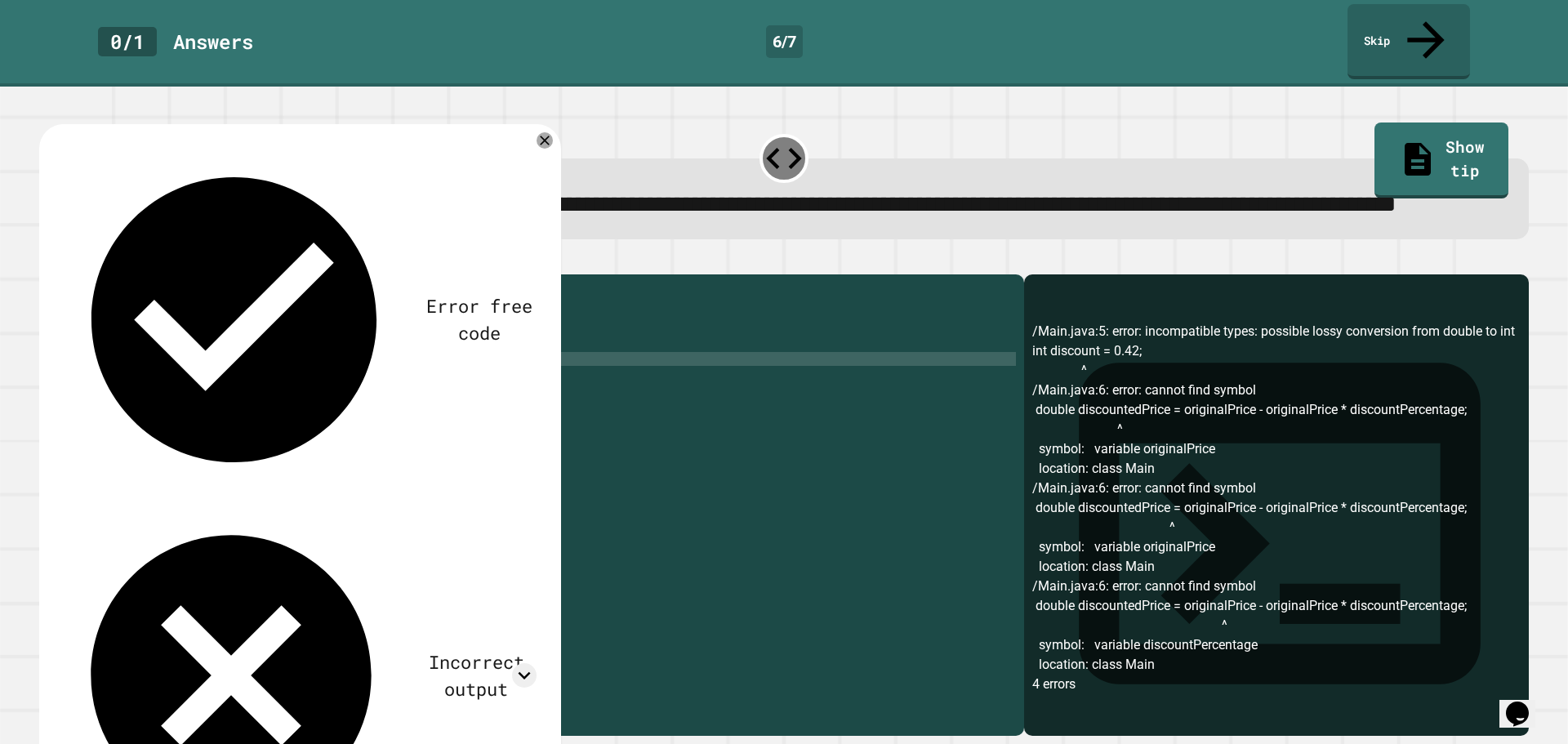
click at [280, 381] on div "public class Main { public static void main ( String args [ ]) { double cost = …" at bounding box center [547, 483] width 938 height 403
drag, startPoint x: 284, startPoint y: 384, endPoint x: 300, endPoint y: 378, distance: 17.1
click at [284, 383] on div "public class Main { public static void main ( String args [ ]) { double cost = …" at bounding box center [547, 483] width 938 height 403
click at [324, 379] on div "public class Main { public static void main ( String args [ ]) { double cost = …" at bounding box center [547, 483] width 938 height 403
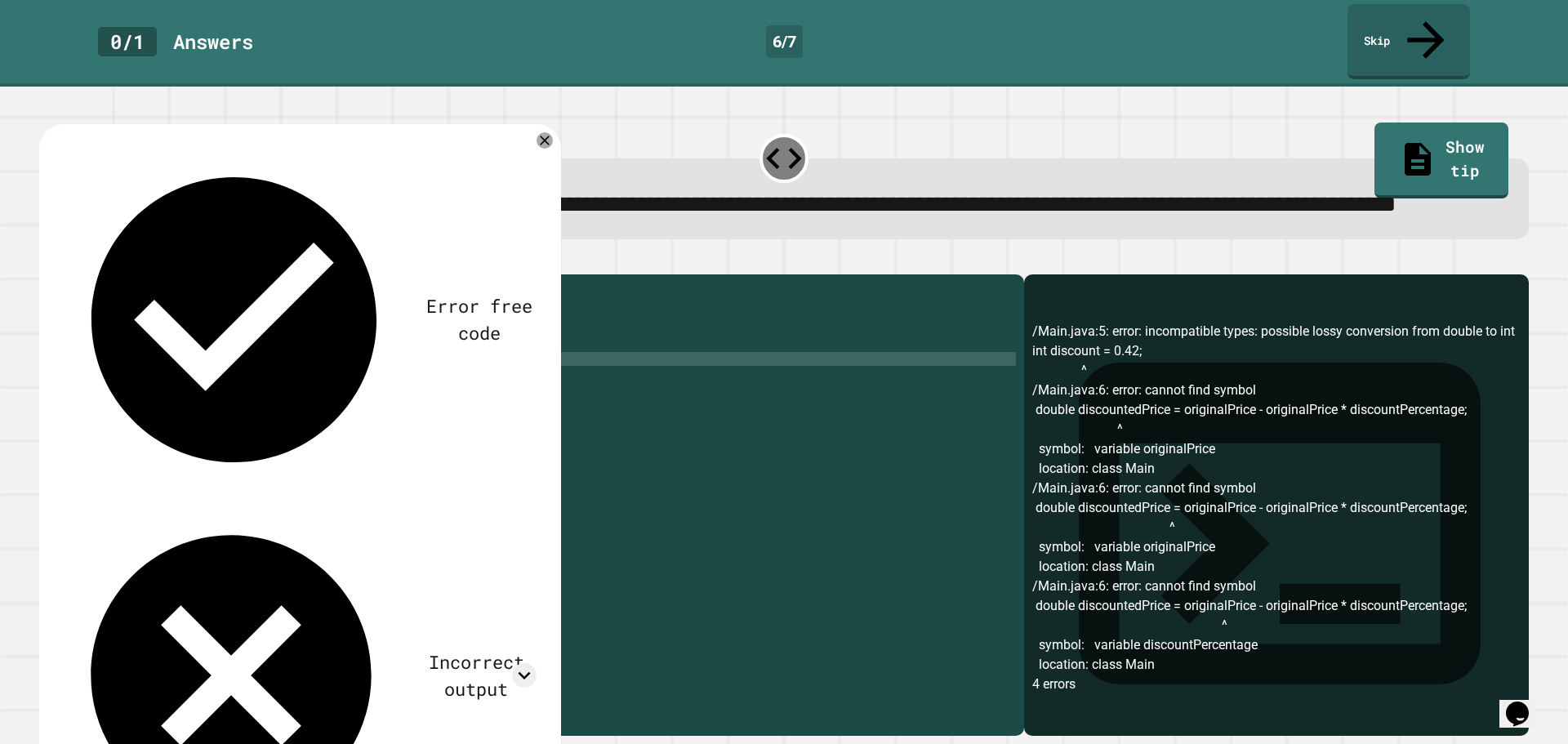
scroll to position [0, 13]
click at [401, 379] on div "public class Main { public static void main ( String args [ ]) { double cost = …" at bounding box center [547, 483] width 938 height 403
click at [307, 396] on div "public class Main { public static void main ( String args [ ]) { double cost = …" at bounding box center [547, 483] width 938 height 403
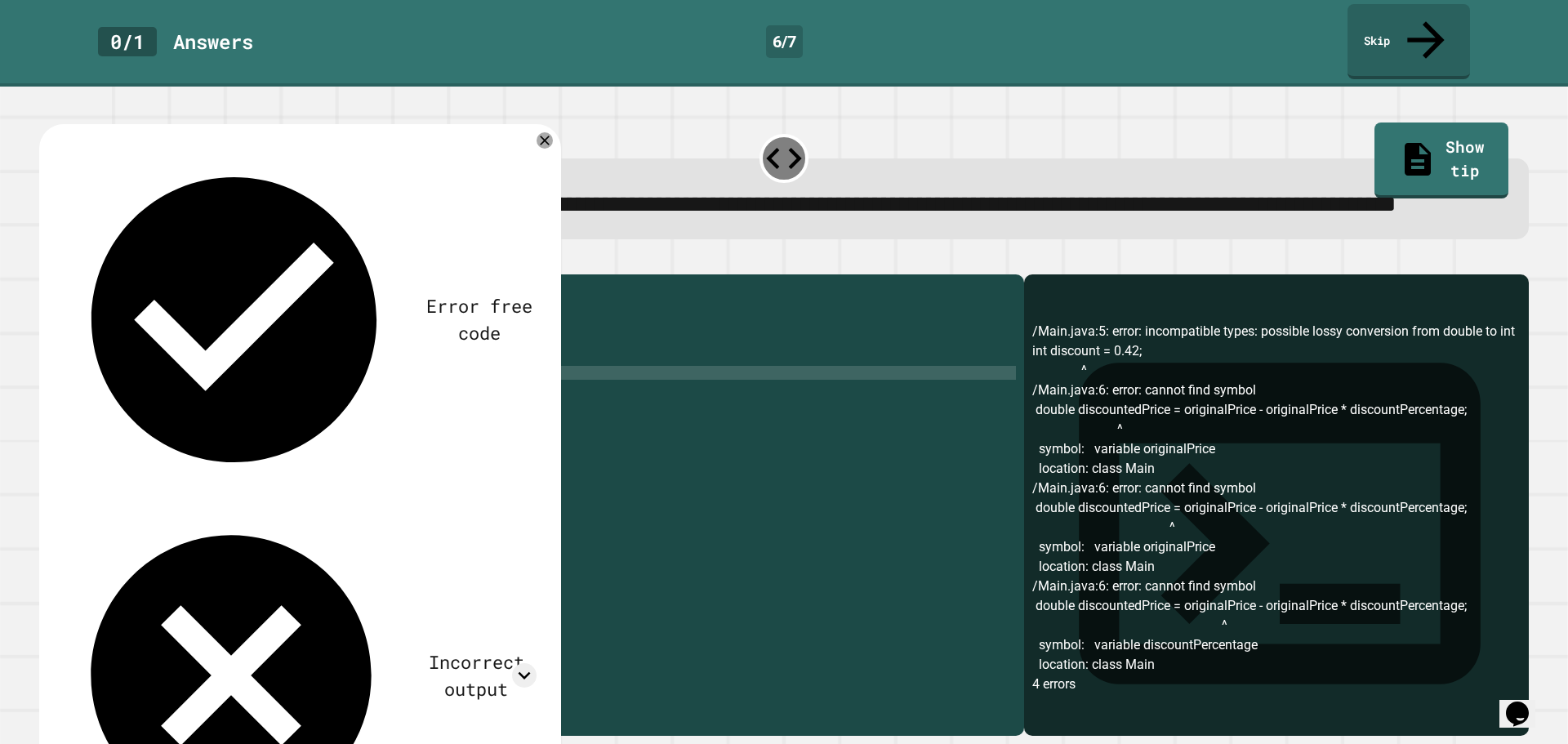
click at [63, 275] on icon "button" at bounding box center [59, 271] width 9 height 11
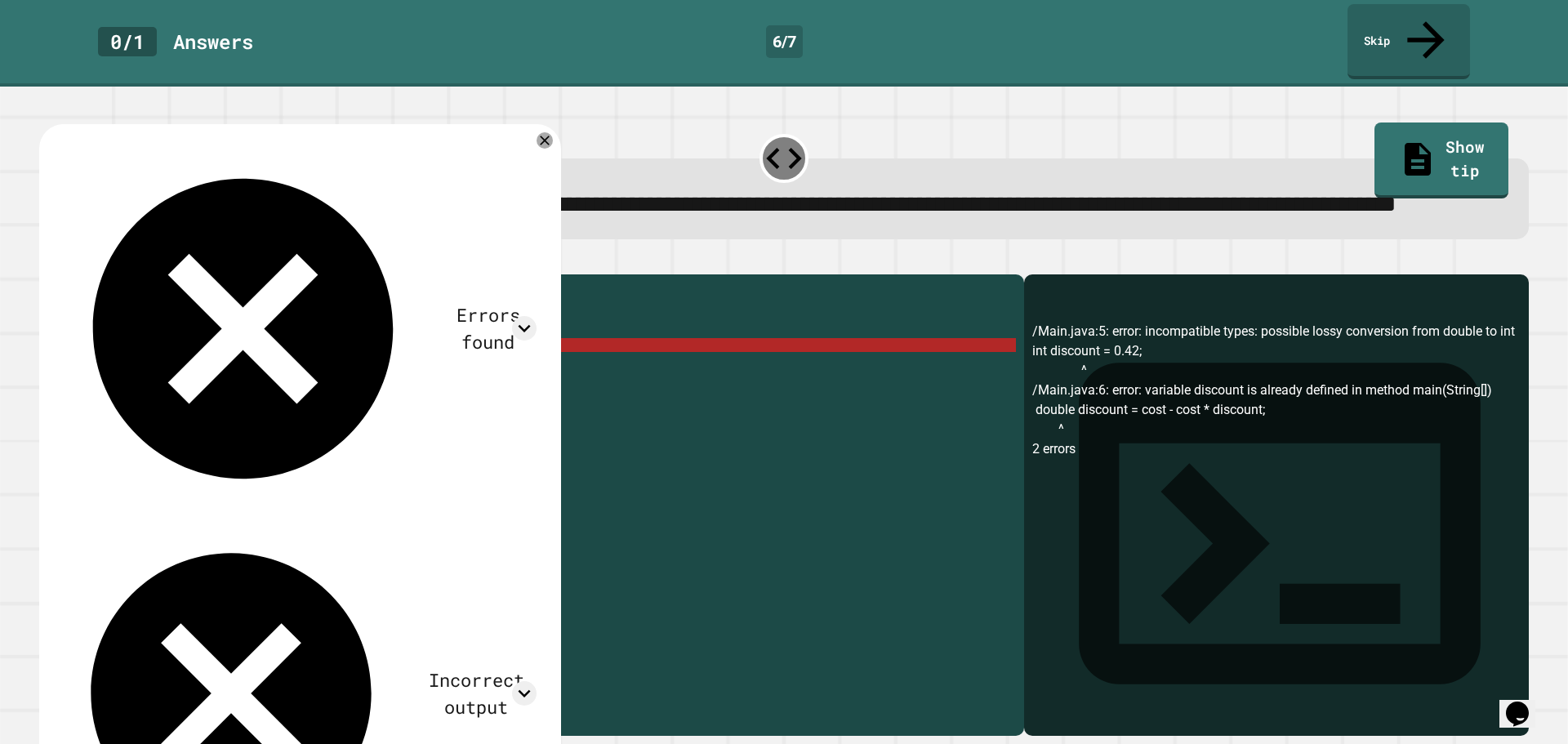
scroll to position [0, 8]
click at [100, 366] on div "public class Main { public static void main ( String args [ ]) { double cost = …" at bounding box center [547, 483] width 938 height 403
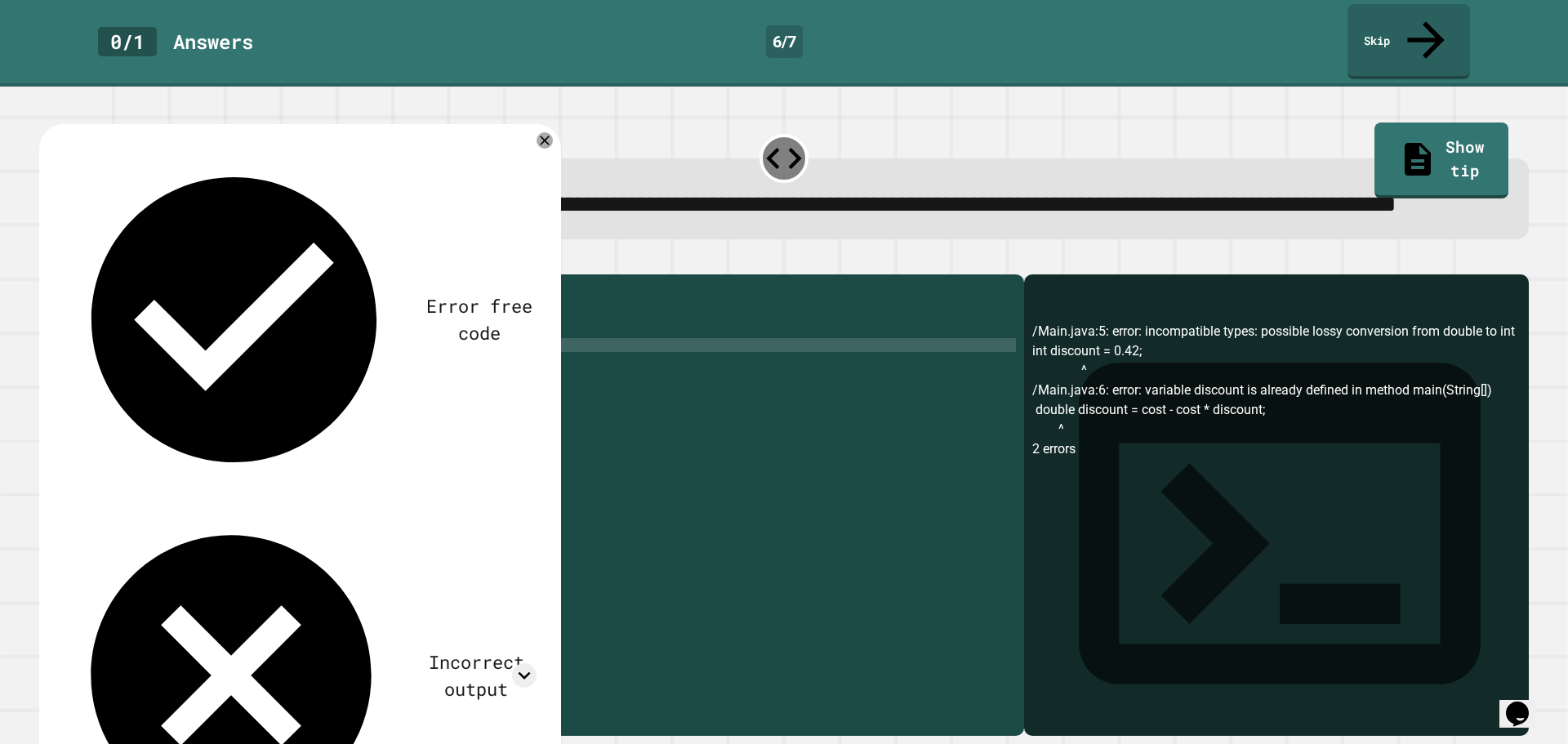
scroll to position [0, 3]
click at [47, 261] on icon "button" at bounding box center [47, 261] width 0 height 0
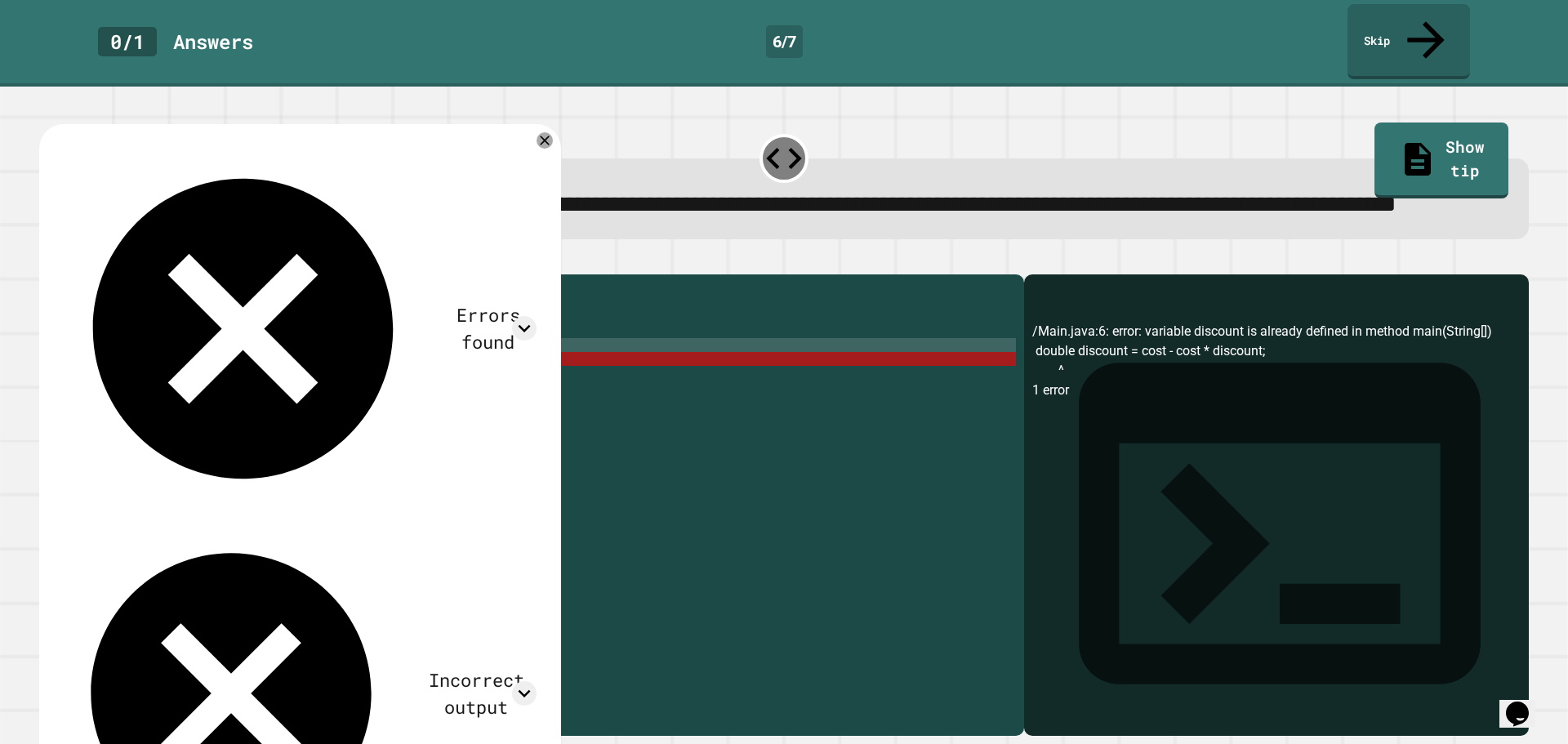
drag, startPoint x: 182, startPoint y: 382, endPoint x: 212, endPoint y: 376, distance: 30.6
click at [185, 379] on div "public class Main { public static void main ( String args [ ]) { double cost = …" at bounding box center [547, 483] width 938 height 403
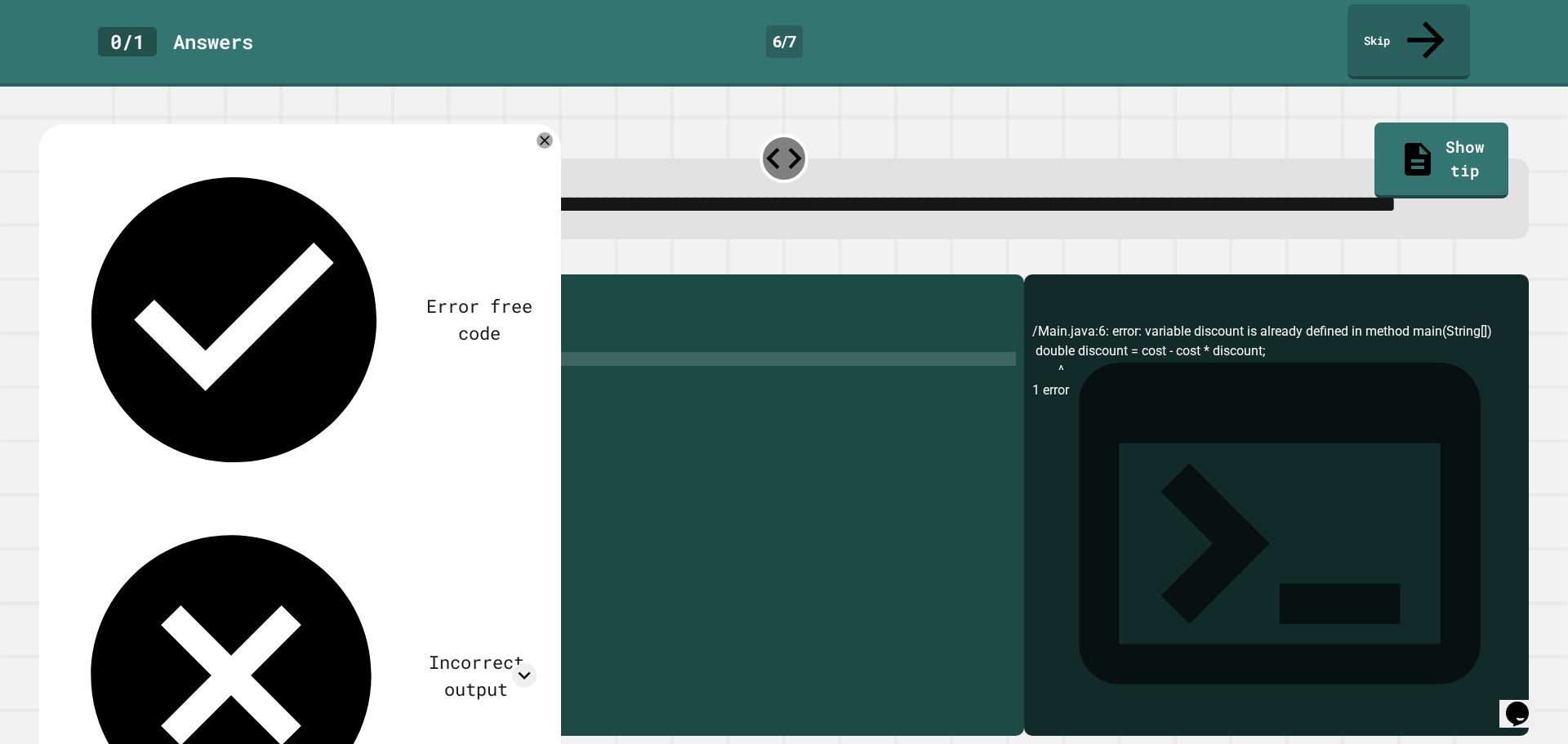
scroll to position [0, 9]
click at [47, 261] on icon "button" at bounding box center [47, 261] width 0 height 0
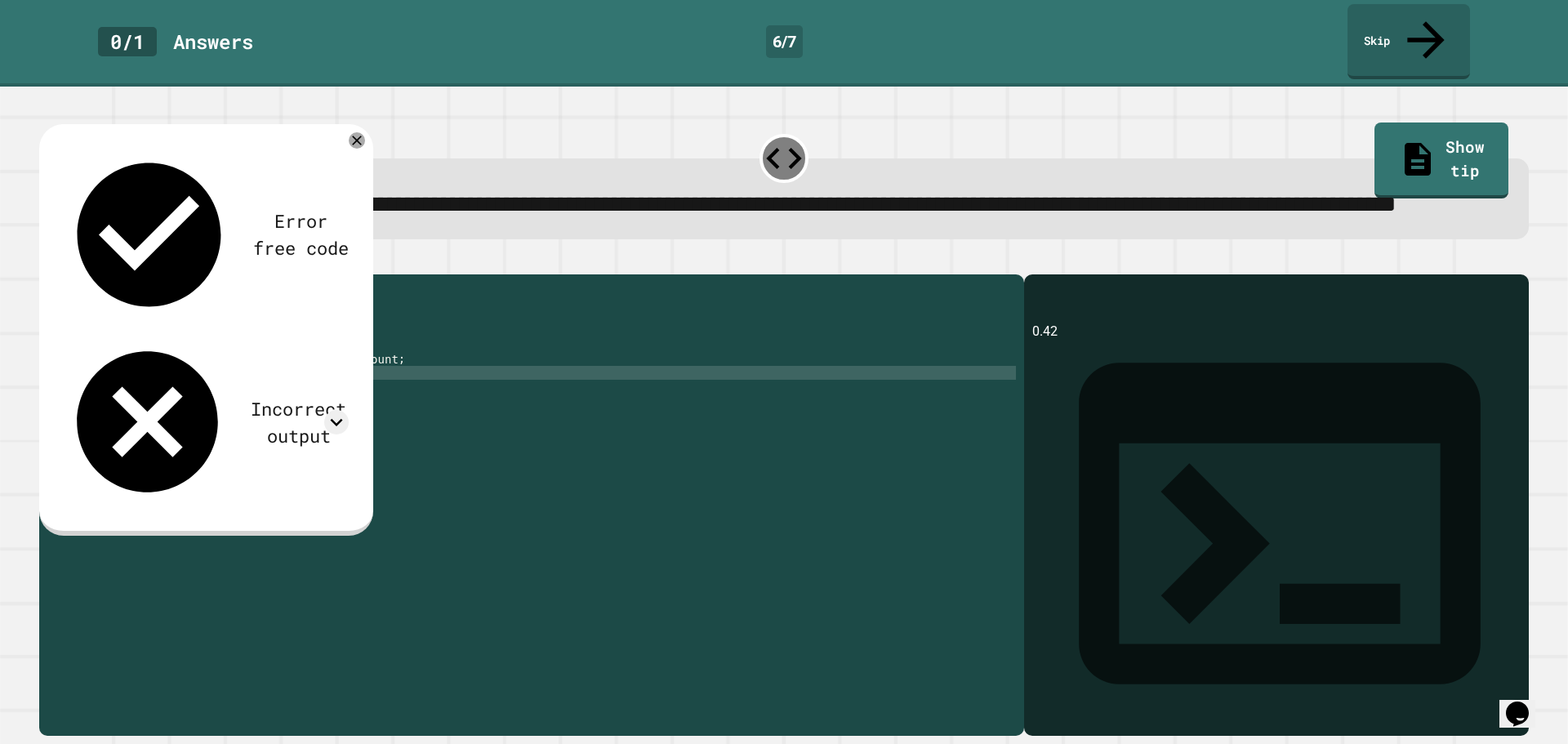
click at [264, 397] on div "public class Main { public static void main ( String args [ ]) { double cost = …" at bounding box center [547, 483] width 938 height 403
type textarea "**********"
click at [44, 275] on div at bounding box center [784, 265] width 1489 height 19
click at [47, 261] on icon "button" at bounding box center [47, 261] width 0 height 0
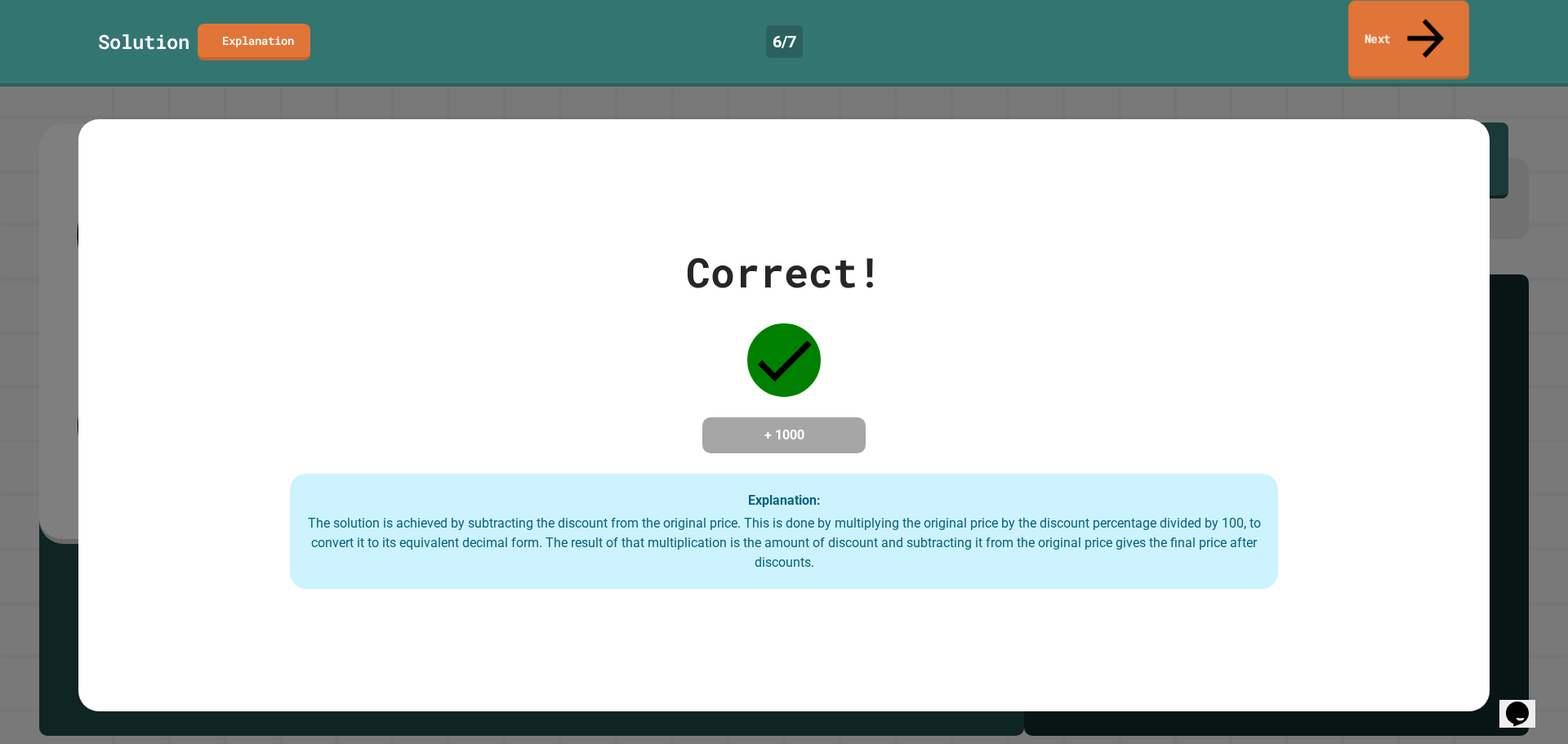
click at [1418, 26] on icon at bounding box center [1426, 38] width 55 height 58
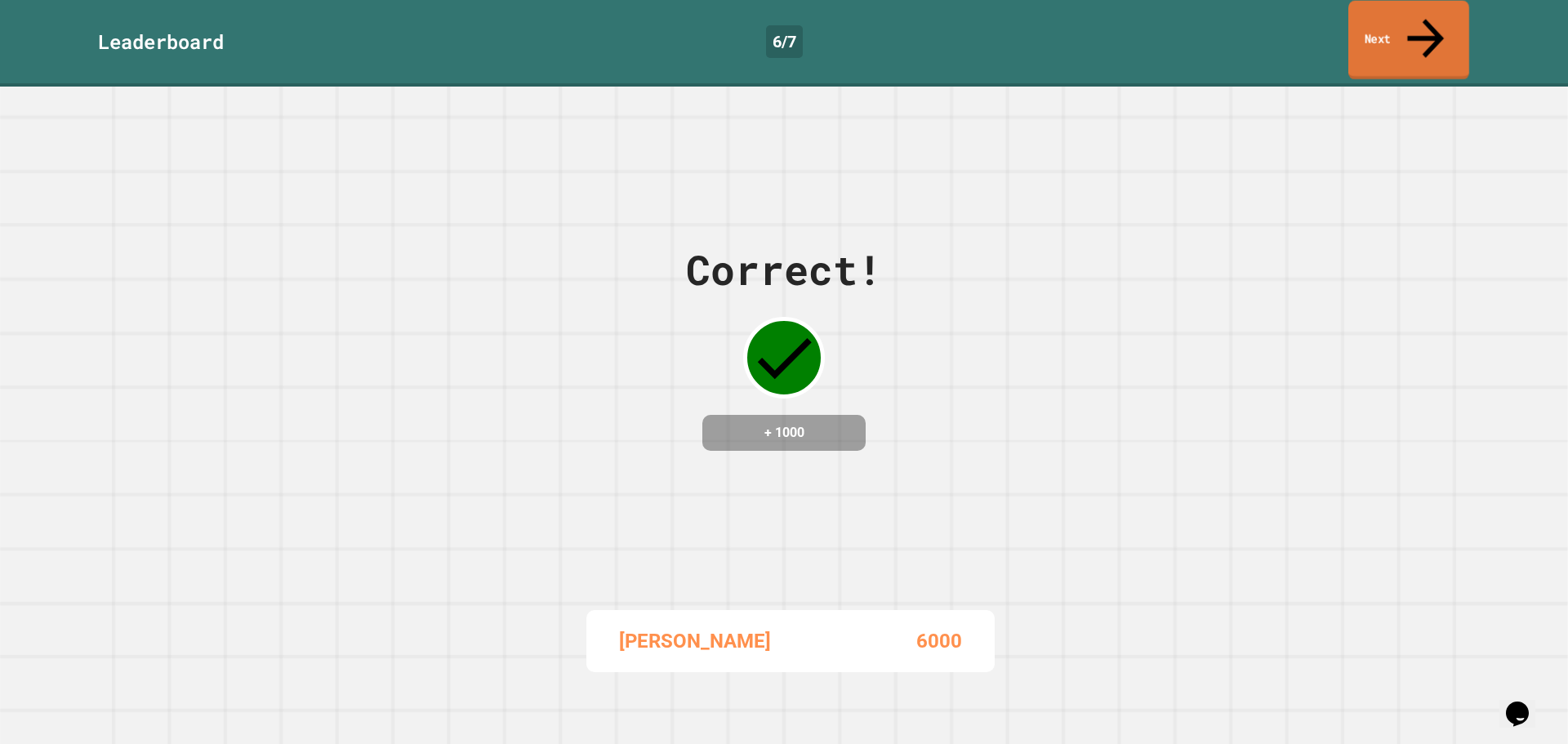
click at [1418, 26] on icon at bounding box center [1426, 38] width 55 height 58
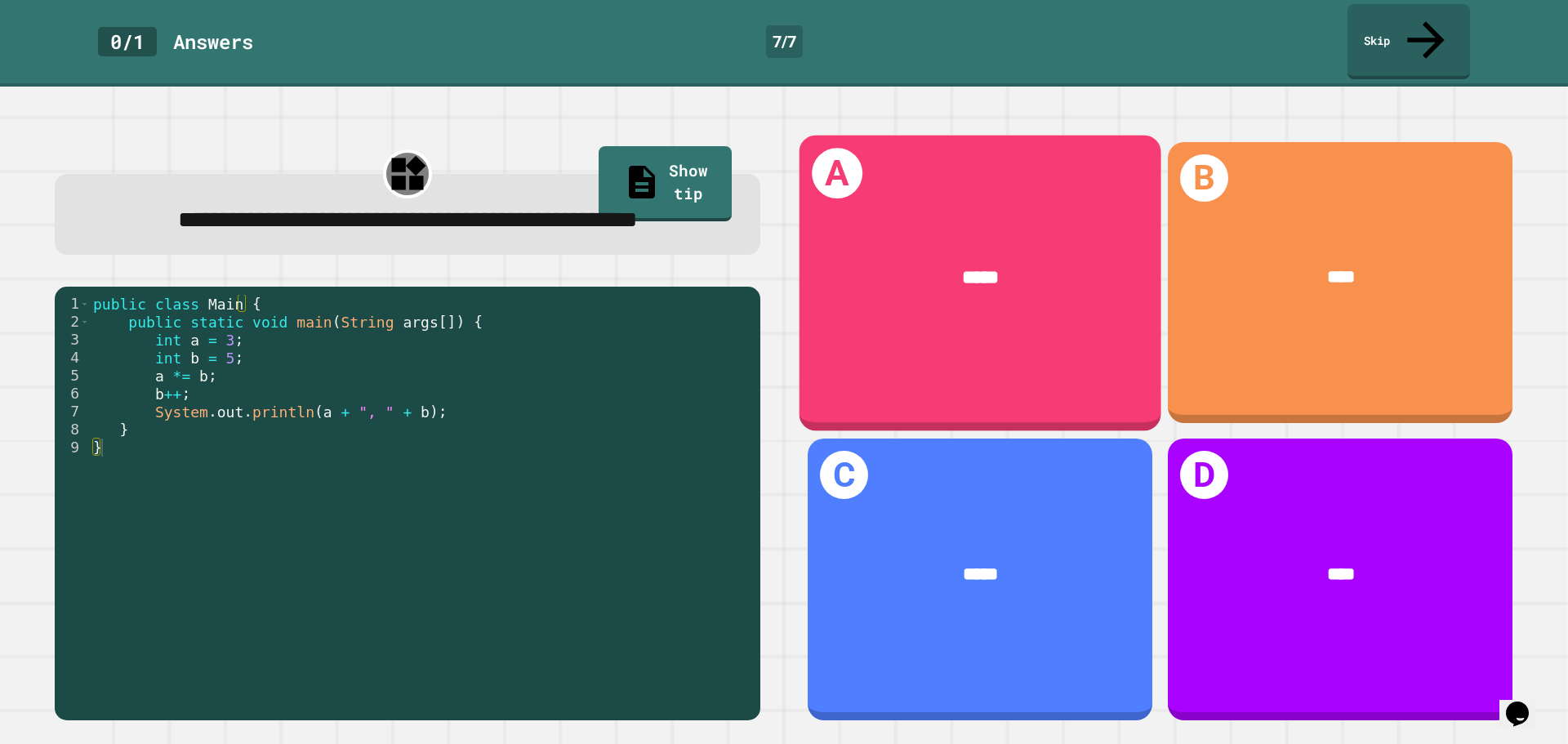
click at [1003, 267] on div "*****" at bounding box center [981, 278] width 362 height 106
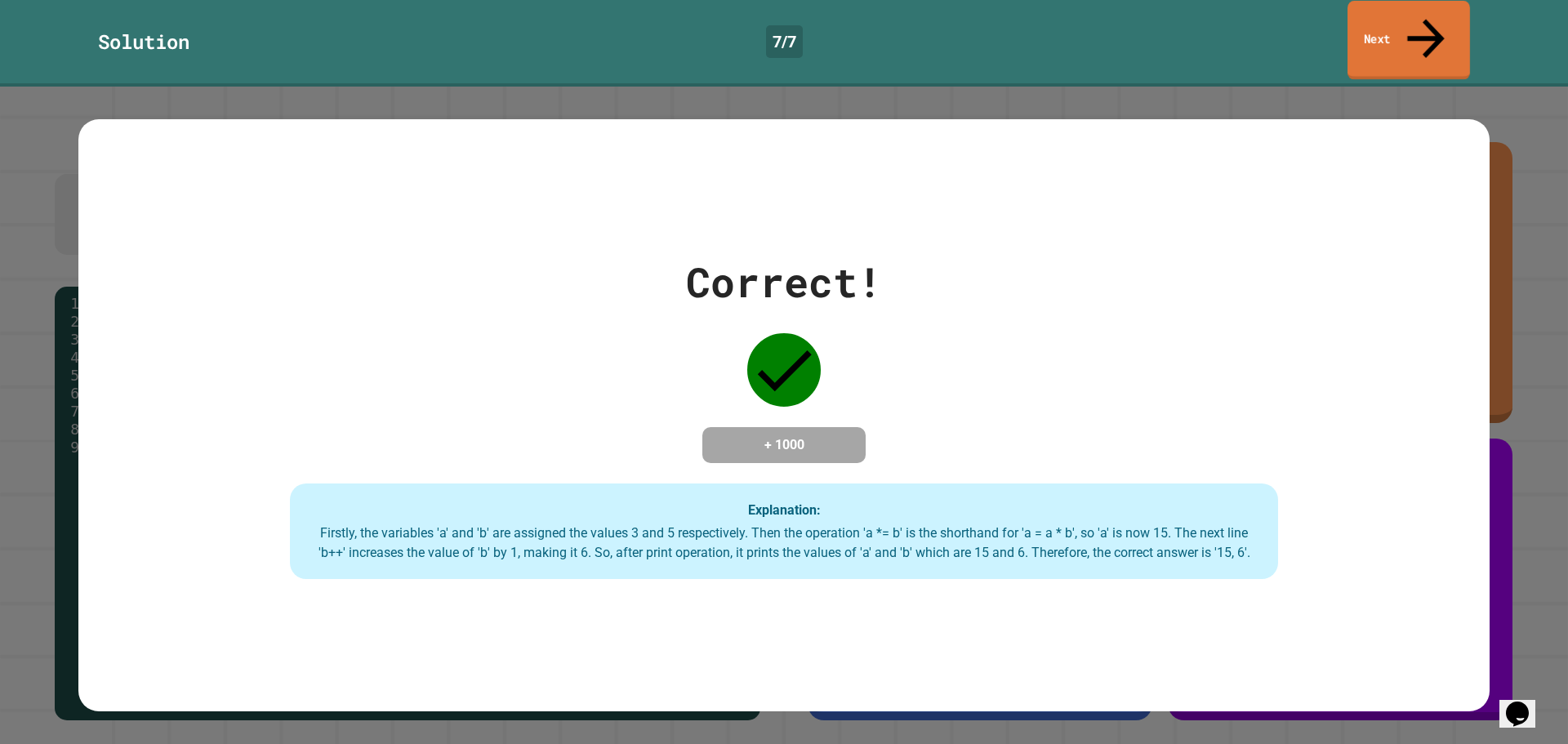
click at [1356, 22] on link "Next" at bounding box center [1409, 40] width 122 height 80
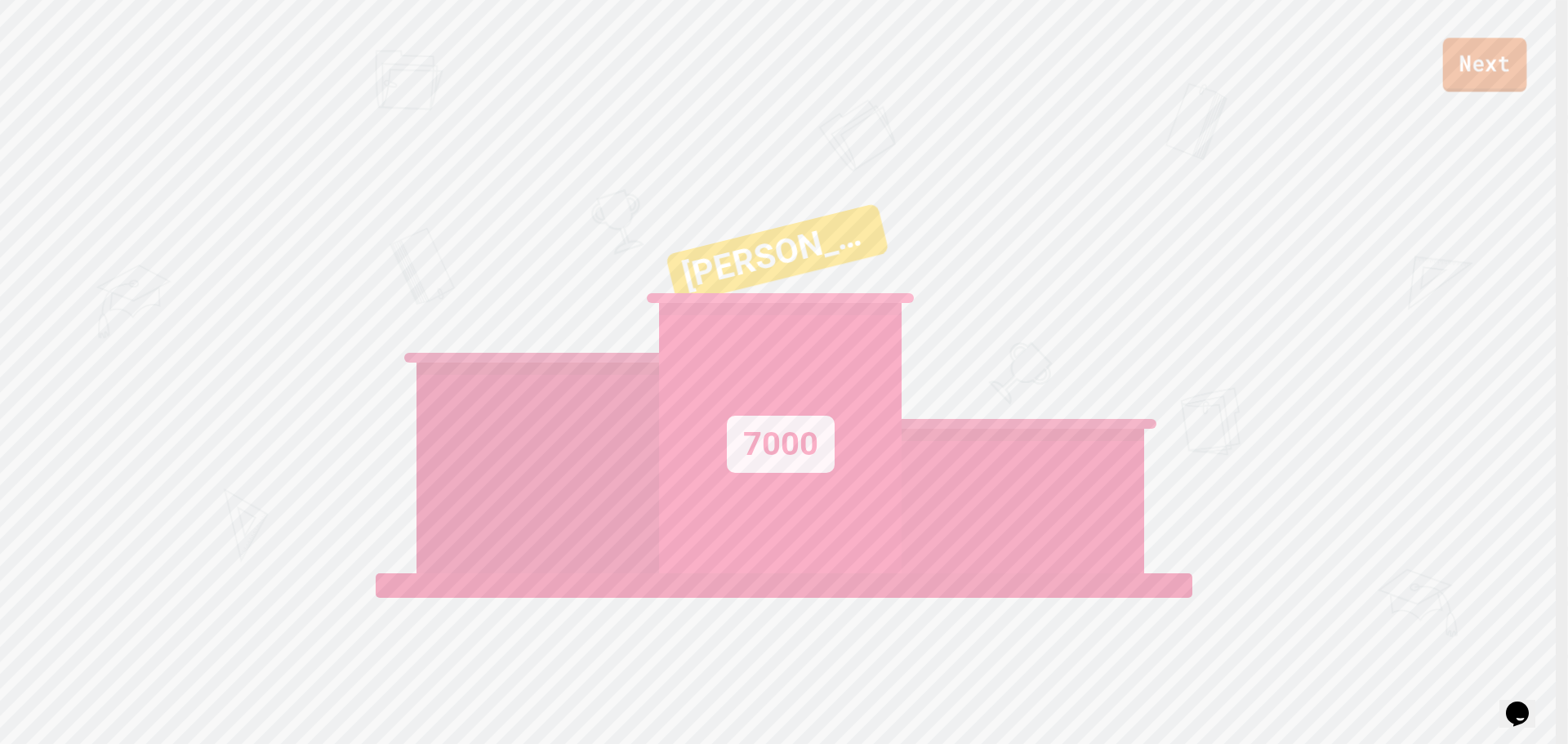
click at [1467, 77] on link "Next" at bounding box center [1485, 65] width 84 height 54
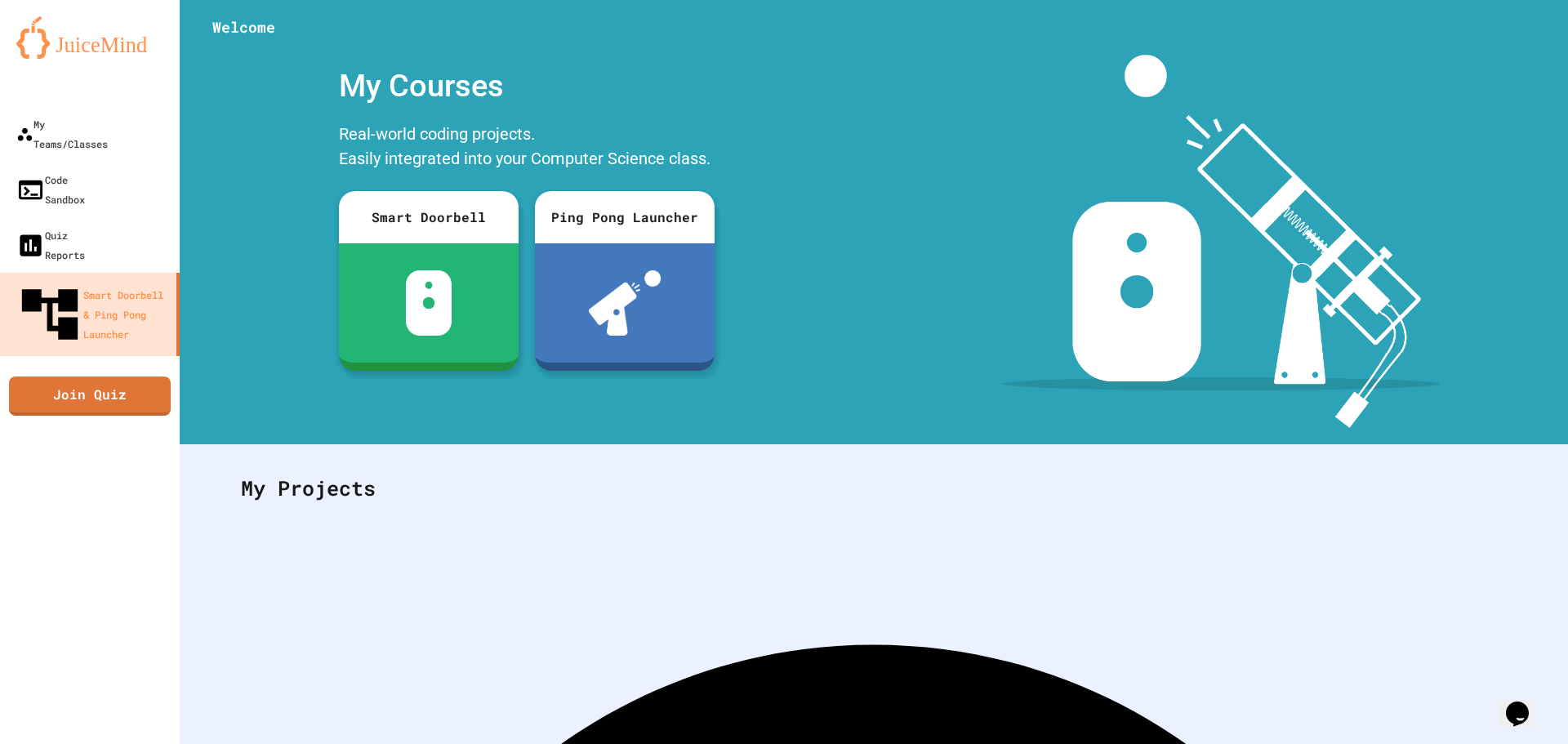
scroll to position [75, 0]
